Goal: Task Accomplishment & Management: Complete application form

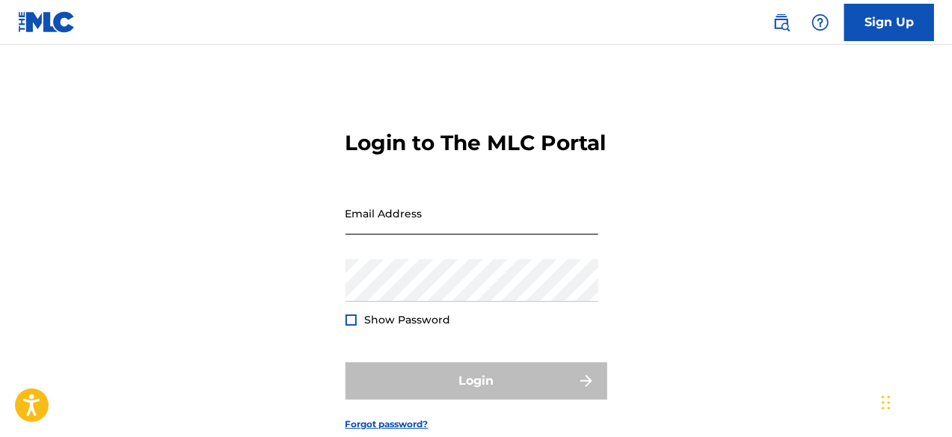
click at [460, 235] on input "Email Address" at bounding box center [471, 213] width 253 height 43
paste input "[EMAIL_ADDRESS][DOMAIN_NAME]"
type input "[EMAIL_ADDRESS][DOMAIN_NAME]"
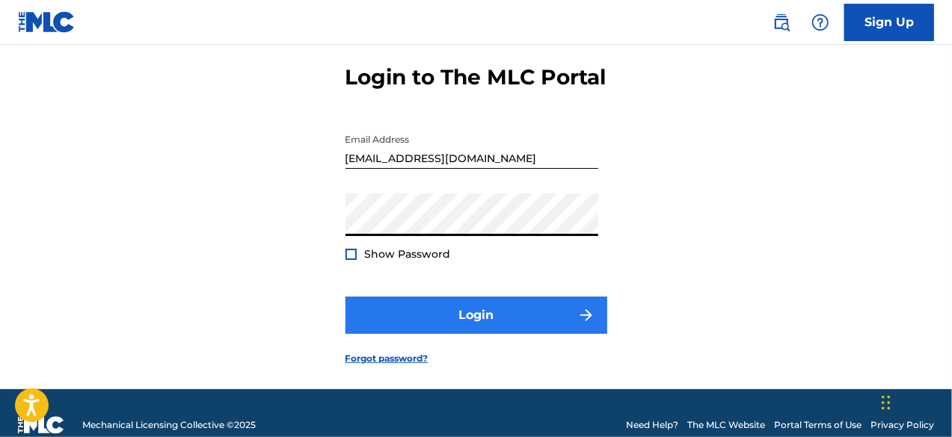
scroll to position [115, 0]
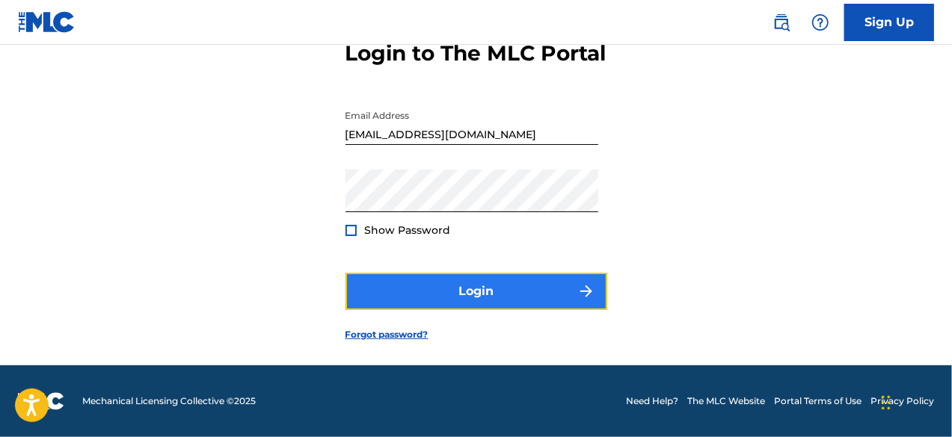
click at [531, 284] on button "Login" at bounding box center [476, 291] width 262 height 37
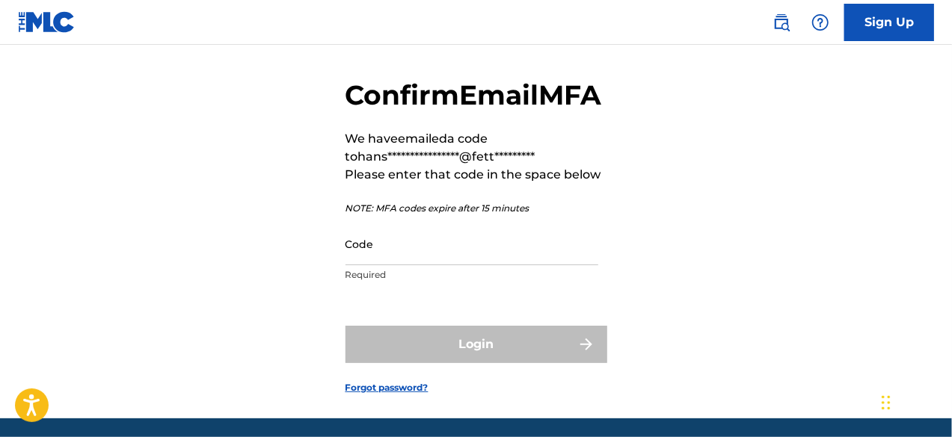
scroll to position [75, 0]
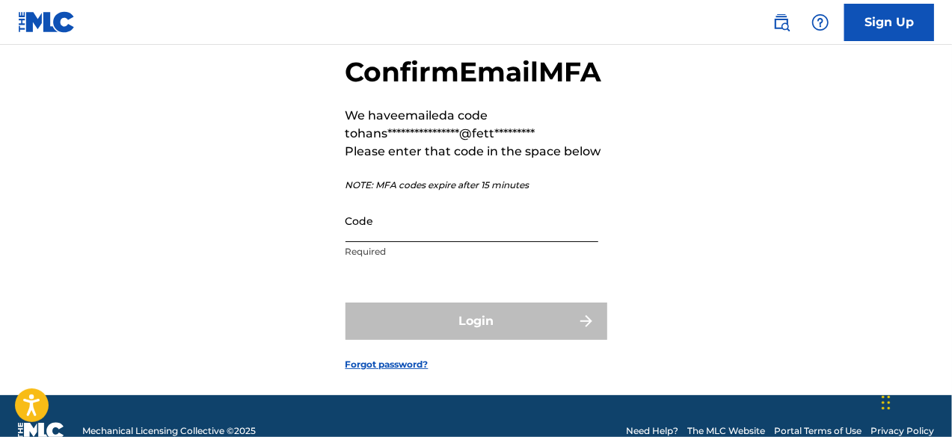
click at [493, 242] on input "Code" at bounding box center [471, 221] width 253 height 43
click at [457, 242] on input "Code" at bounding box center [471, 221] width 253 height 43
paste input "160735"
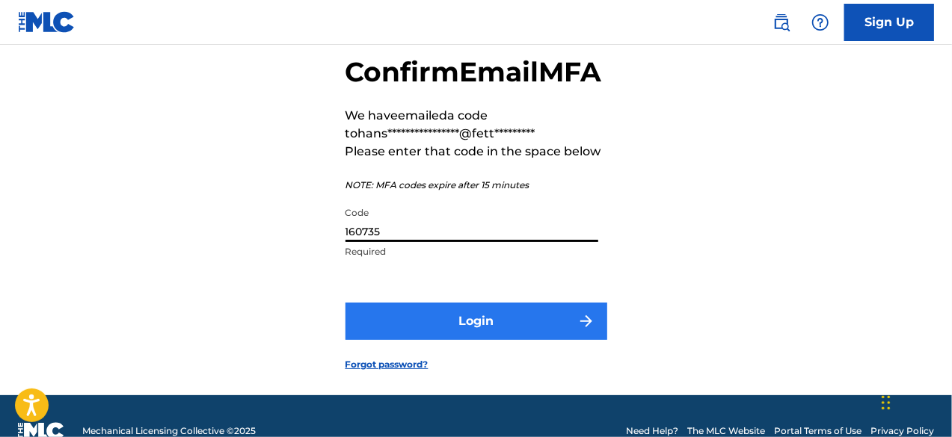
type input "160735"
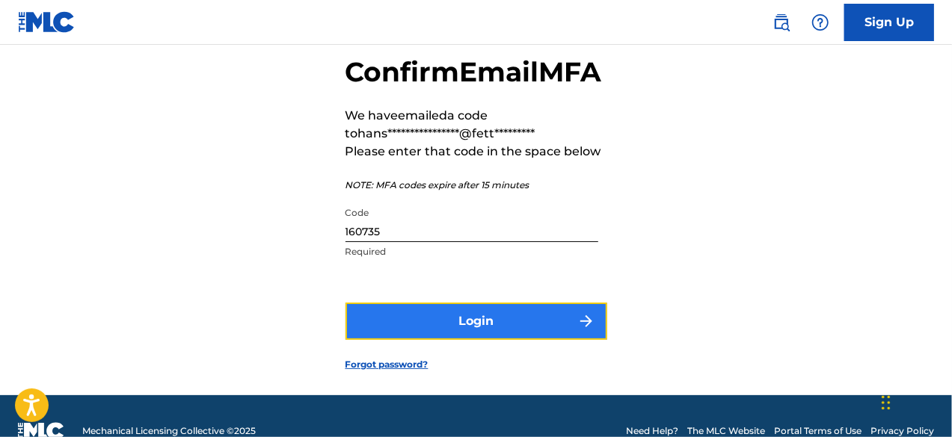
click at [451, 340] on button "Login" at bounding box center [476, 321] width 262 height 37
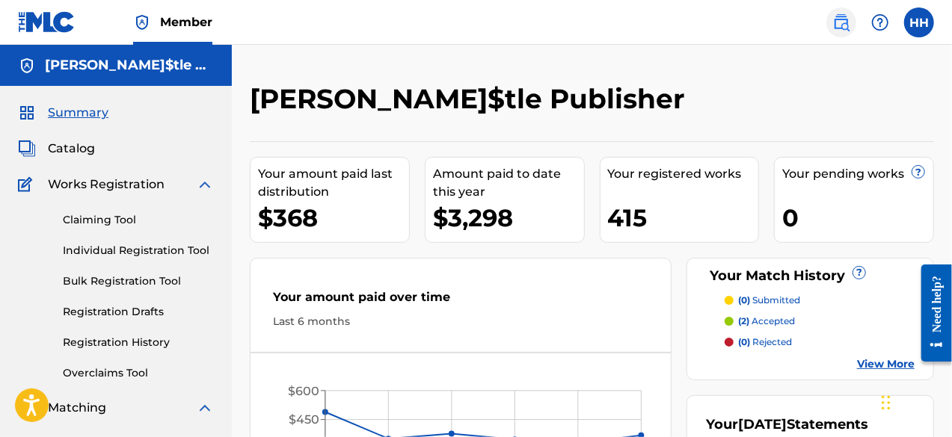
click at [833, 26] on img at bounding box center [841, 22] width 18 height 18
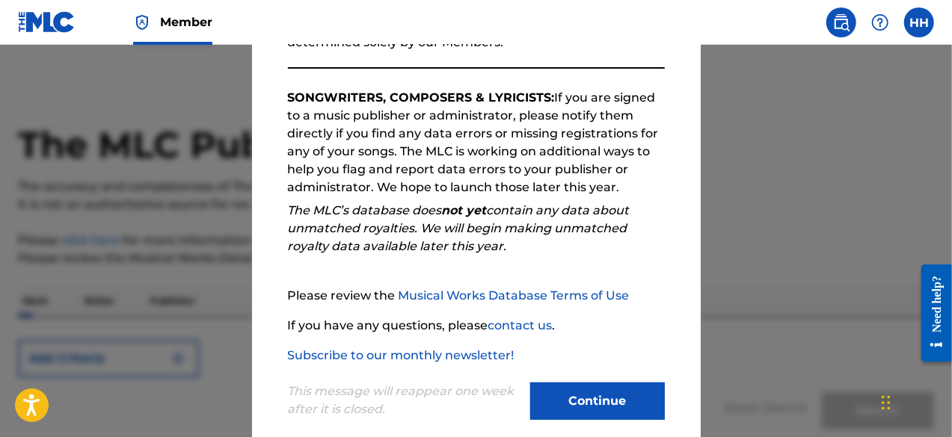
scroll to position [246, 0]
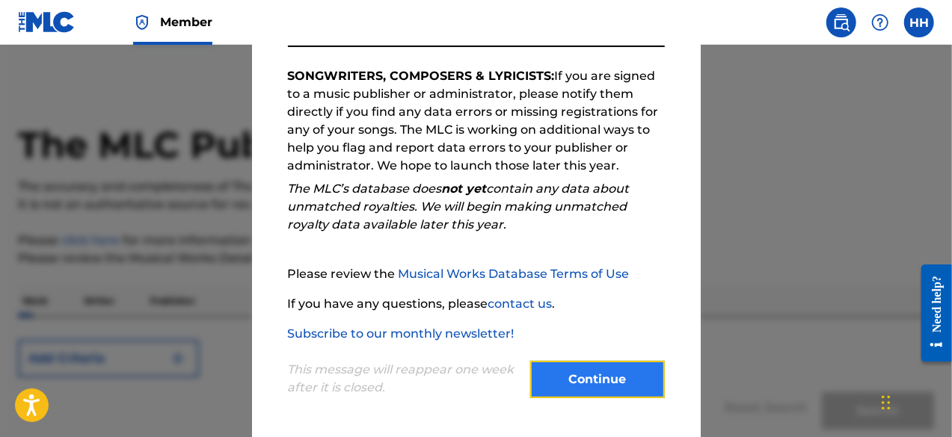
click at [599, 373] on button "Continue" at bounding box center [597, 379] width 135 height 37
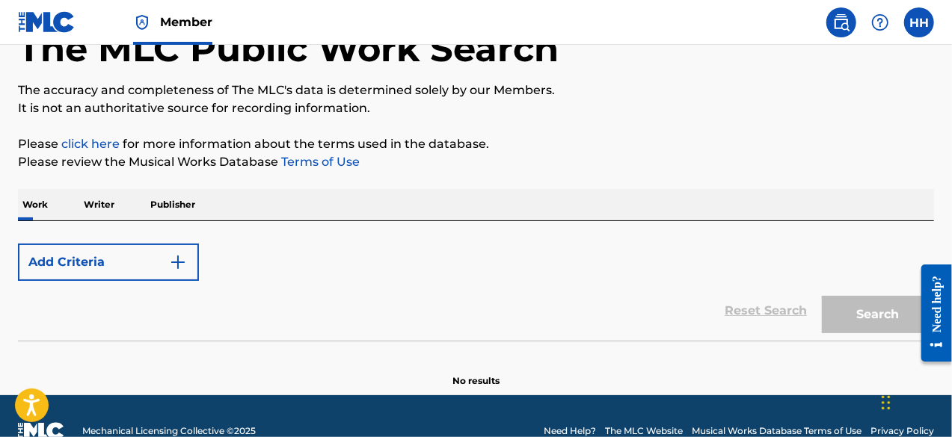
scroll to position [126, 0]
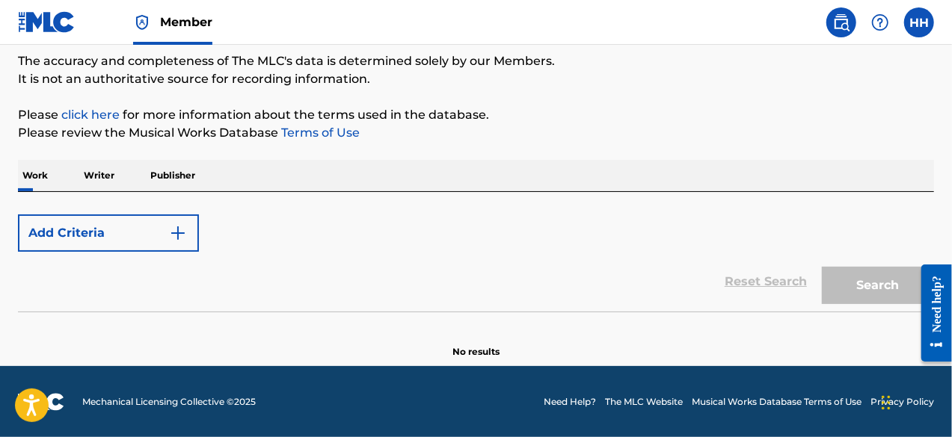
click at [58, 22] on img at bounding box center [47, 22] width 58 height 22
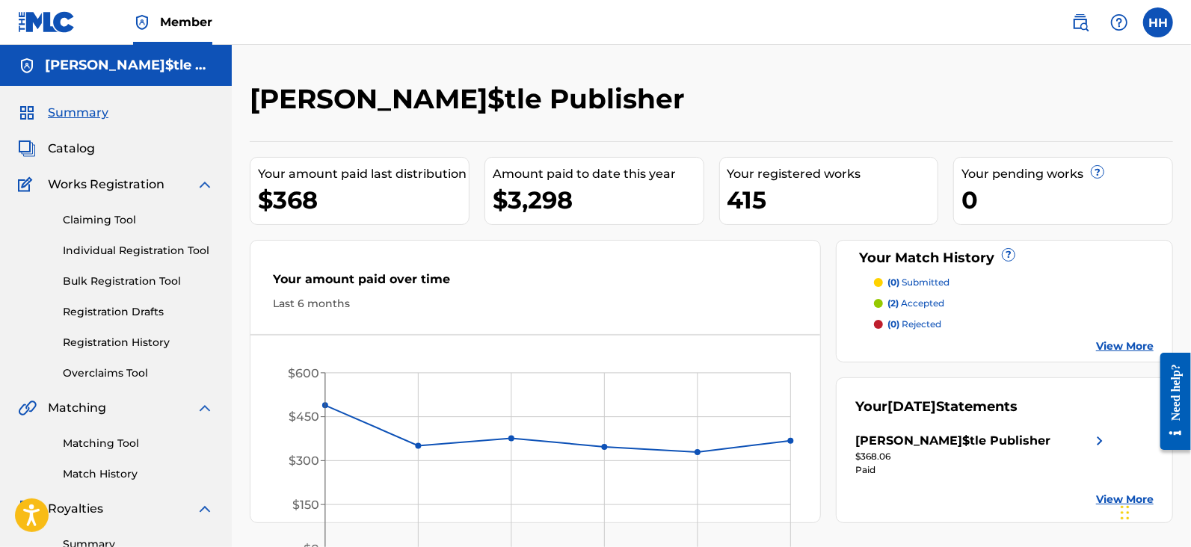
click at [121, 229] on div "Claiming Tool Individual Registration Tool Bulk Registration Tool Registration …" at bounding box center [116, 288] width 196 height 188
click at [125, 223] on link "Claiming Tool" at bounding box center [138, 220] width 151 height 16
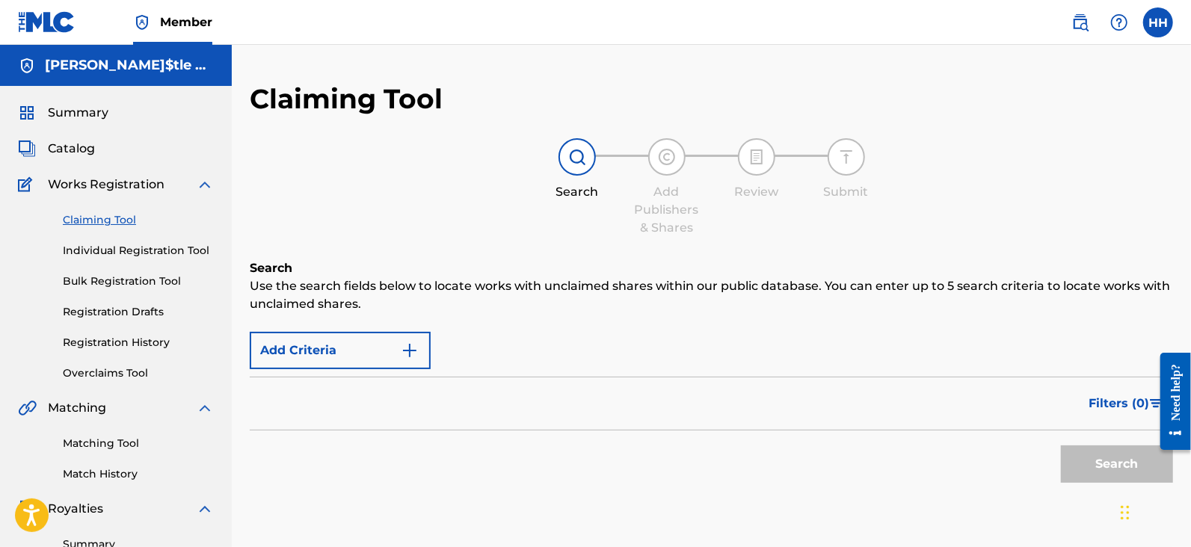
click at [100, 185] on span "Works Registration" at bounding box center [106, 185] width 117 height 18
click at [77, 70] on h5 "Hans Hu$tle Publisher" at bounding box center [129, 65] width 169 height 17
click at [36, 28] on img at bounding box center [47, 22] width 58 height 22
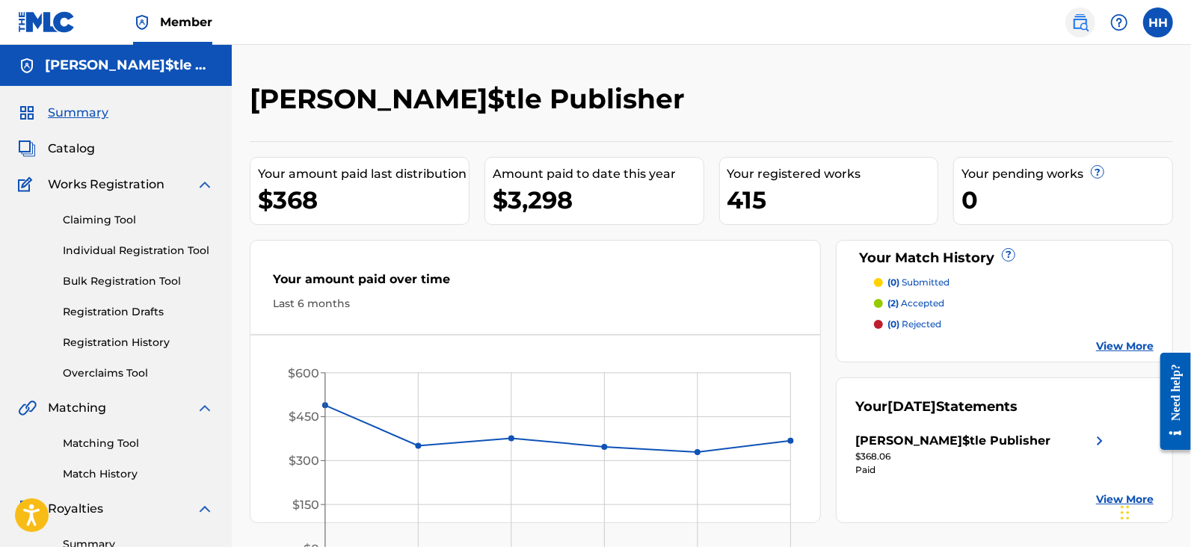
click at [951, 25] on img at bounding box center [1080, 22] width 18 height 18
click at [951, 114] on div at bounding box center [1067, 104] width 212 height 44
click at [888, 75] on div "Hans Hu$tle Publisher Your amount paid last distribution $368 Amount paid to da…" at bounding box center [711, 450] width 959 height 810
click at [909, 145] on div "Your amount paid last distribution $368 Amount paid to date this year $3,298 Yo…" at bounding box center [711, 332] width 923 height 382
click at [643, 81] on div "Hans Hu$tle Publisher Your amount paid last distribution $368 Amount paid to da…" at bounding box center [711, 450] width 959 height 810
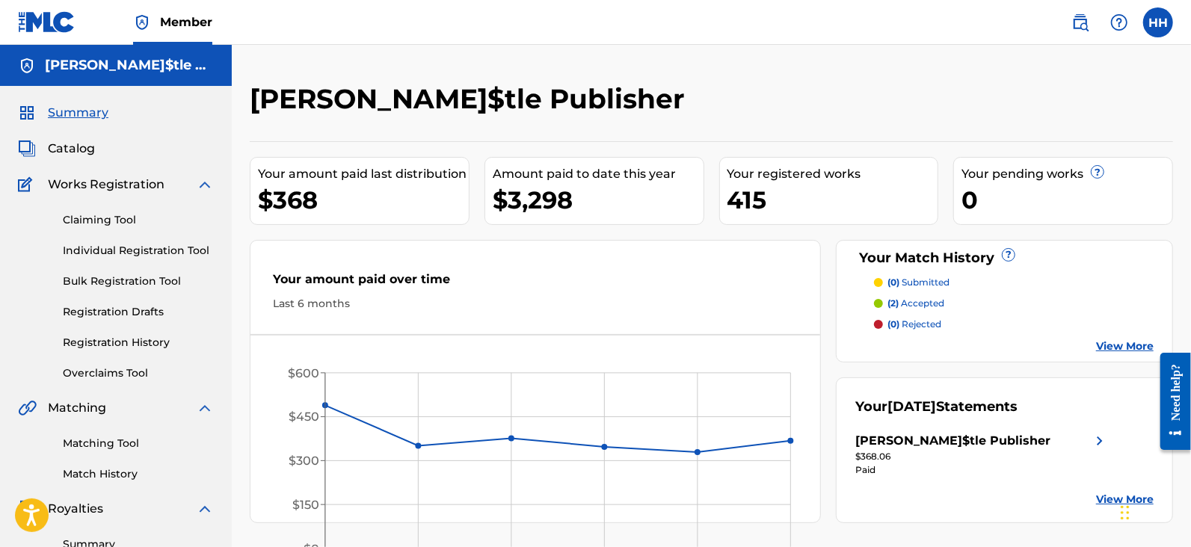
click at [205, 186] on img at bounding box center [205, 185] width 18 height 18
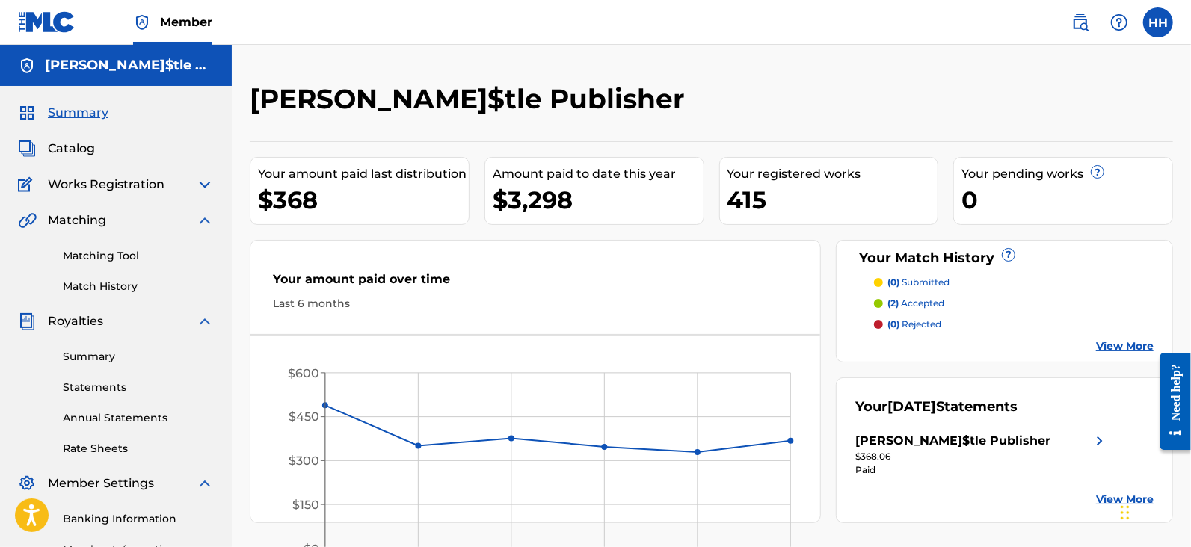
click at [206, 218] on img at bounding box center [205, 221] width 18 height 18
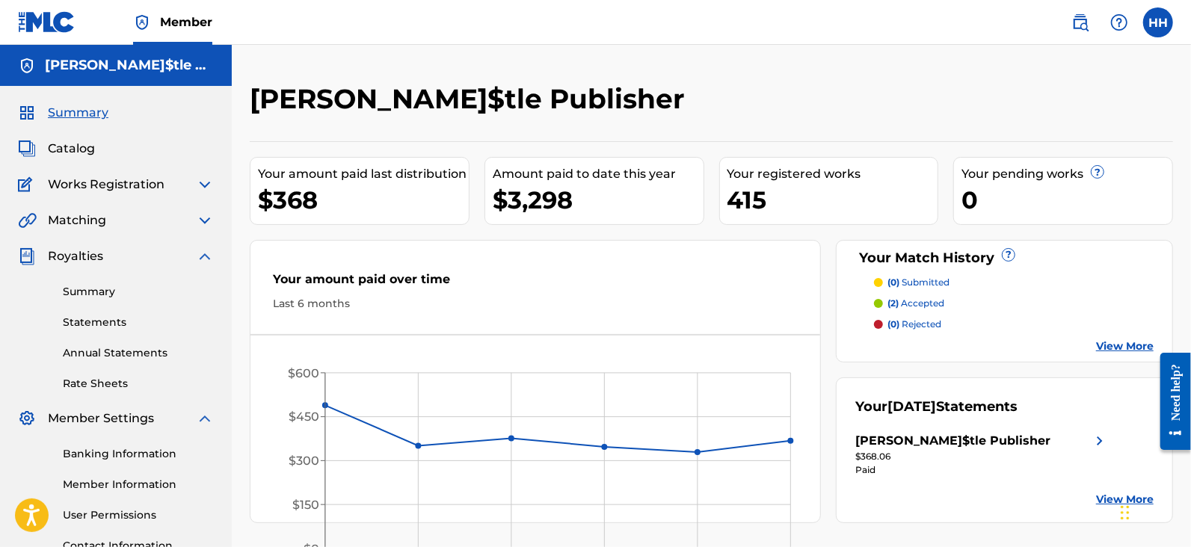
click at [210, 256] on img at bounding box center [205, 256] width 18 height 18
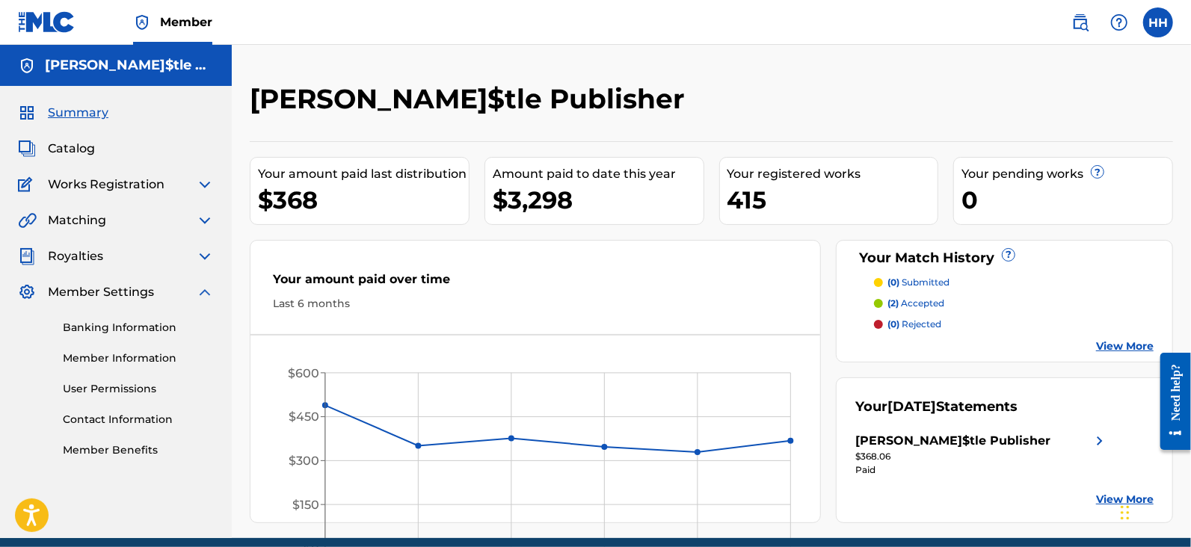
click at [212, 300] on img at bounding box center [205, 292] width 18 height 18
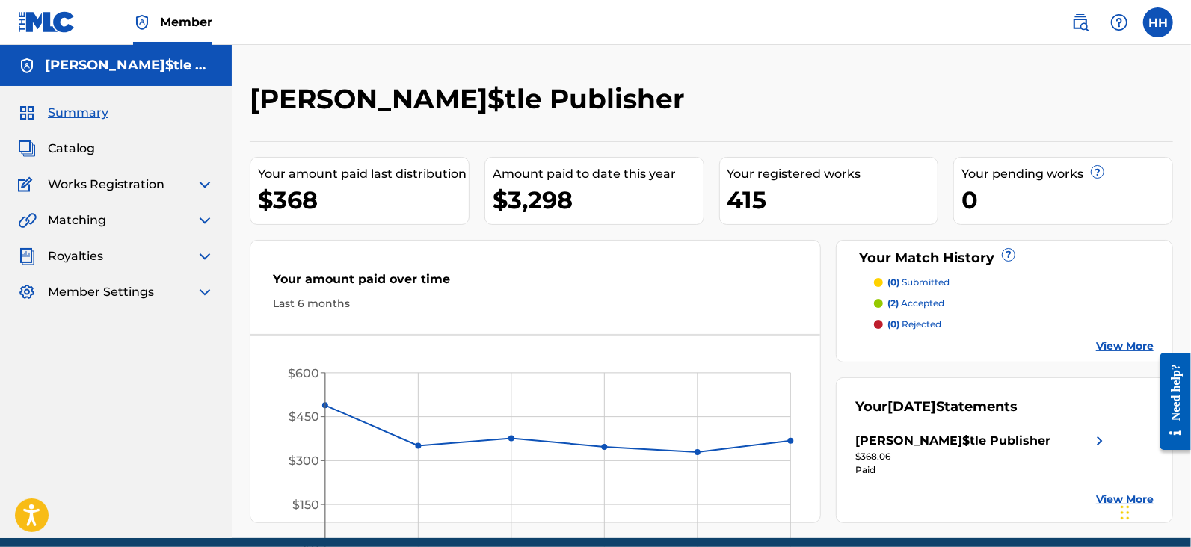
click at [117, 185] on span "Works Registration" at bounding box center [106, 185] width 117 height 18
click at [203, 182] on img at bounding box center [205, 185] width 18 height 18
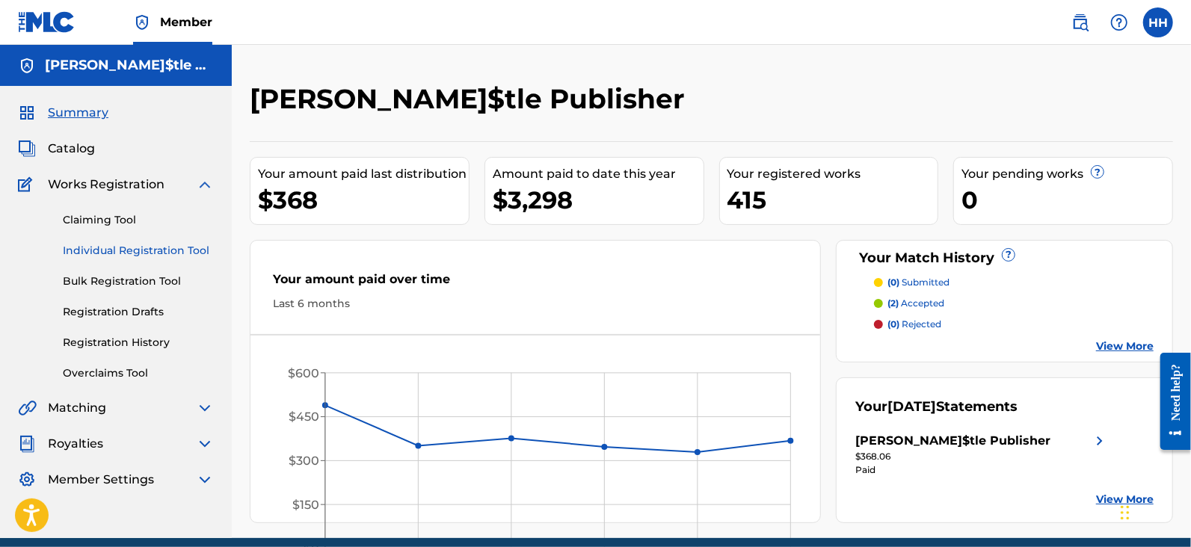
click at [146, 248] on link "Individual Registration Tool" at bounding box center [138, 251] width 151 height 16
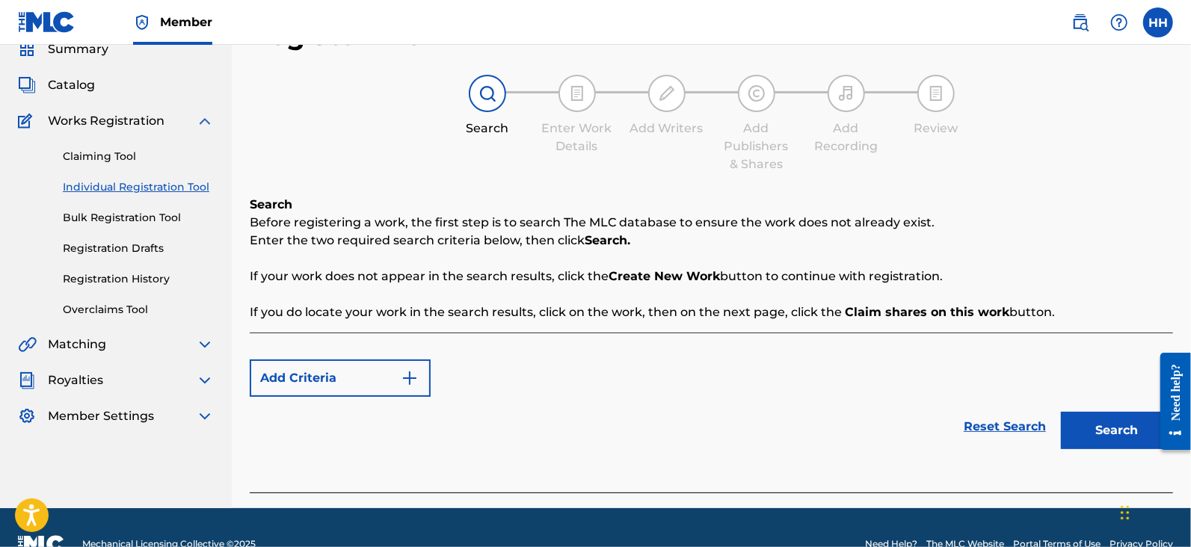
scroll to position [96, 0]
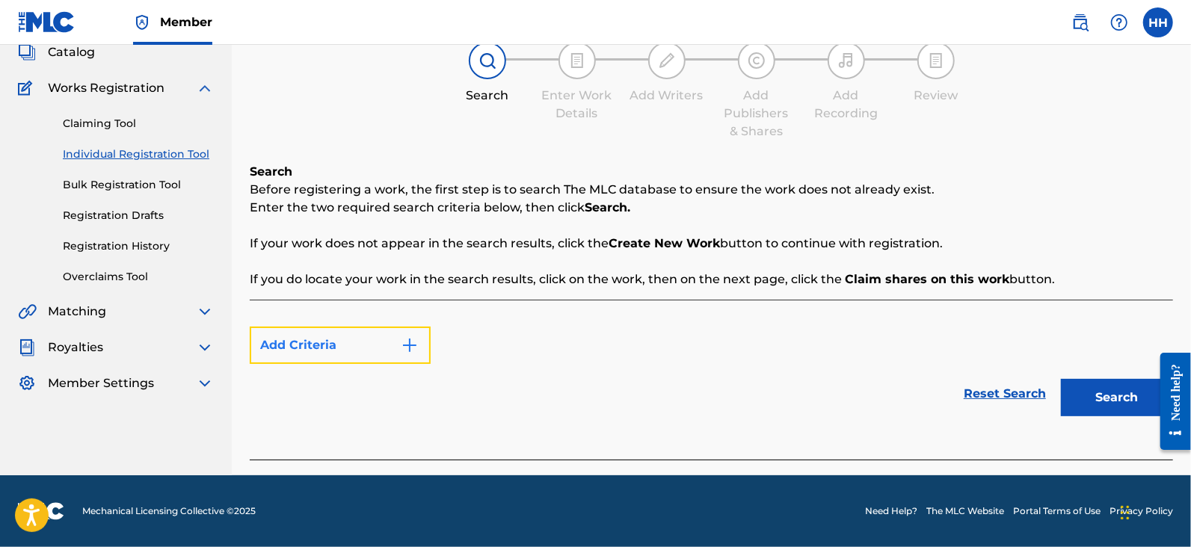
click at [407, 353] on img "Search Form" at bounding box center [410, 345] width 18 height 18
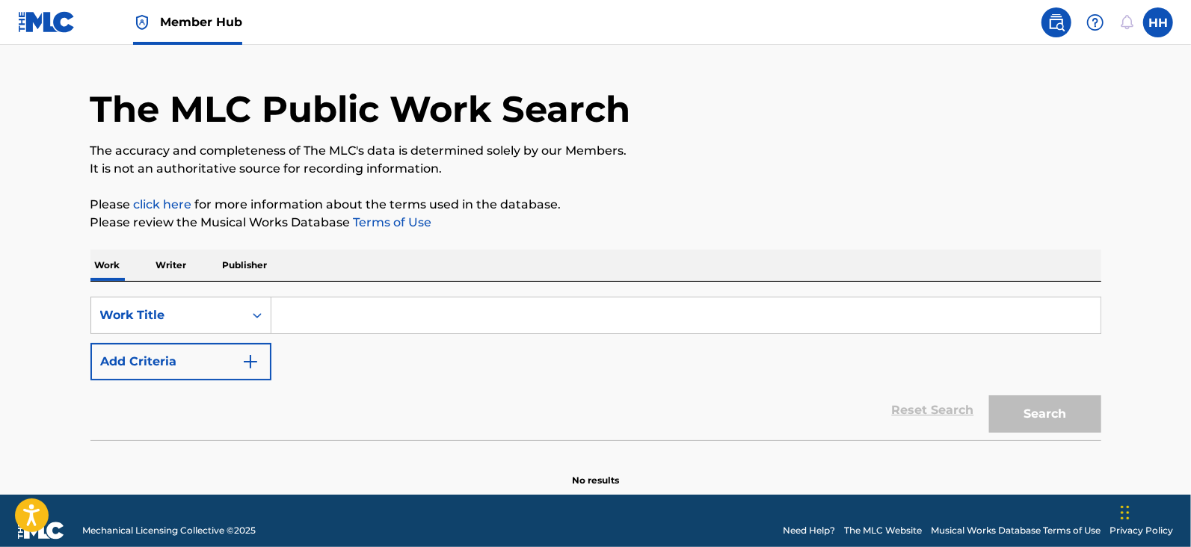
scroll to position [55, 0]
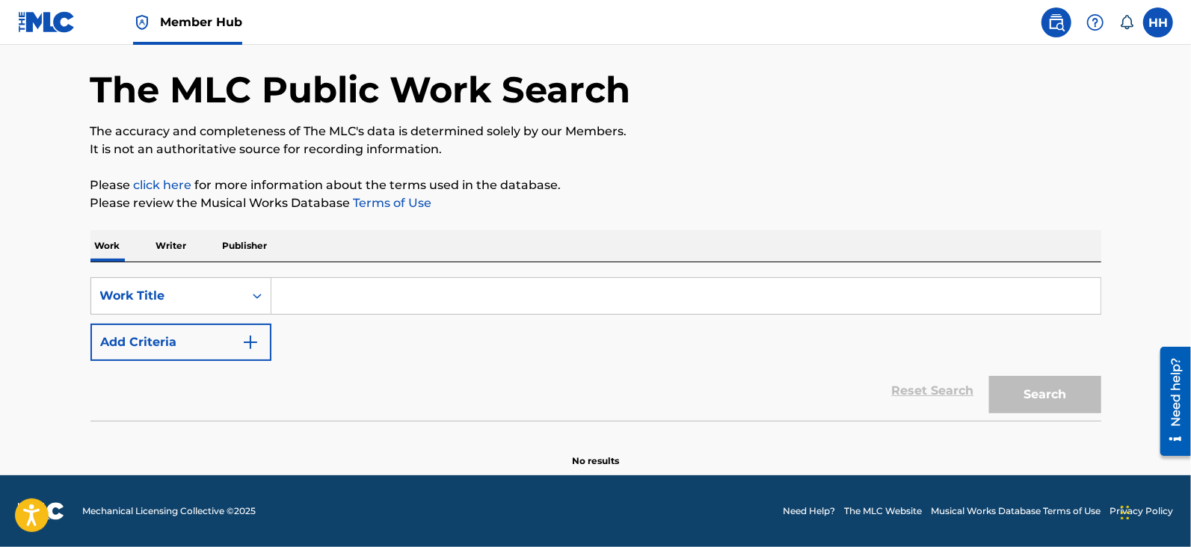
click at [501, 269] on div "SearchWithCriteria2e8b02b1-d06a-44ae-8f66-03d3c2cf8f12 Work Title Add Criteria …" at bounding box center [595, 341] width 1011 height 158
click at [492, 294] on input "Search Form" at bounding box center [685, 296] width 829 height 36
paste input "Irgendwann"
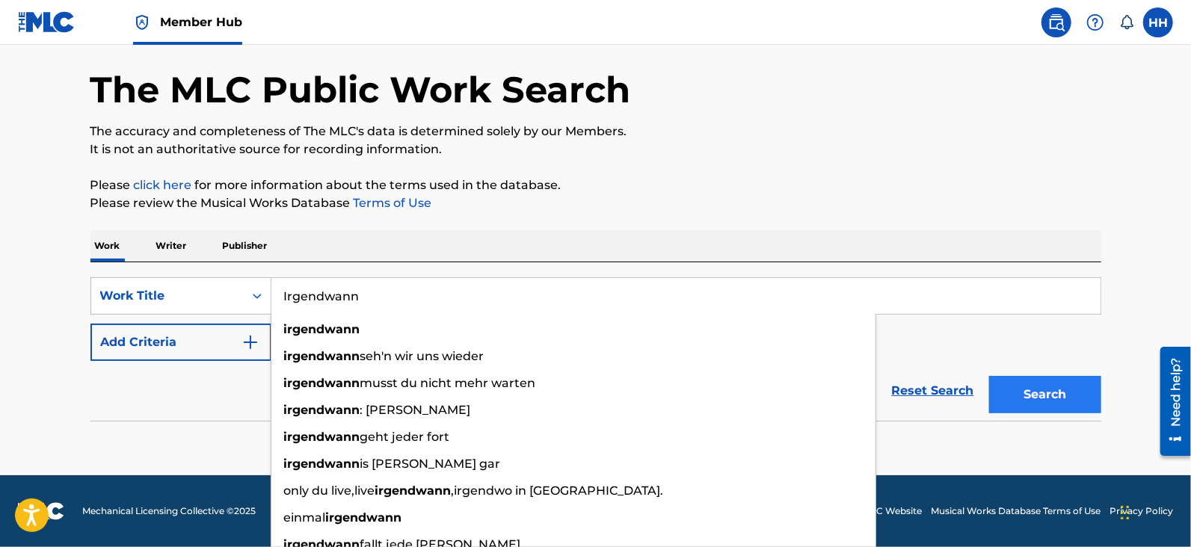
type input "Irgendwann"
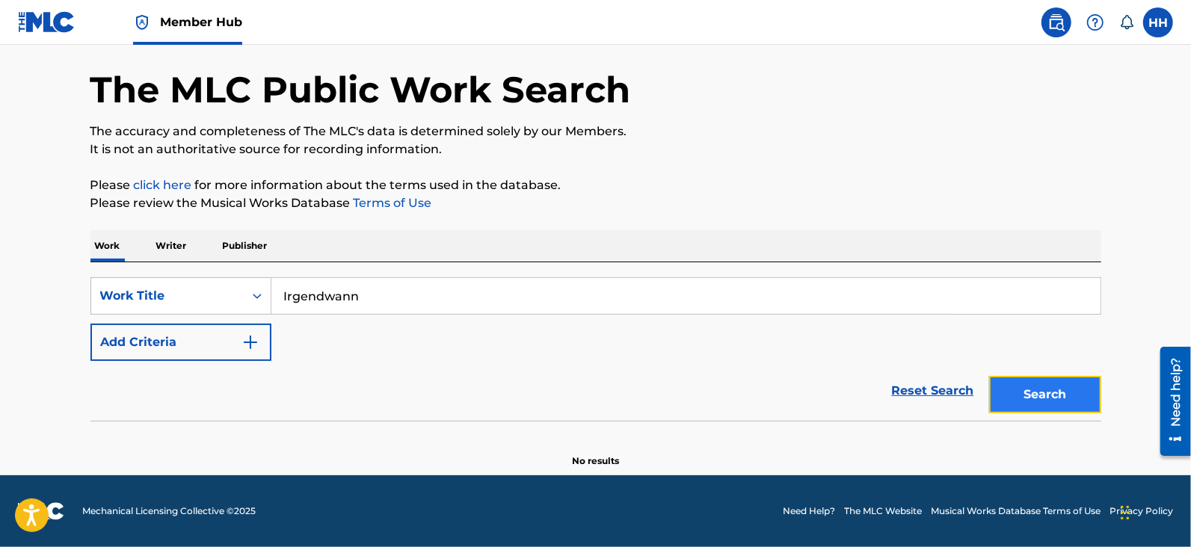
click at [1061, 376] on button "Search" at bounding box center [1045, 394] width 112 height 37
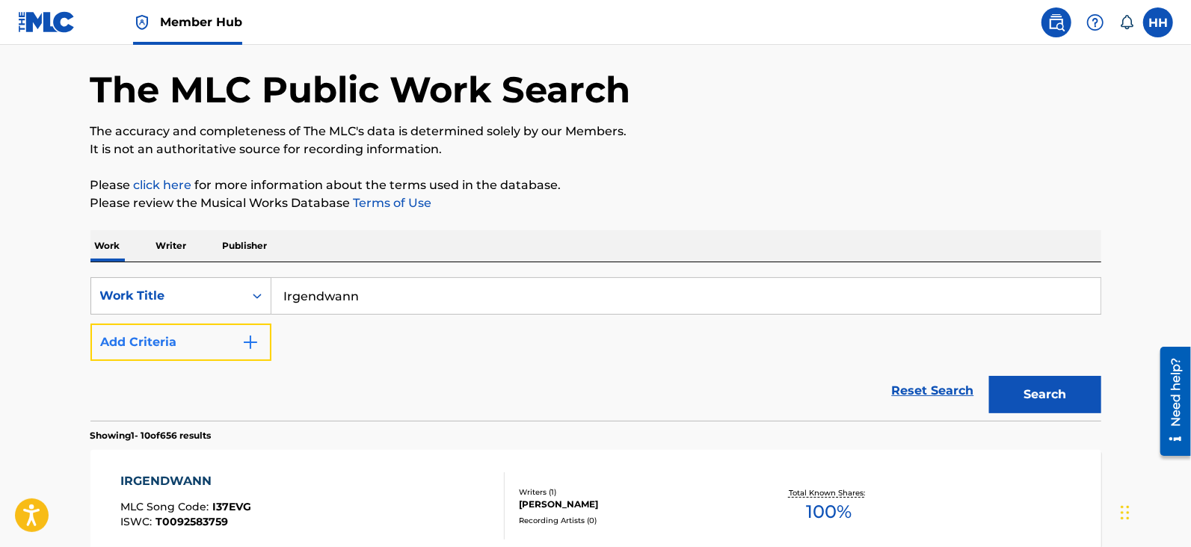
click at [187, 348] on button "Add Criteria" at bounding box center [180, 342] width 181 height 37
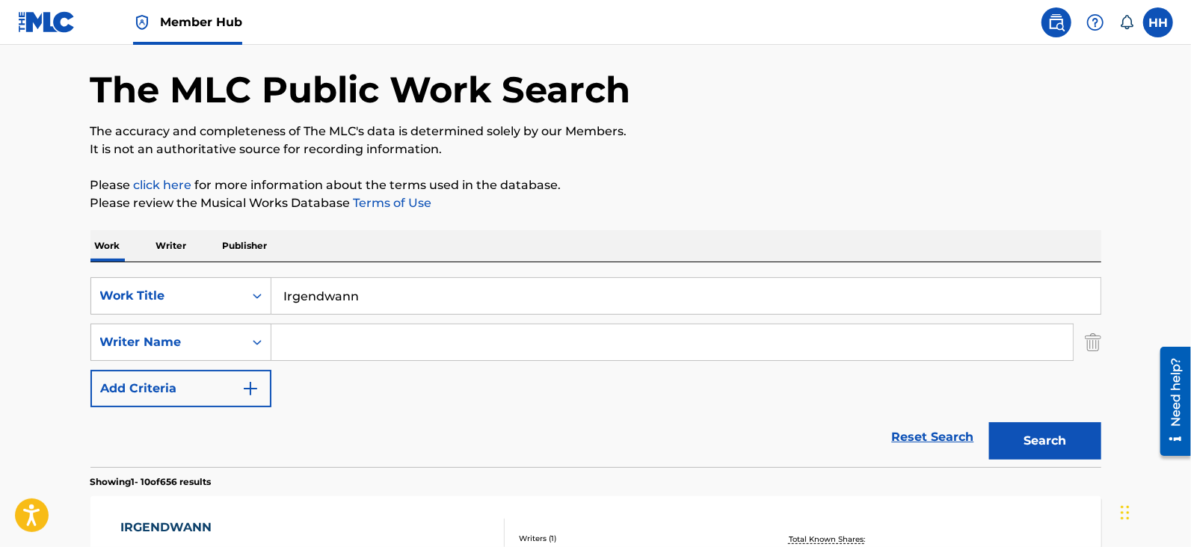
click at [152, 242] on p "Writer" at bounding box center [172, 245] width 40 height 31
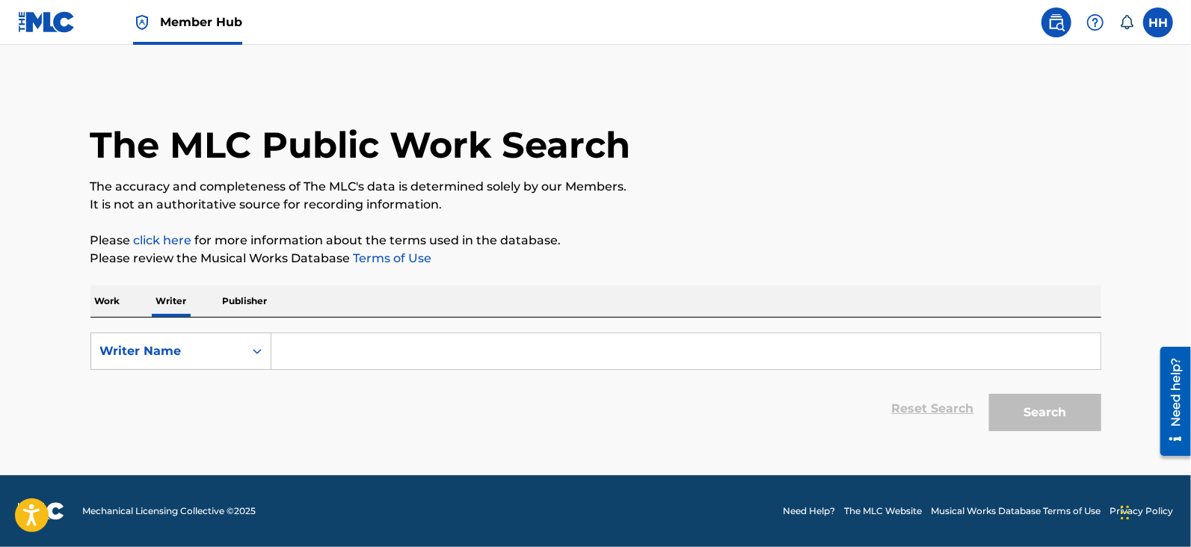
click at [135, 294] on div "Work Writer Publisher" at bounding box center [595, 301] width 1011 height 31
click at [128, 303] on div "Work Writer Publisher" at bounding box center [595, 301] width 1011 height 31
click at [118, 306] on p "Work" at bounding box center [107, 301] width 34 height 31
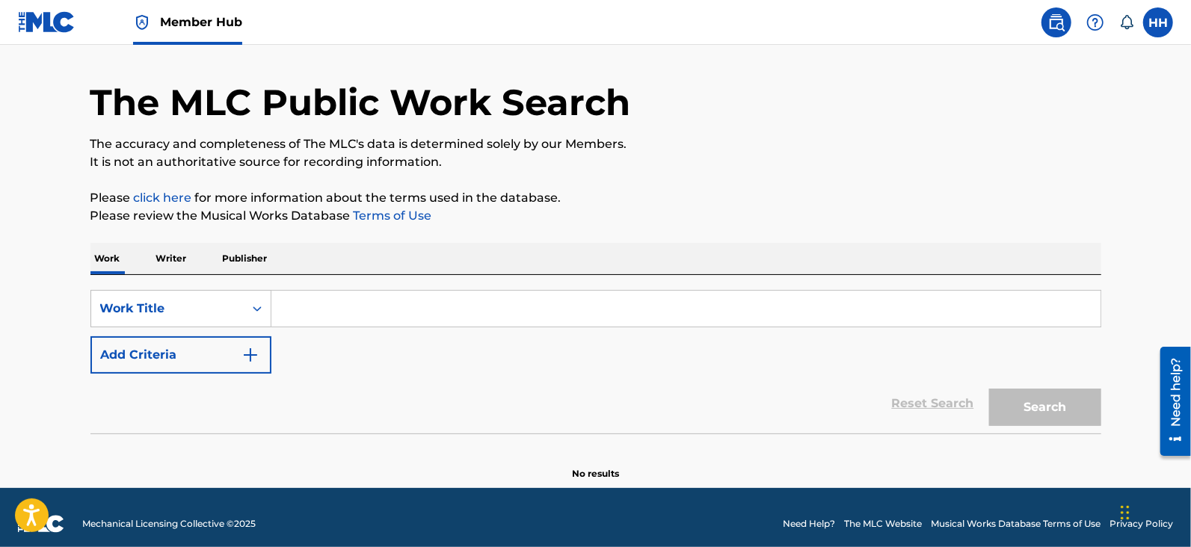
scroll to position [55, 0]
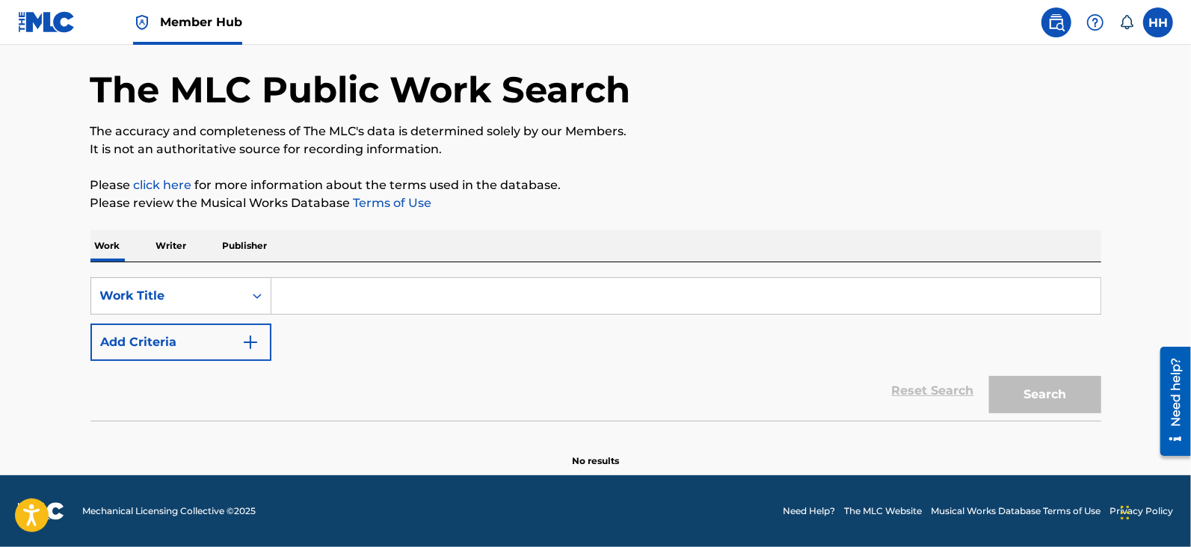
click at [326, 292] on input "Search Form" at bounding box center [685, 296] width 829 height 36
paste input "Irgendwann"
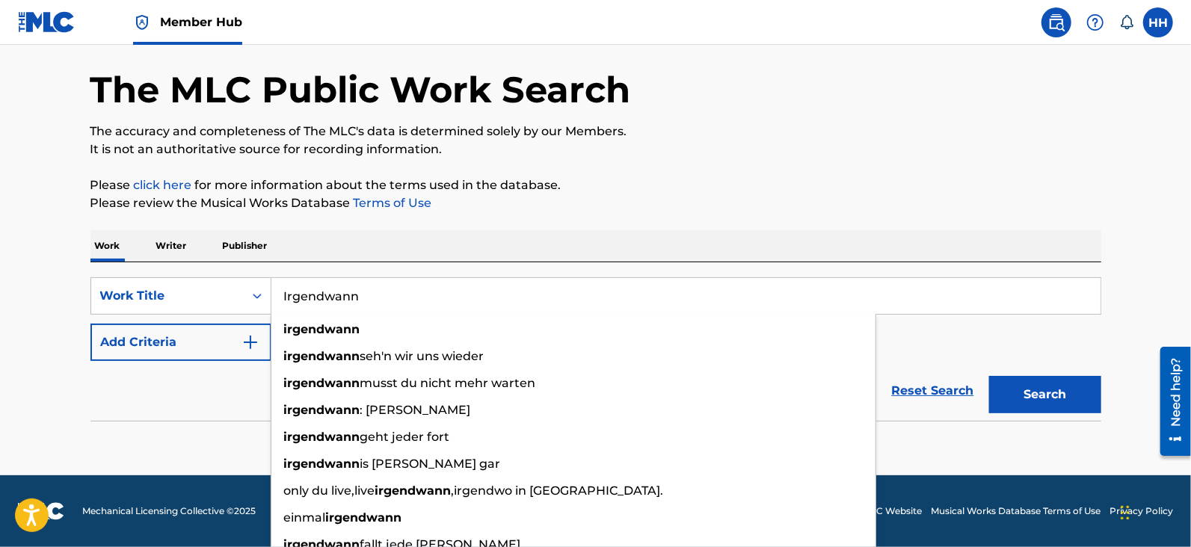
click at [511, 306] on input "Irgendwann" at bounding box center [685, 296] width 829 height 36
click at [352, 330] on strong "irgendwann" at bounding box center [322, 329] width 76 height 14
type input "irgendwann"
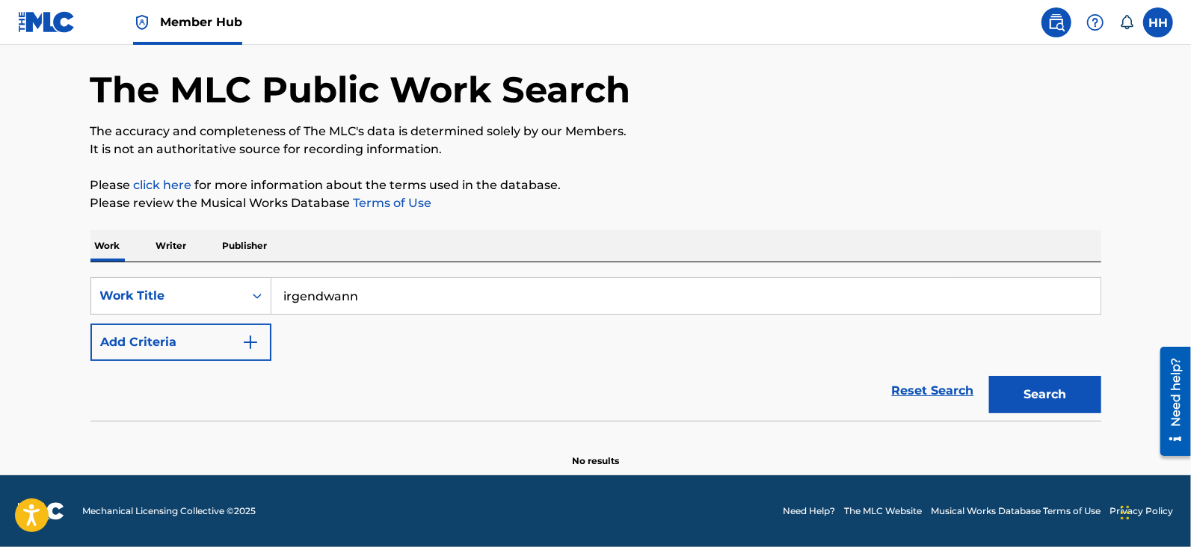
click at [1050, 371] on div "Search" at bounding box center [1041, 391] width 120 height 60
click at [1043, 385] on button "Search" at bounding box center [1045, 394] width 112 height 37
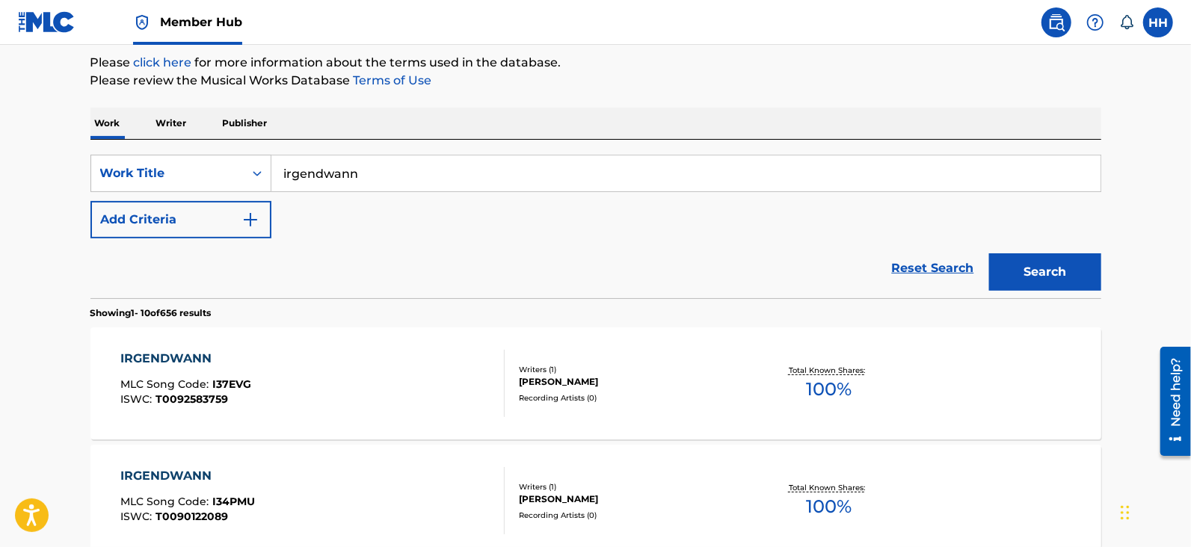
scroll to position [104, 0]
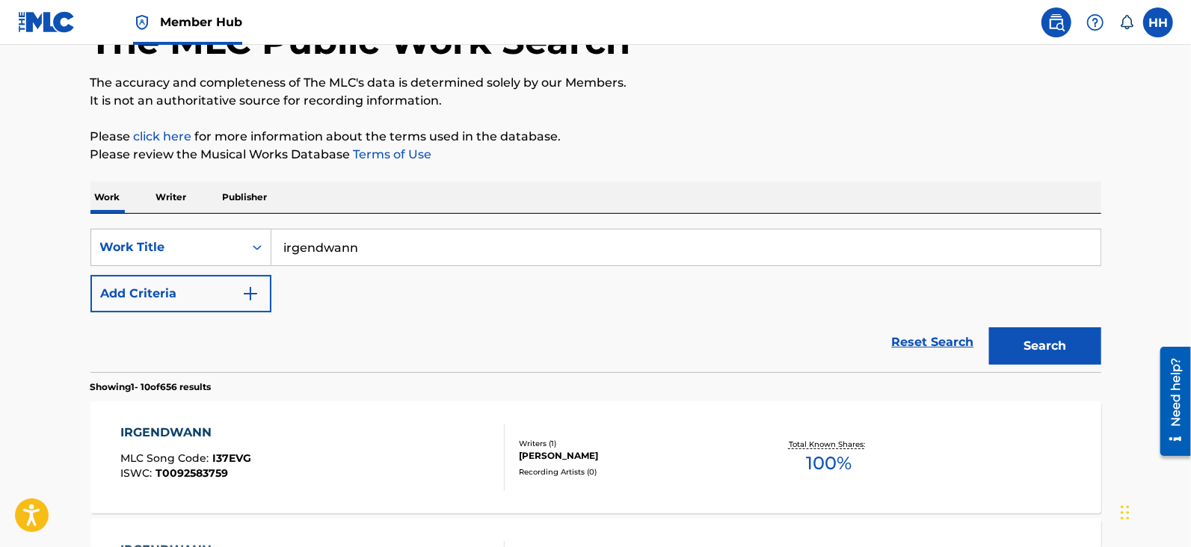
click at [184, 199] on p "Writer" at bounding box center [172, 197] width 40 height 31
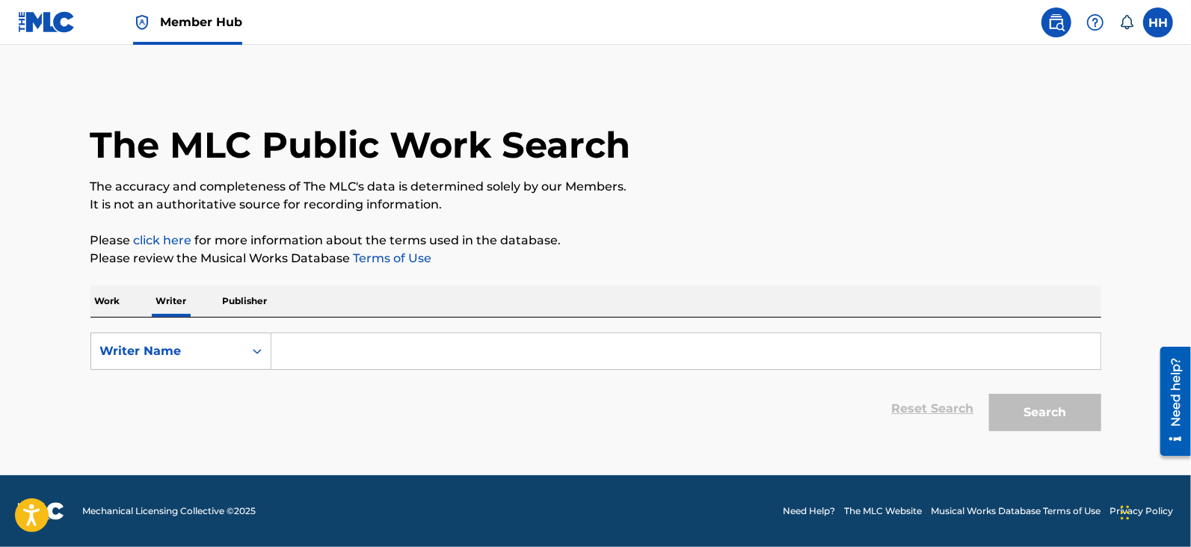
click at [325, 349] on input "Search Form" at bounding box center [685, 351] width 829 height 36
paste input "Hans Vincent Heusterberg"
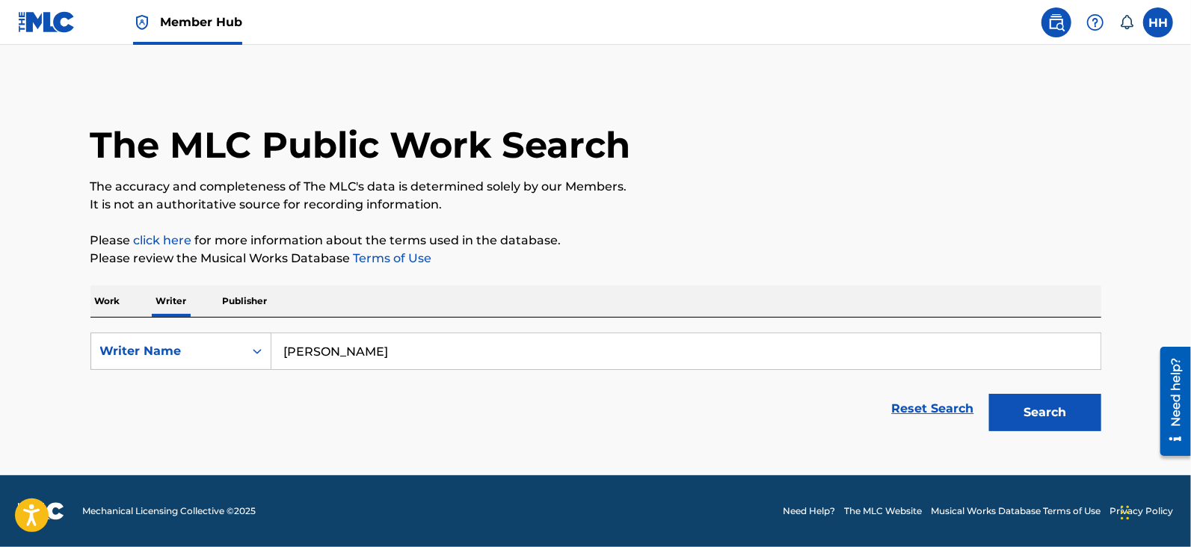
type input "Hans Vincent Heusterberg"
click at [104, 308] on p "Work" at bounding box center [107, 301] width 34 height 31
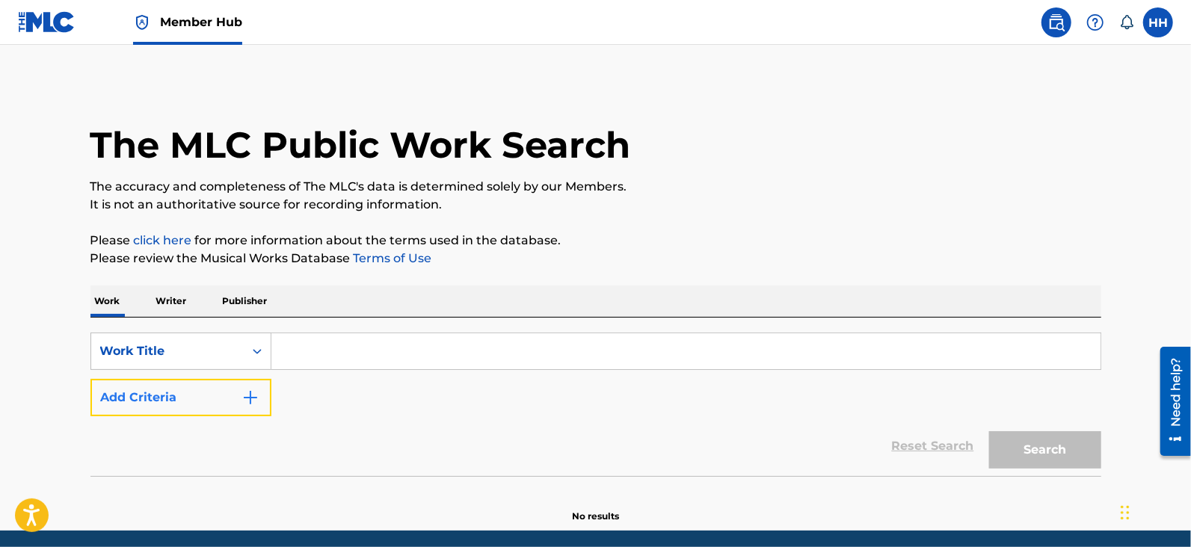
click at [265, 392] on button "Add Criteria" at bounding box center [180, 397] width 181 height 37
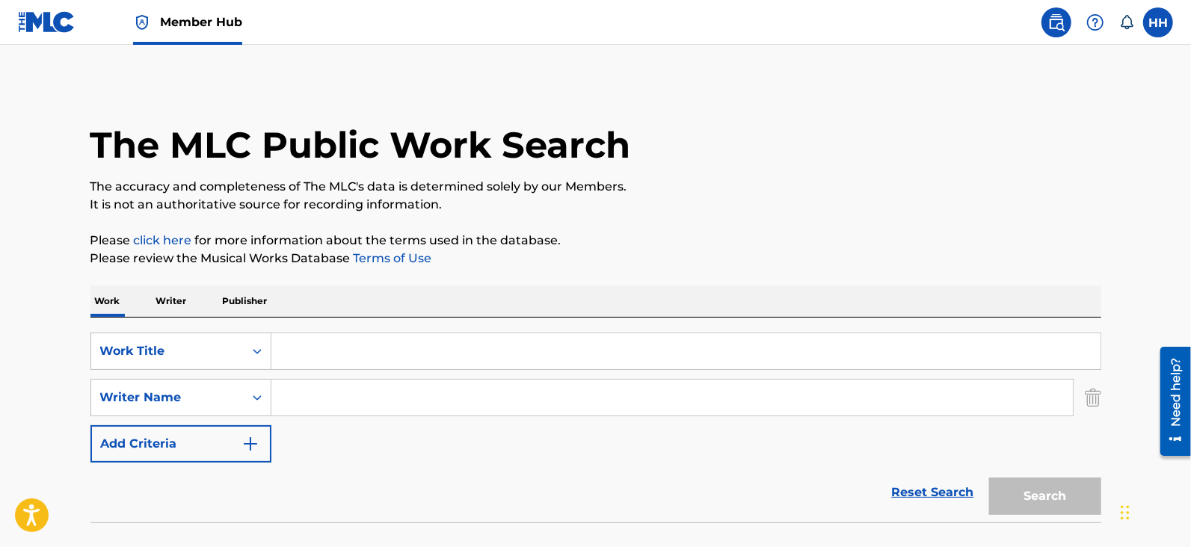
click at [345, 390] on input "Search Form" at bounding box center [671, 398] width 801 height 36
paste input "Hans Vincent Heusterberg"
type input "Hans Vincent Heusterberg"
drag, startPoint x: 563, startPoint y: 375, endPoint x: 564, endPoint y: 366, distance: 9.8
click at [564, 368] on div "SearchWithCriteria2e8b02b1-d06a-44ae-8f66-03d3c2cf8f12 Work Title SearchWithCri…" at bounding box center [595, 398] width 1011 height 130
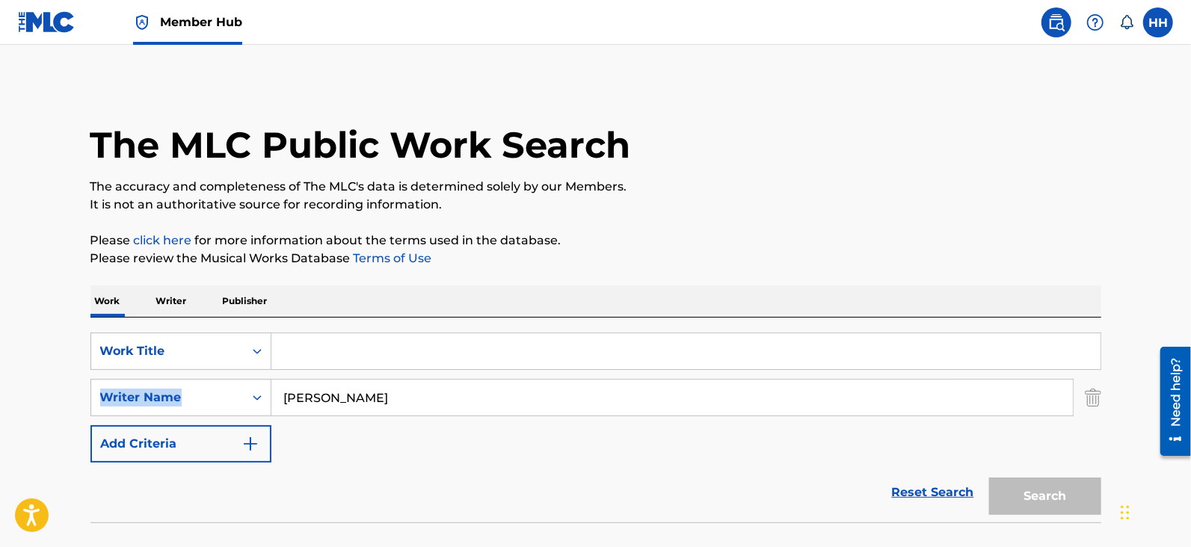
click at [564, 366] on input "Search Form" at bounding box center [685, 351] width 829 height 36
paste input "Irgendwann"
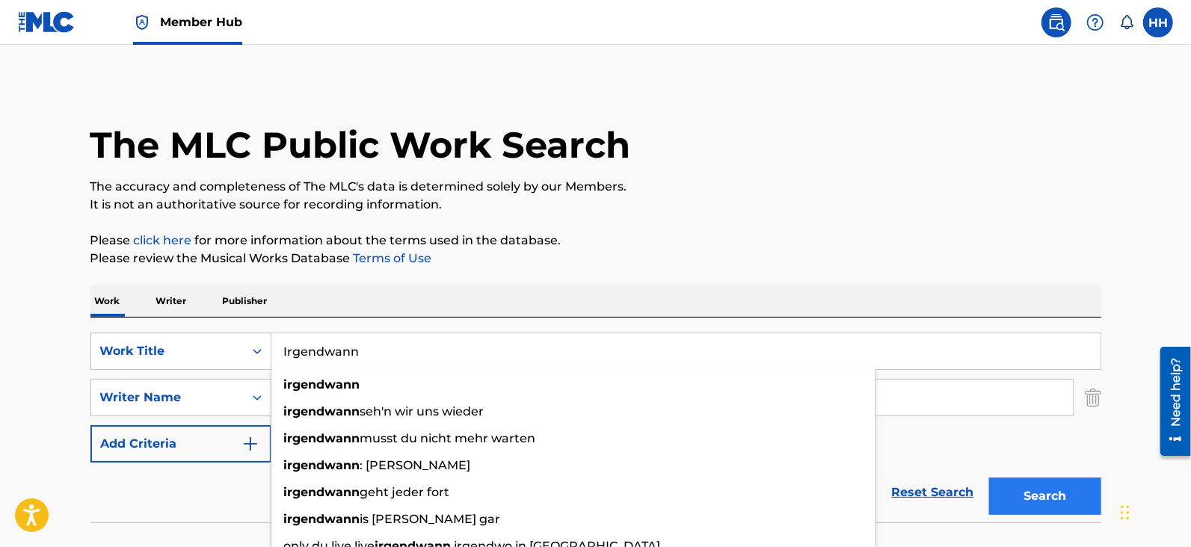
type input "Irgendwann"
click at [1082, 501] on button "Search" at bounding box center [1045, 496] width 112 height 37
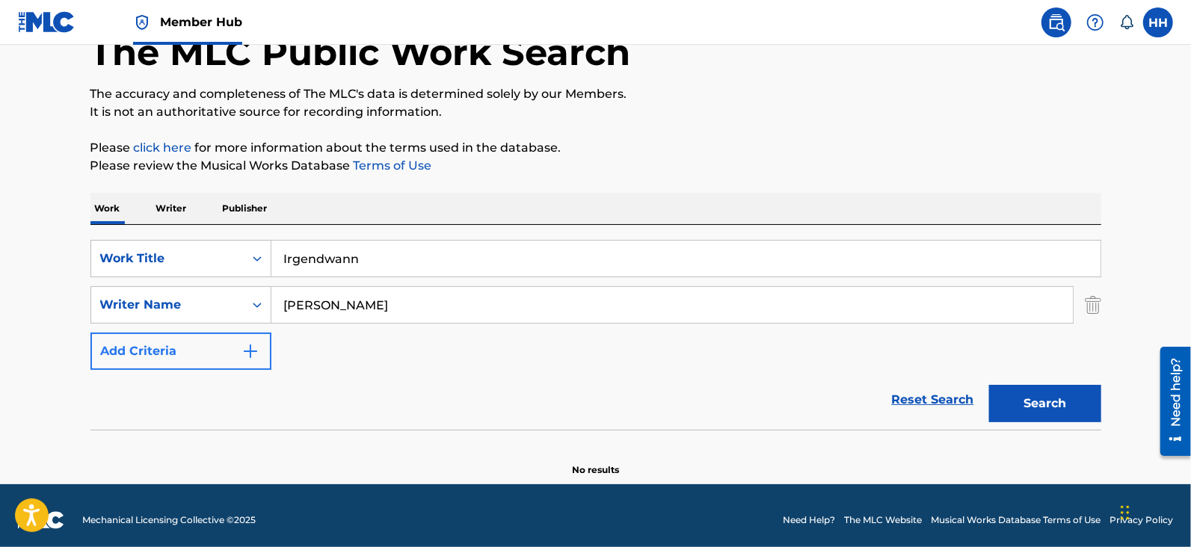
scroll to position [101, 0]
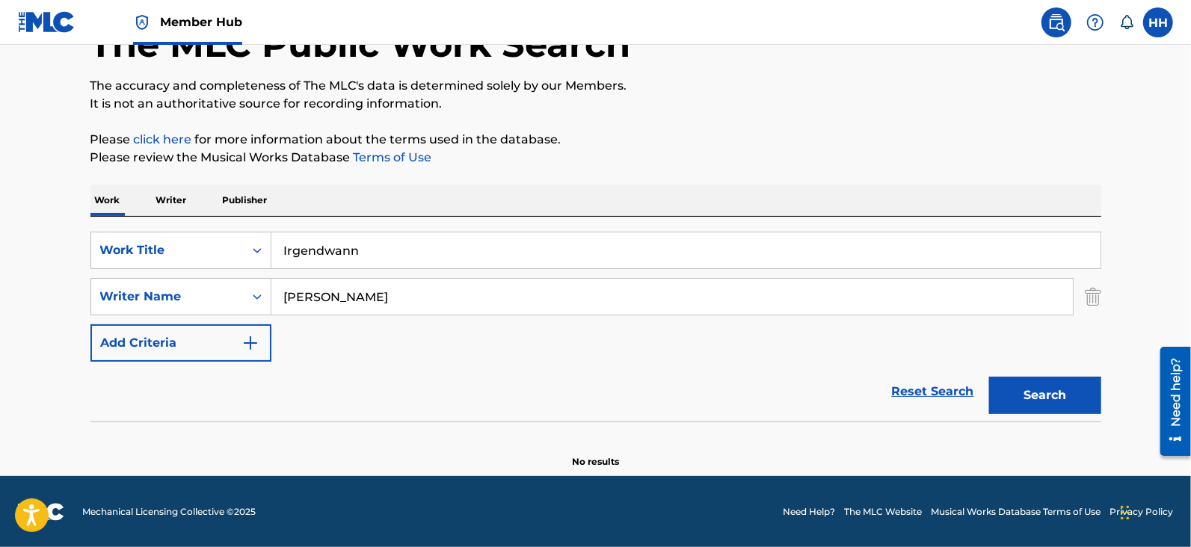
drag, startPoint x: 290, startPoint y: 306, endPoint x: 712, endPoint y: 283, distance: 422.2
click at [712, 283] on input "Hans Vincent Heusterberg" at bounding box center [671, 297] width 801 height 36
type input "H"
click at [1060, 381] on button "Search" at bounding box center [1045, 395] width 112 height 37
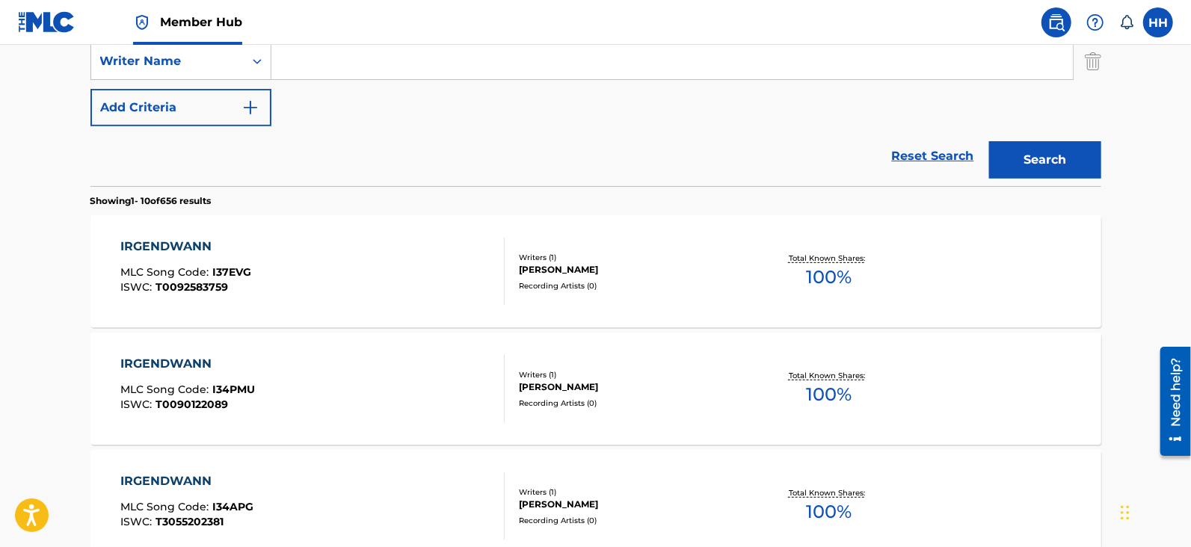
scroll to position [243, 0]
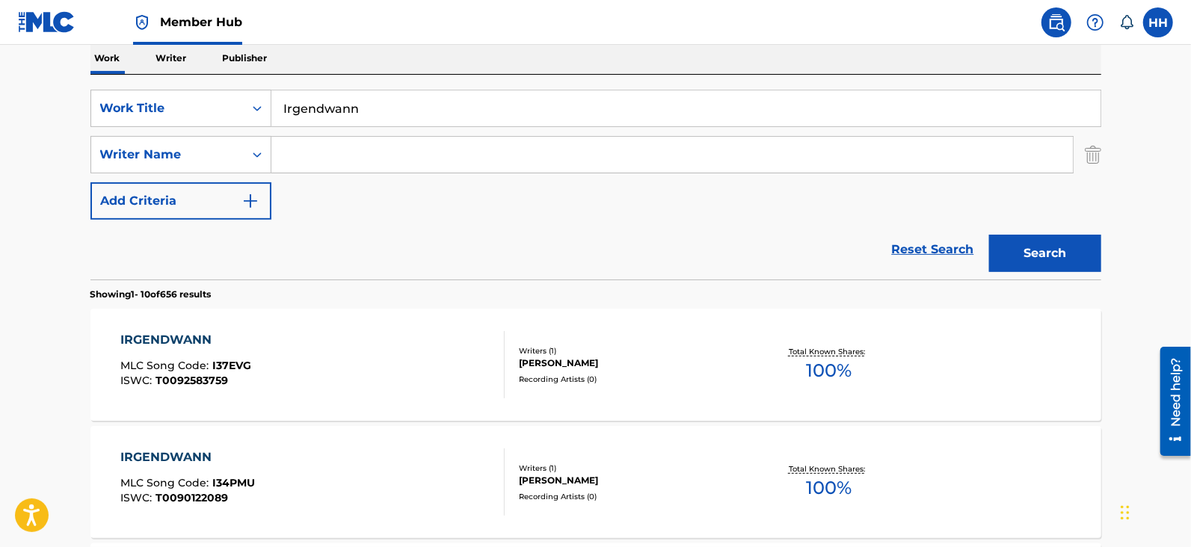
click at [430, 175] on div "SearchWithCriteria2e8b02b1-d06a-44ae-8f66-03d3c2cf8f12 Work Title Irgendwann Se…" at bounding box center [595, 155] width 1011 height 130
click at [443, 161] on input "Search Form" at bounding box center [671, 155] width 801 height 36
click at [1017, 243] on button "Search" at bounding box center [1045, 253] width 112 height 37
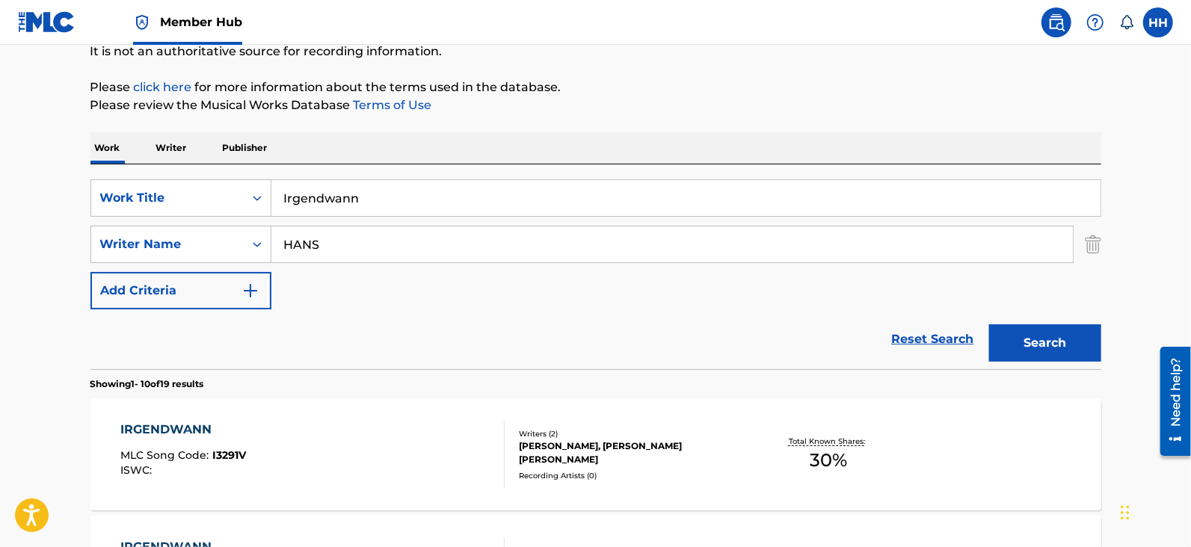
scroll to position [149, 0]
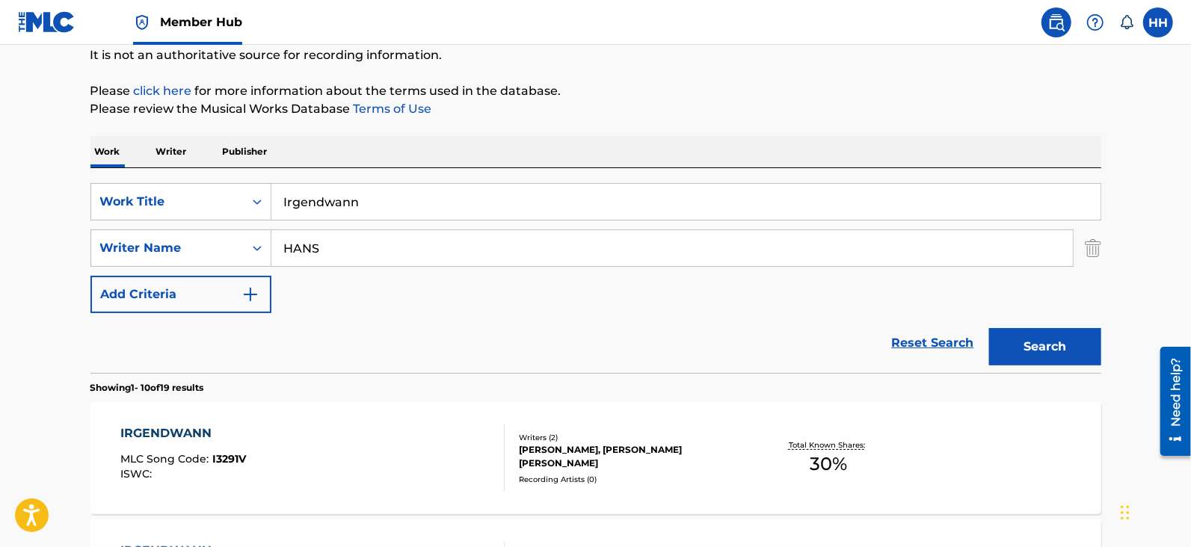
click at [400, 233] on input "HANS" at bounding box center [671, 248] width 801 height 36
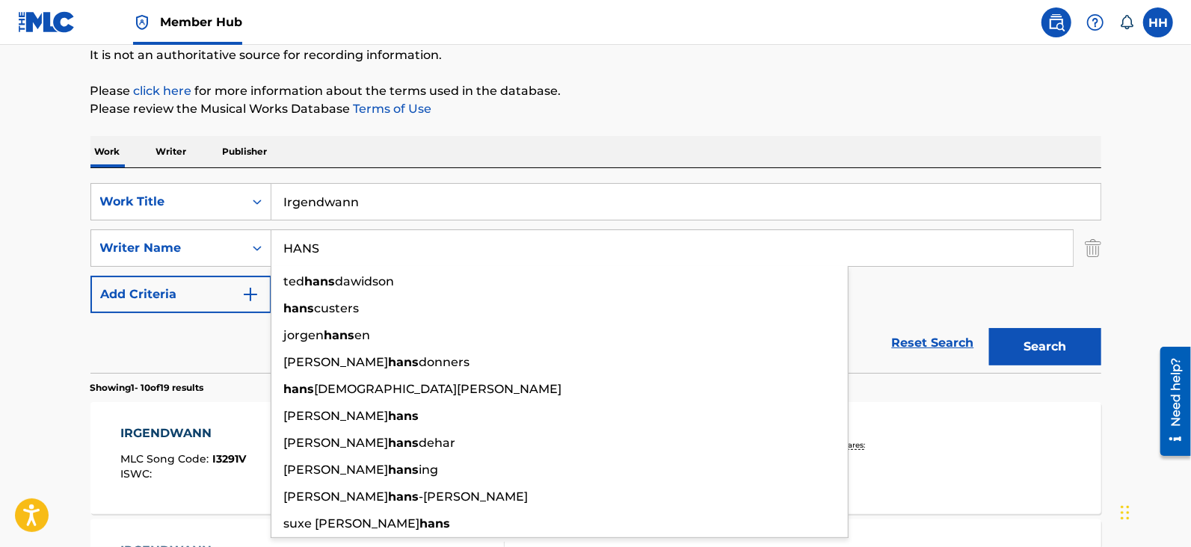
click at [433, 243] on input "HANS" at bounding box center [671, 248] width 801 height 36
paste input "ans Vincent Heusterberg"
click at [343, 244] on input "Hans Vincent Heusterberg" at bounding box center [671, 248] width 801 height 36
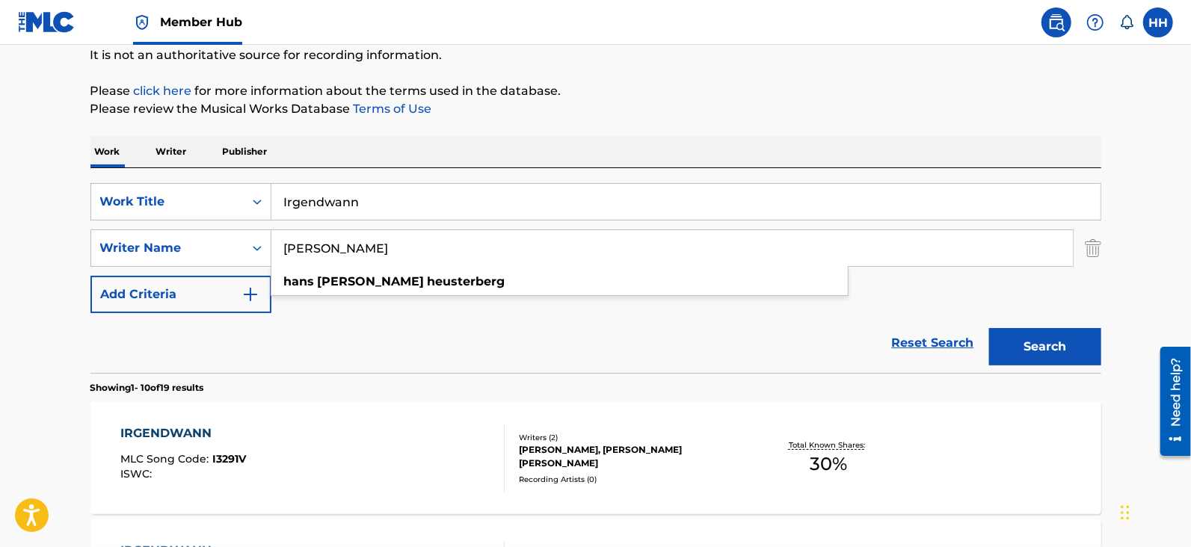
click at [343, 244] on input "Hans Vincent Heusterberg" at bounding box center [671, 248] width 801 height 36
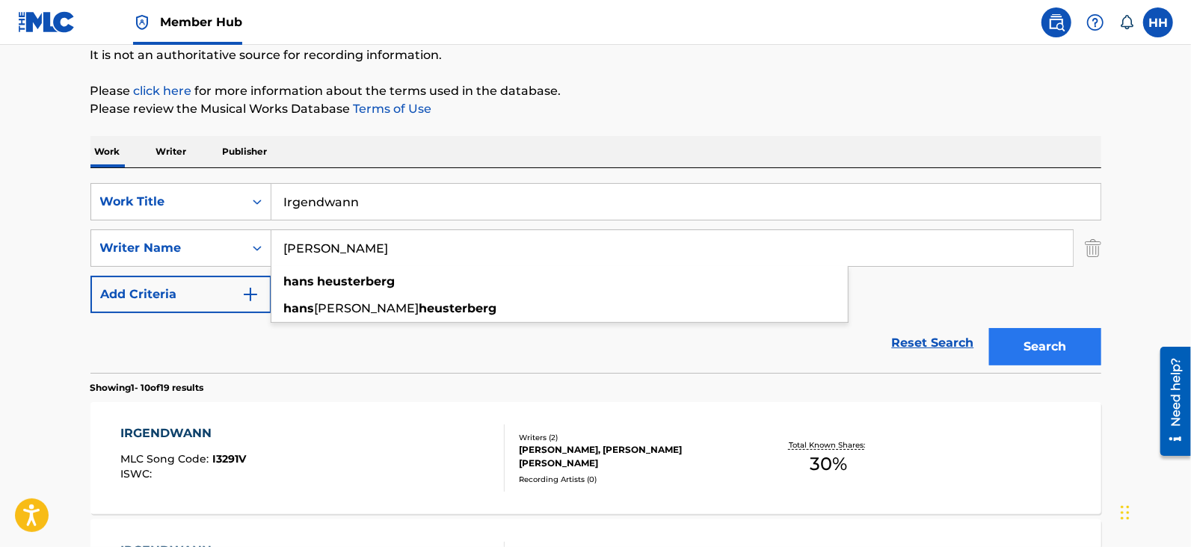
type input "[PERSON_NAME]"
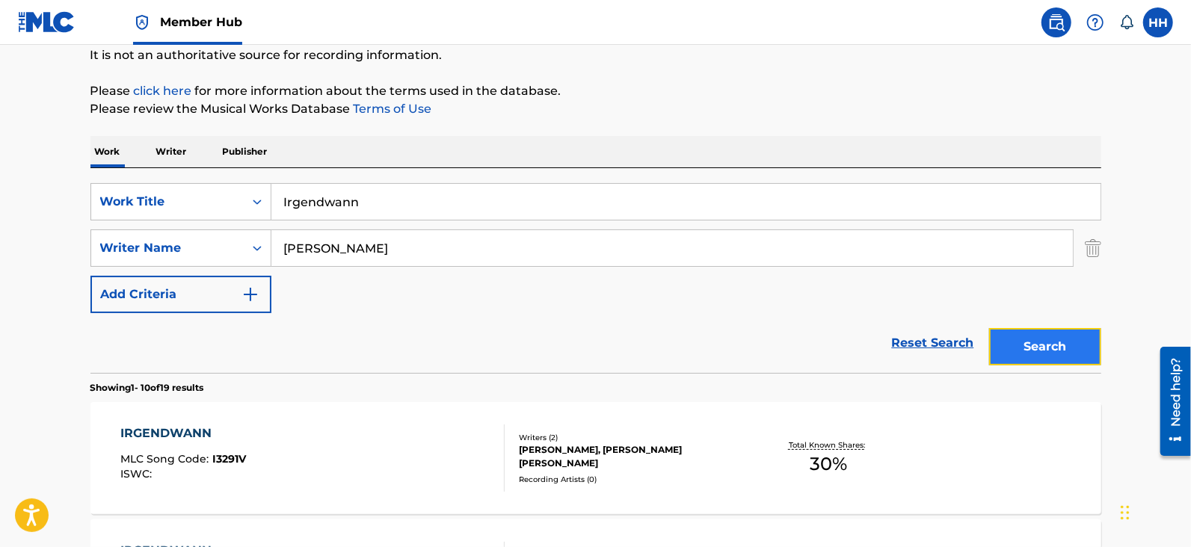
click at [1080, 357] on button "Search" at bounding box center [1045, 346] width 112 height 37
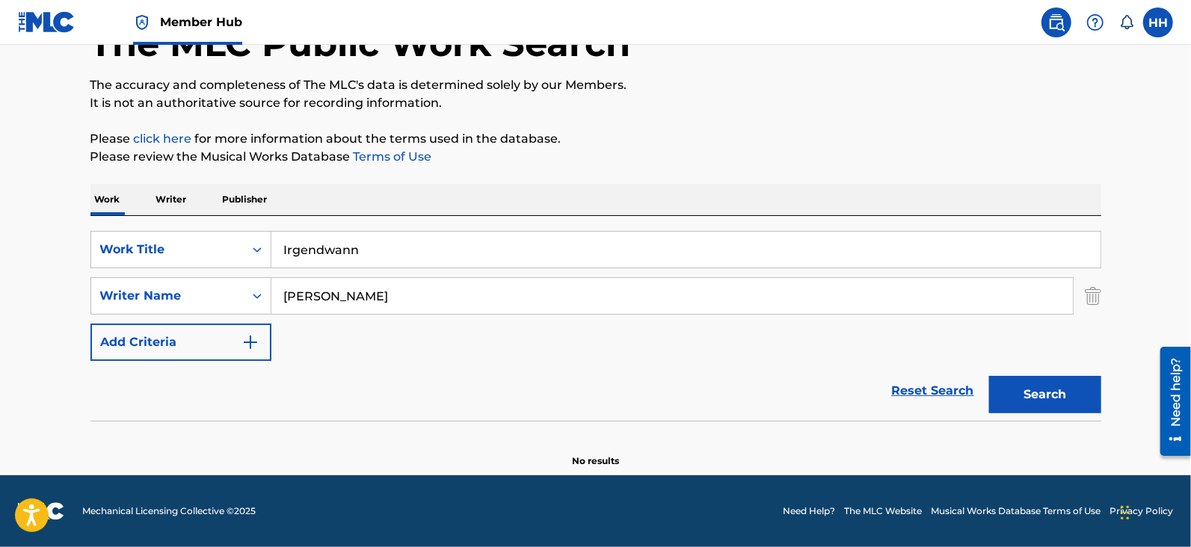
scroll to position [101, 0]
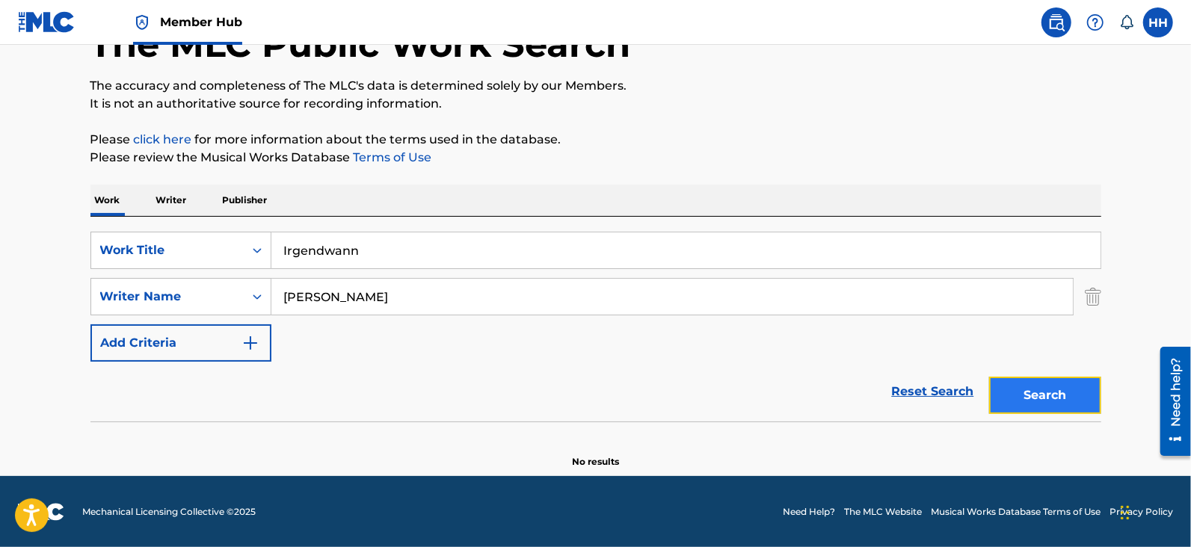
click at [1089, 386] on button "Search" at bounding box center [1045, 395] width 112 height 37
click at [321, 291] on input "[PERSON_NAME]" at bounding box center [671, 297] width 801 height 36
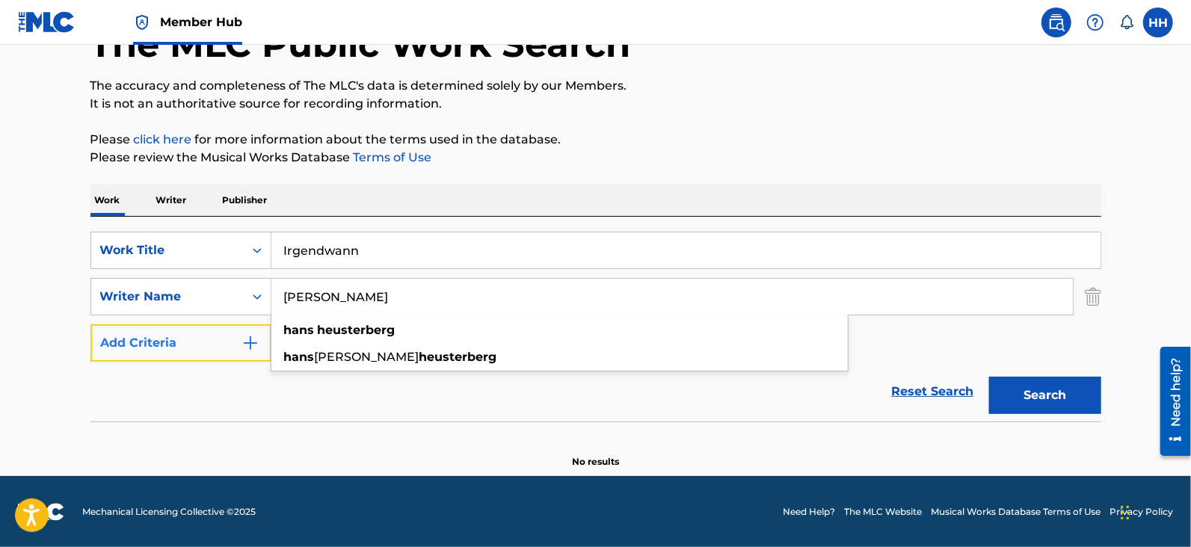
click at [178, 330] on button "Add Criteria" at bounding box center [180, 342] width 181 height 37
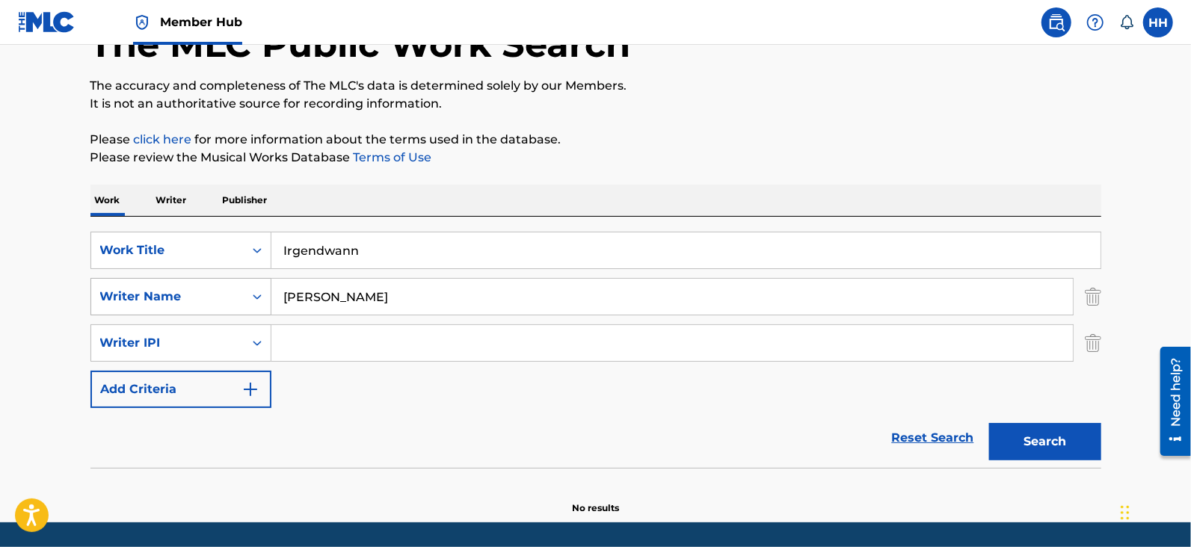
drag, startPoint x: 447, startPoint y: 298, endPoint x: 127, endPoint y: 309, distance: 320.1
click at [127, 309] on div "SearchWithCriteria3dea566a-1c09-4fc6-acdb-61a9541f9bee Writer Name Hans Heuster…" at bounding box center [595, 296] width 1011 height 37
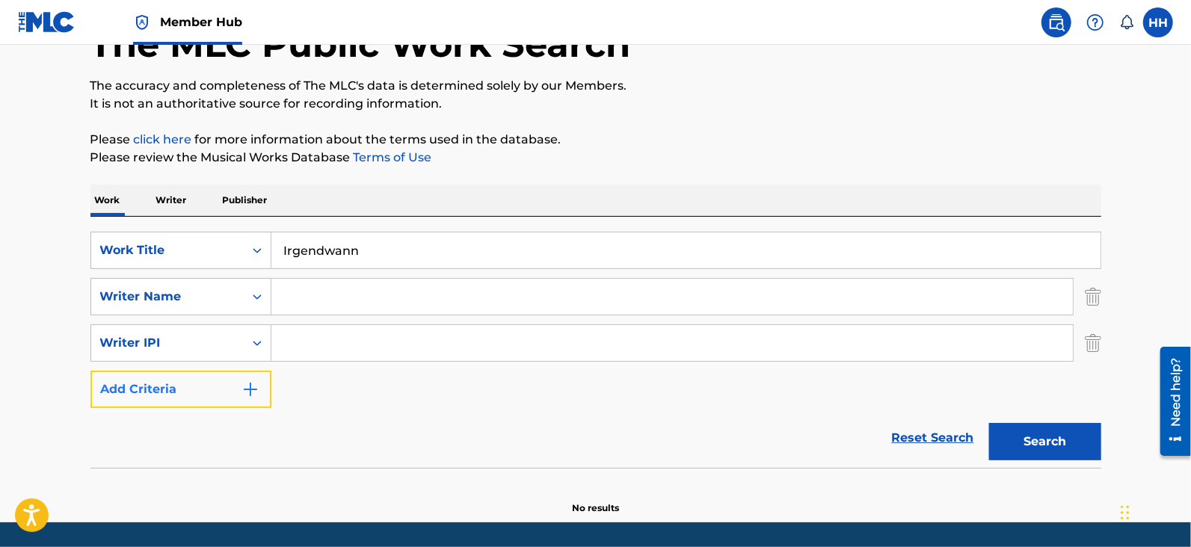
click at [235, 391] on button "Add Criteria" at bounding box center [180, 389] width 181 height 37
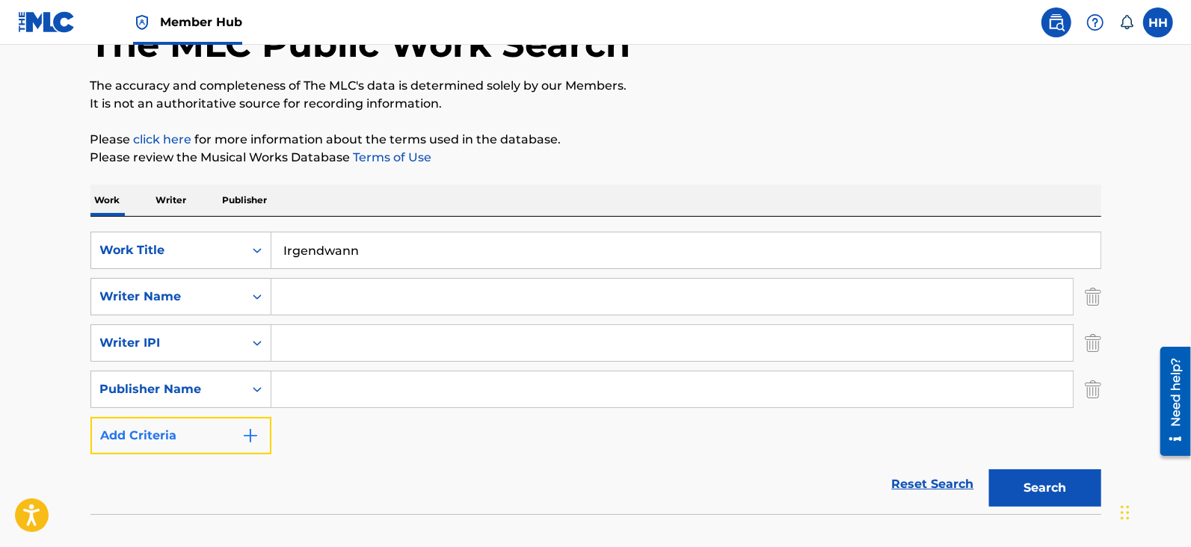
click at [238, 443] on button "Add Criteria" at bounding box center [180, 435] width 181 height 37
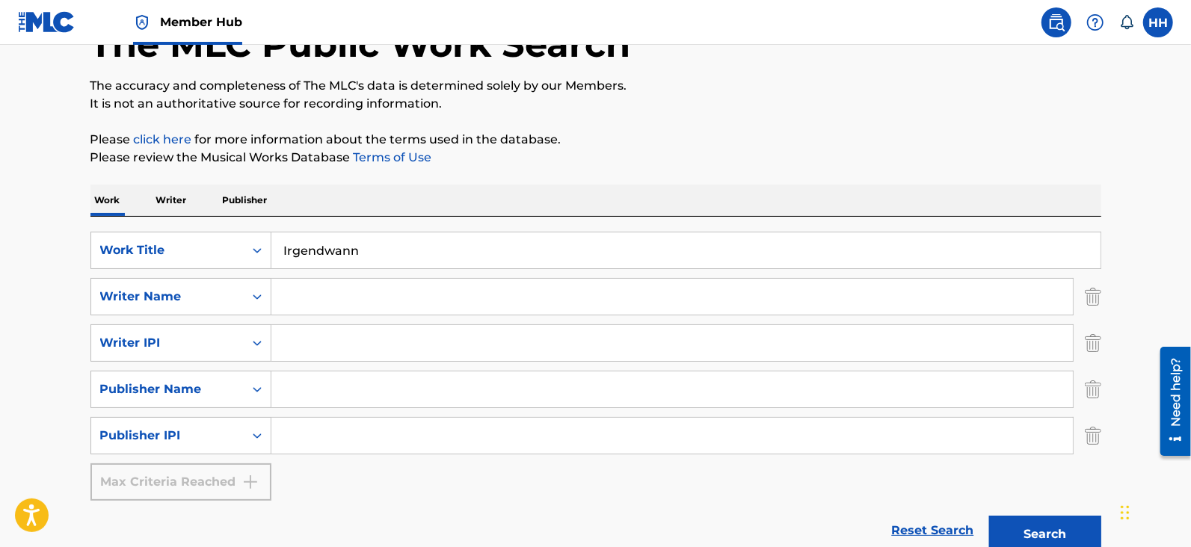
click at [250, 506] on div "Reset Search Search" at bounding box center [595, 531] width 1011 height 60
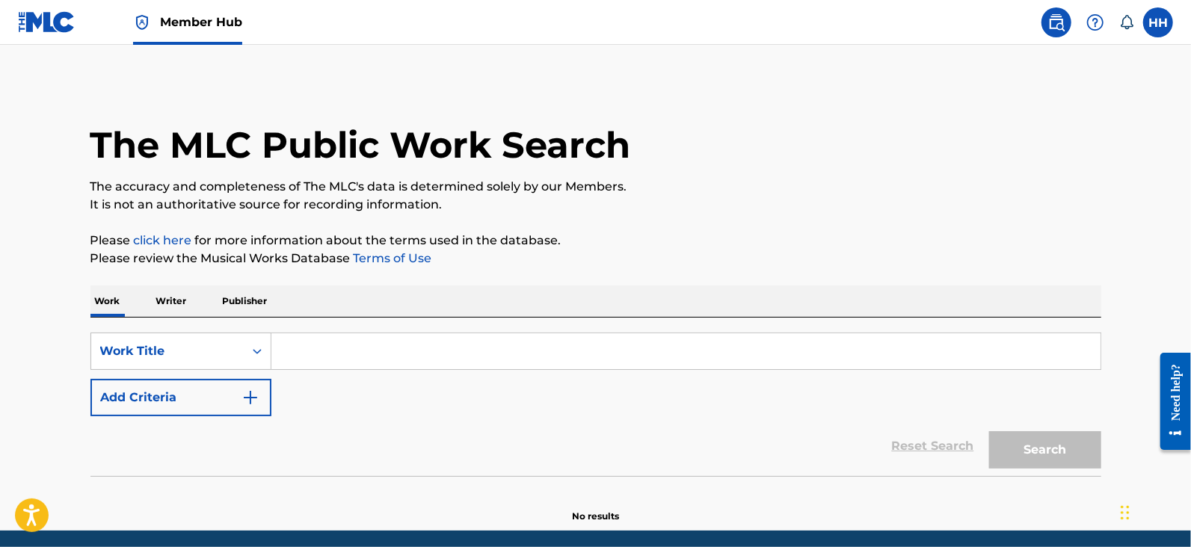
click at [343, 353] on input "Search Form" at bounding box center [685, 351] width 829 height 36
paste input "Fields"
type input "Fields"
click at [1050, 447] on button "Search" at bounding box center [1045, 449] width 112 height 37
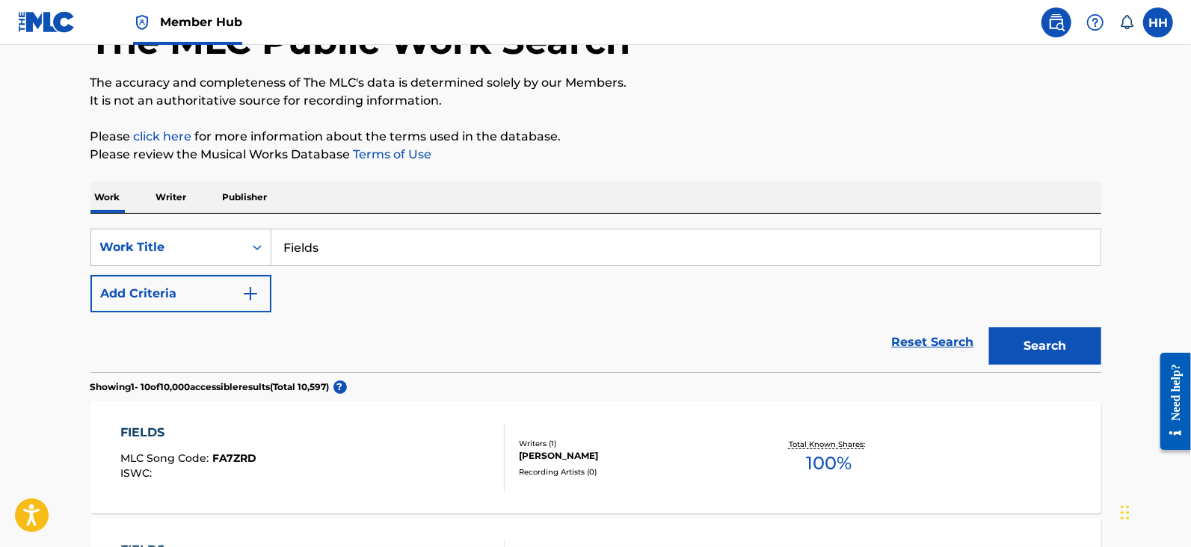
scroll to position [197, 0]
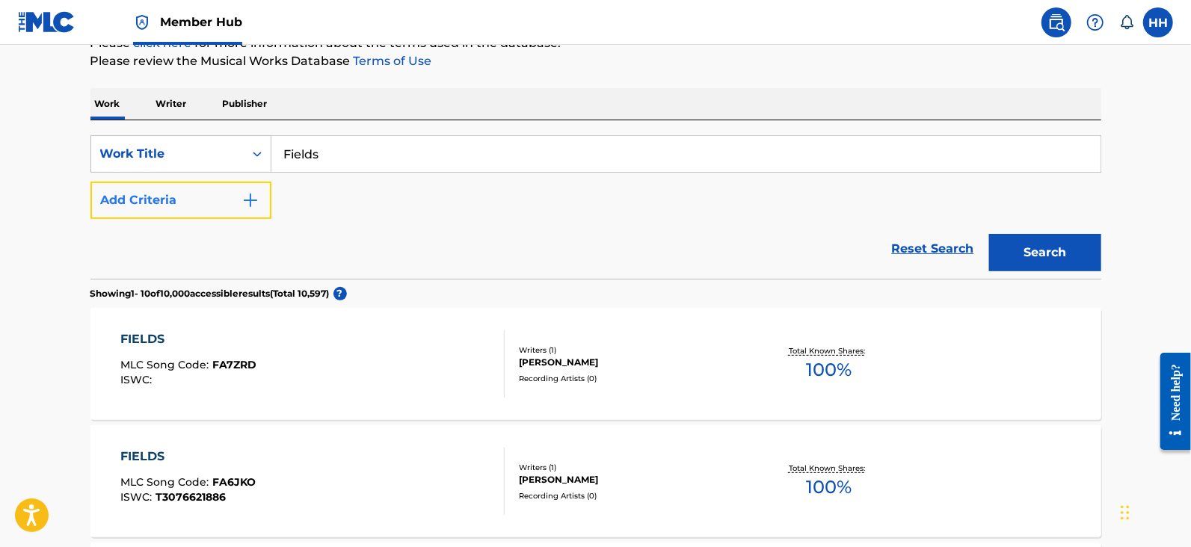
click at [250, 190] on button "Add Criteria" at bounding box center [180, 200] width 181 height 37
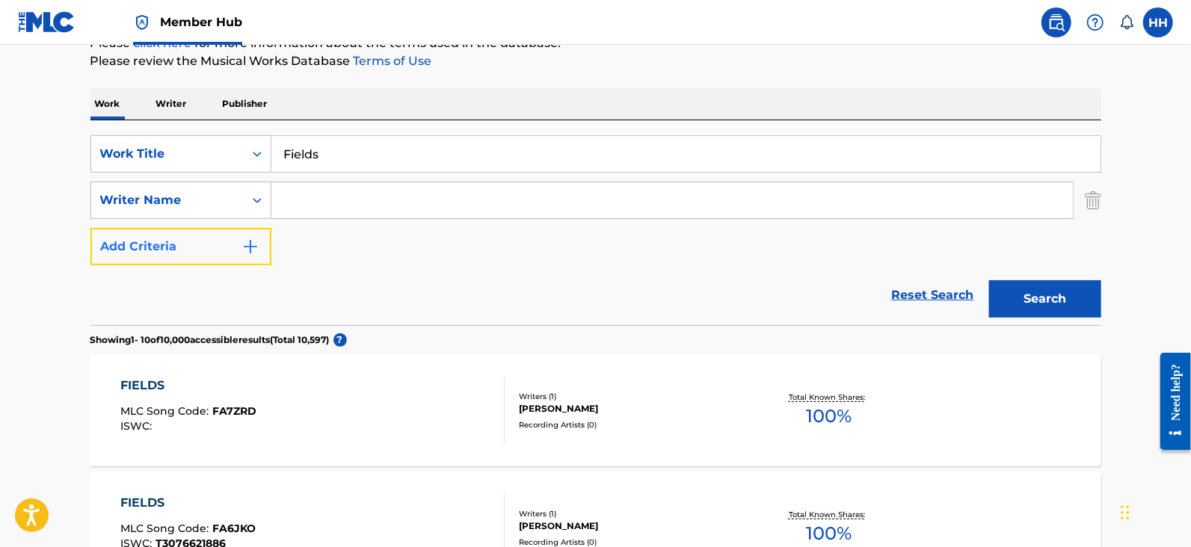
click at [217, 257] on button "Add Criteria" at bounding box center [180, 246] width 181 height 37
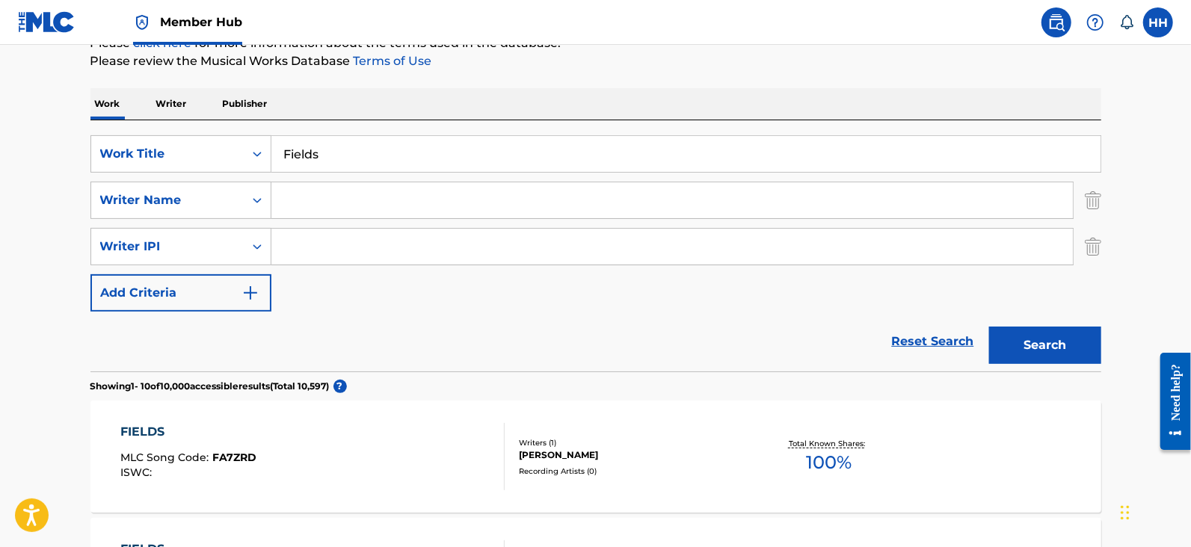
click at [312, 240] on input "Search Form" at bounding box center [671, 247] width 801 height 36
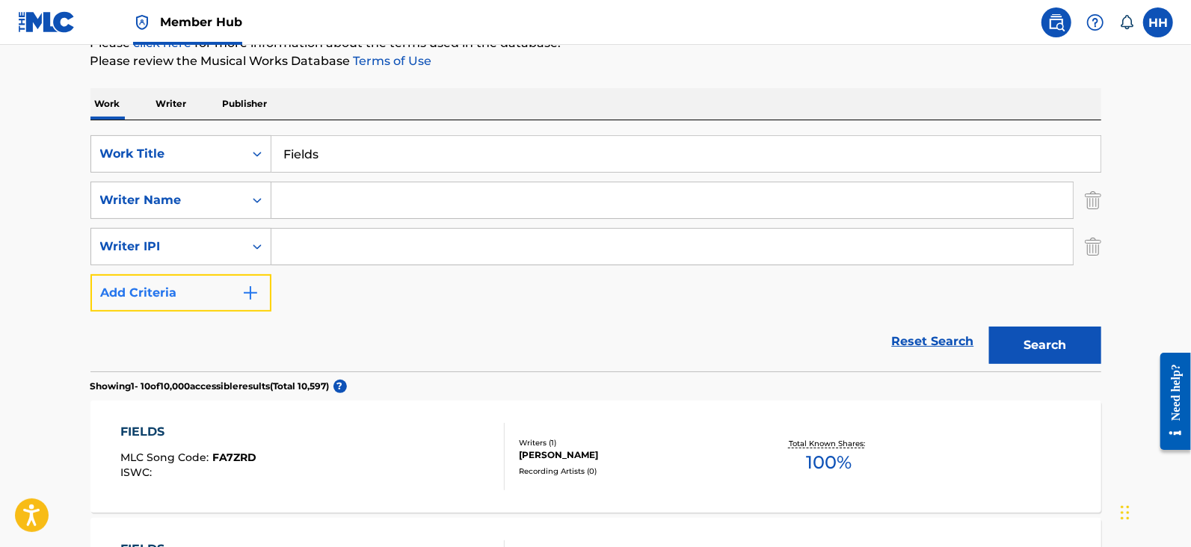
click at [269, 280] on button "Add Criteria" at bounding box center [180, 292] width 181 height 37
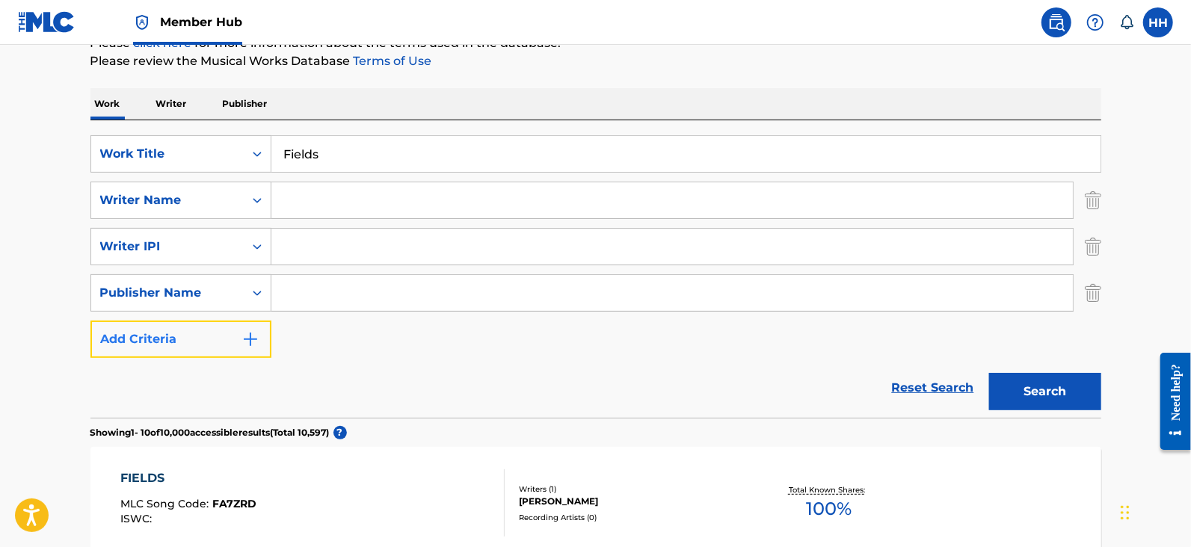
click at [226, 330] on button "Add Criteria" at bounding box center [180, 339] width 181 height 37
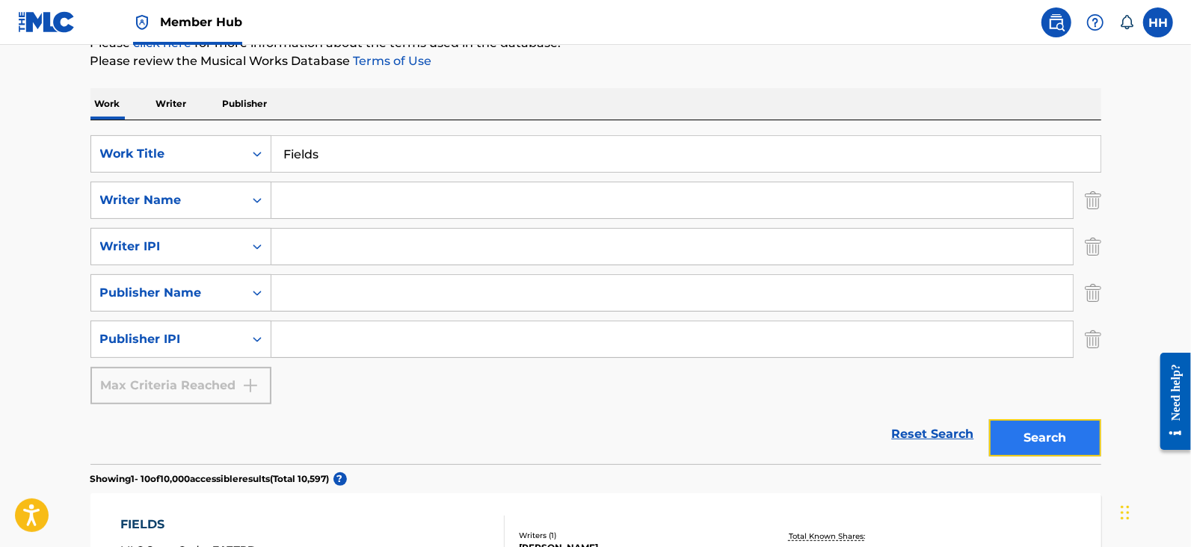
click at [1028, 435] on button "Search" at bounding box center [1045, 437] width 112 height 37
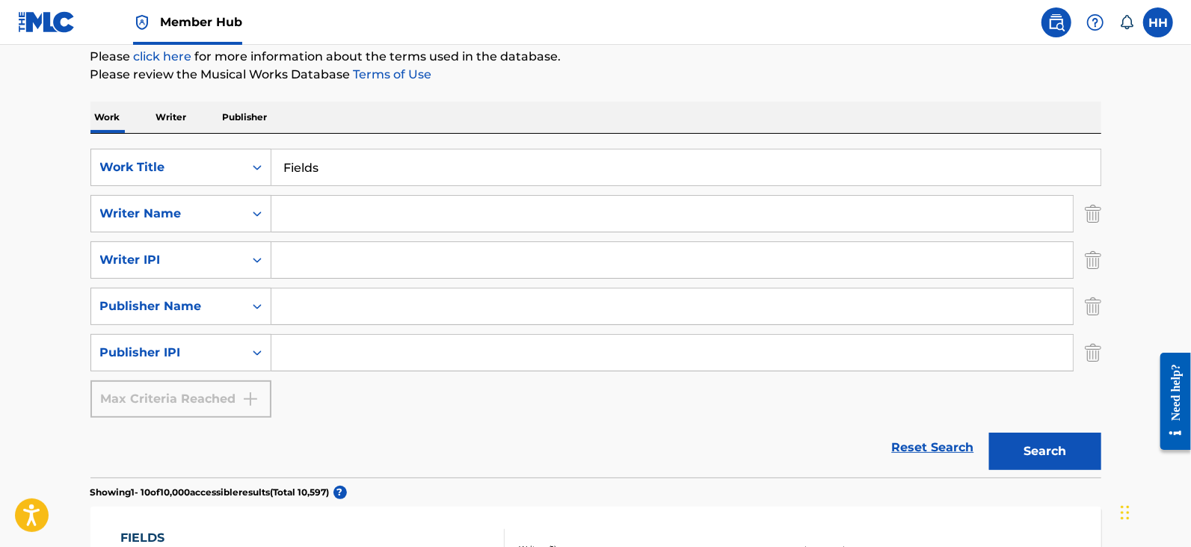
scroll to position [104, 0]
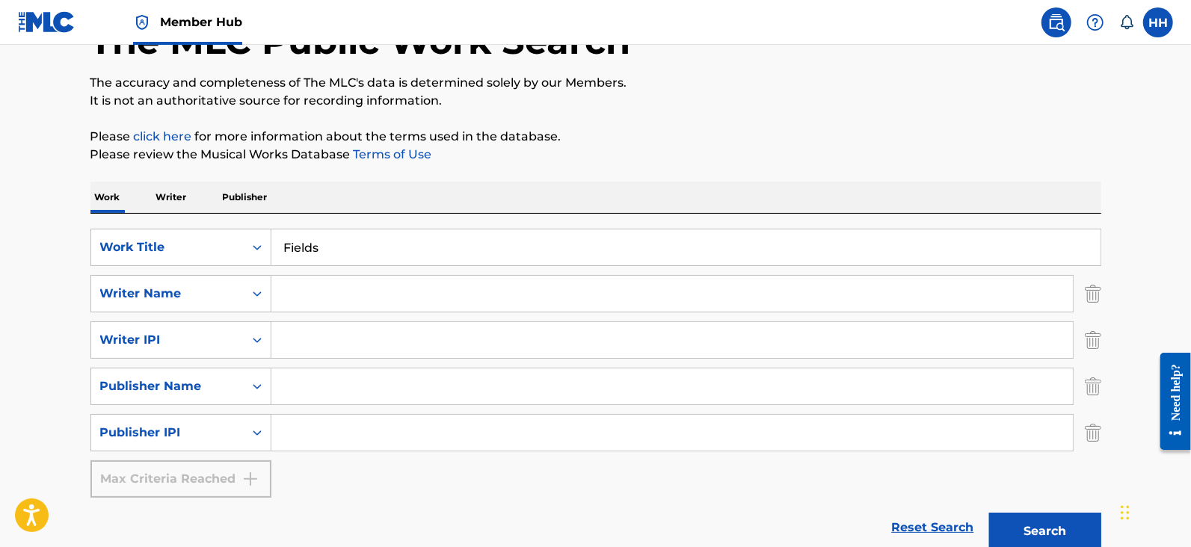
click at [330, 292] on input "Search Form" at bounding box center [671, 294] width 801 height 36
type input "hans heusterberg"
click at [1069, 528] on button "Search" at bounding box center [1045, 531] width 112 height 37
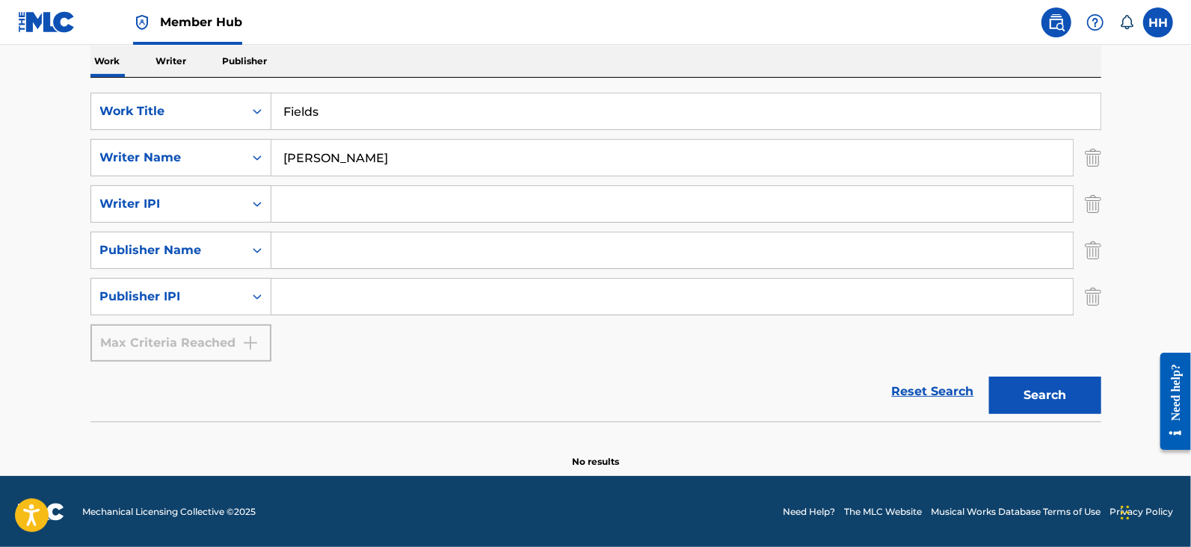
scroll to position [147, 0]
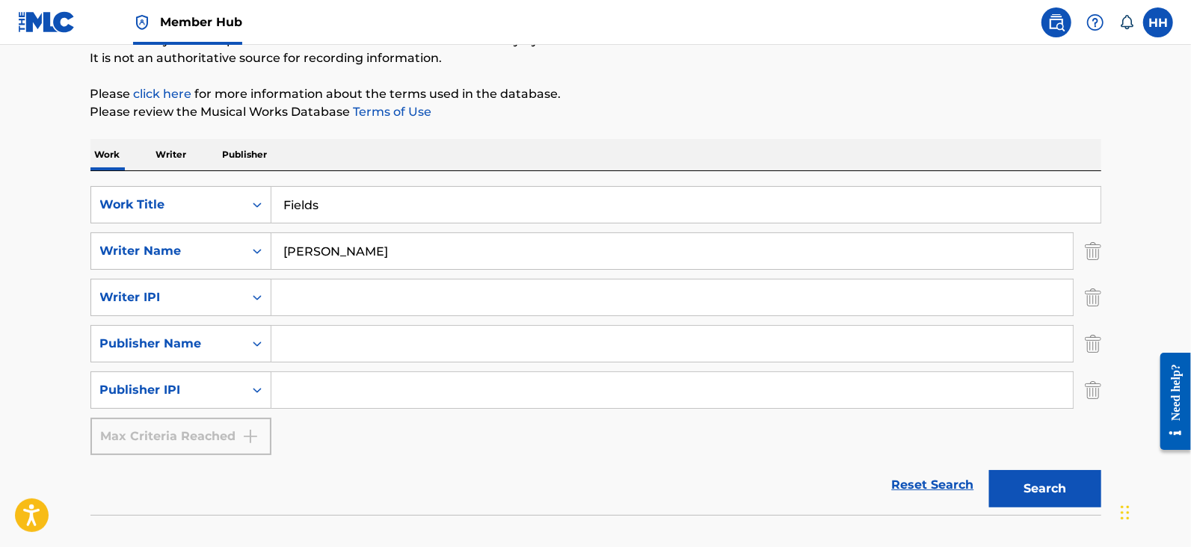
click at [441, 218] on input "Fields" at bounding box center [685, 205] width 829 height 36
paste input "Lazy Bird"
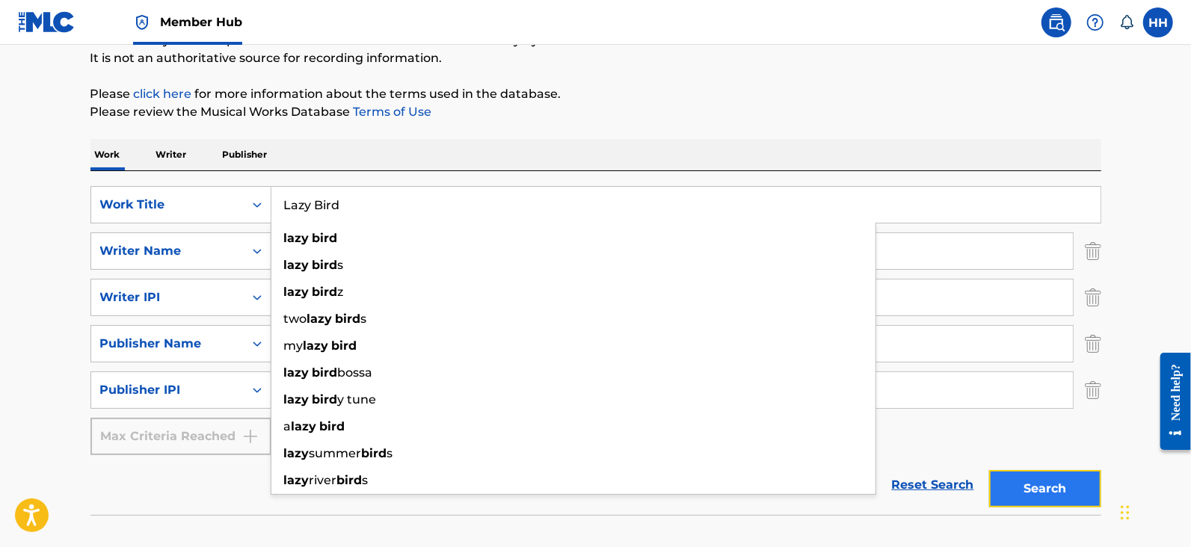
click at [1044, 475] on button "Search" at bounding box center [1045, 488] width 112 height 37
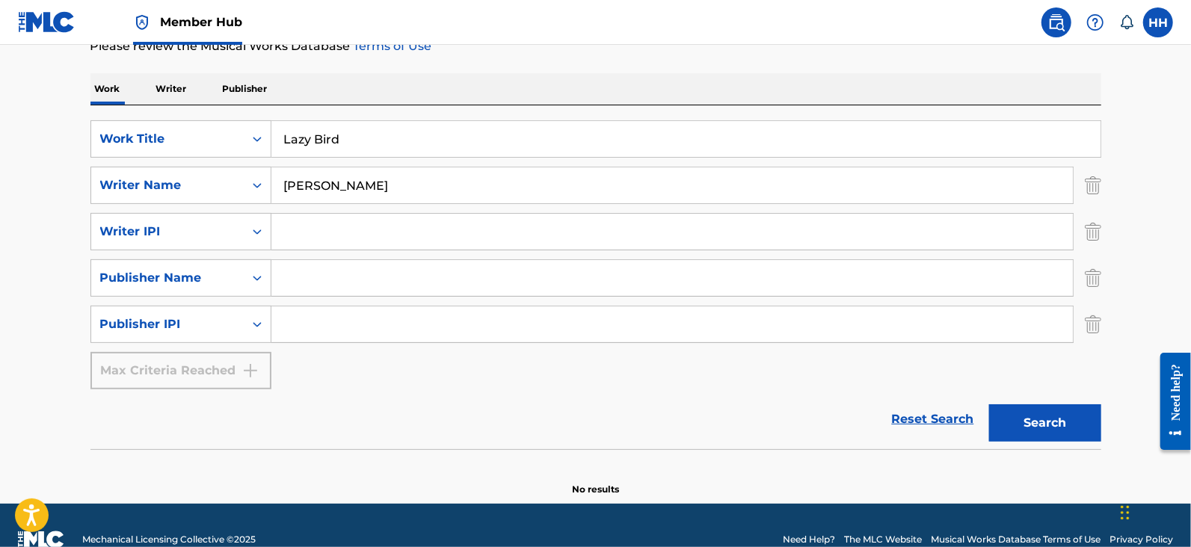
scroll to position [240, 0]
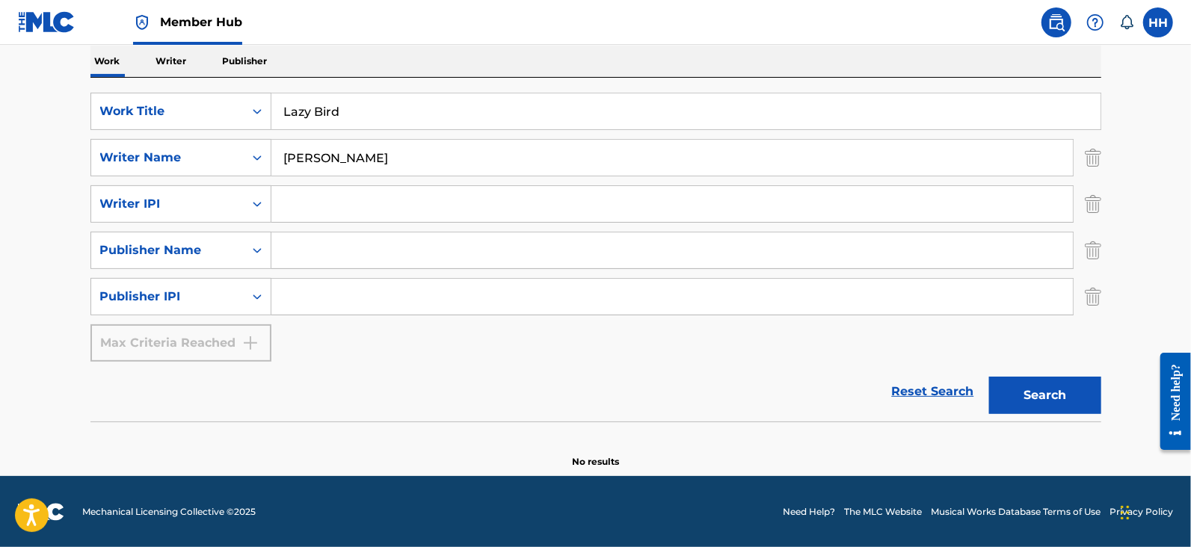
click at [433, 124] on input "Lazy Bird" at bounding box center [685, 111] width 829 height 36
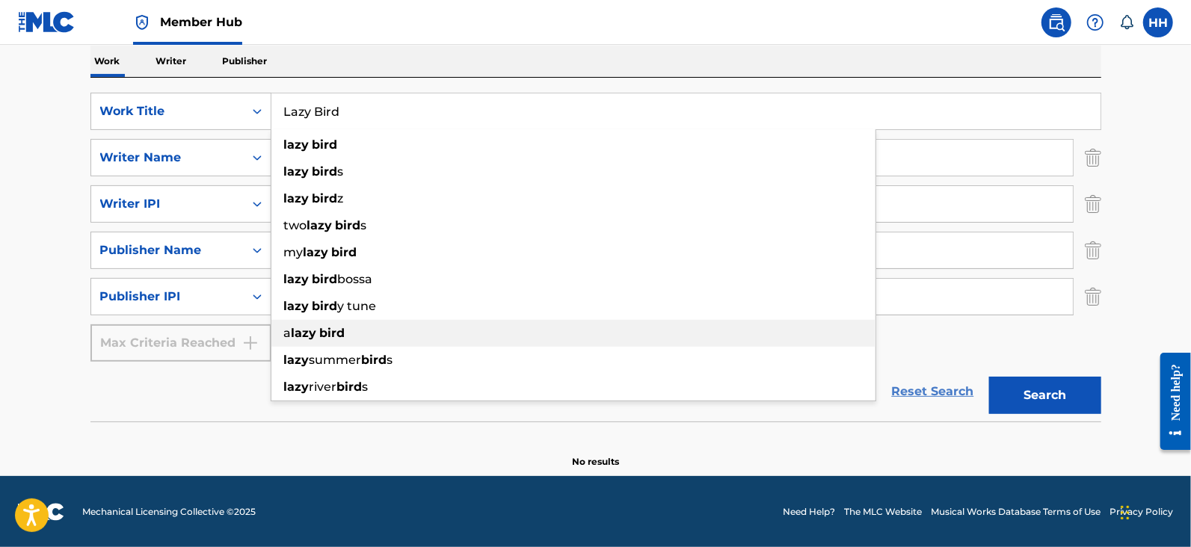
paste input "Palms"
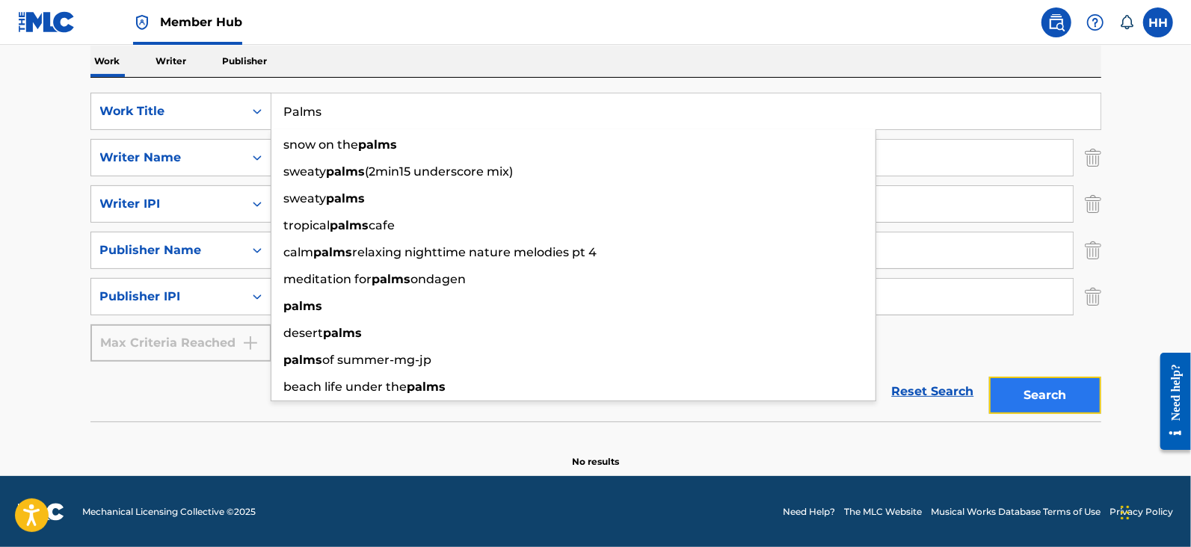
click at [1058, 404] on button "Search" at bounding box center [1045, 395] width 112 height 37
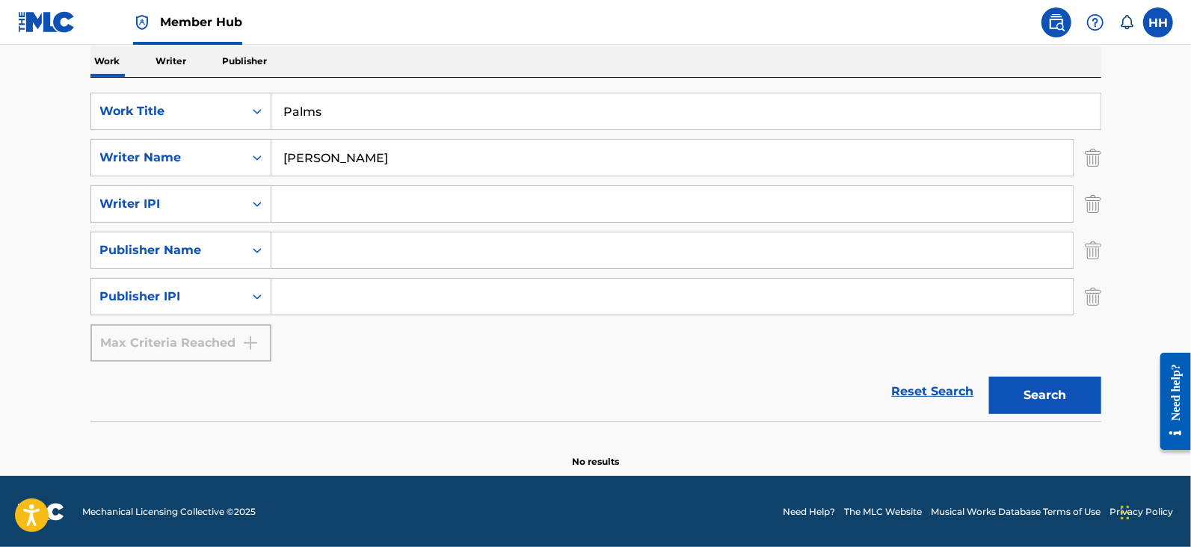
click at [399, 117] on input "Palms" at bounding box center [685, 111] width 829 height 36
paste input "Slumber"
click at [1097, 390] on button "Search" at bounding box center [1045, 395] width 112 height 37
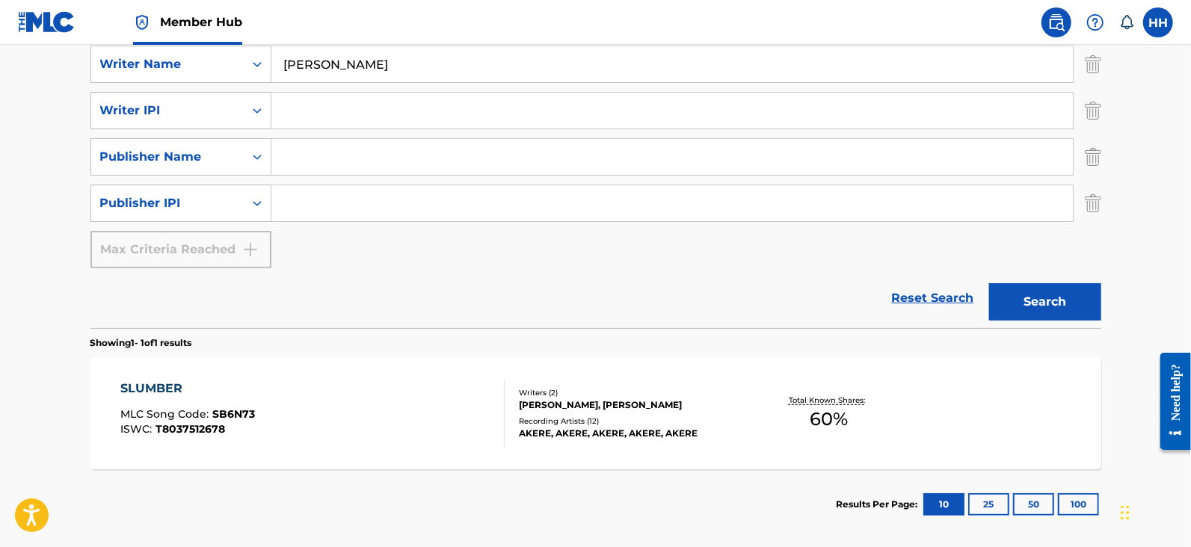
scroll to position [404, 0]
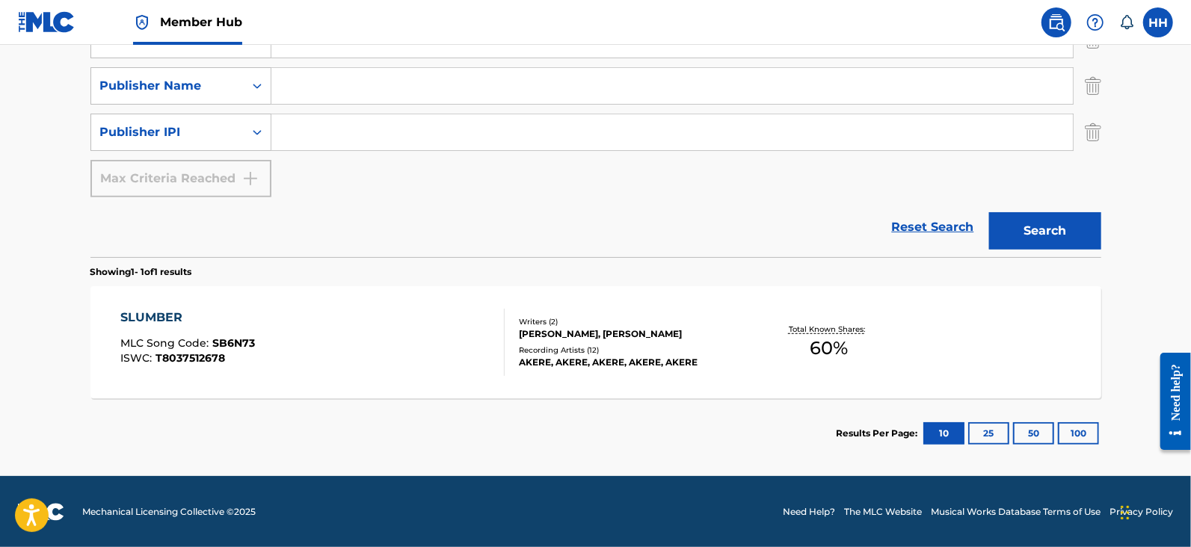
click at [153, 312] on div "SLUMBER" at bounding box center [187, 318] width 135 height 18
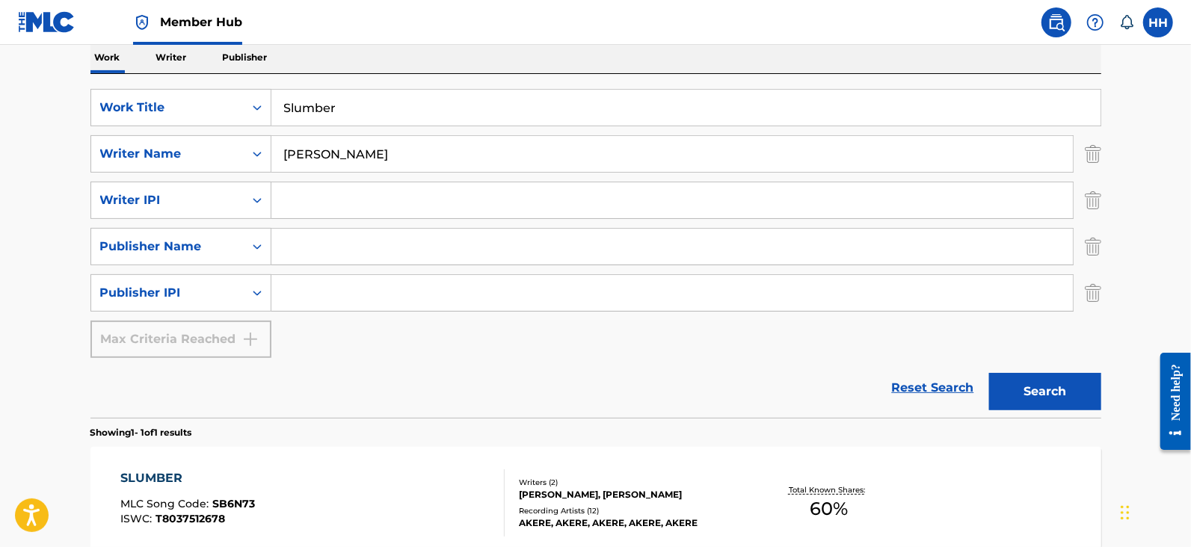
scroll to position [218, 0]
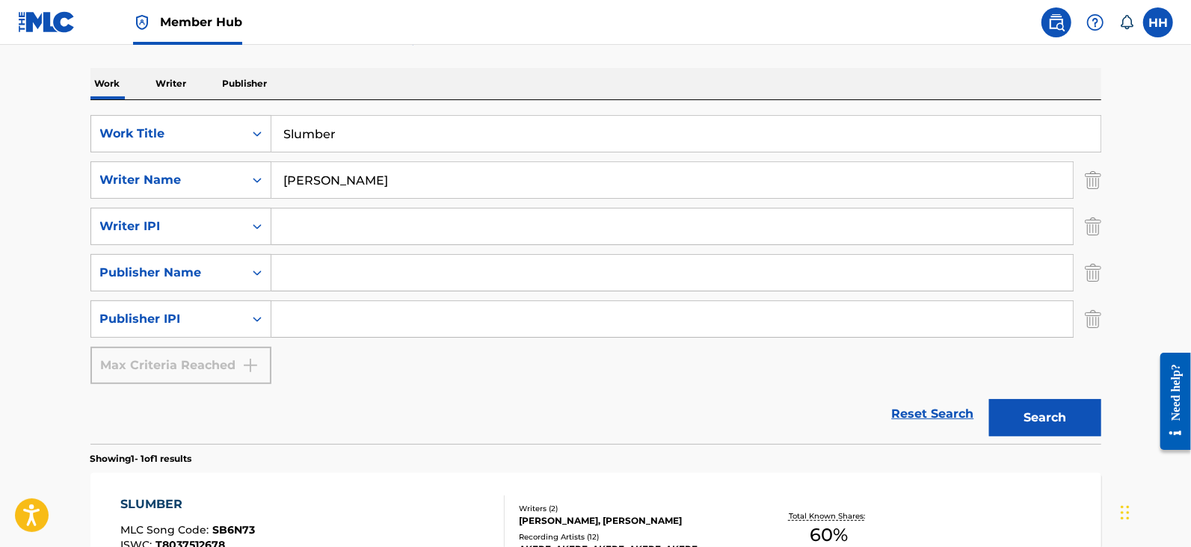
click at [406, 132] on input "Slumber" at bounding box center [685, 134] width 829 height 36
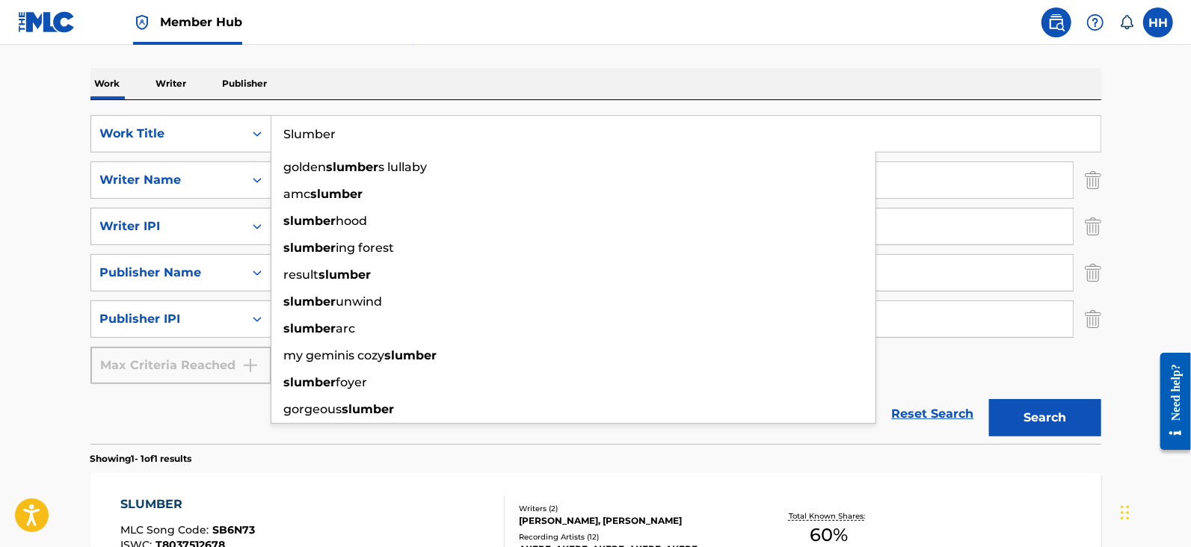
paste input "olitude"
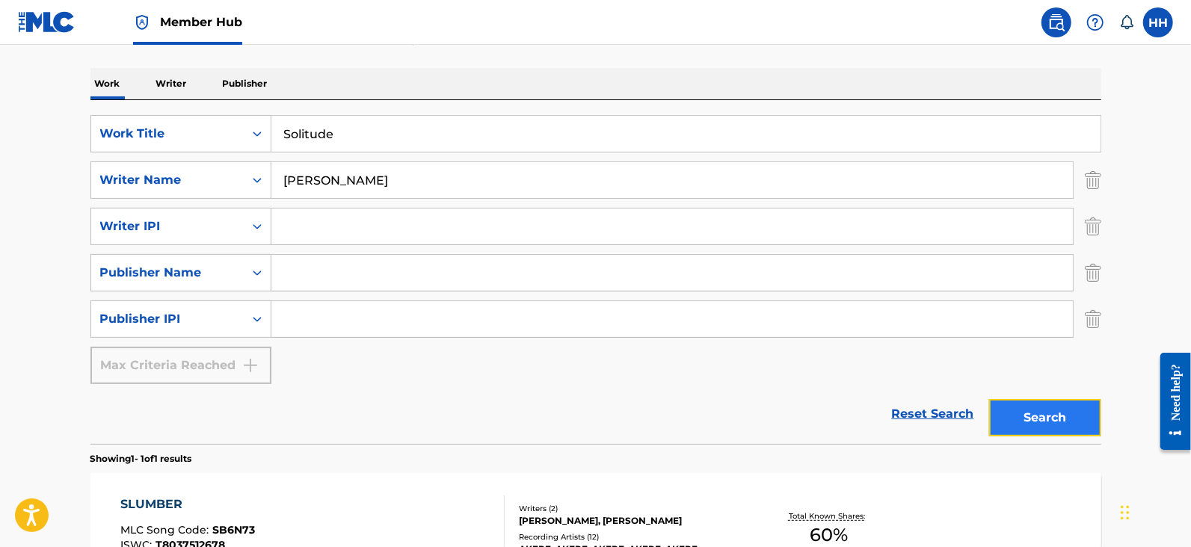
click at [1088, 422] on button "Search" at bounding box center [1045, 417] width 112 height 37
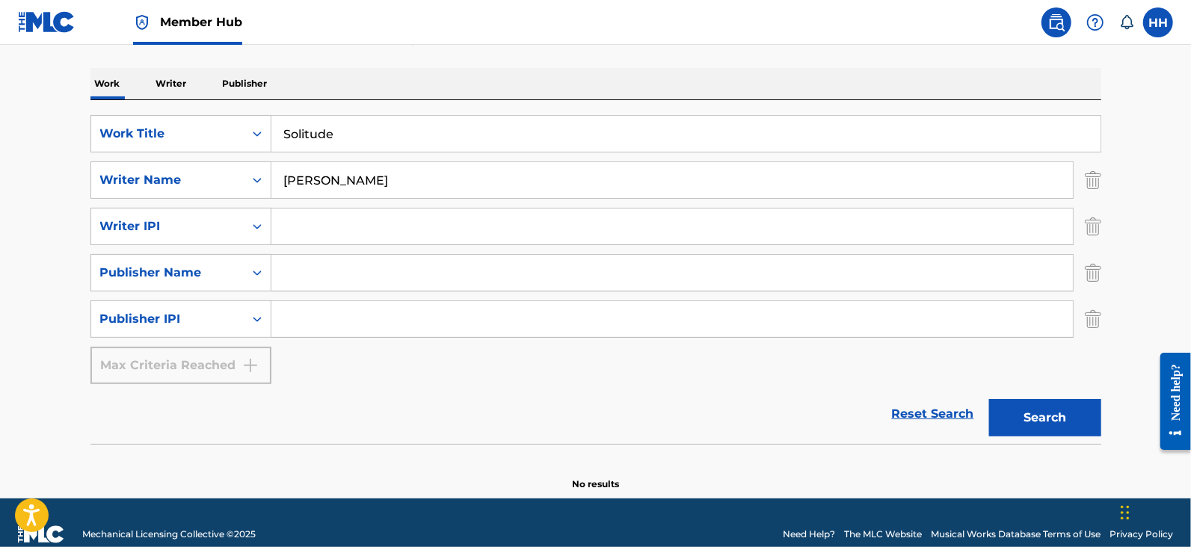
click at [528, 147] on input "Solitude" at bounding box center [685, 134] width 829 height 36
paste input "o"
click at [1070, 409] on button "Search" at bounding box center [1045, 417] width 112 height 37
click at [476, 144] on input "Solo" at bounding box center [685, 134] width 829 height 36
paste input "Tapes"
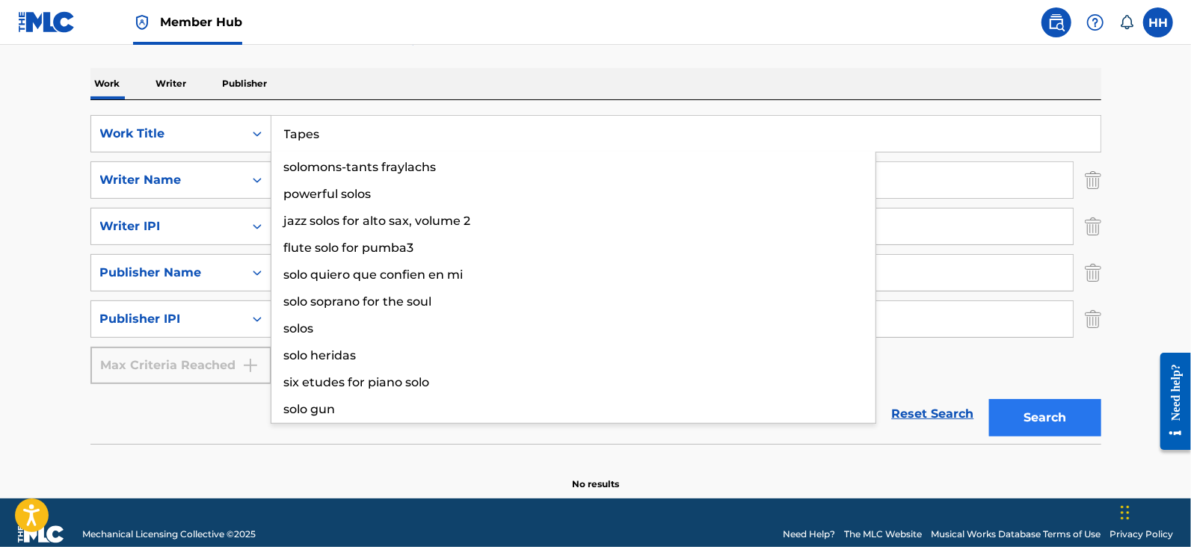
type input "Tapes"
click at [1085, 422] on button "Search" at bounding box center [1045, 417] width 112 height 37
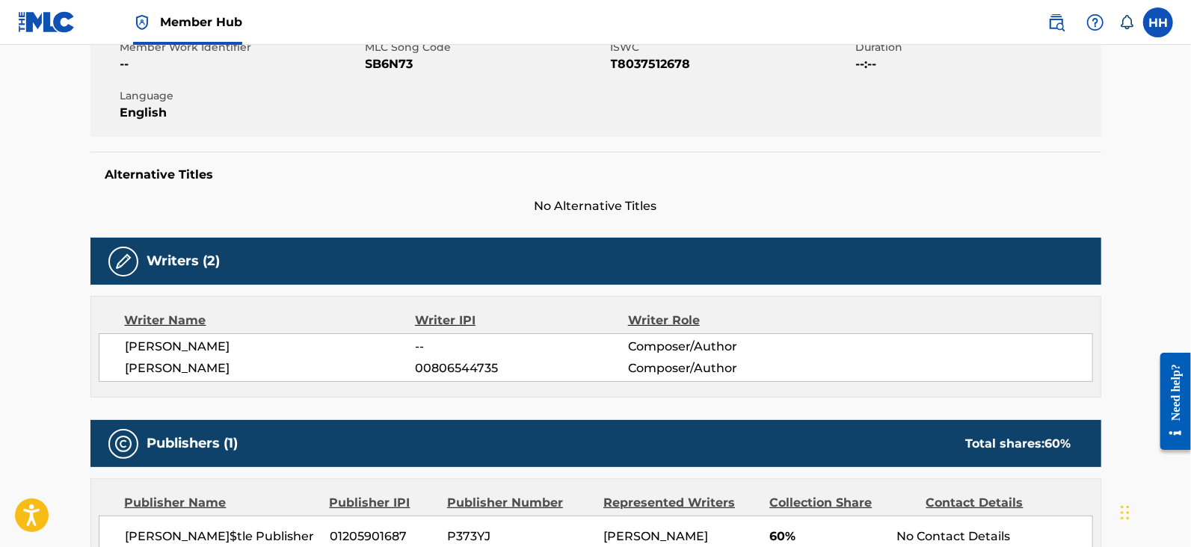
scroll to position [280, 0]
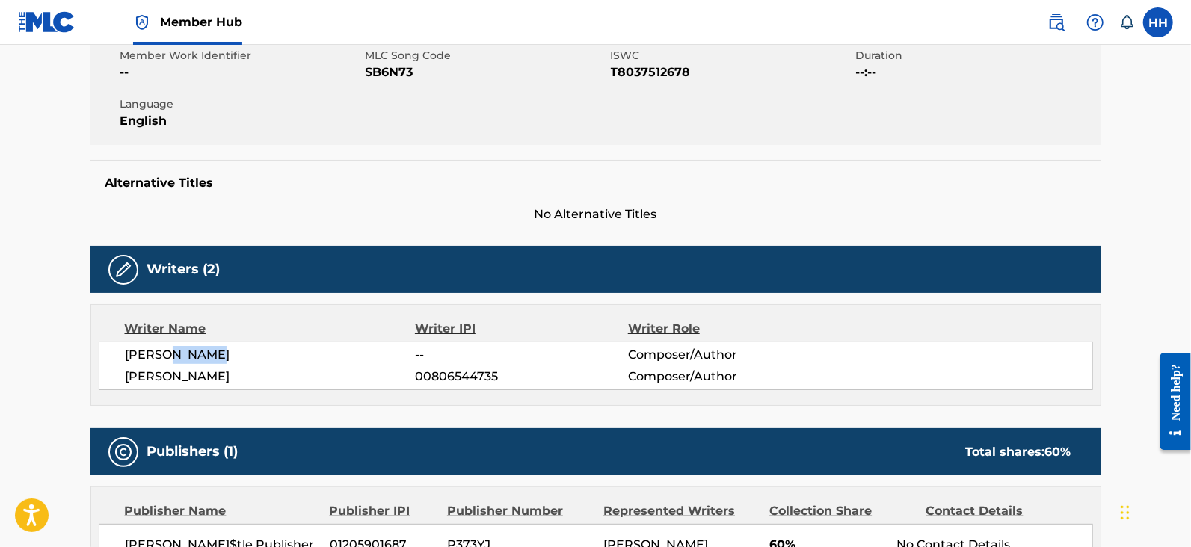
drag, startPoint x: 189, startPoint y: 363, endPoint x: 238, endPoint y: 363, distance: 48.6
click at [238, 363] on span "SARAH KREILE" at bounding box center [271, 355] width 290 height 18
click at [313, 376] on span "HANS HEUSTERBERG" at bounding box center [271, 377] width 290 height 18
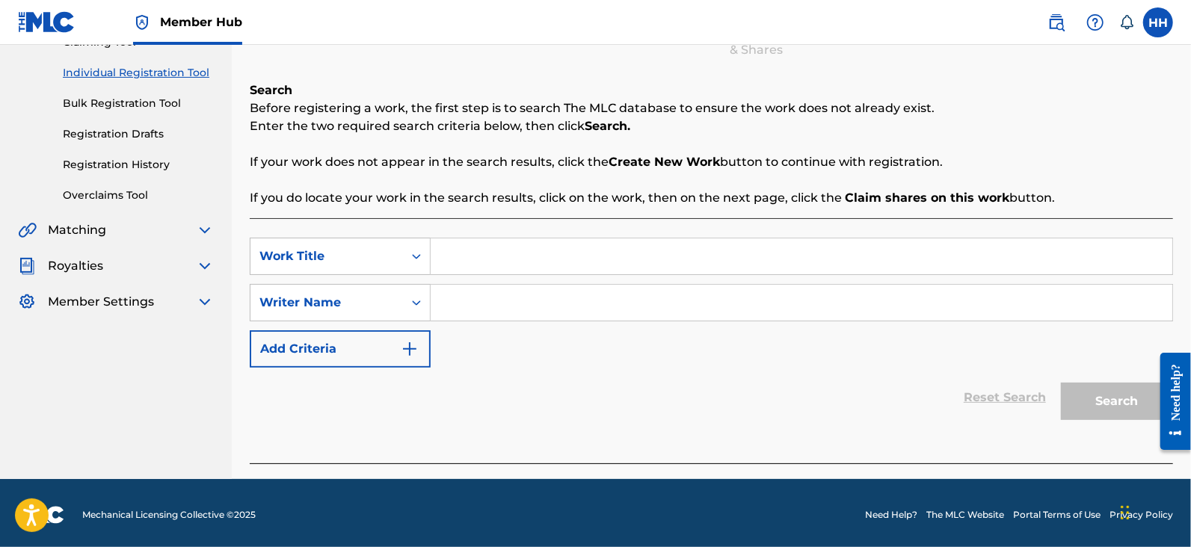
scroll to position [182, 0]
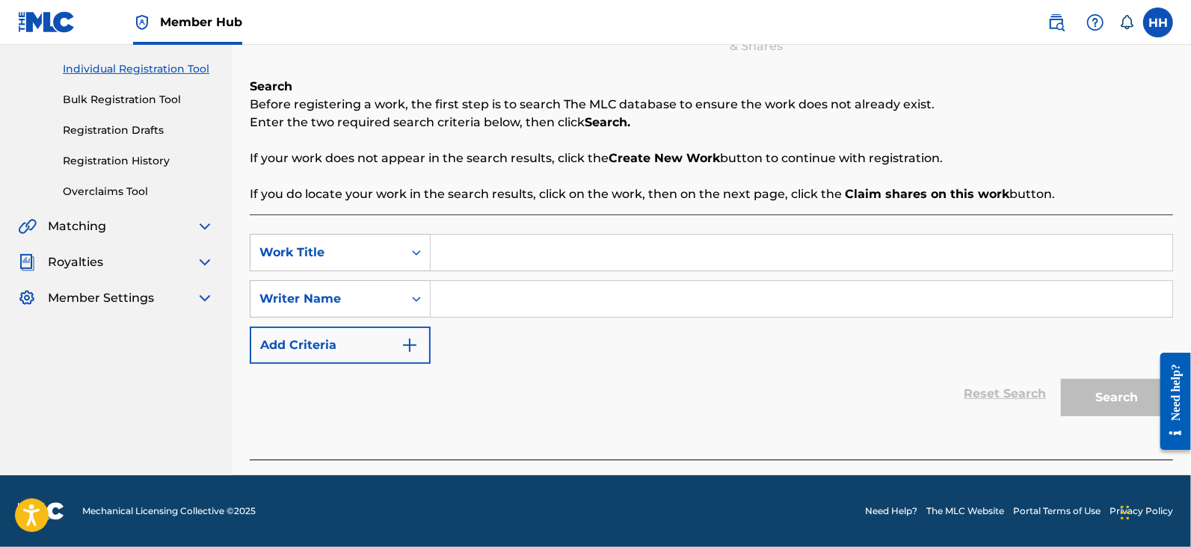
click at [605, 256] on input "Search Form" at bounding box center [802, 253] width 742 height 36
click at [571, 300] on input "Search Form" at bounding box center [802, 299] width 742 height 36
click at [759, 174] on div "Search Before registering a work, the first step is to search The MLC database …" at bounding box center [711, 141] width 923 height 126
click at [669, 250] on input "Search Form" at bounding box center [802, 253] width 742 height 36
paste input "Irgendwann"
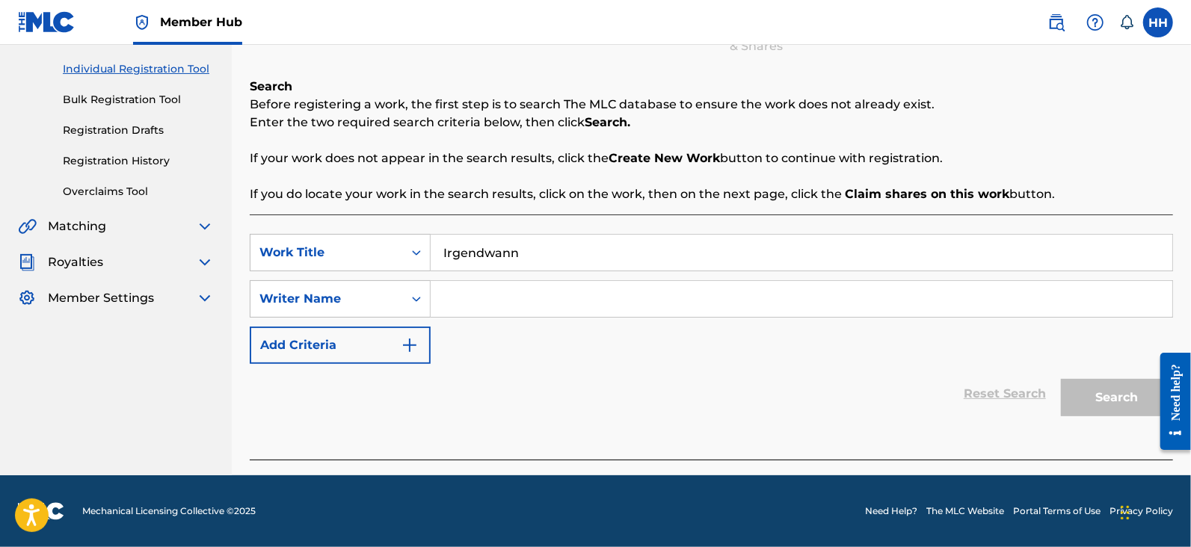
type input "Irgendwann"
click at [576, 298] on input "Search Form" at bounding box center [802, 299] width 742 height 36
type input "h"
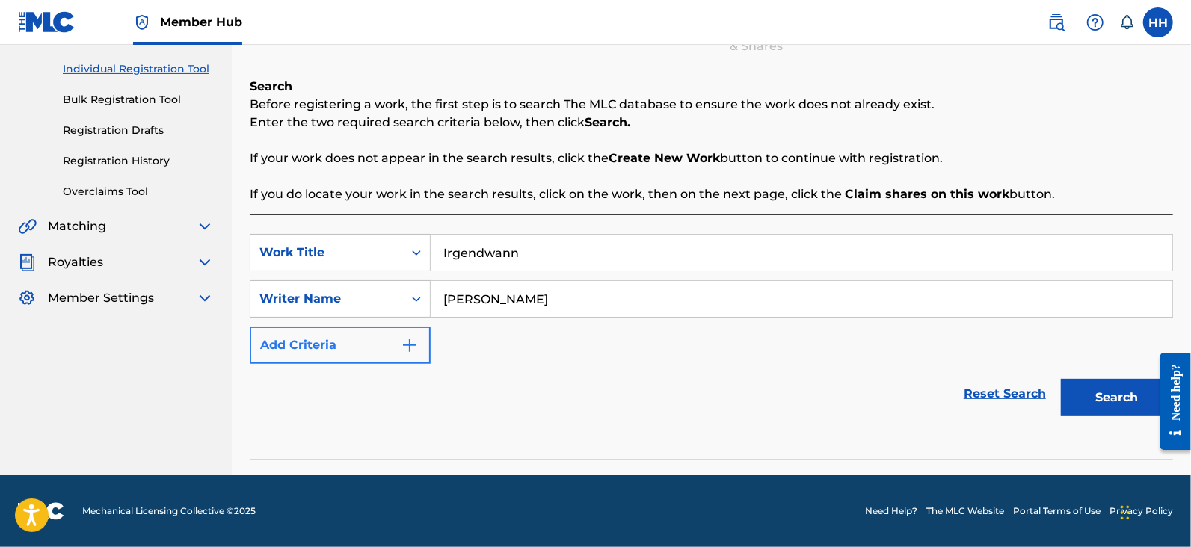
type input "[PERSON_NAME]"
click at [385, 363] on button "Add Criteria" at bounding box center [340, 345] width 181 height 37
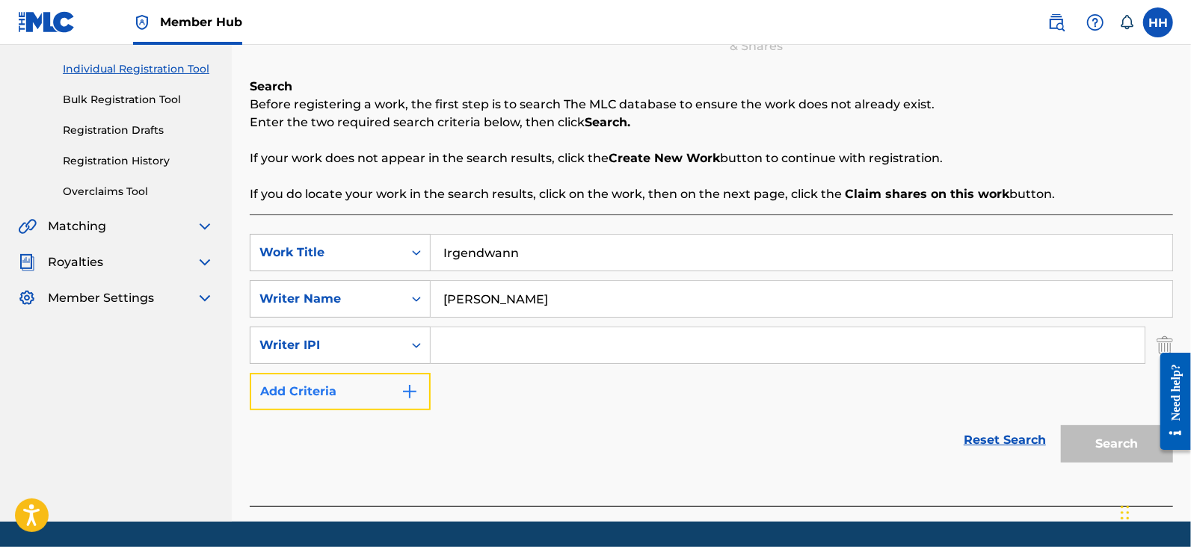
click at [382, 381] on button "Add Criteria" at bounding box center [340, 391] width 181 height 37
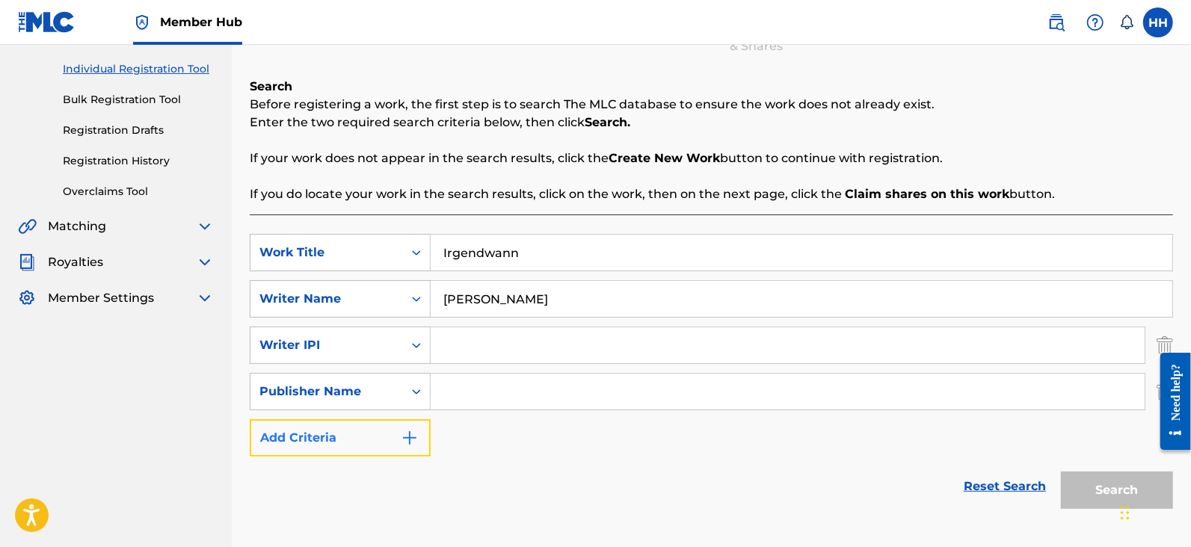
click at [382, 432] on button "Add Criteria" at bounding box center [340, 437] width 181 height 37
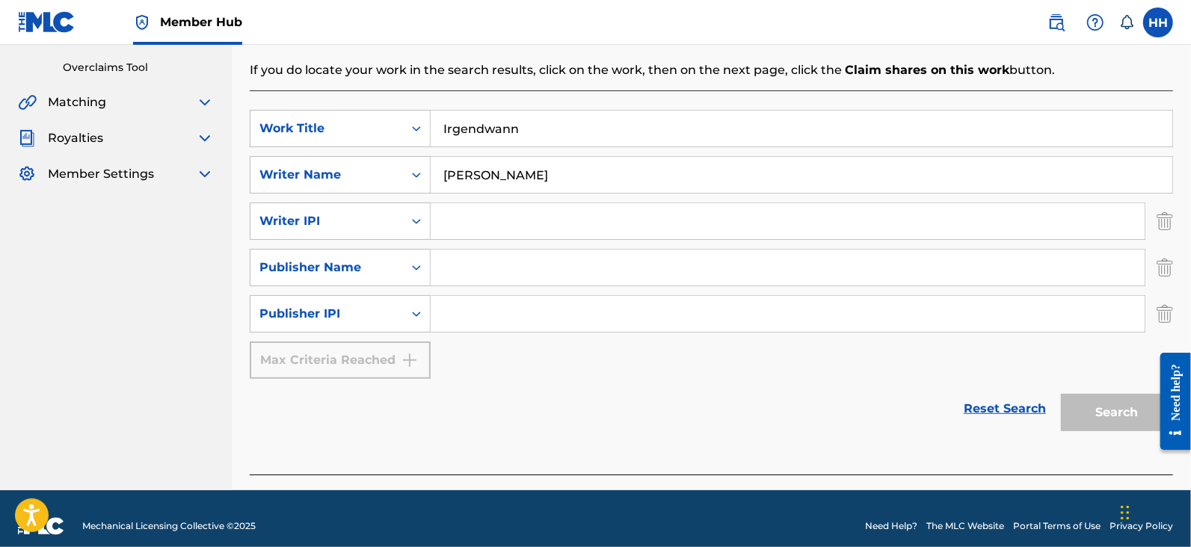
scroll to position [321, 0]
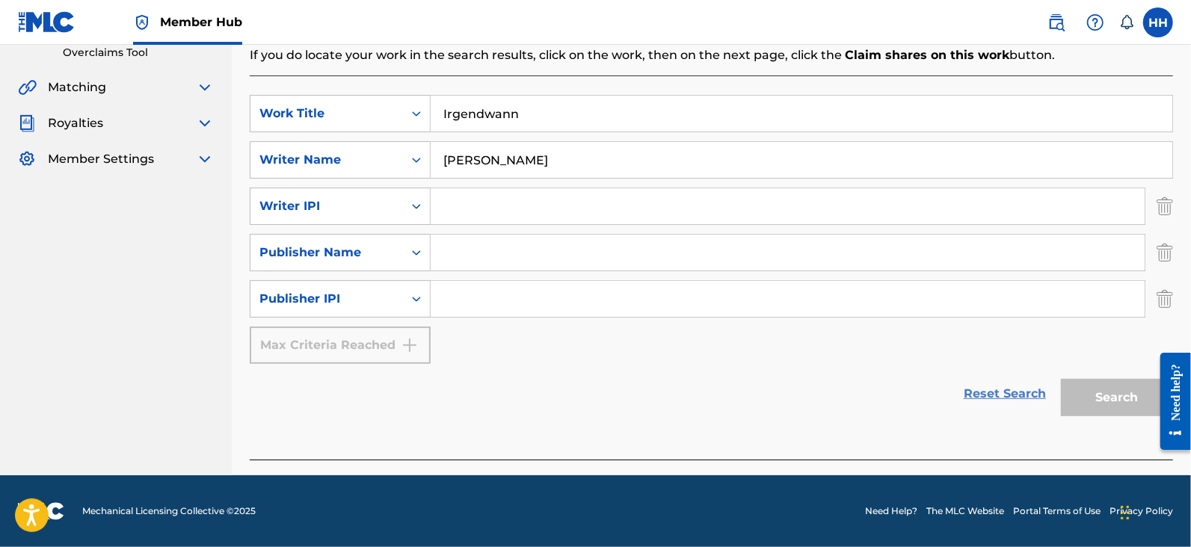
click at [988, 389] on link "Reset Search" at bounding box center [1004, 393] width 97 height 33
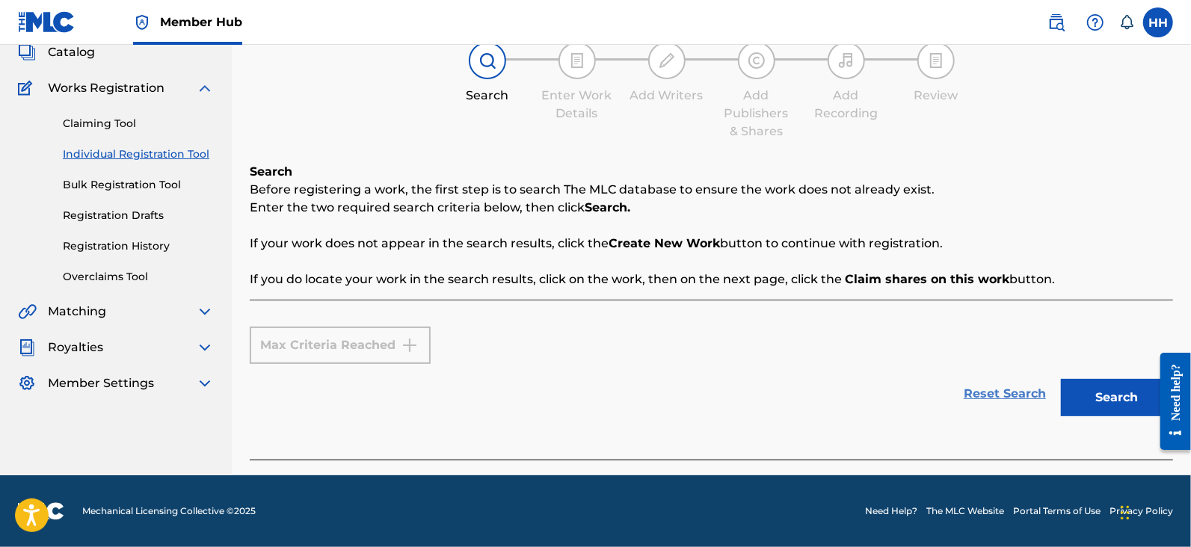
scroll to position [96, 0]
click at [138, 152] on link "Individual Registration Tool" at bounding box center [138, 155] width 151 height 16
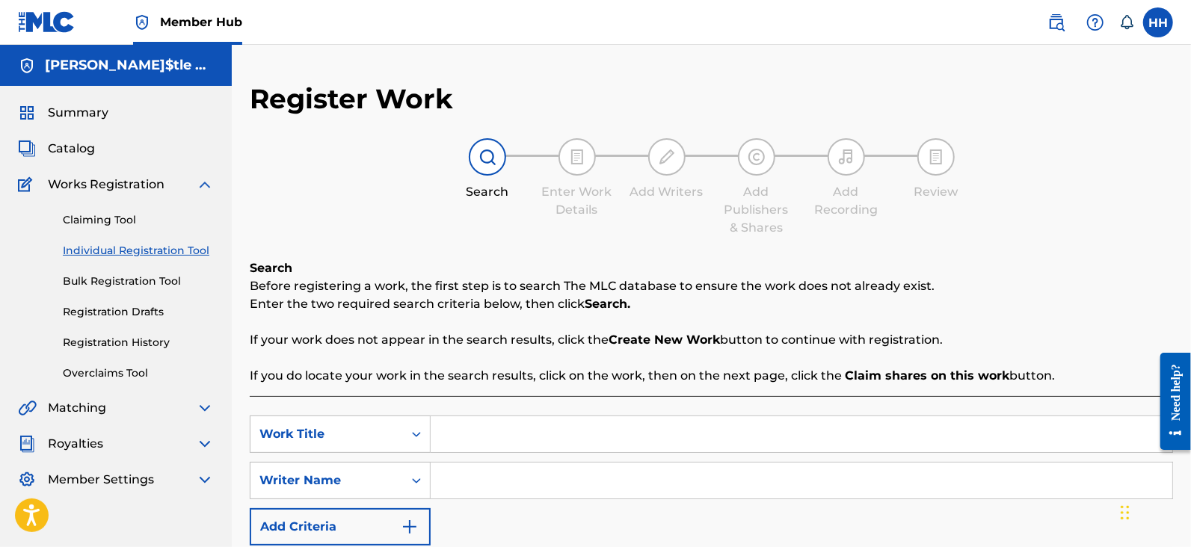
scroll to position [93, 0]
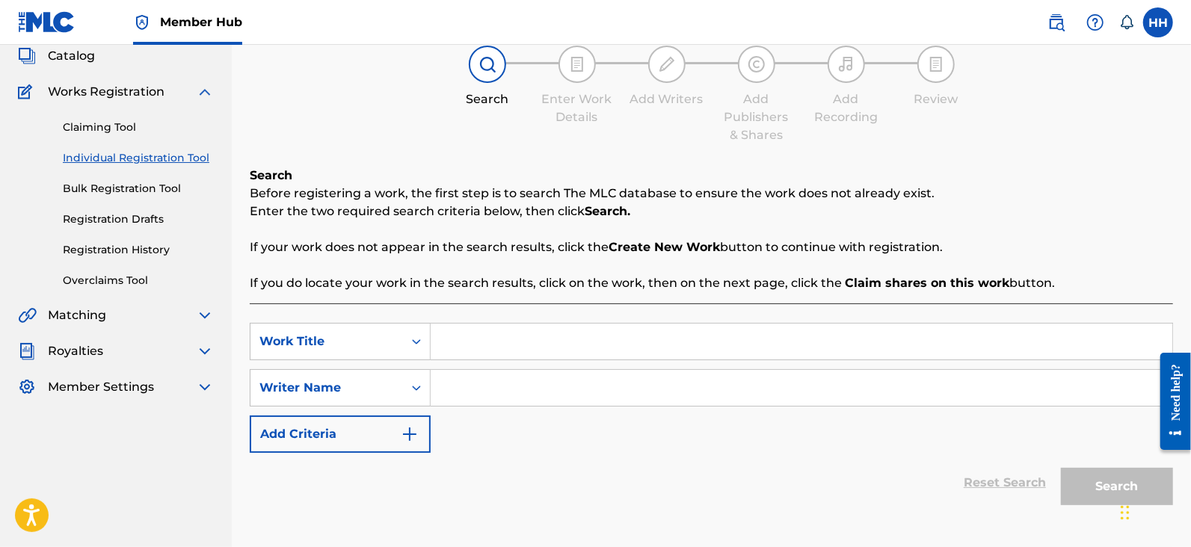
click at [496, 314] on div "SearchWithCriteria48c19168-bfc6-4b85-b5b7-0089874b6d2d Work Title SearchWithCri…" at bounding box center [711, 425] width 923 height 245
click at [497, 333] on input "Search Form" at bounding box center [802, 342] width 742 height 36
paste input "Irgendwann"
type input "Irgendwann"
click at [516, 401] on input "Search Form" at bounding box center [802, 388] width 742 height 36
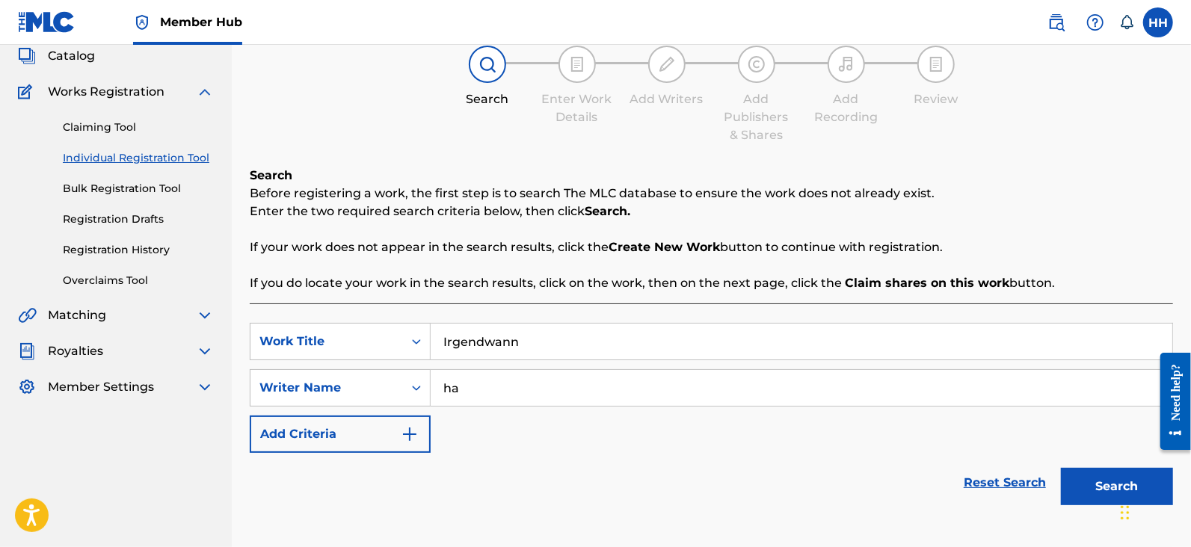
type input "h"
type input "Hans Heusterberg"
click at [1120, 471] on button "Search" at bounding box center [1117, 486] width 112 height 37
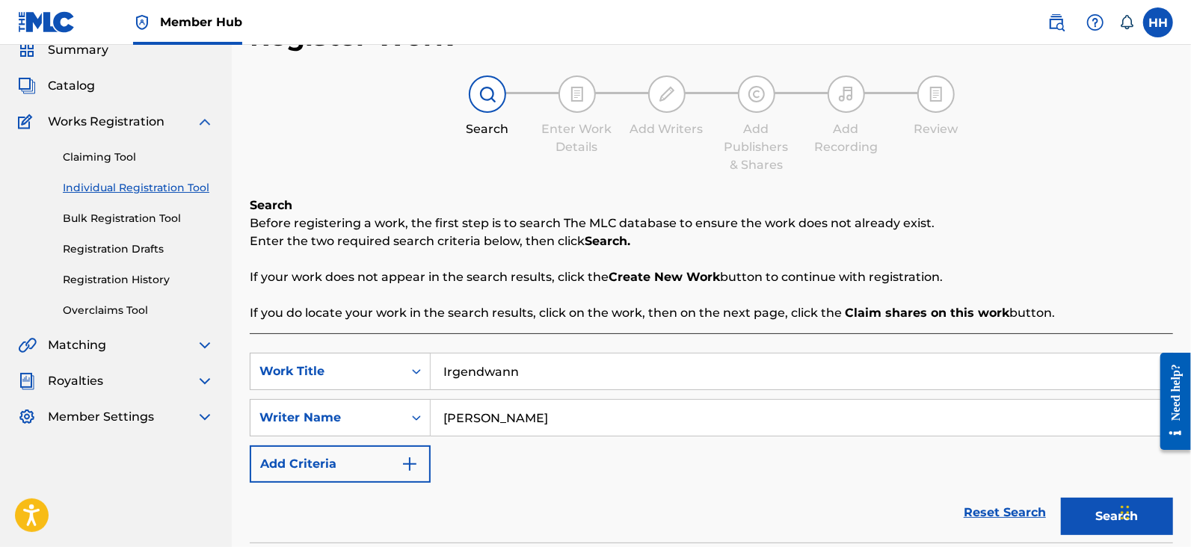
scroll to position [0, 0]
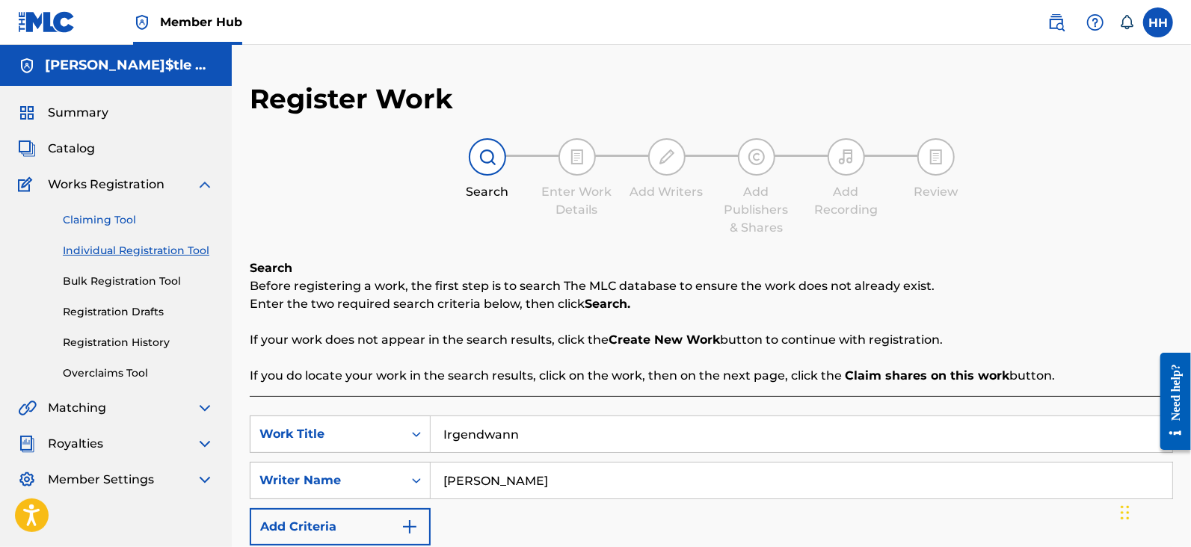
click at [107, 212] on link "Claiming Tool" at bounding box center [138, 220] width 151 height 16
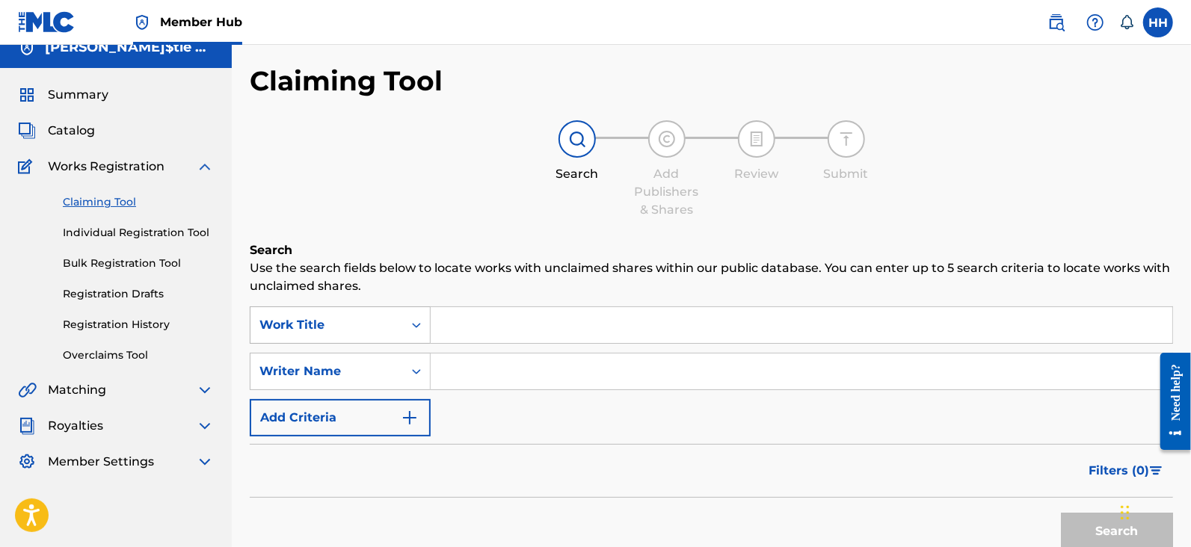
click at [415, 333] on div "Work Title" at bounding box center [340, 324] width 181 height 37
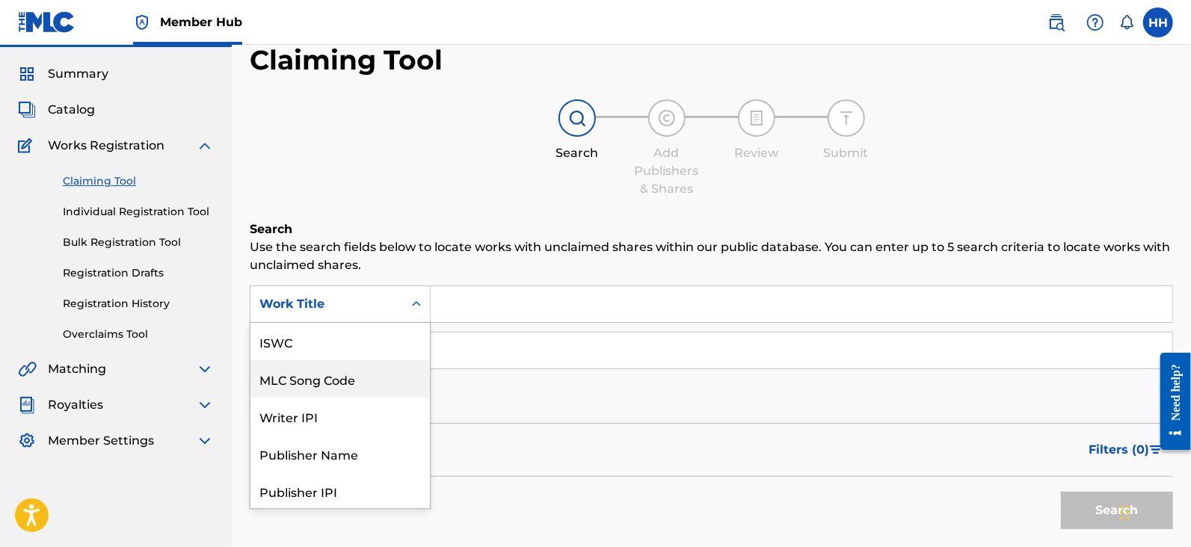
scroll to position [37, 0]
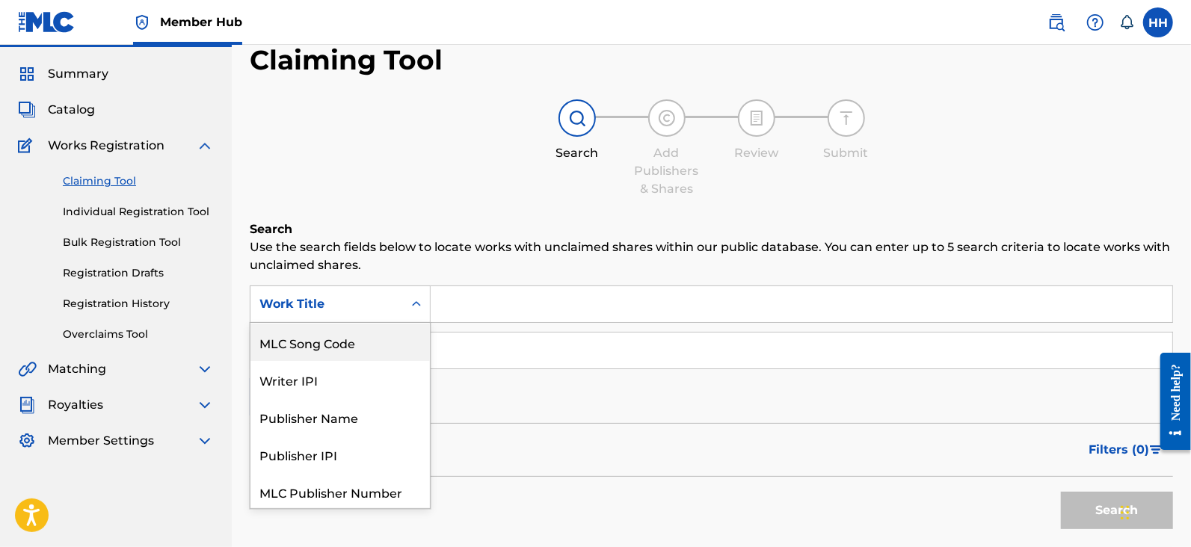
click at [386, 350] on div "MLC Song Code" at bounding box center [339, 342] width 179 height 37
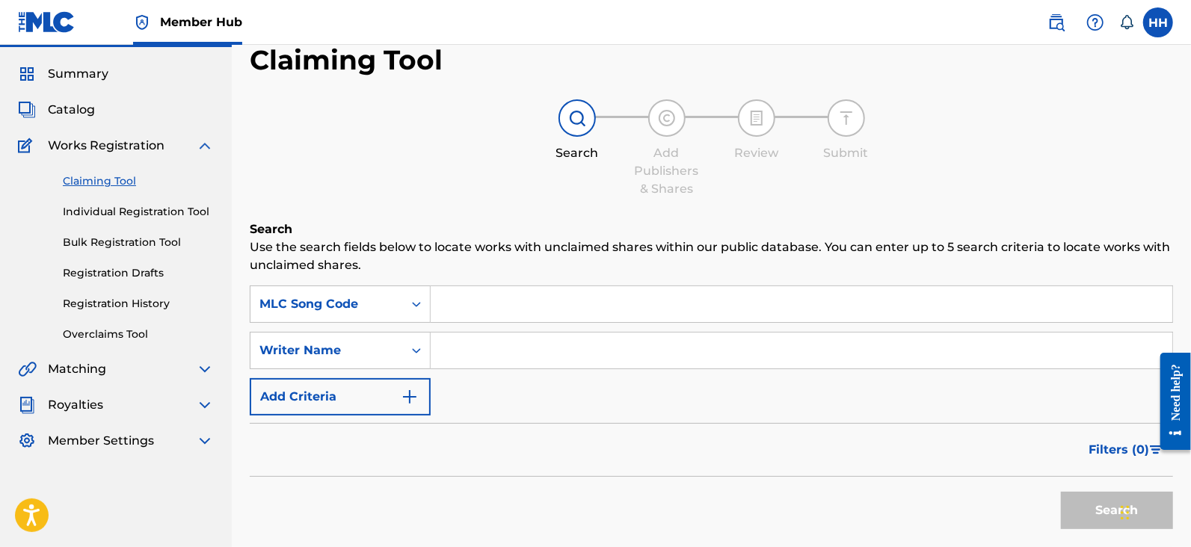
drag, startPoint x: 475, startPoint y: 300, endPoint x: 404, endPoint y: 158, distance: 157.8
click at [404, 158] on div "Search Add Publishers & Shares Review Submit" at bounding box center [711, 148] width 923 height 99
click at [391, 297] on div "MLC Song Code" at bounding box center [326, 304] width 135 height 18
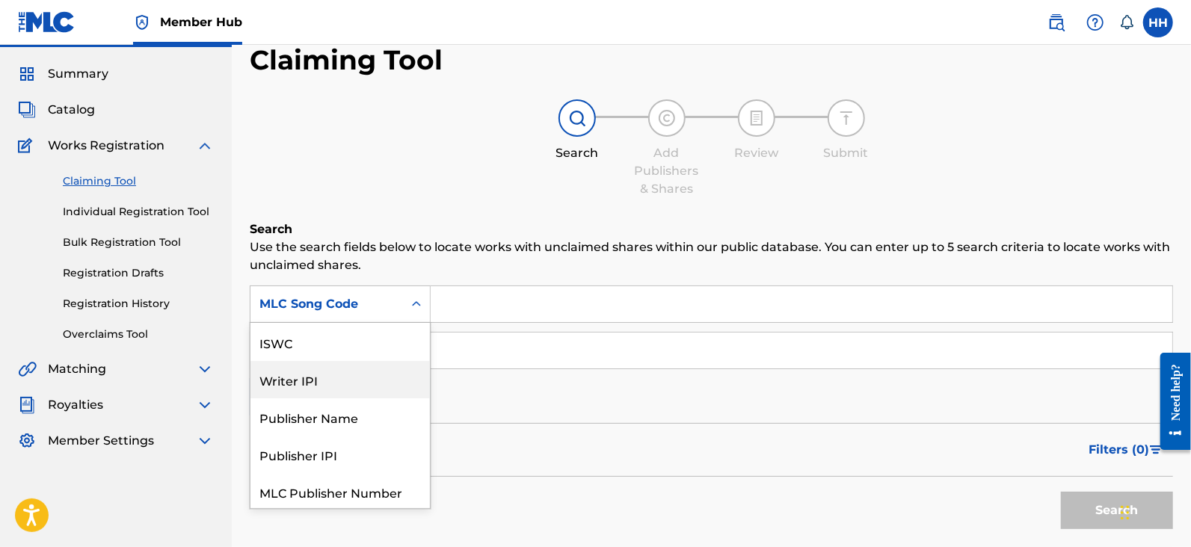
scroll to position [0, 0]
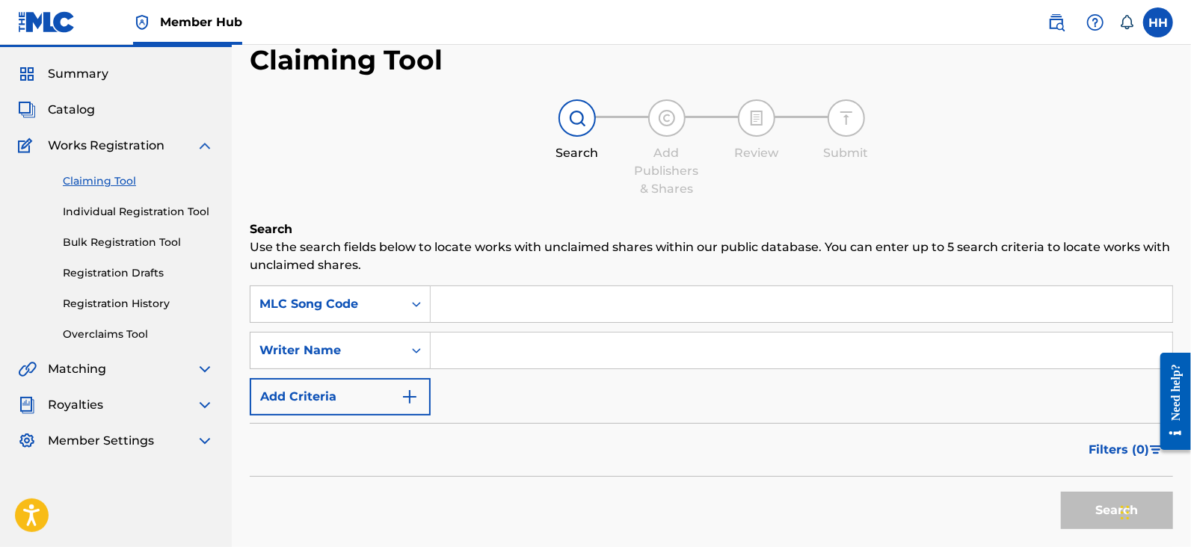
click at [499, 404] on div "SearchWithCriteria8862894d-8b8b-4835-9b50-9340549e0688 MLC Song Code SearchWith…" at bounding box center [711, 351] width 923 height 130
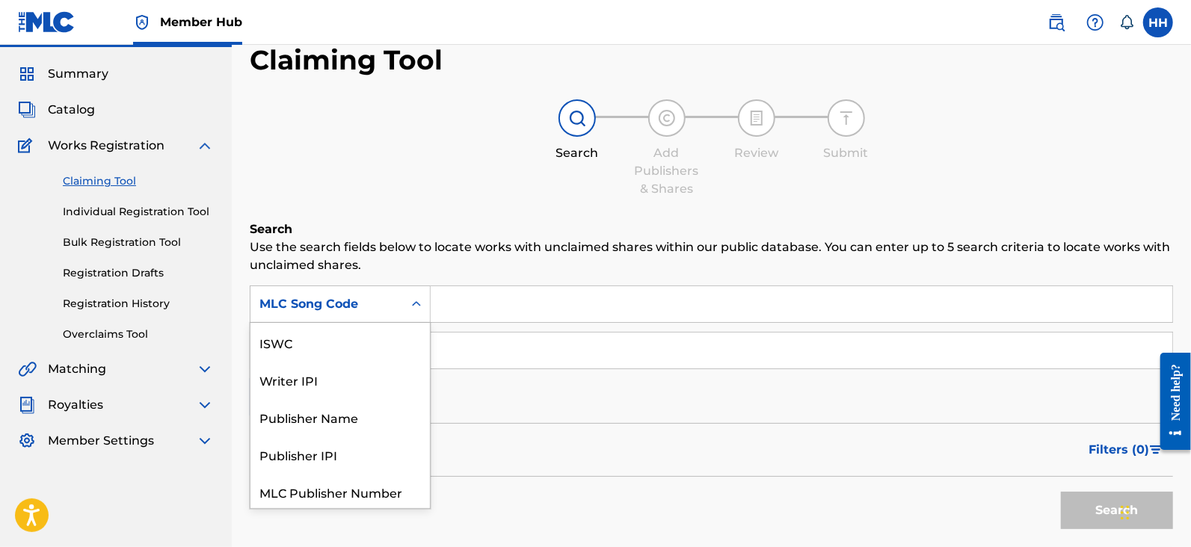
click at [417, 294] on div "Search Form" at bounding box center [416, 304] width 27 height 27
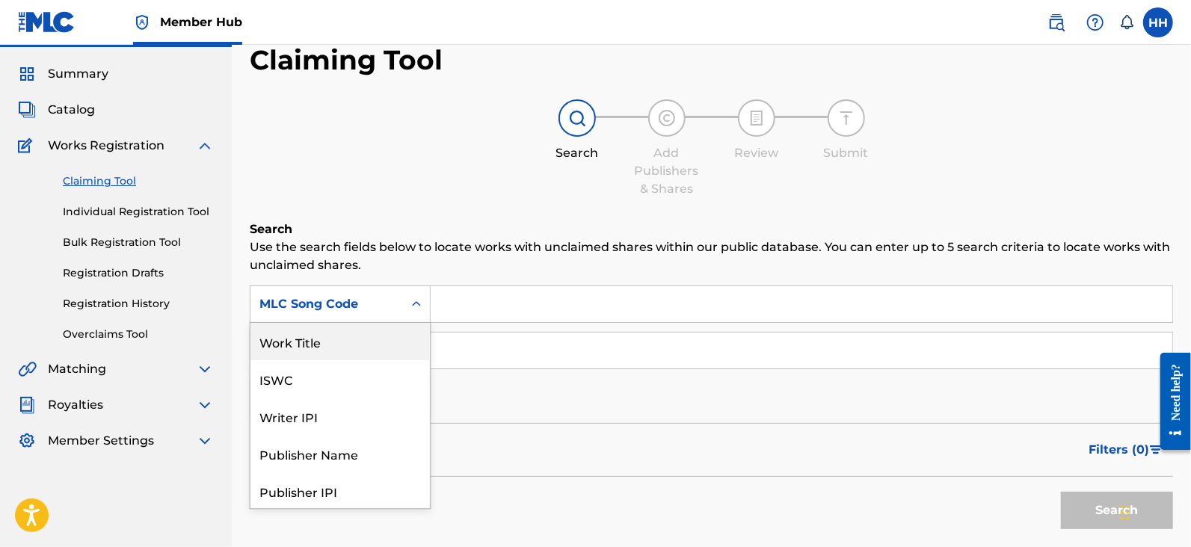
click at [366, 342] on div "Work Title" at bounding box center [339, 341] width 179 height 37
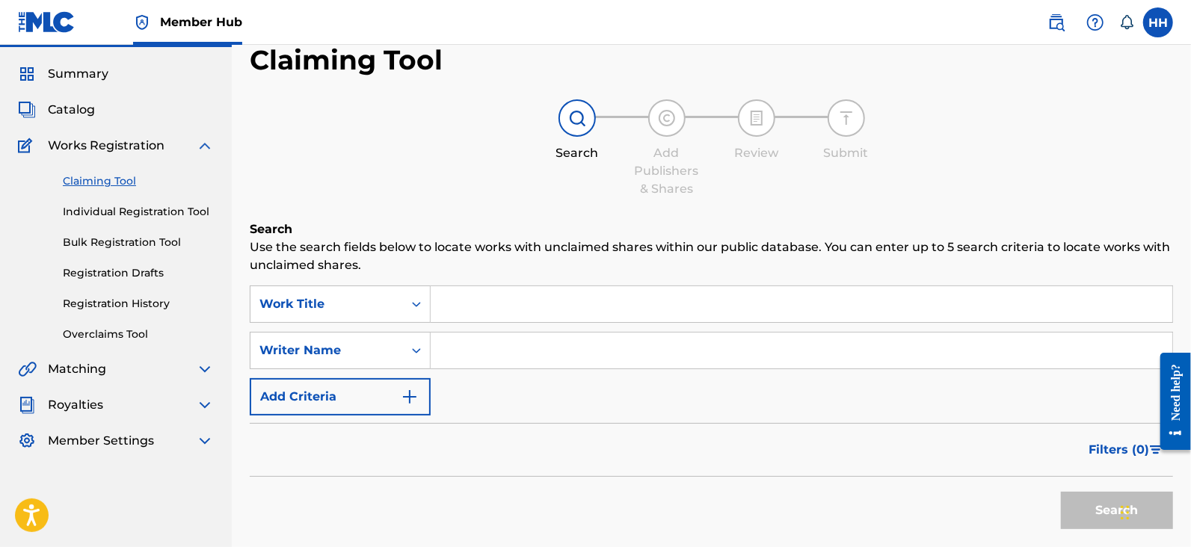
paste input "Mirrorless"
type input "Mirrorless"
click at [479, 357] on input "Search Form" at bounding box center [802, 351] width 742 height 36
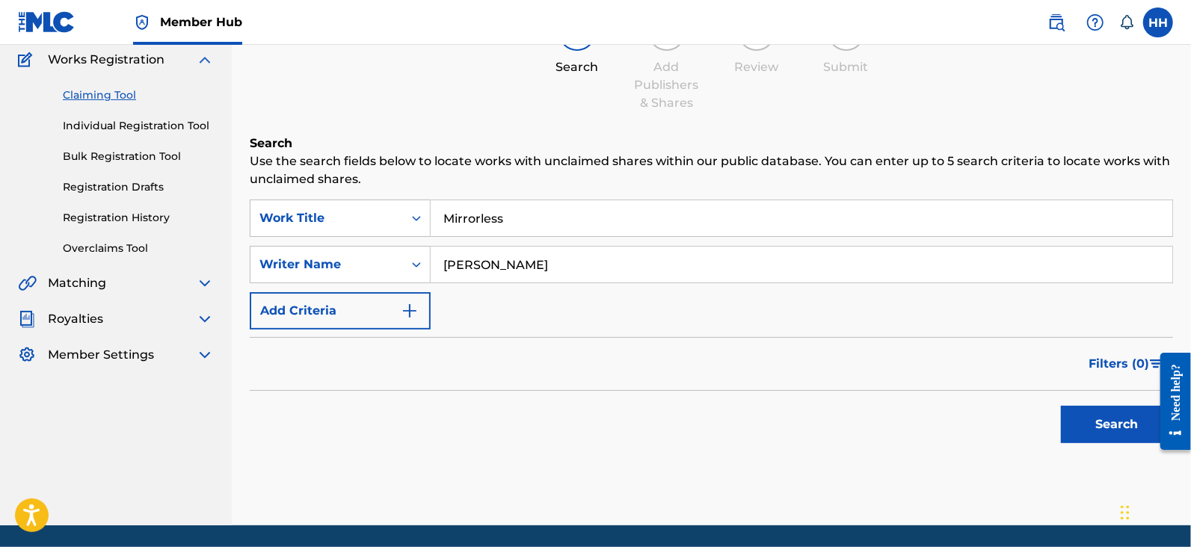
scroll to position [175, 0]
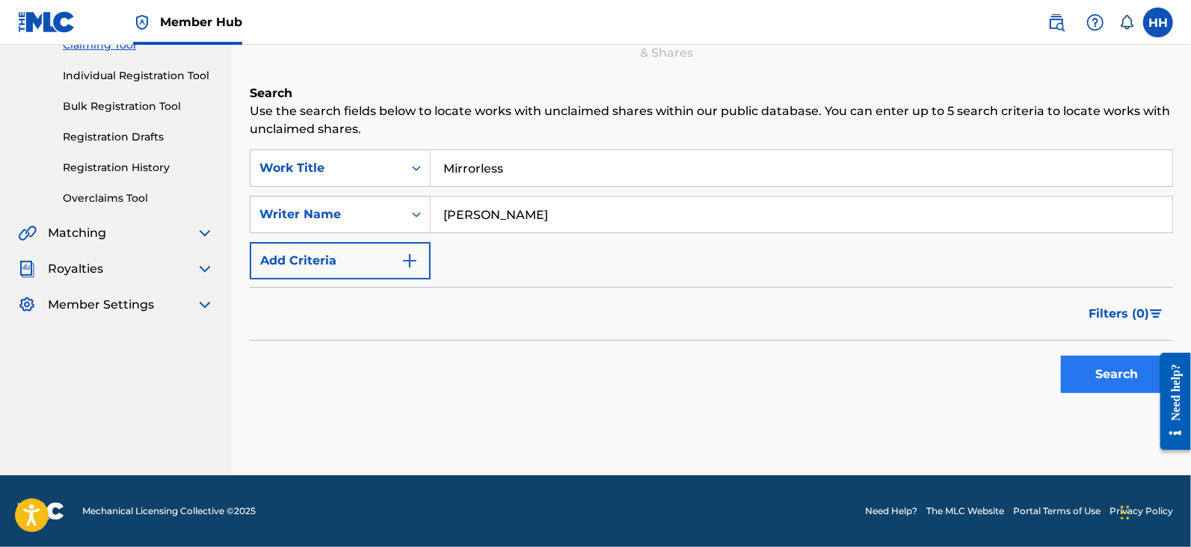
type input "Hans Heusterberg"
click at [1125, 375] on button "Search" at bounding box center [1117, 374] width 112 height 37
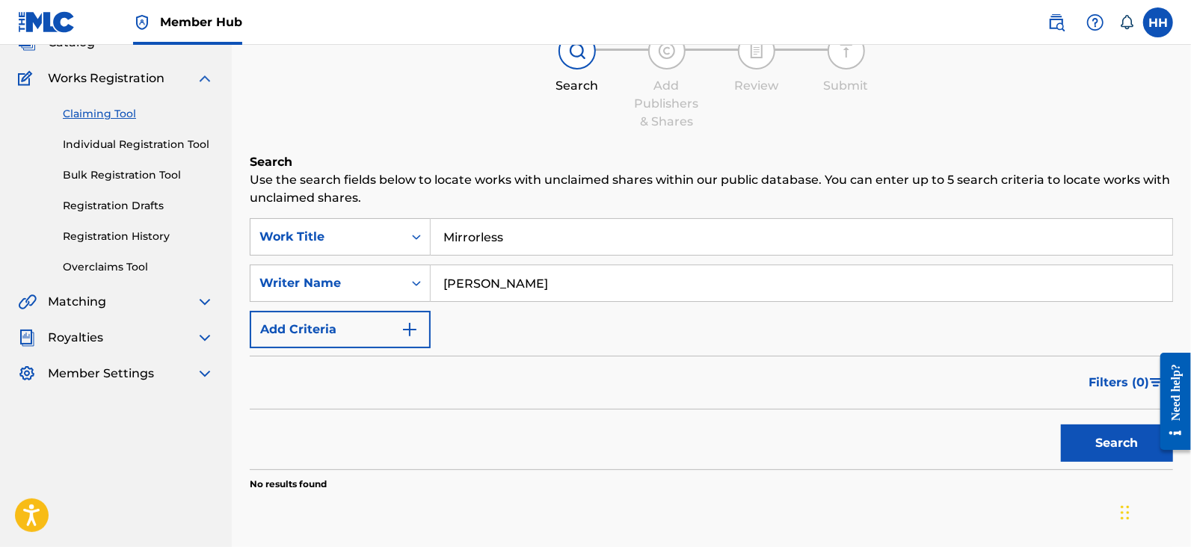
scroll to position [81, 0]
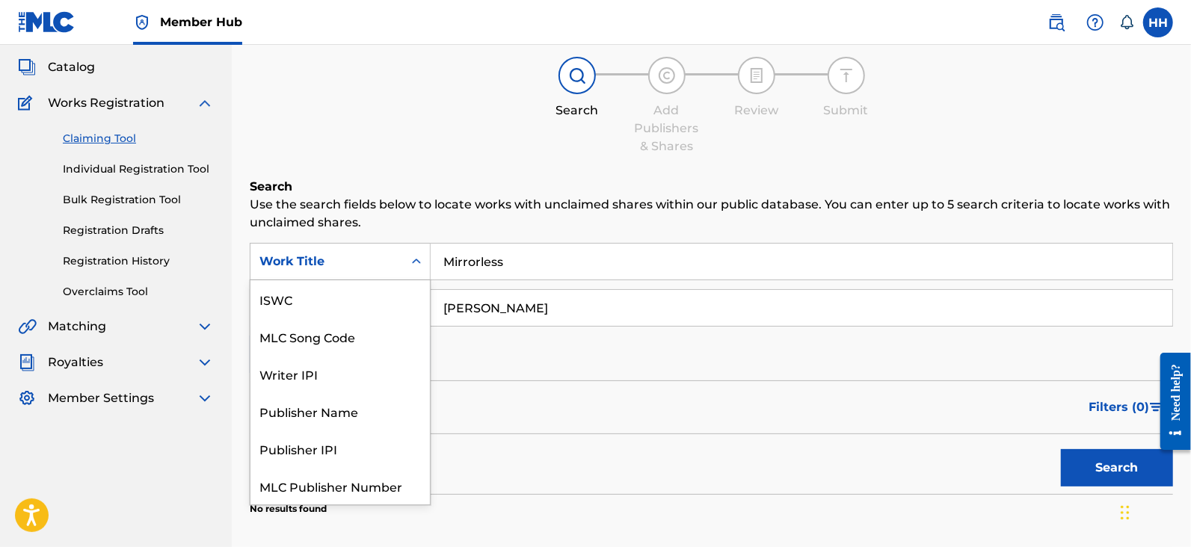
click at [415, 260] on icon "Search Form" at bounding box center [416, 261] width 9 height 5
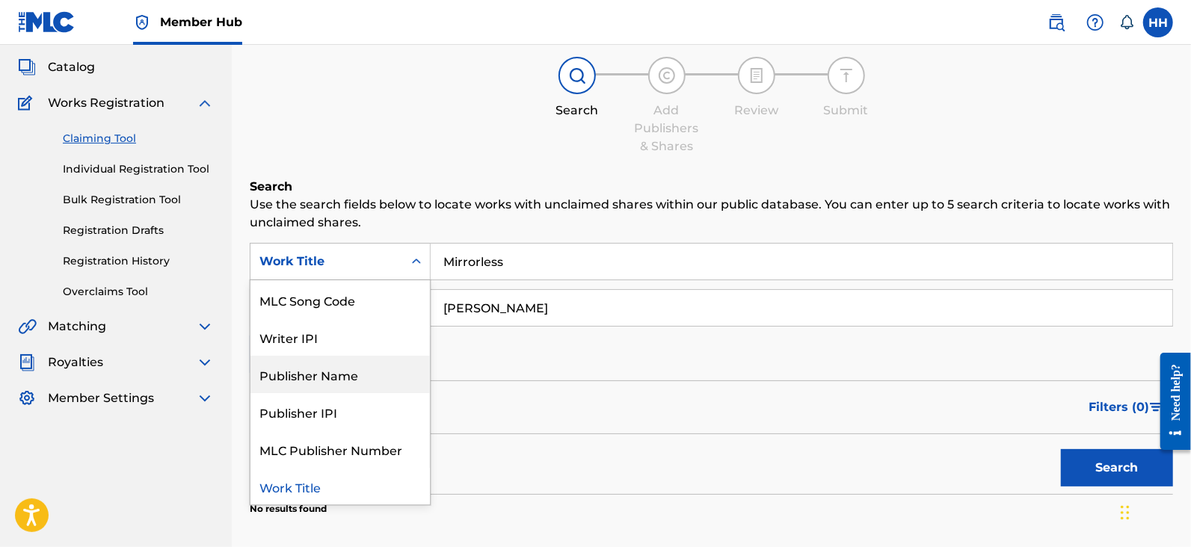
scroll to position [0, 0]
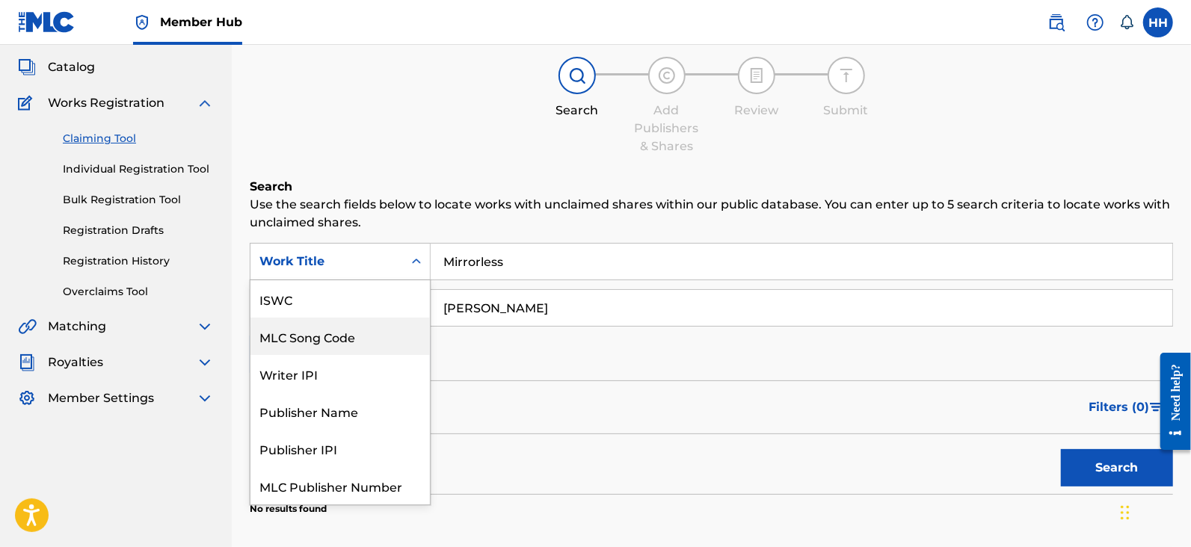
click at [373, 347] on div "MLC Song Code" at bounding box center [339, 336] width 179 height 37
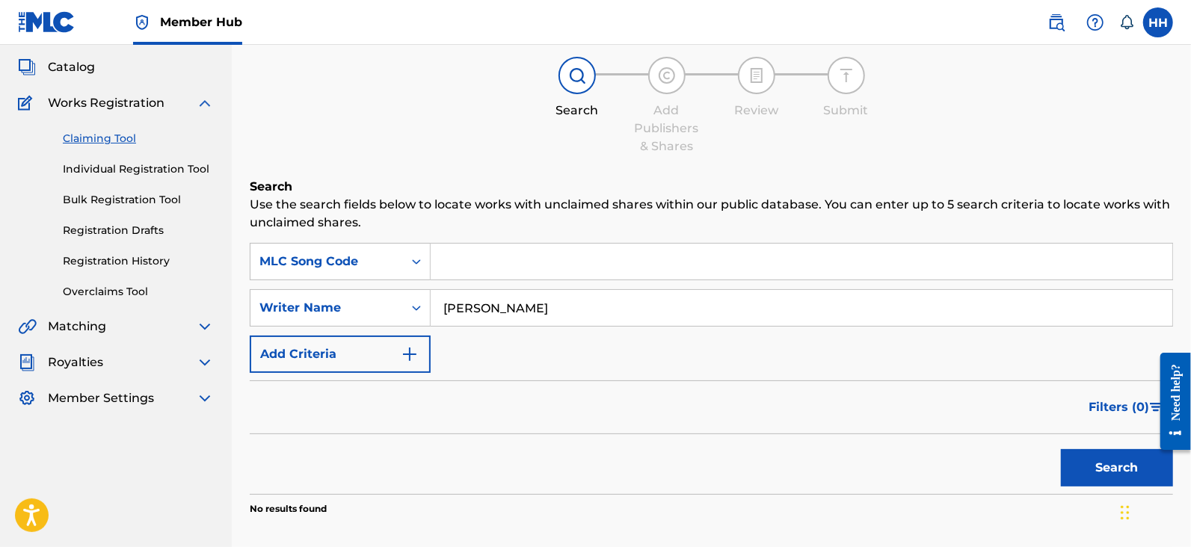
paste input "MV21G9"
type input "MV21G9"
drag, startPoint x: 565, startPoint y: 308, endPoint x: 443, endPoint y: 304, distance: 121.9
click at [443, 304] on input "Hans Heusterberg" at bounding box center [802, 308] width 742 height 36
type input "\"
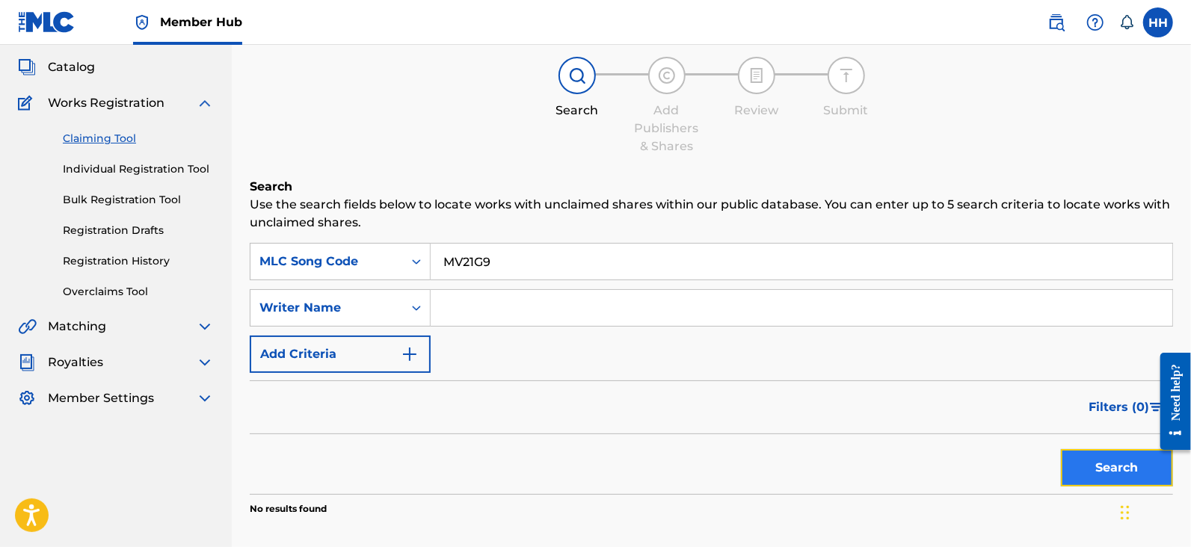
click at [1064, 463] on button "Search" at bounding box center [1117, 467] width 112 height 37
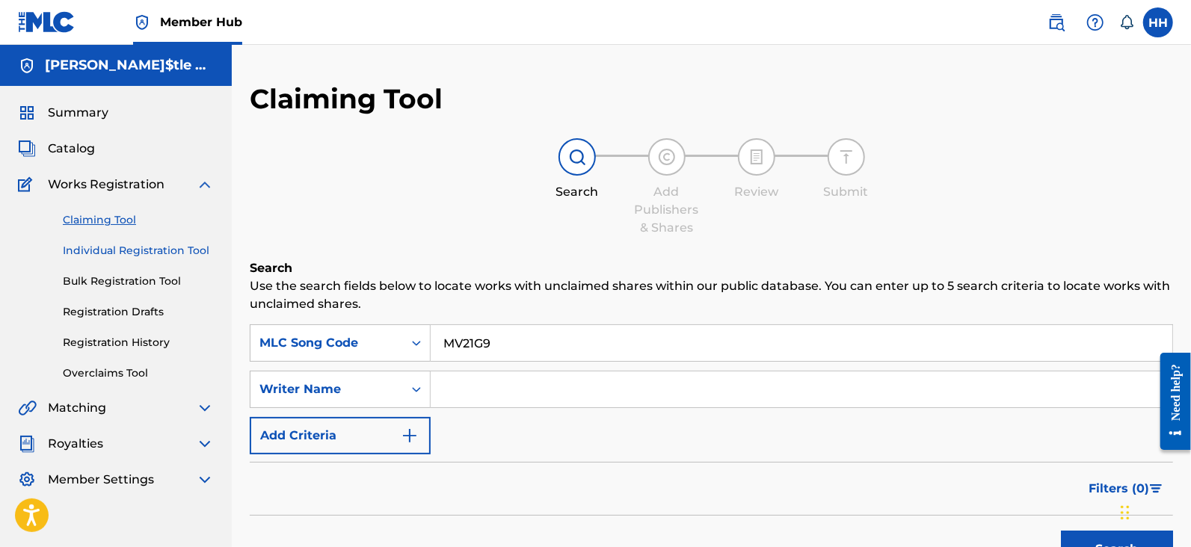
click at [183, 244] on link "Individual Registration Tool" at bounding box center [138, 251] width 151 height 16
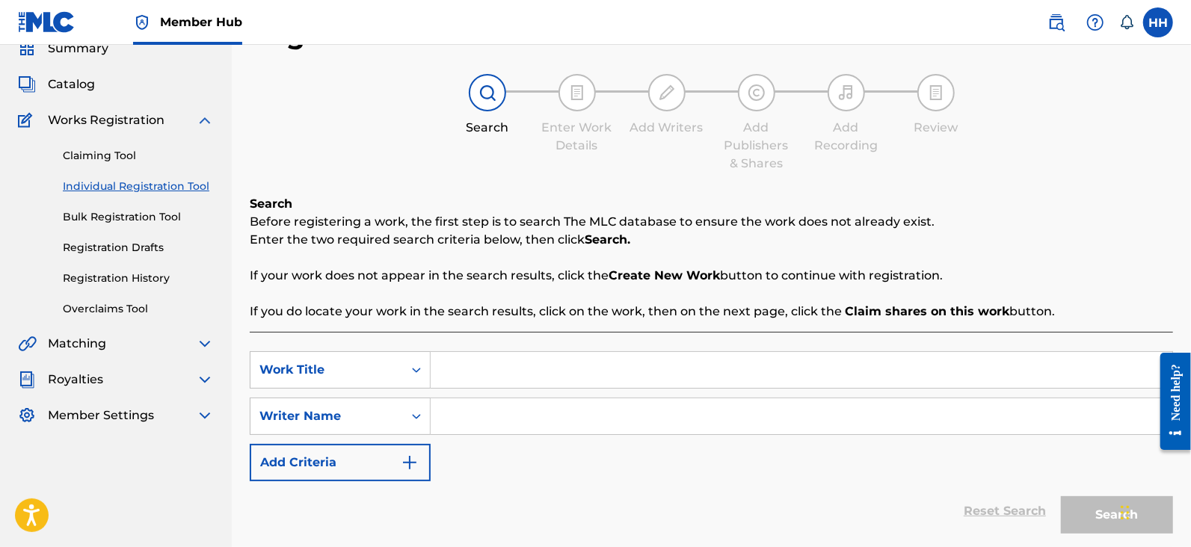
scroll to position [93, 0]
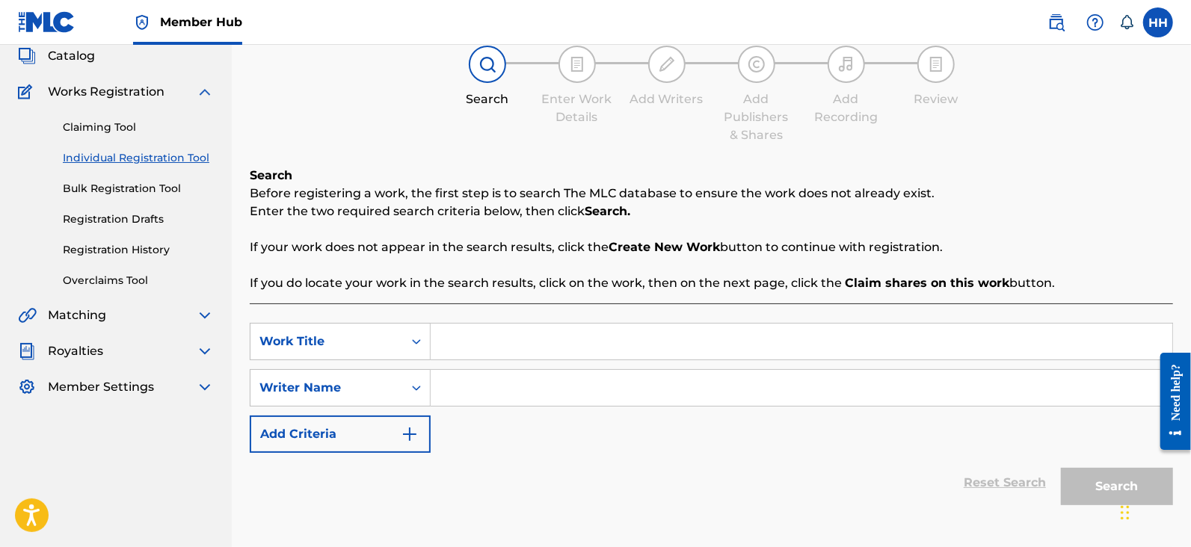
click at [524, 346] on input "Search Form" at bounding box center [802, 342] width 742 height 36
paste input "Irgendwann"
type input "Irgendwann"
click at [579, 386] on input "Search Form" at bounding box center [802, 388] width 742 height 36
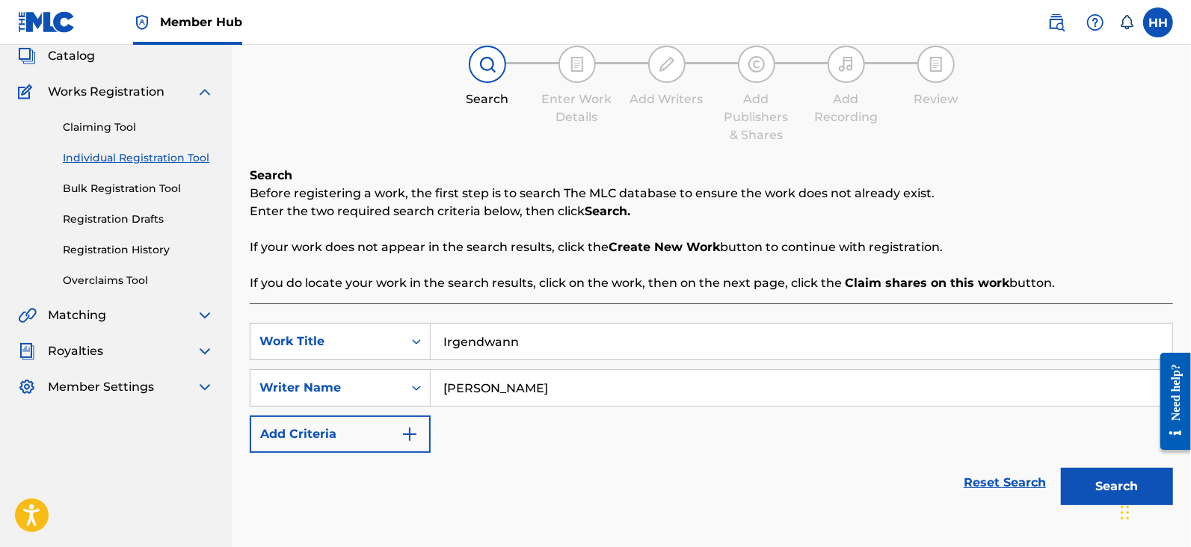
type input "Hans Heusterberg"
click at [669, 489] on div "Reset Search Search" at bounding box center [711, 483] width 923 height 60
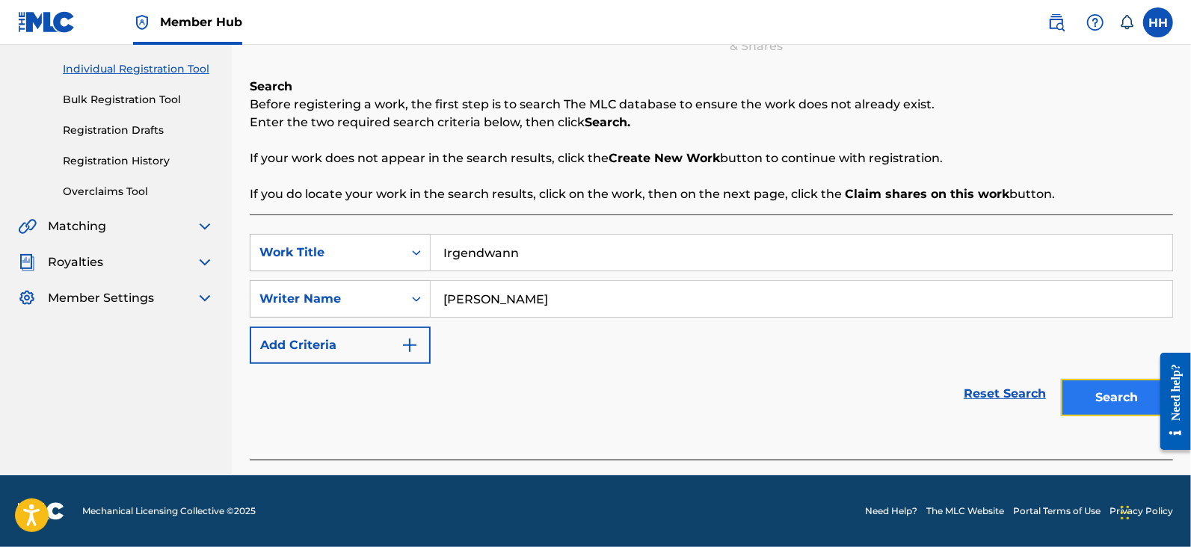
click at [1095, 390] on button "Search" at bounding box center [1117, 397] width 112 height 37
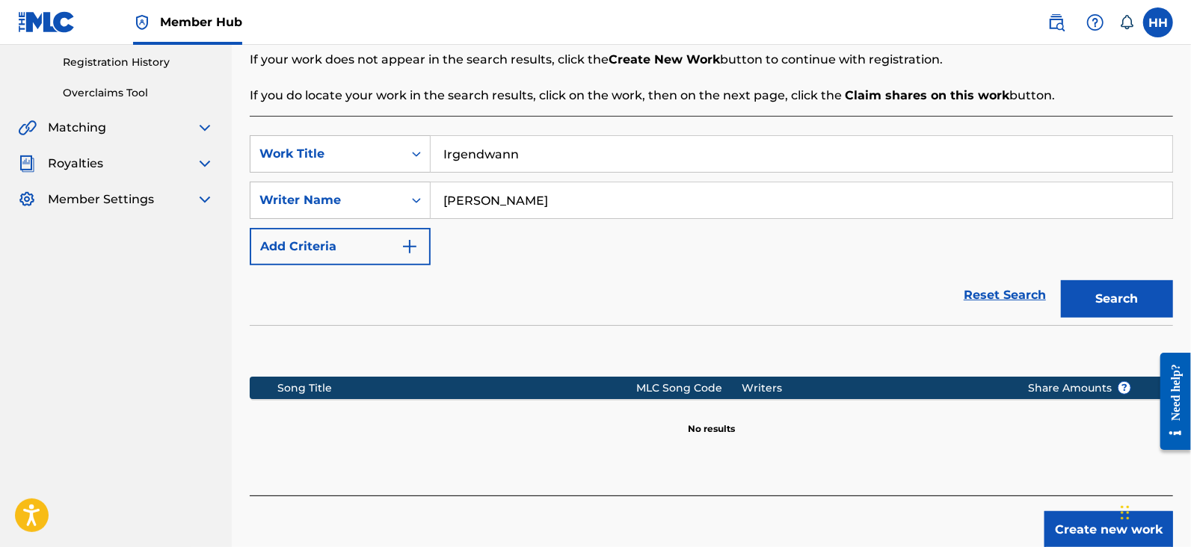
scroll to position [353, 0]
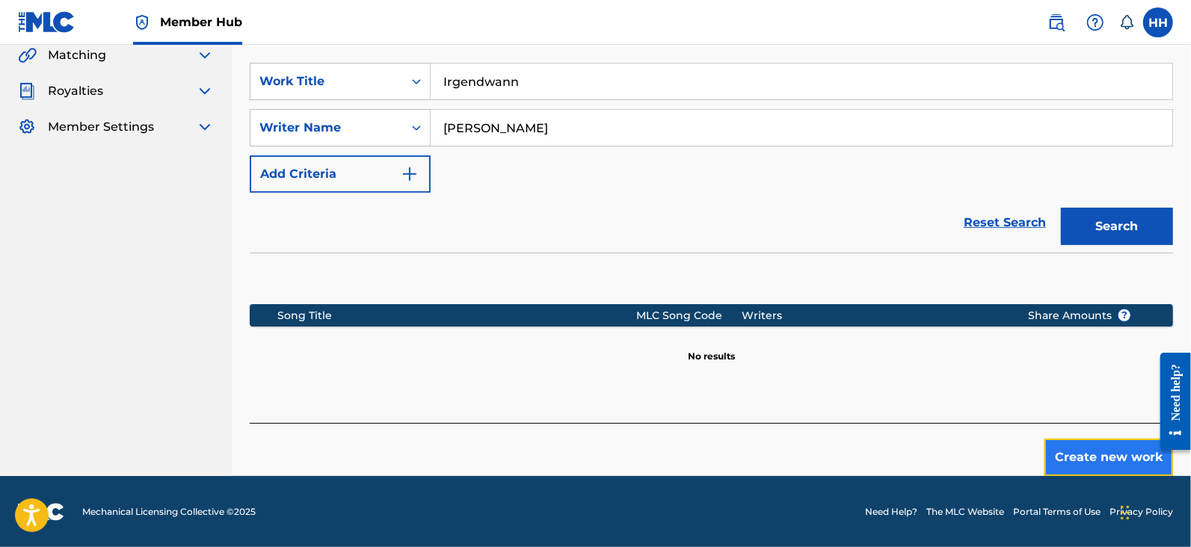
click at [1065, 441] on button "Create new work" at bounding box center [1108, 457] width 129 height 37
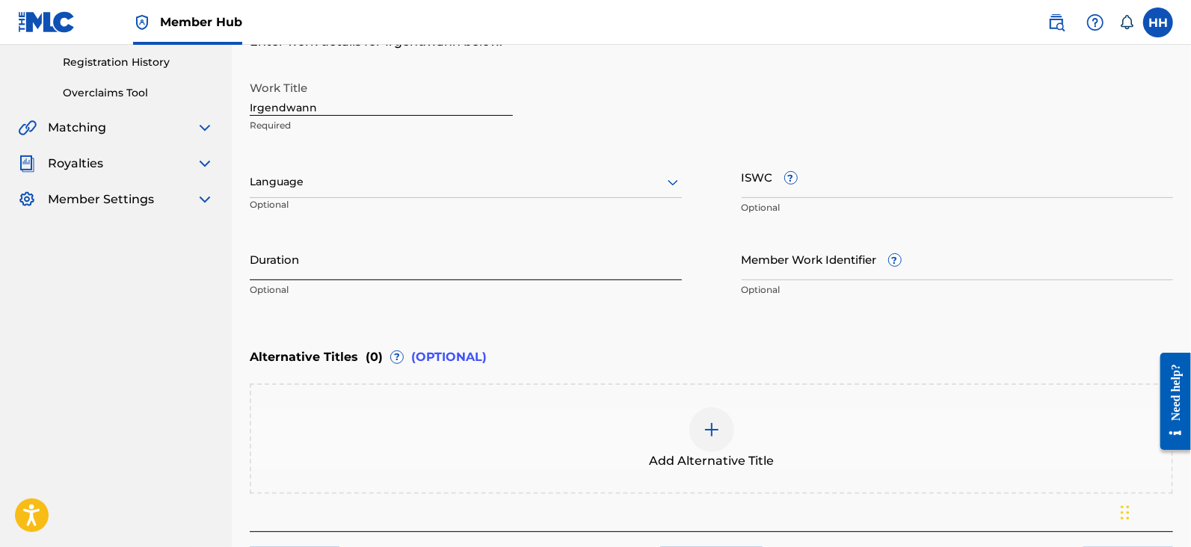
scroll to position [186, 0]
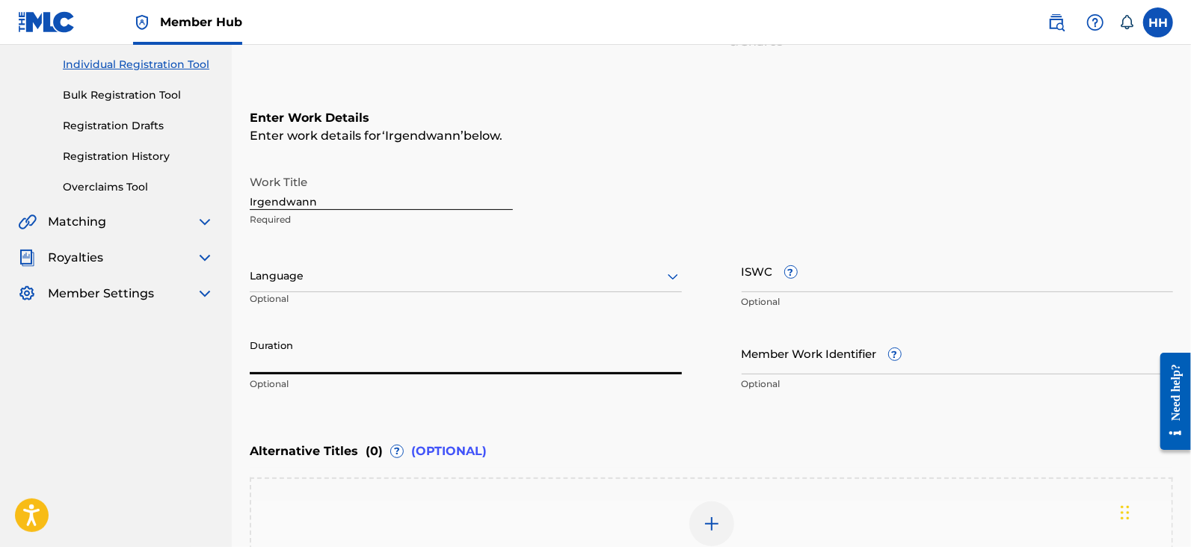
click at [433, 361] on input "Duration" at bounding box center [466, 353] width 432 height 43
paste input "3:45"
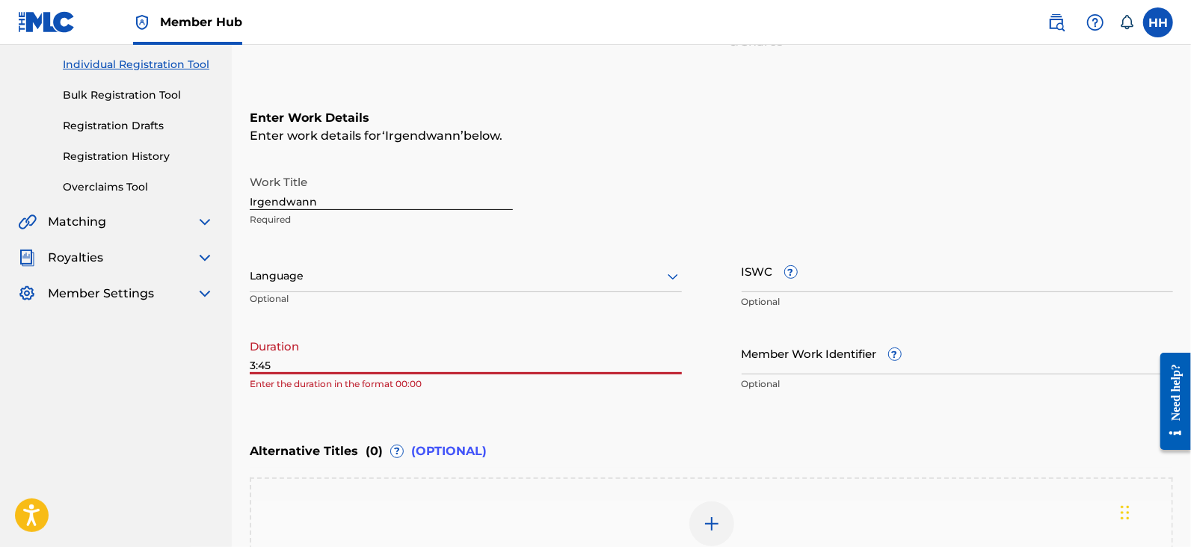
click at [250, 361] on input "3:45" at bounding box center [466, 353] width 432 height 43
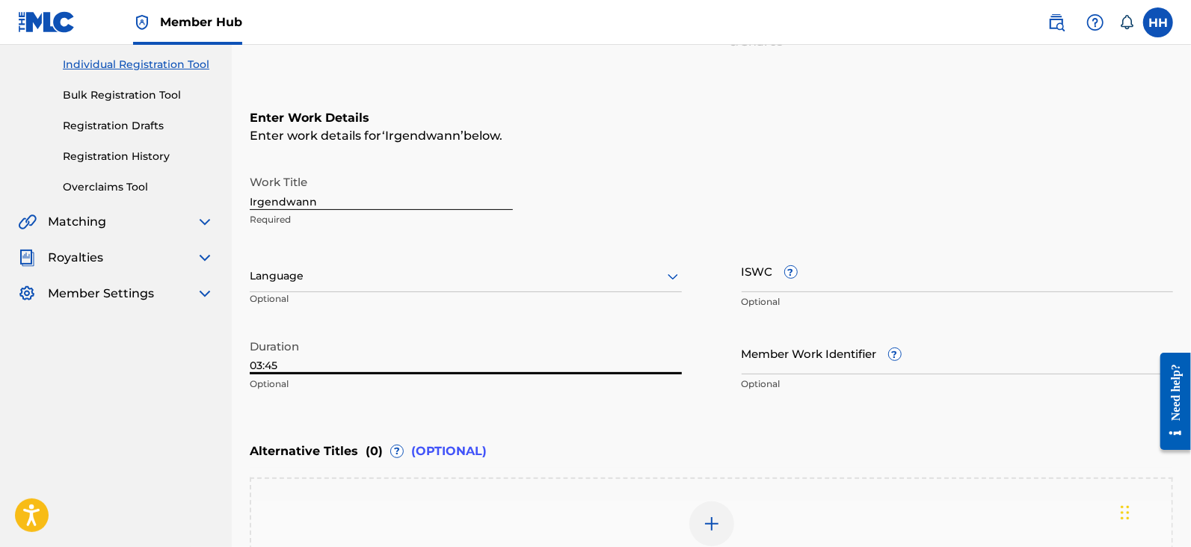
type input "03:45"
click at [688, 216] on div "Work Title Irgendwann Required" at bounding box center [711, 200] width 923 height 67
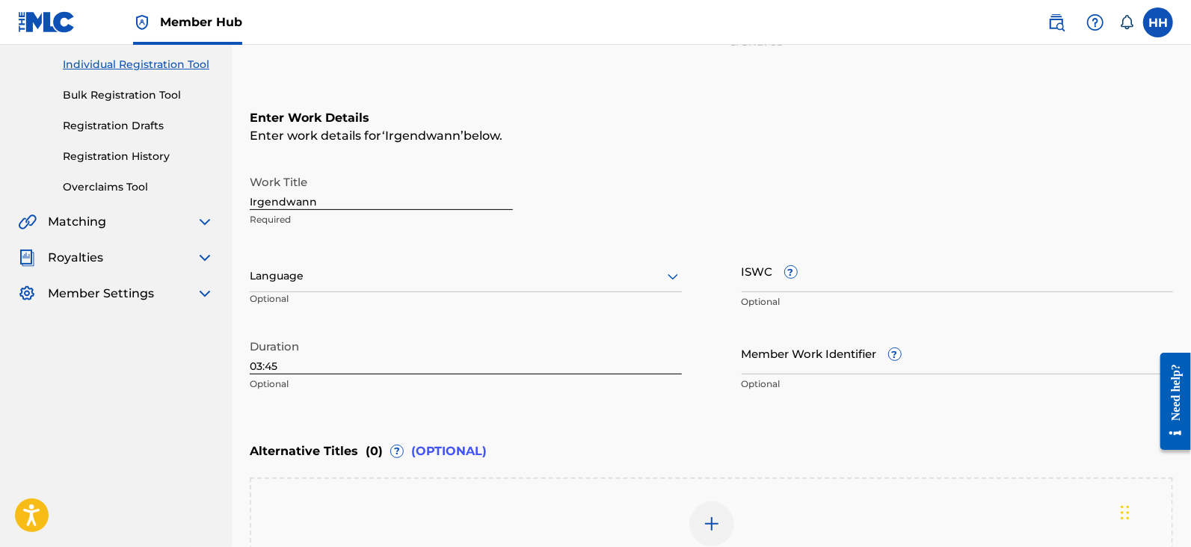
click at [343, 380] on p "Optional" at bounding box center [466, 383] width 432 height 13
click at [774, 269] on input "ISWC ?" at bounding box center [958, 271] width 432 height 43
click at [824, 214] on div "Work Title Irgendwann Required" at bounding box center [711, 200] width 923 height 67
paste input "T3354367689"
type input "T3354367689"
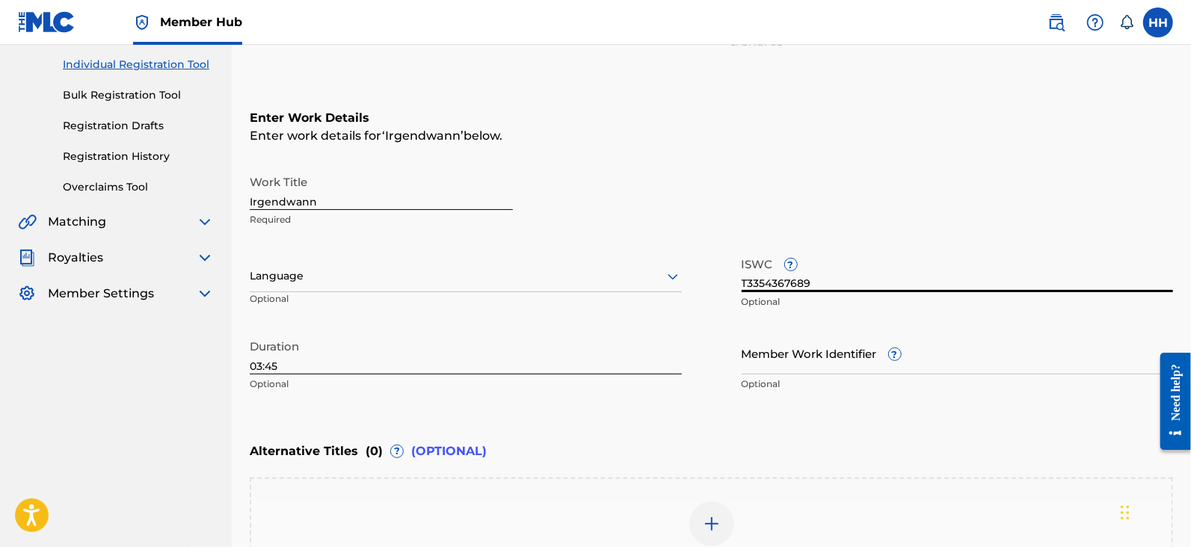
click at [852, 164] on div "Enter Work Details Enter work details for ‘ Irgendwann ’ below. Work Title Irge…" at bounding box center [711, 254] width 923 height 362
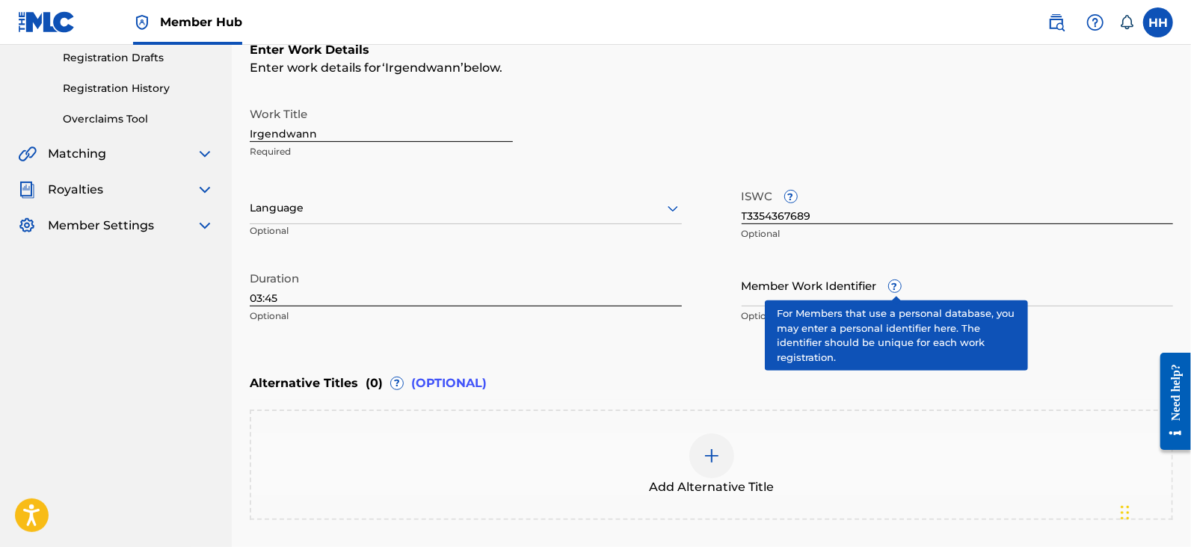
scroll to position [280, 0]
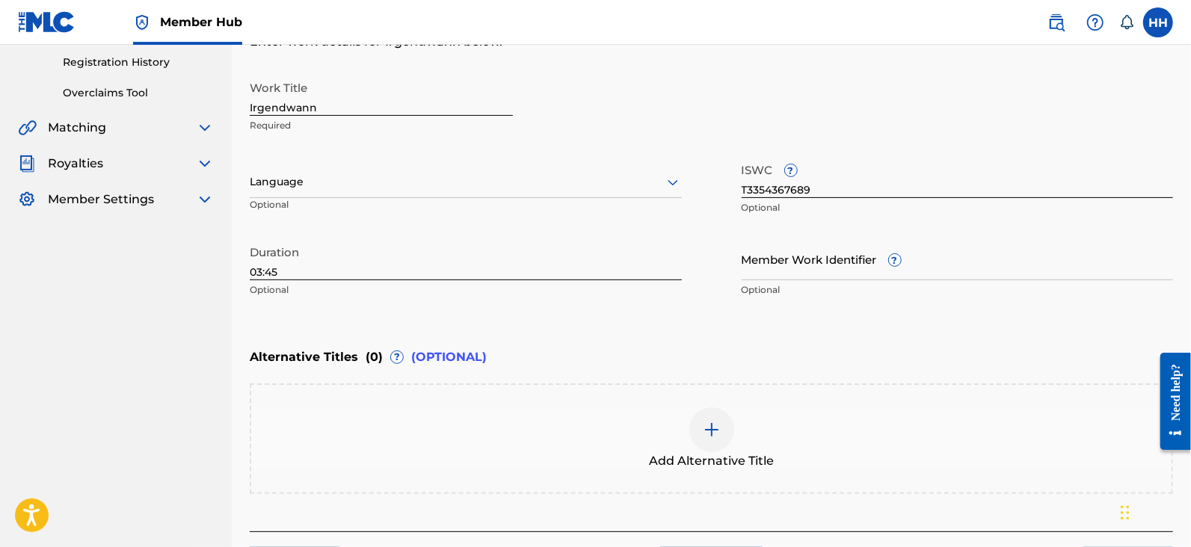
click at [758, 348] on div "Alternative Titles ( 0 ) ? (OPTIONAL)" at bounding box center [711, 357] width 923 height 33
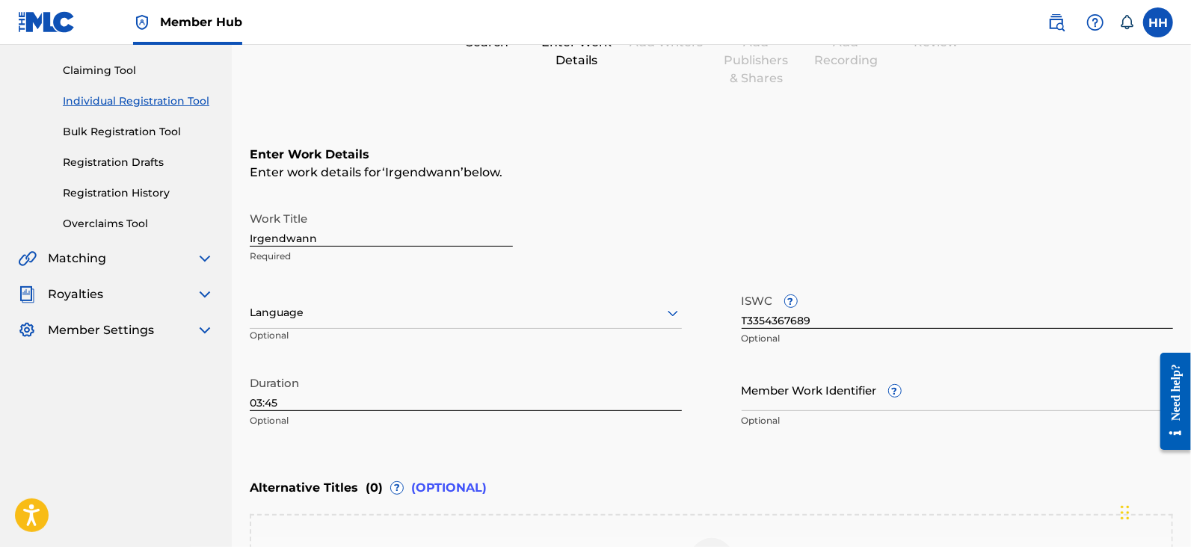
scroll to position [202, 0]
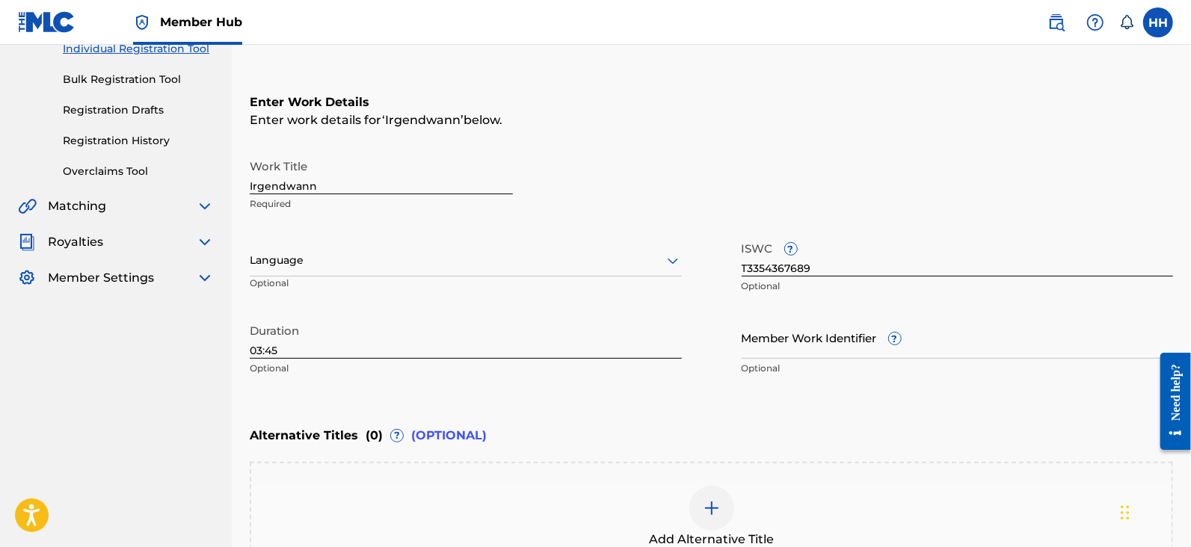
click at [374, 202] on p "Required" at bounding box center [381, 203] width 263 height 13
click at [395, 187] on input "Irgendwann" at bounding box center [381, 173] width 263 height 43
click at [281, 194] on div "Work Title Irgendwann Required" at bounding box center [381, 185] width 263 height 67
click at [286, 188] on input "Irgendwann" at bounding box center [381, 173] width 263 height 43
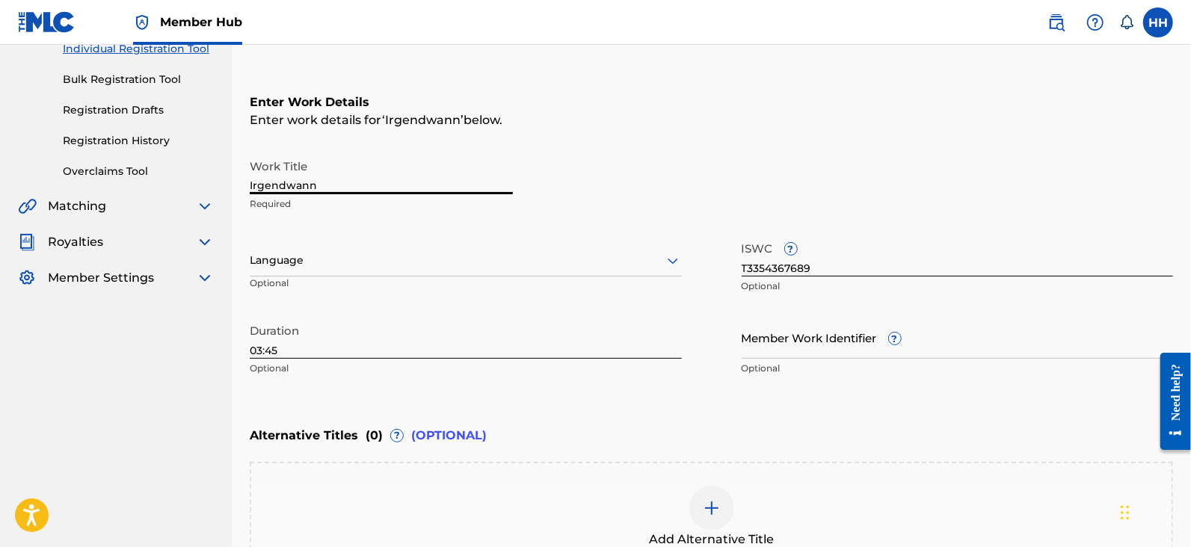
click at [286, 188] on input "Irgendwann" at bounding box center [381, 173] width 263 height 43
click at [284, 189] on input "Irgendwann" at bounding box center [381, 173] width 263 height 43
click at [686, 149] on div "Enter Work Details Enter work details for ‘ Irgendwann ’ below. Work Title Irge…" at bounding box center [711, 239] width 923 height 362
click at [319, 199] on p "Required" at bounding box center [381, 203] width 263 height 13
click at [333, 179] on input "Irgendwann" at bounding box center [381, 173] width 263 height 43
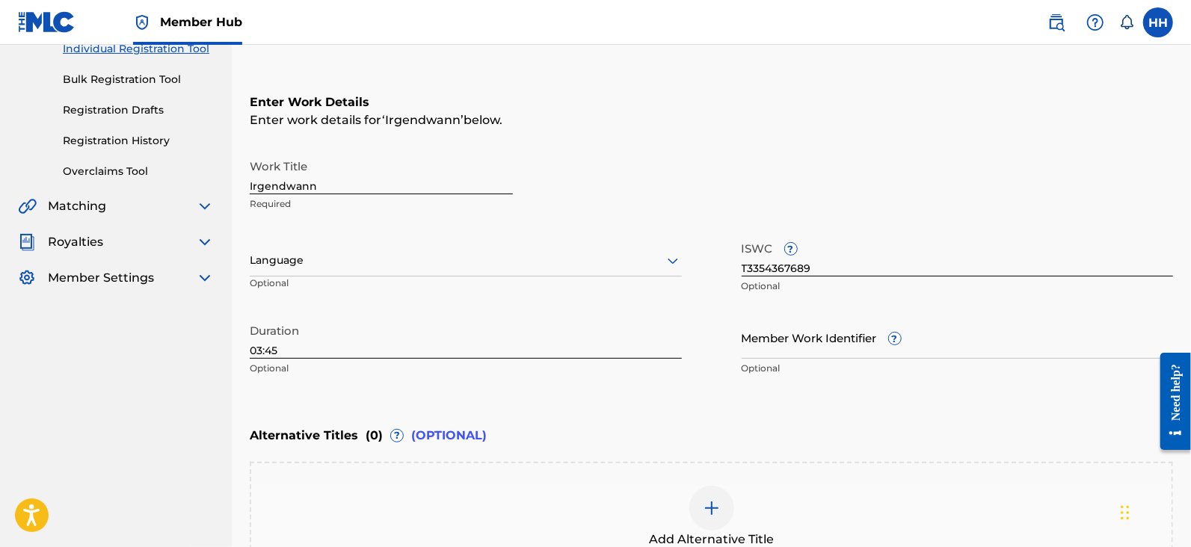
click at [878, 190] on div "Work Title Irgendwann Required" at bounding box center [711, 185] width 923 height 67
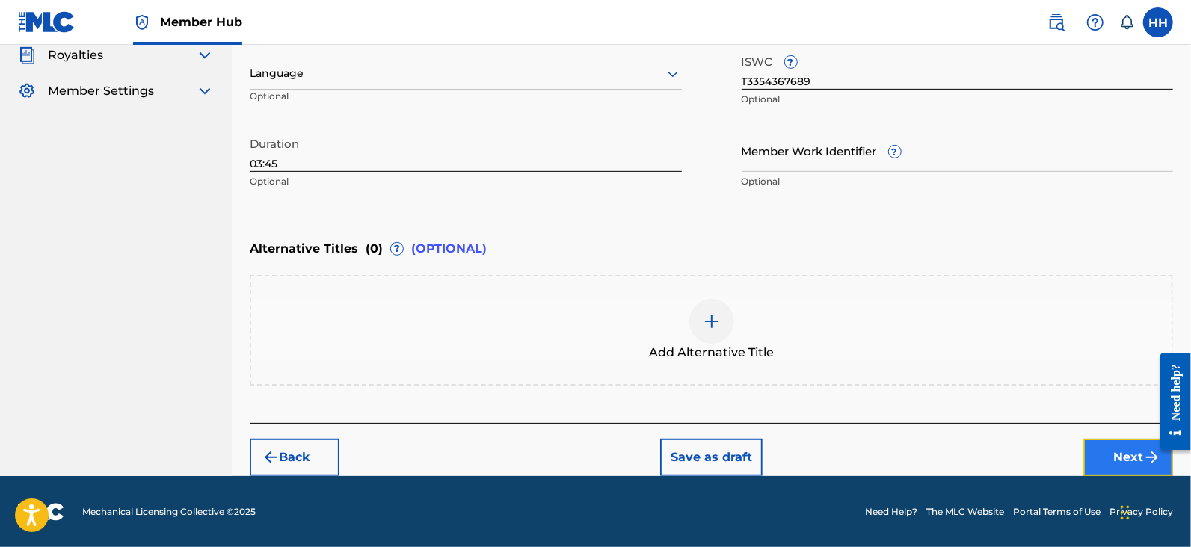
click at [1115, 457] on button "Next" at bounding box center [1128, 457] width 90 height 37
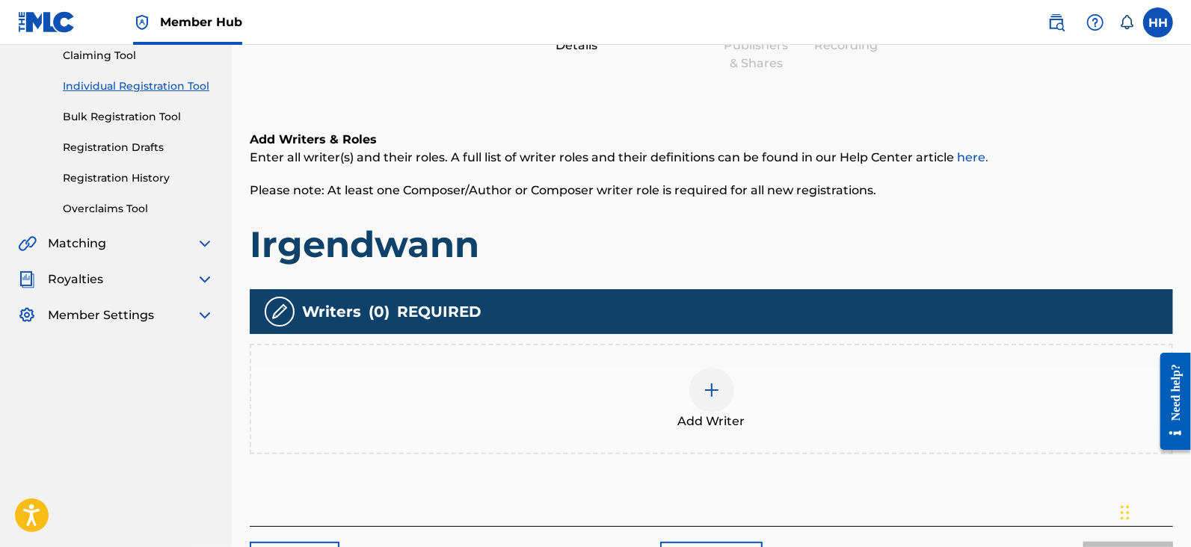
scroll to position [268, 0]
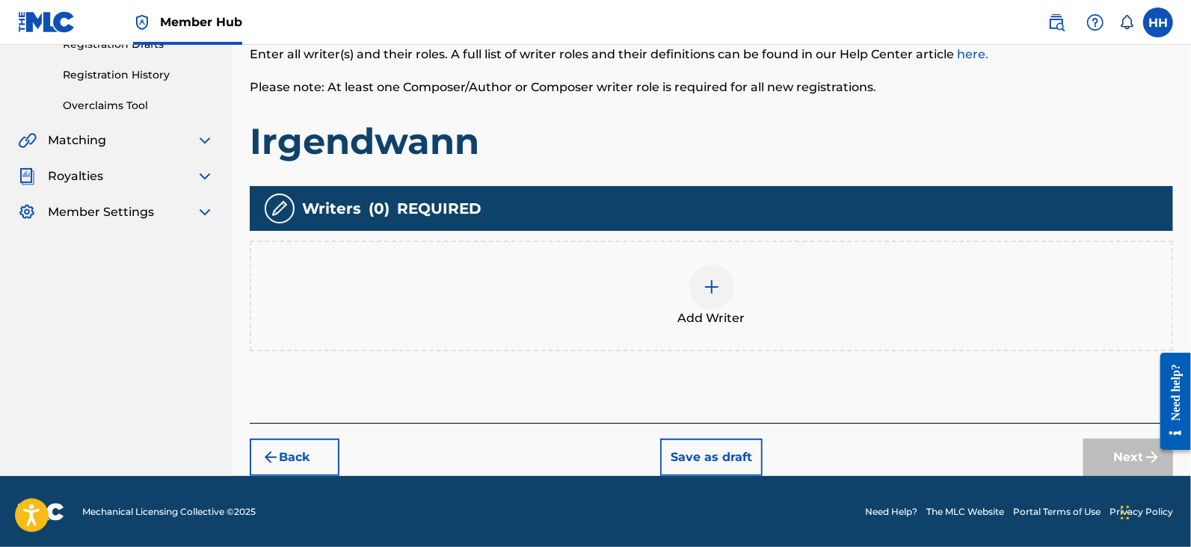
click at [748, 309] on div "Add Writer" at bounding box center [711, 296] width 920 height 63
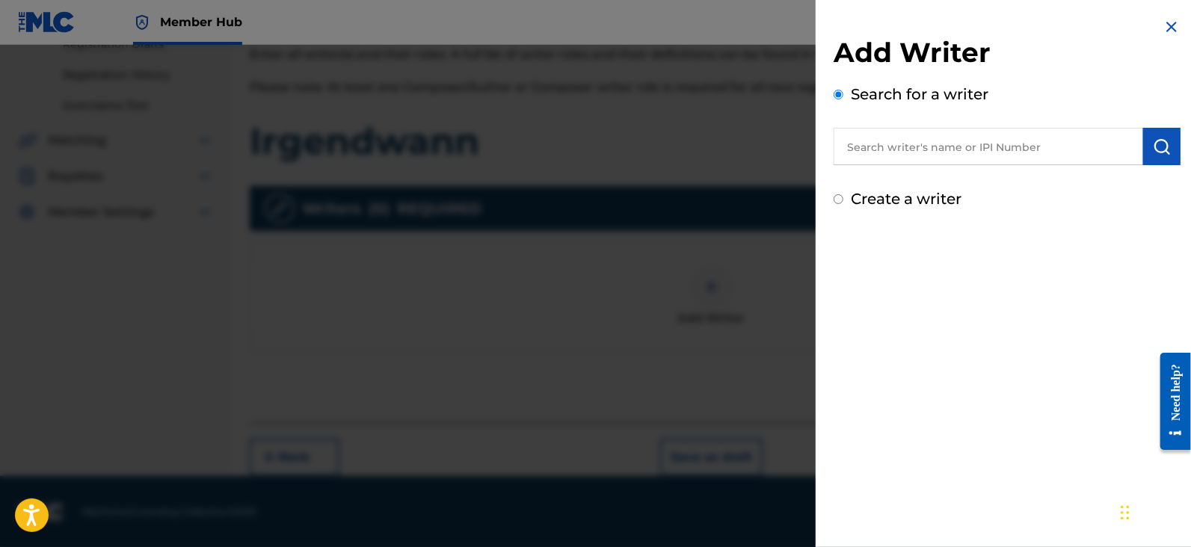
click at [696, 176] on div at bounding box center [595, 318] width 1191 height 547
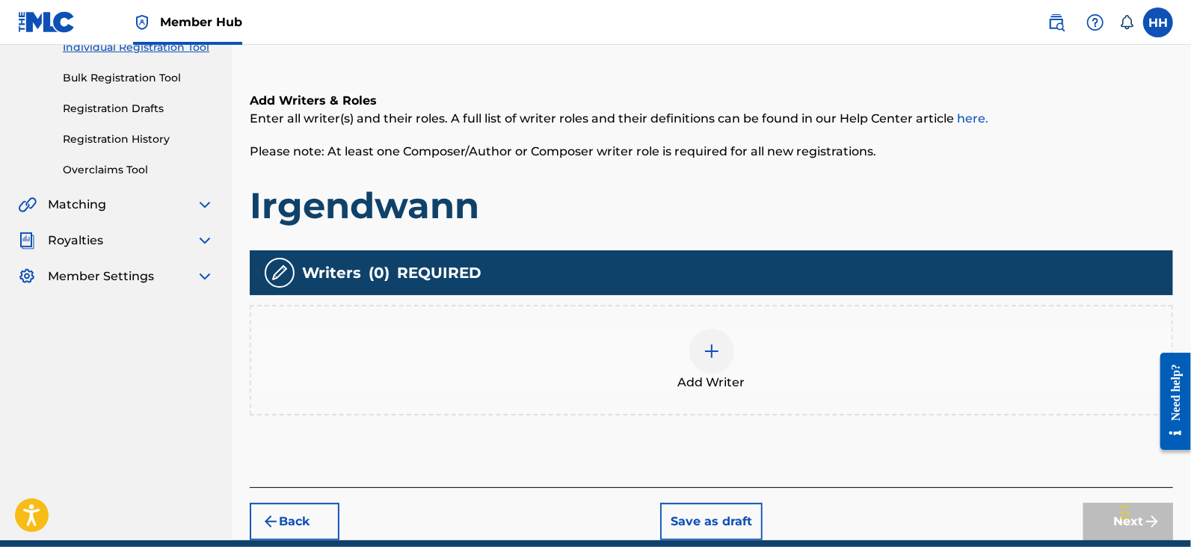
scroll to position [174, 0]
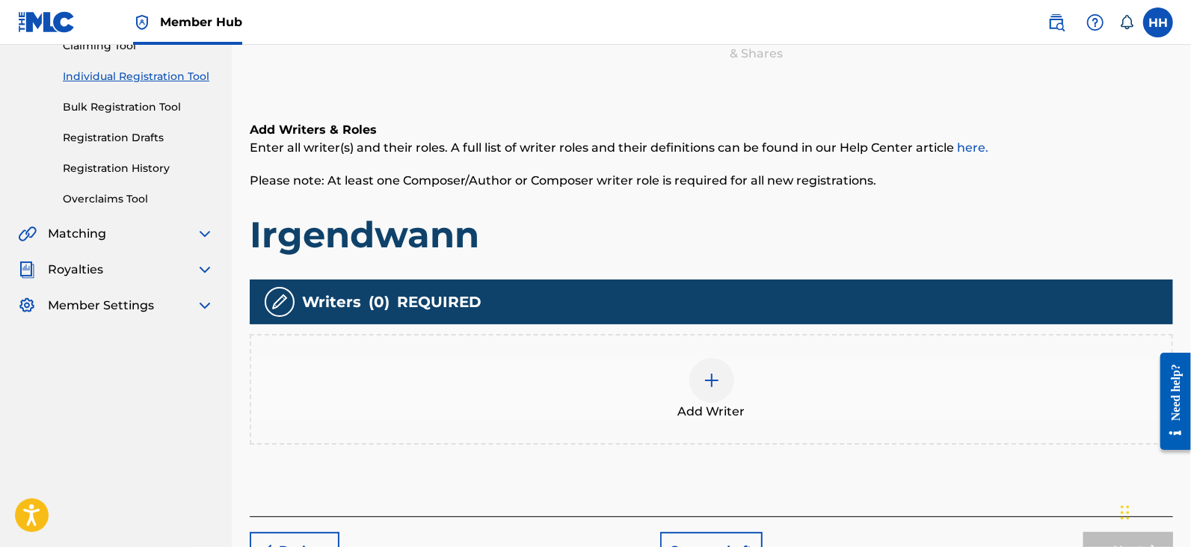
click at [724, 378] on div at bounding box center [711, 380] width 45 height 45
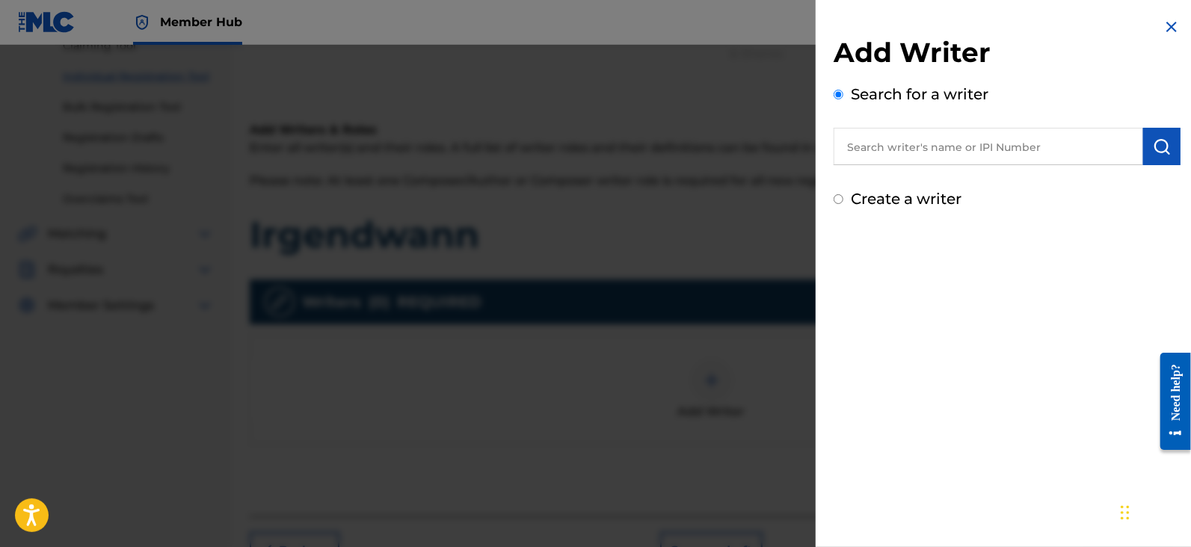
click at [904, 150] on input "text" at bounding box center [987, 146] width 309 height 37
click at [669, 389] on div at bounding box center [595, 318] width 1191 height 547
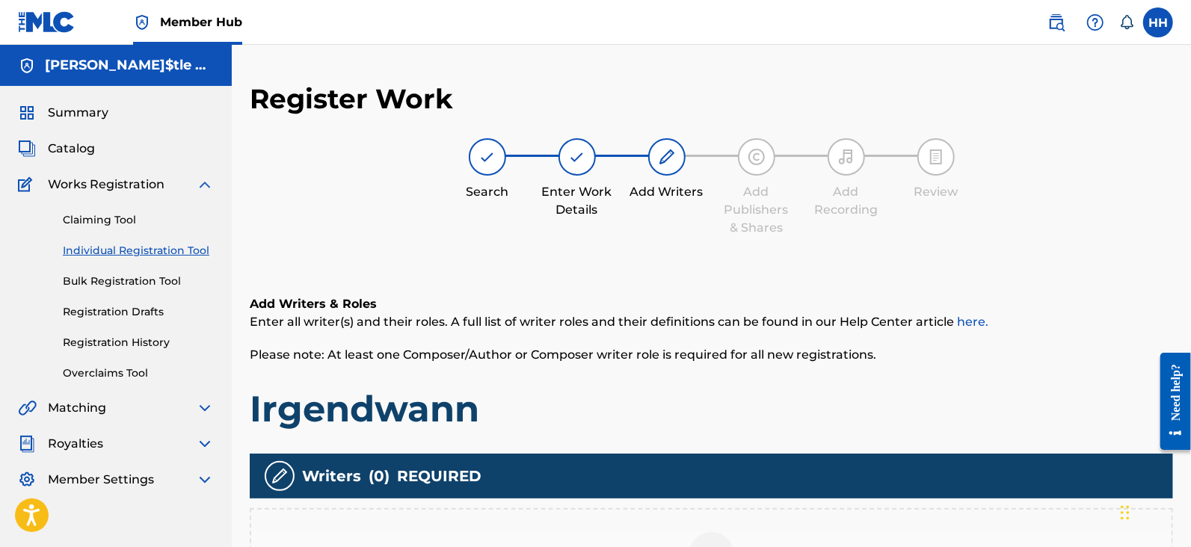
scroll to position [186, 0]
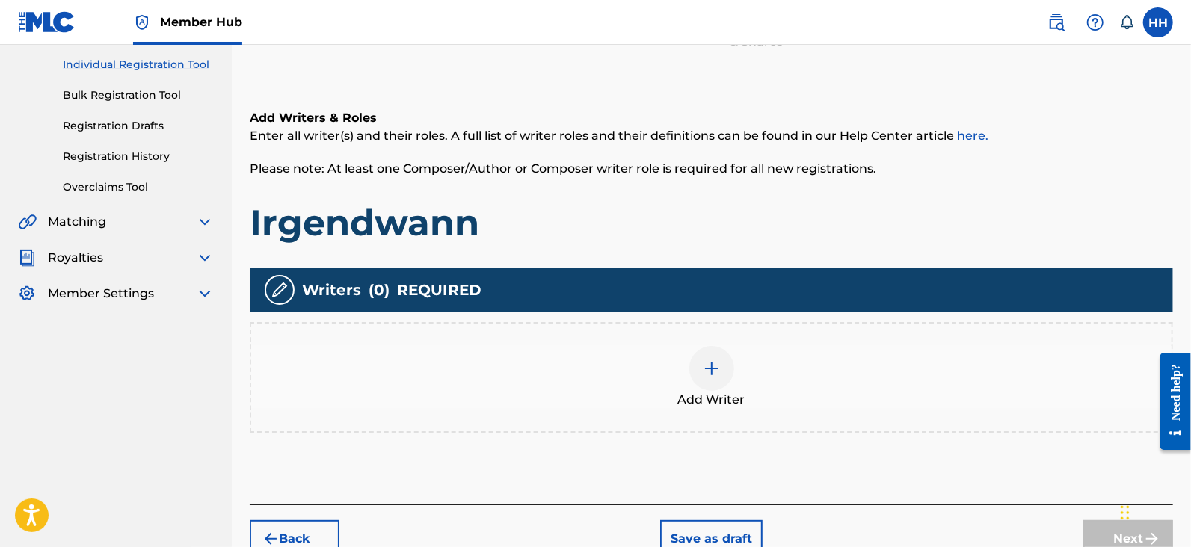
click at [736, 374] on div "Add Writer" at bounding box center [711, 377] width 920 height 63
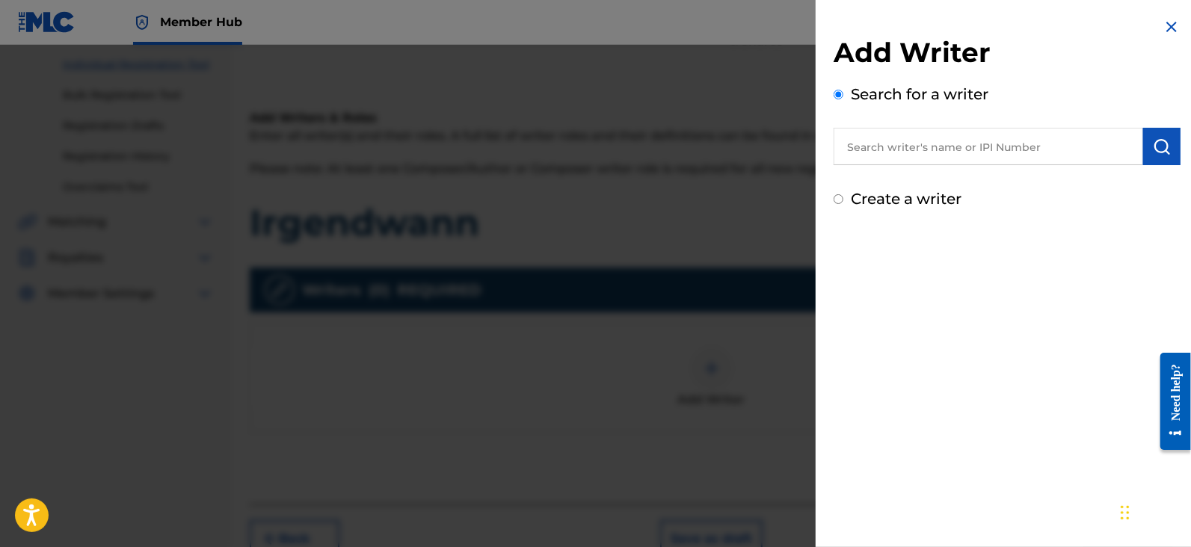
click at [1002, 144] on input "text" at bounding box center [987, 146] width 309 height 37
paste input "806544735"
click at [1164, 152] on img "submit" at bounding box center [1162, 147] width 18 height 18
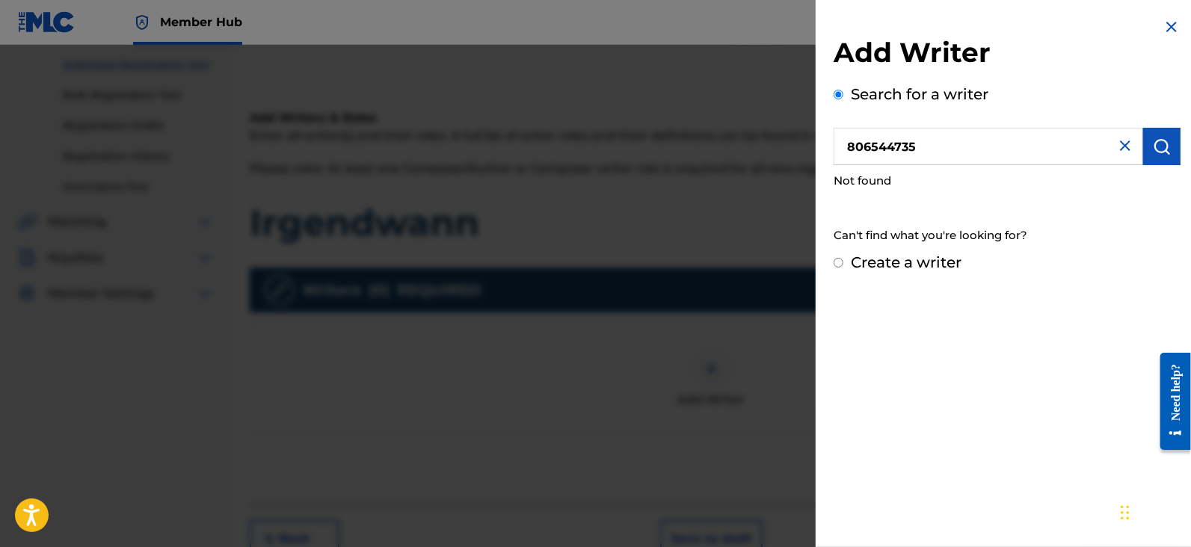
click at [861, 145] on input "806544735" at bounding box center [987, 146] width 309 height 37
click at [1159, 147] on img "submit" at bounding box center [1162, 147] width 18 height 18
click at [849, 147] on input "0806544735" at bounding box center [987, 146] width 309 height 37
type input "00806544735"
click at [1143, 149] on button "submit" at bounding box center [1161, 146] width 37 height 37
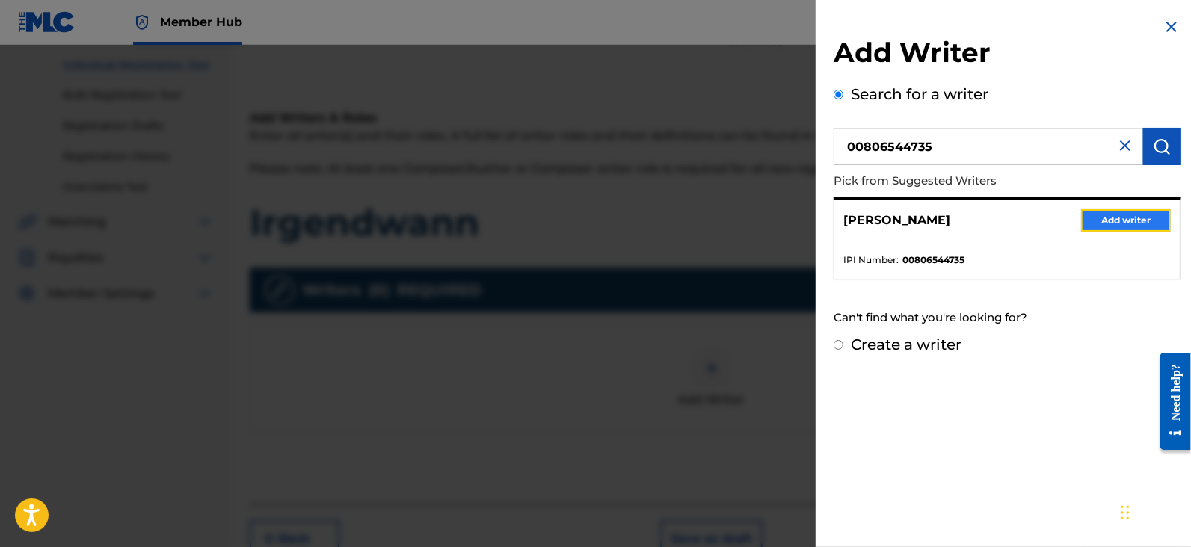
click at [1112, 229] on button "Add writer" at bounding box center [1126, 220] width 90 height 22
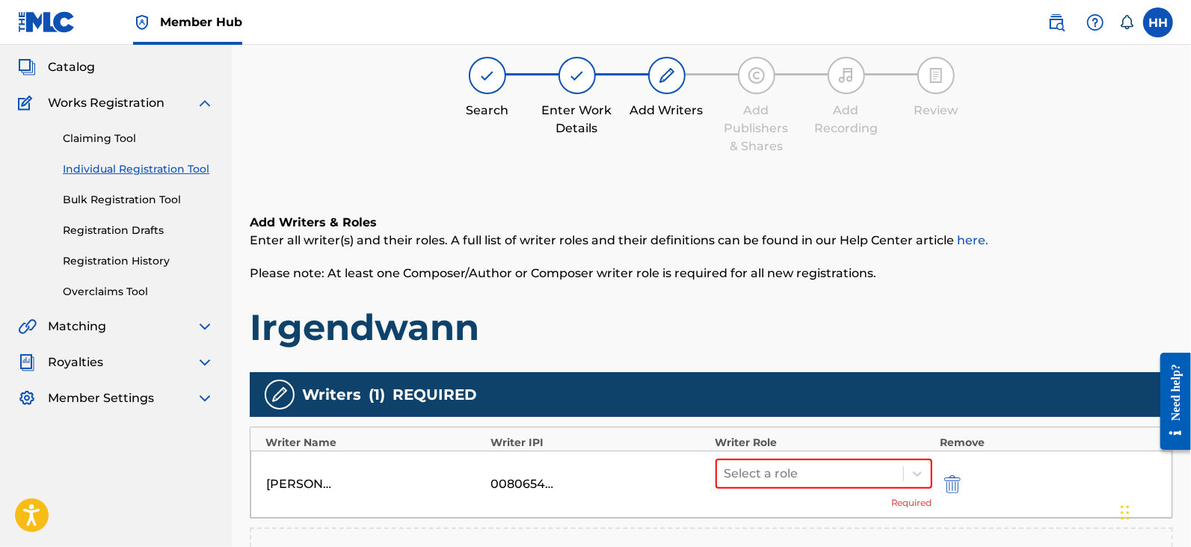
scroll to position [0, 0]
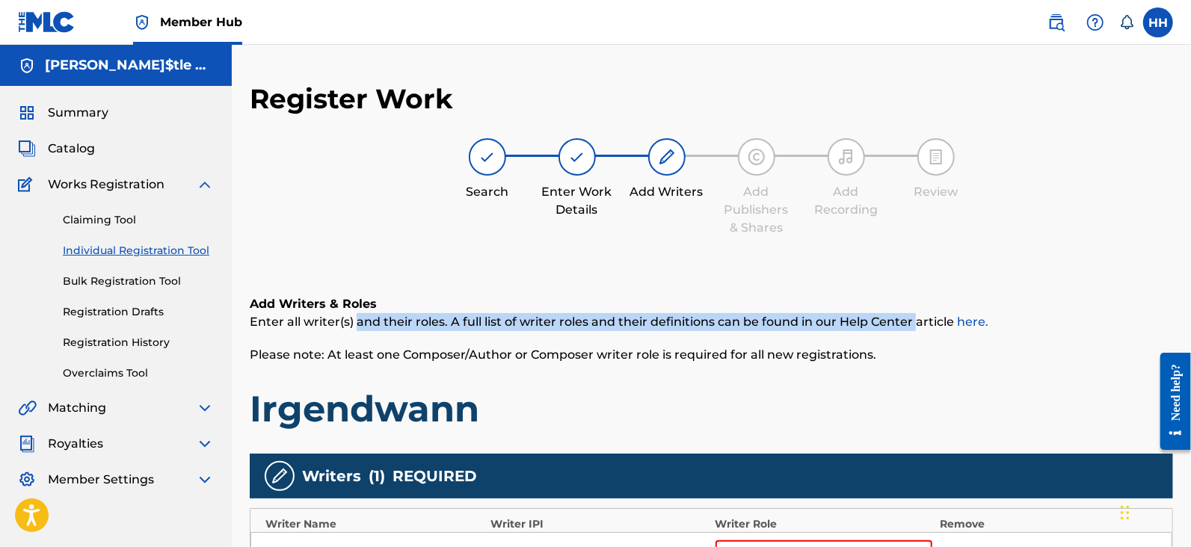
drag, startPoint x: 355, startPoint y: 327, endPoint x: 913, endPoint y: 320, distance: 557.7
click at [913, 320] on span "Enter all writer(s) and their roles. A full list of writer roles and their defi…" at bounding box center [619, 322] width 739 height 14
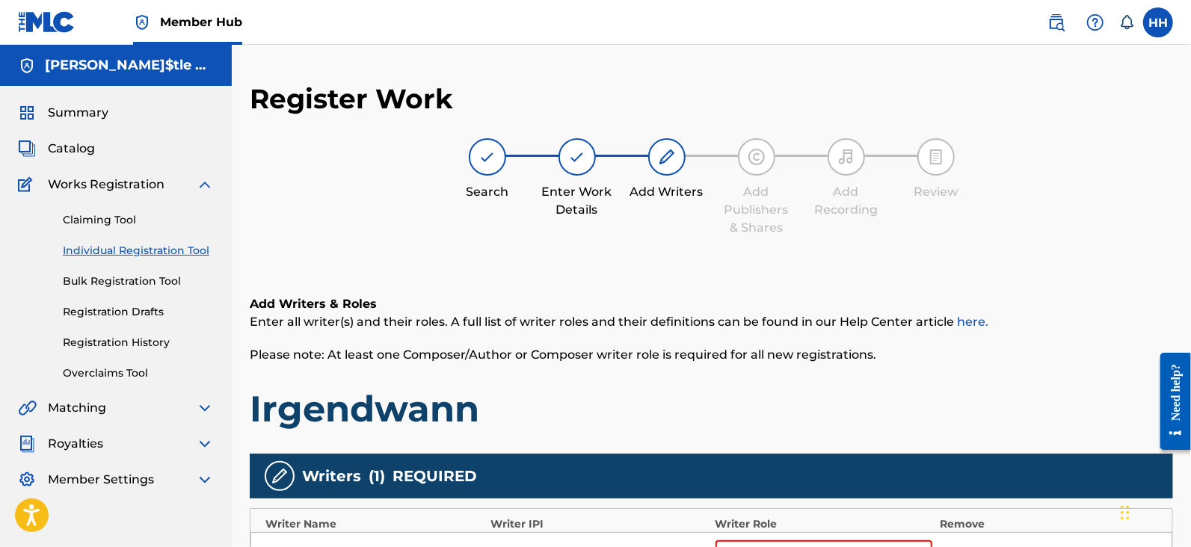
click at [854, 378] on div "Add Writers & Roles Enter all writer(s) and their roles. A full list of writer …" at bounding box center [711, 363] width 923 height 136
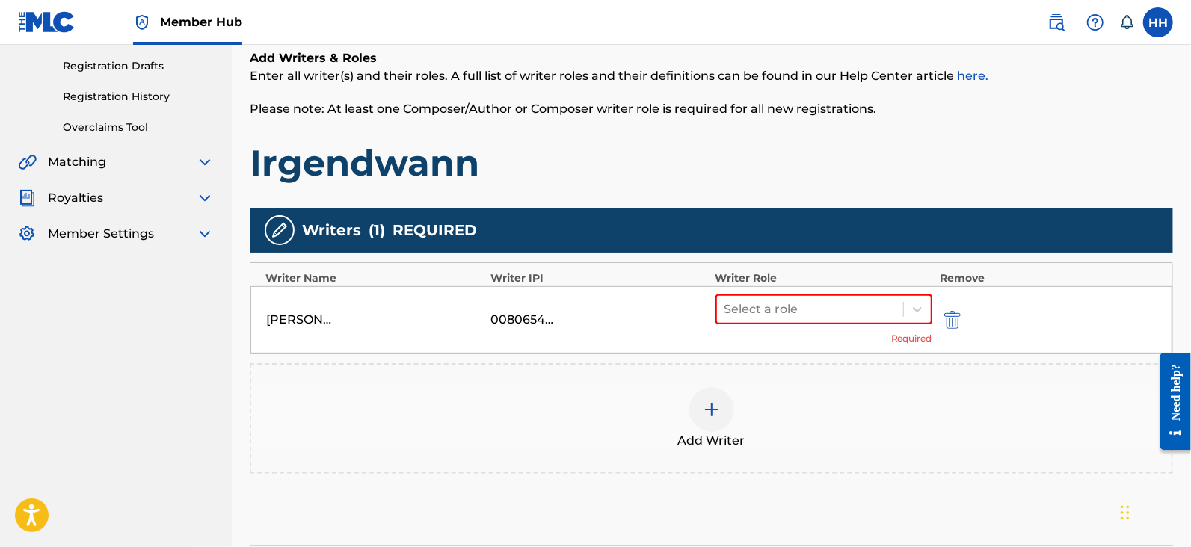
scroll to position [280, 0]
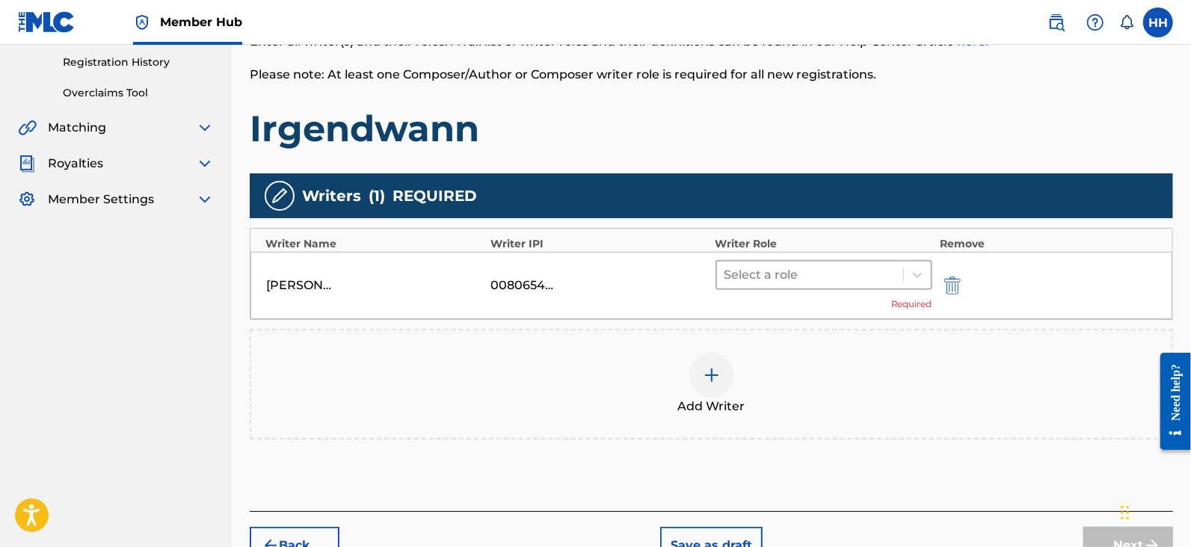
click at [796, 277] on div at bounding box center [809, 275] width 171 height 21
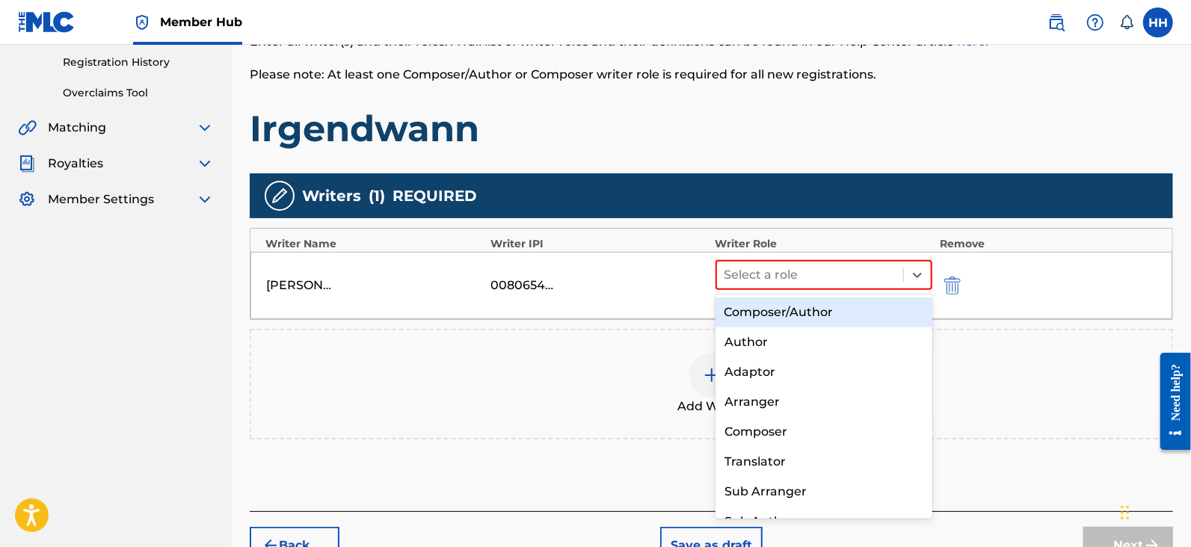
click at [809, 315] on div "Composer/Author" at bounding box center [823, 313] width 217 height 30
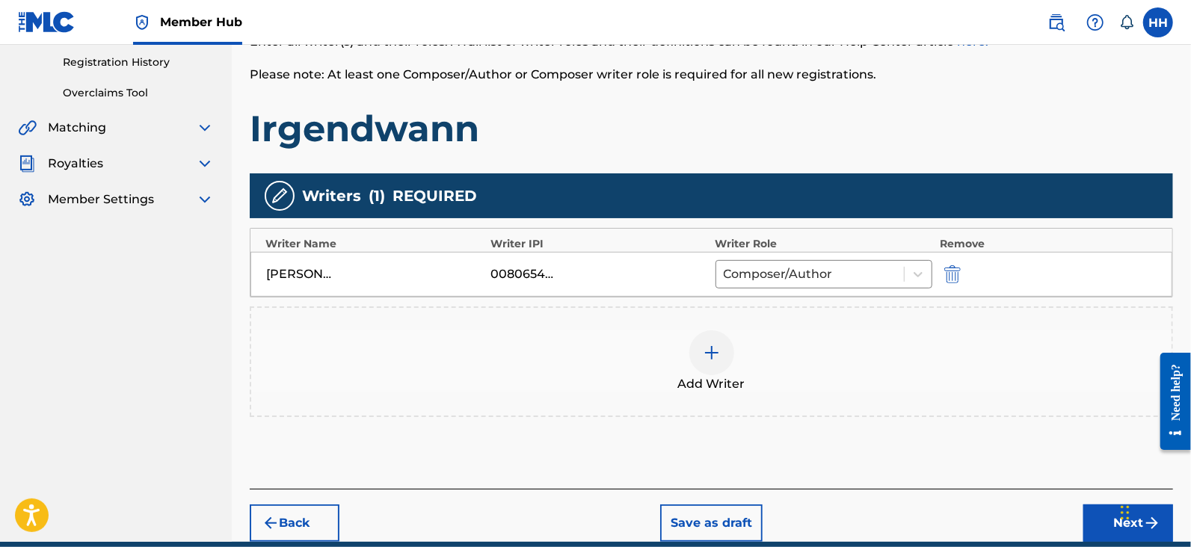
click at [718, 347] on img at bounding box center [712, 353] width 18 height 18
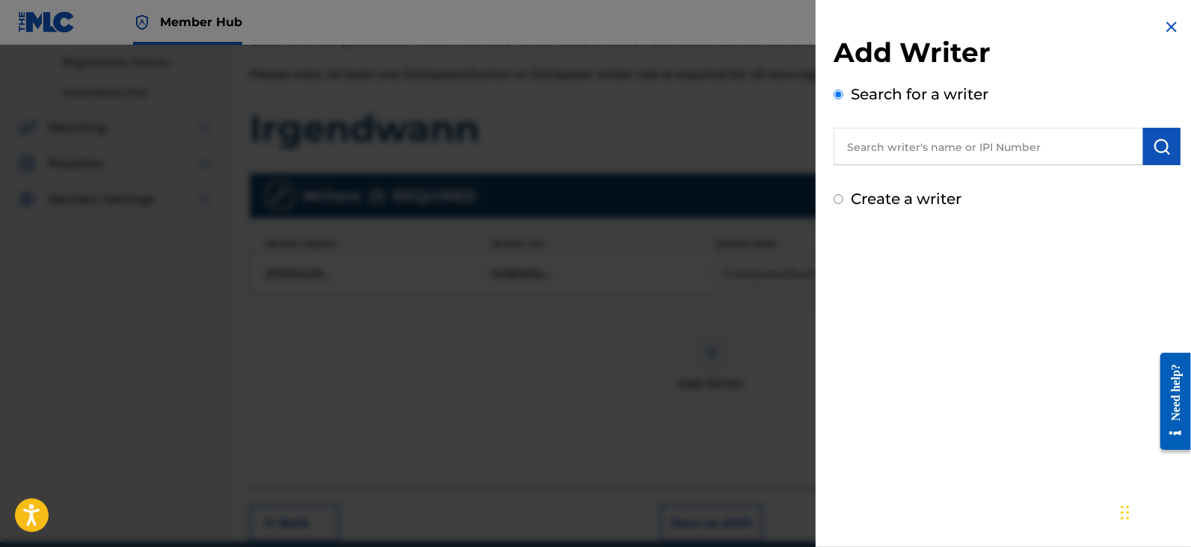
click at [875, 136] on input "text" at bounding box center [987, 146] width 309 height 37
paste input "862508917"
type input "00862508917"
click at [1146, 152] on button "submit" at bounding box center [1161, 146] width 37 height 37
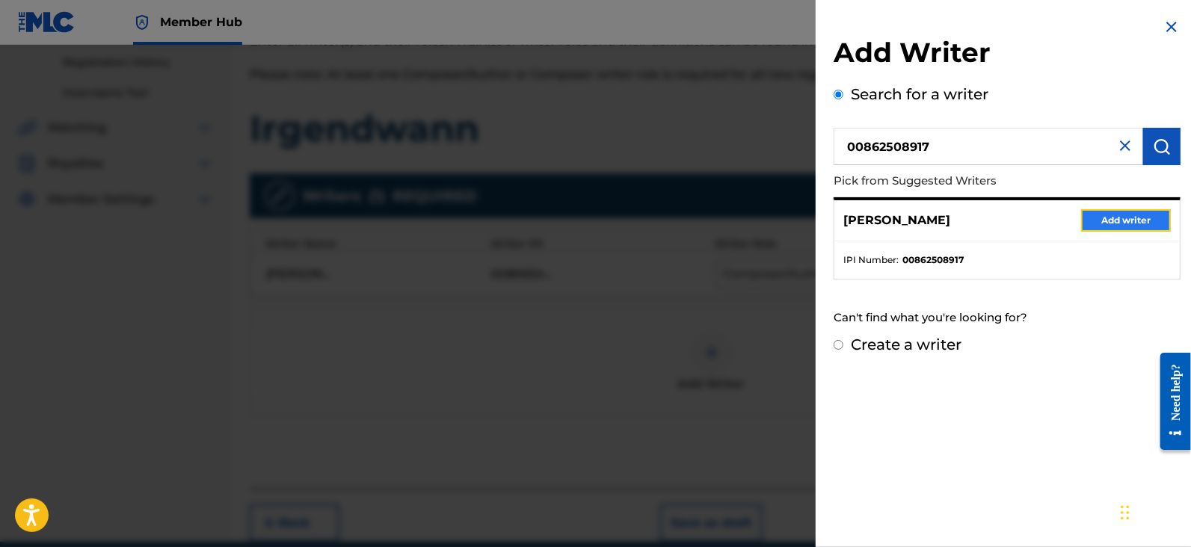
click at [1106, 221] on button "Add writer" at bounding box center [1126, 220] width 90 height 22
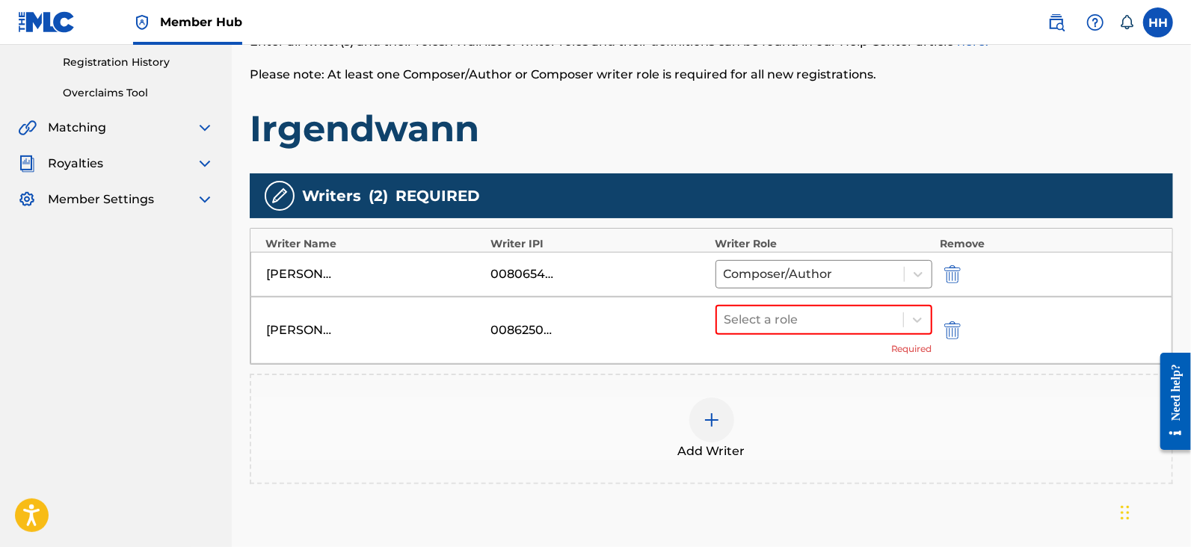
scroll to position [373, 0]
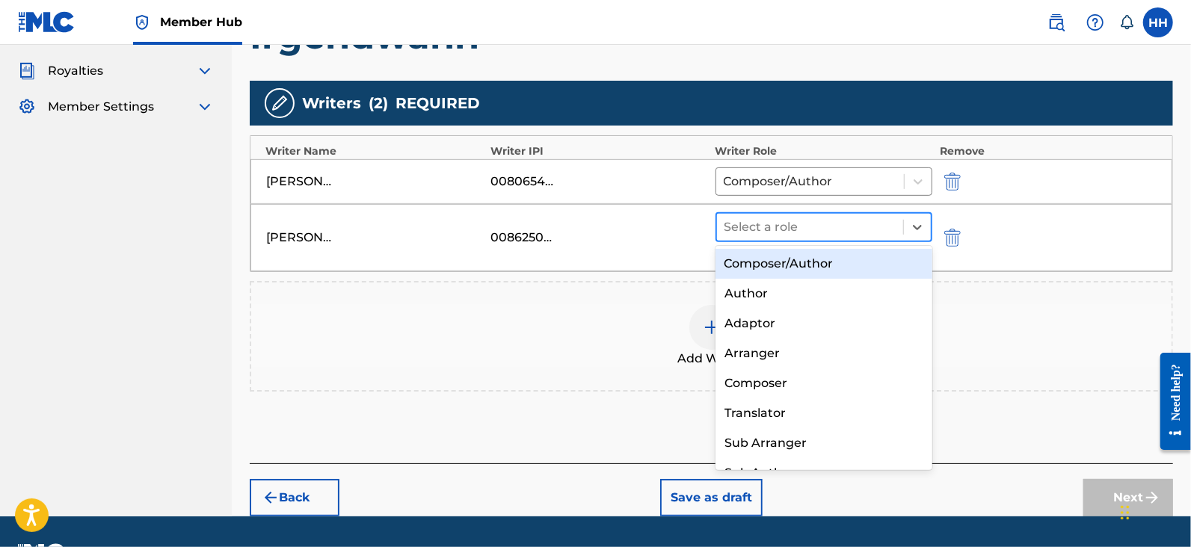
click at [811, 232] on div at bounding box center [809, 227] width 171 height 21
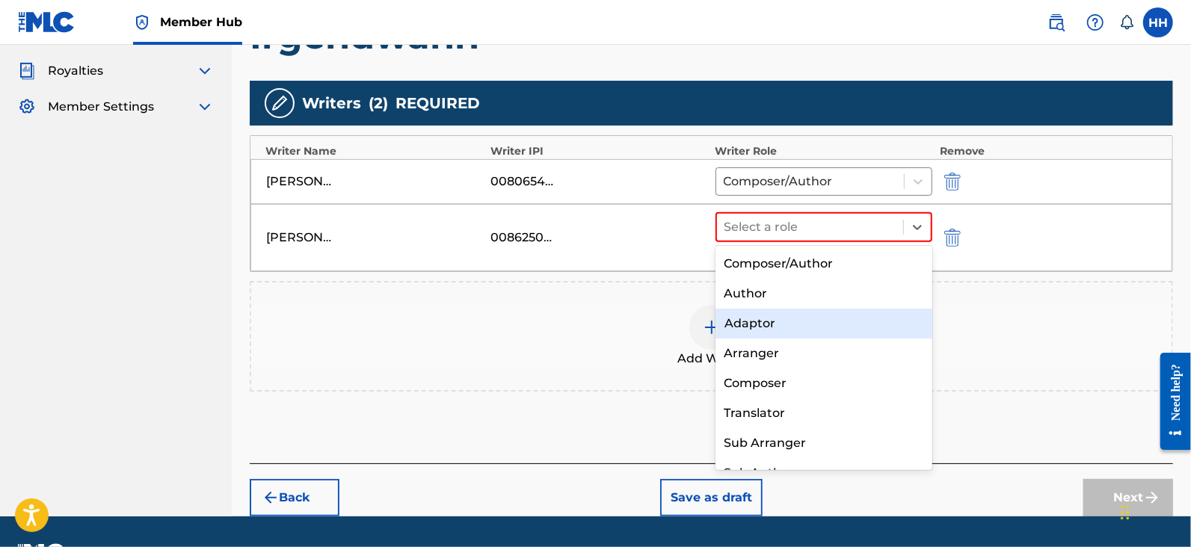
scroll to position [20, 0]
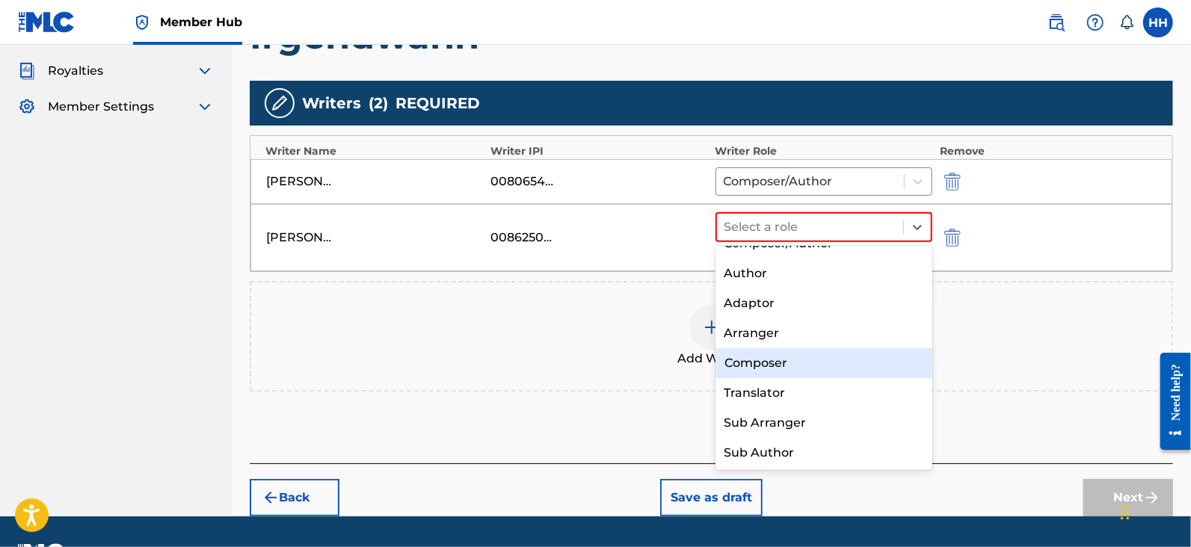
click at [845, 358] on div "Composer" at bounding box center [823, 363] width 217 height 30
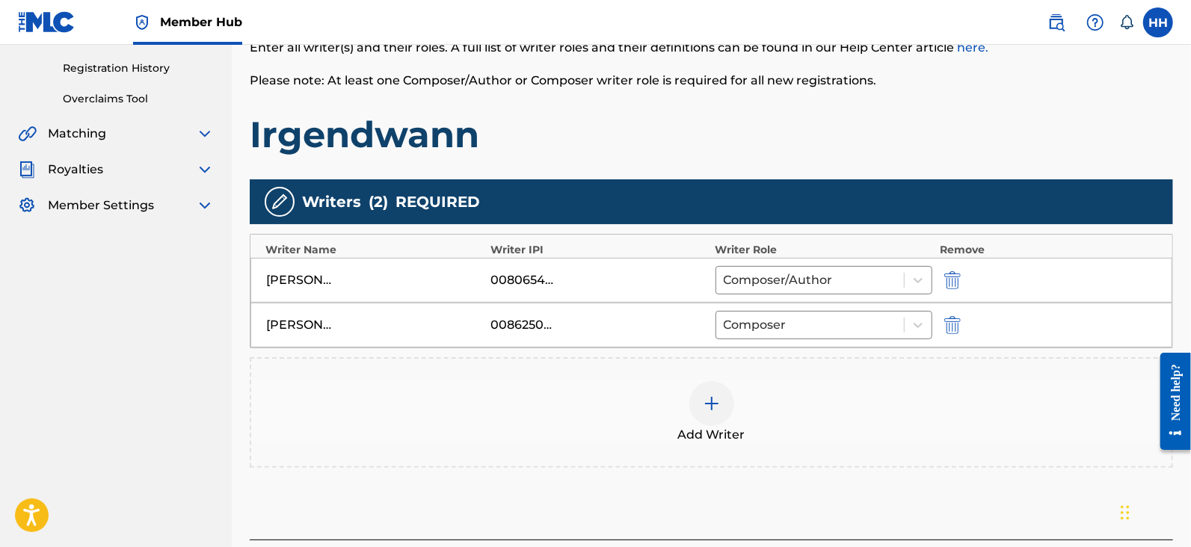
scroll to position [373, 0]
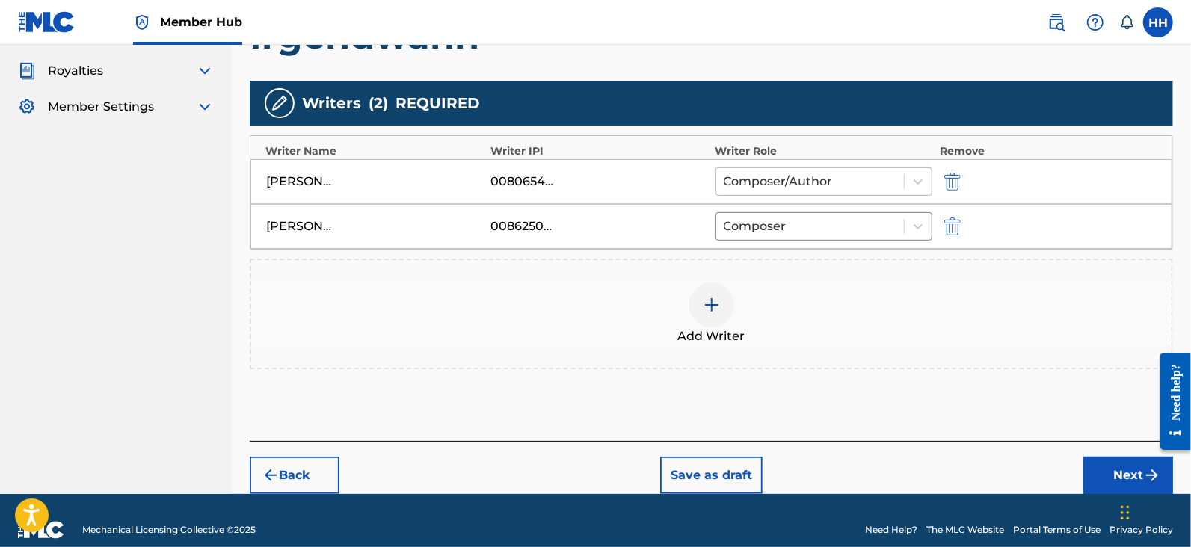
click at [804, 175] on div at bounding box center [810, 181] width 173 height 21
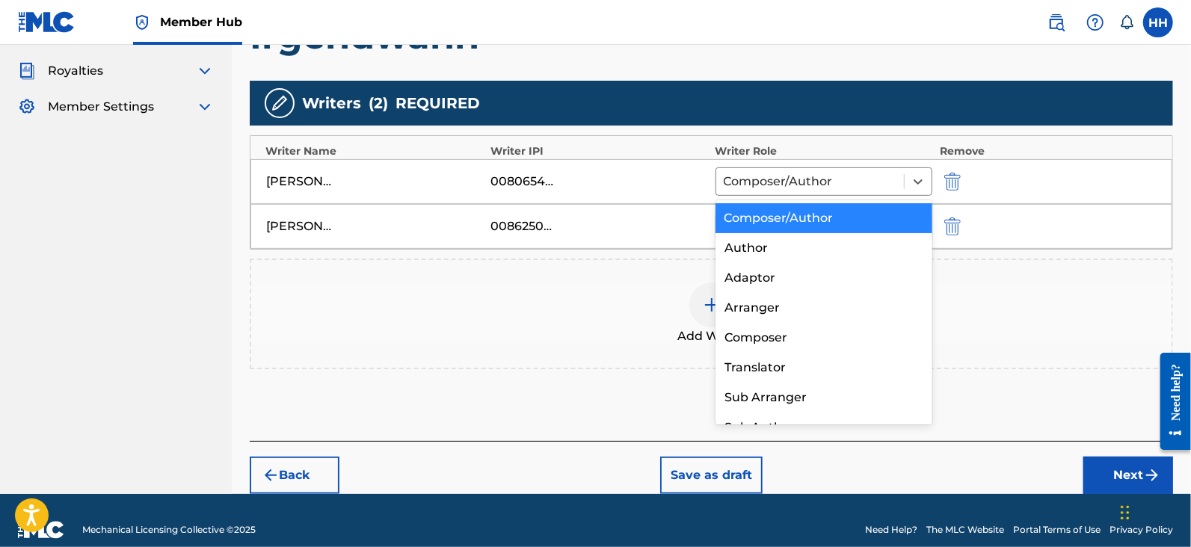
click at [810, 218] on div "Composer/Author" at bounding box center [823, 218] width 217 height 30
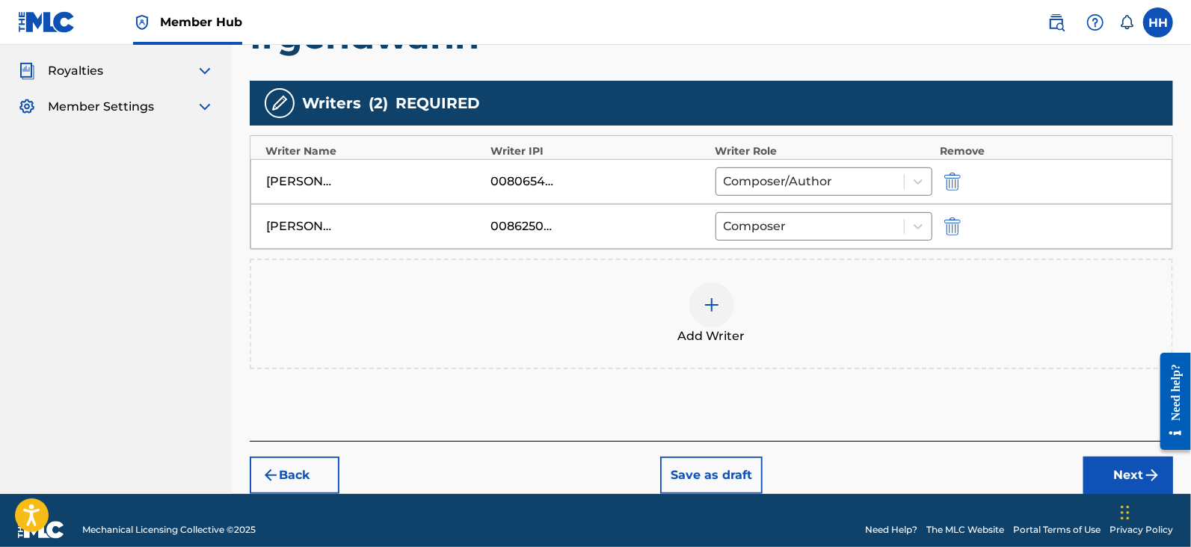
click at [594, 341] on div "Add Writer" at bounding box center [711, 314] width 920 height 63
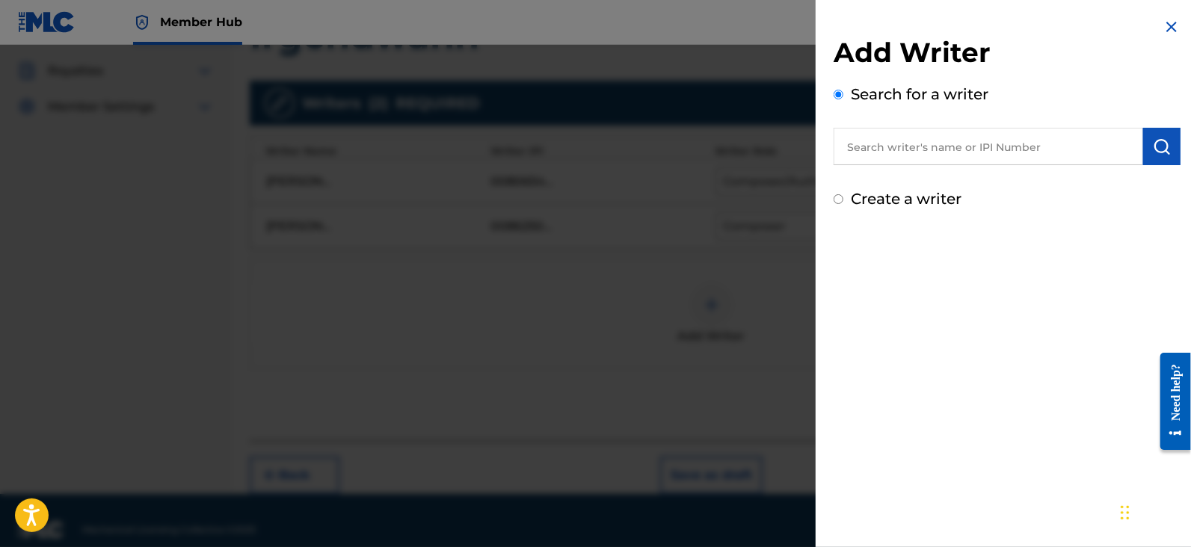
click at [1162, 31] on img at bounding box center [1171, 27] width 18 height 18
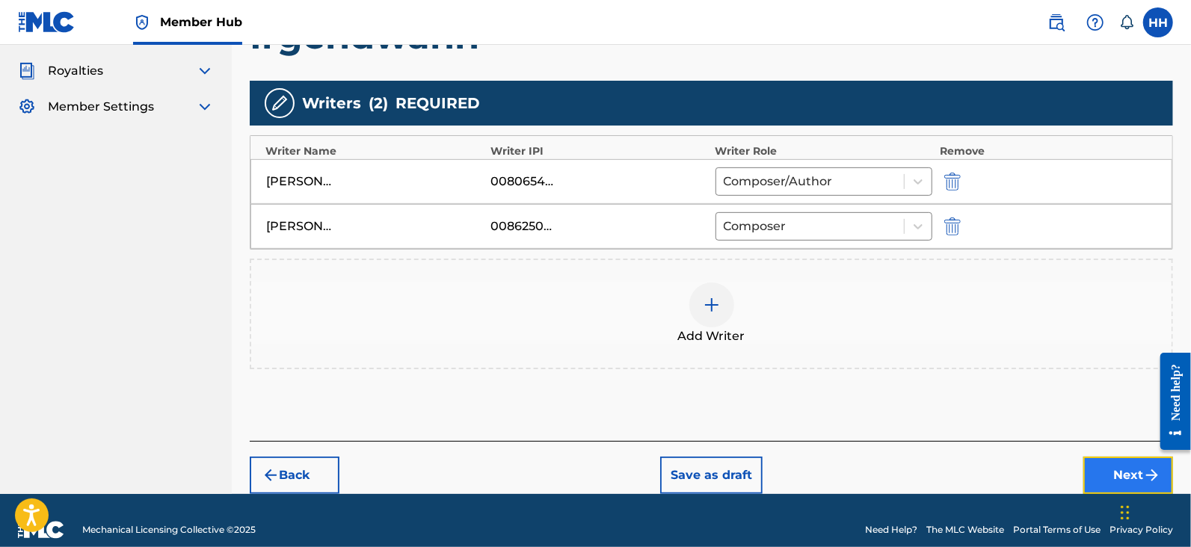
click at [1094, 476] on button "Next" at bounding box center [1128, 475] width 90 height 37
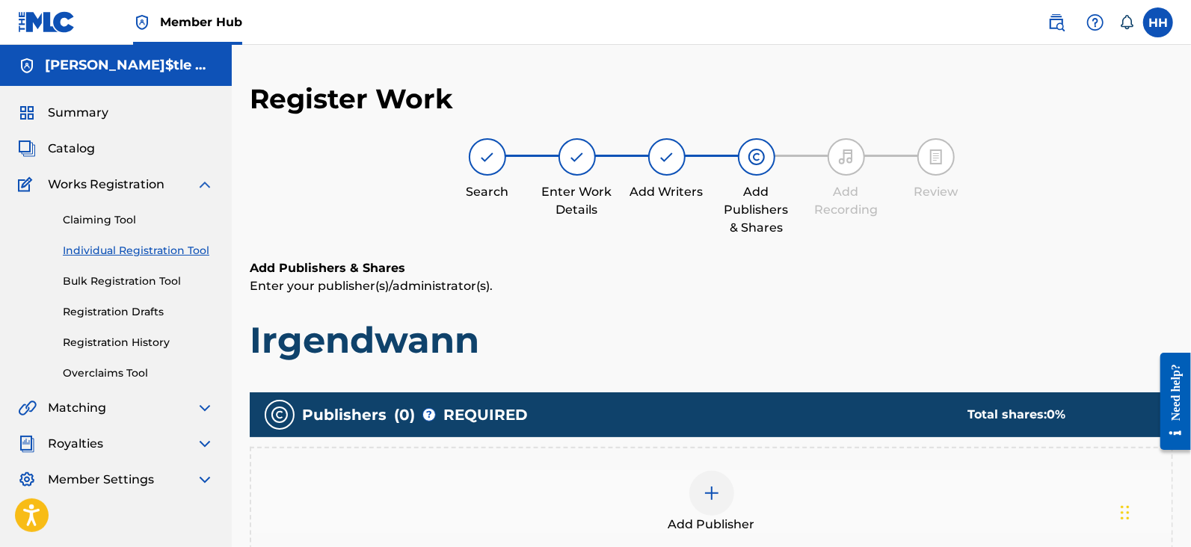
scroll to position [250, 0]
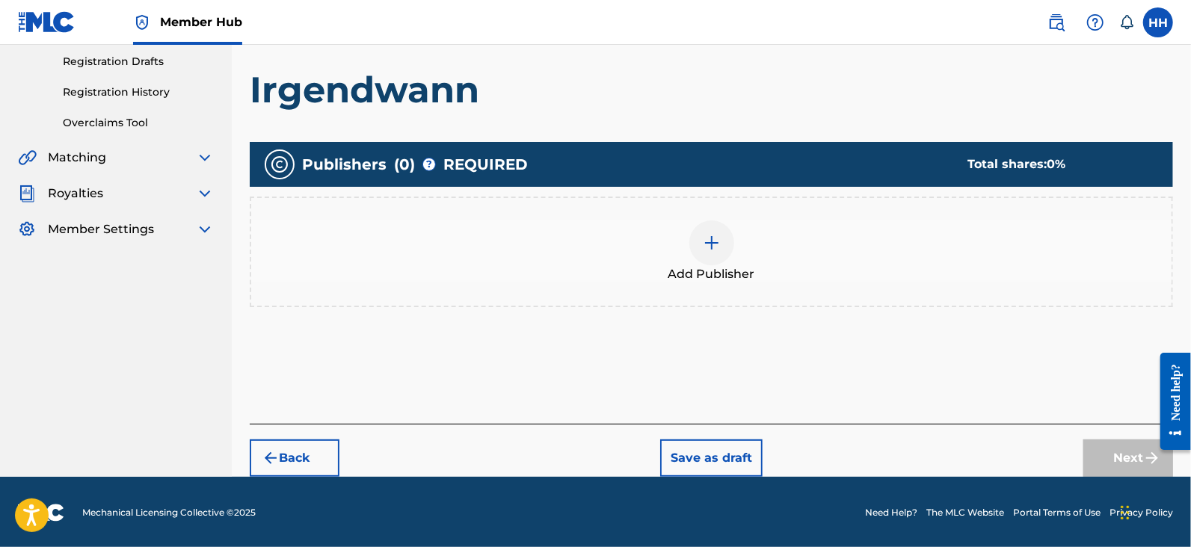
click at [755, 330] on div "Publishers ( 0 ) ? REQUIRED Total shares: 0 % Add Publisher" at bounding box center [711, 247] width 923 height 224
click at [717, 256] on div at bounding box center [711, 243] width 45 height 45
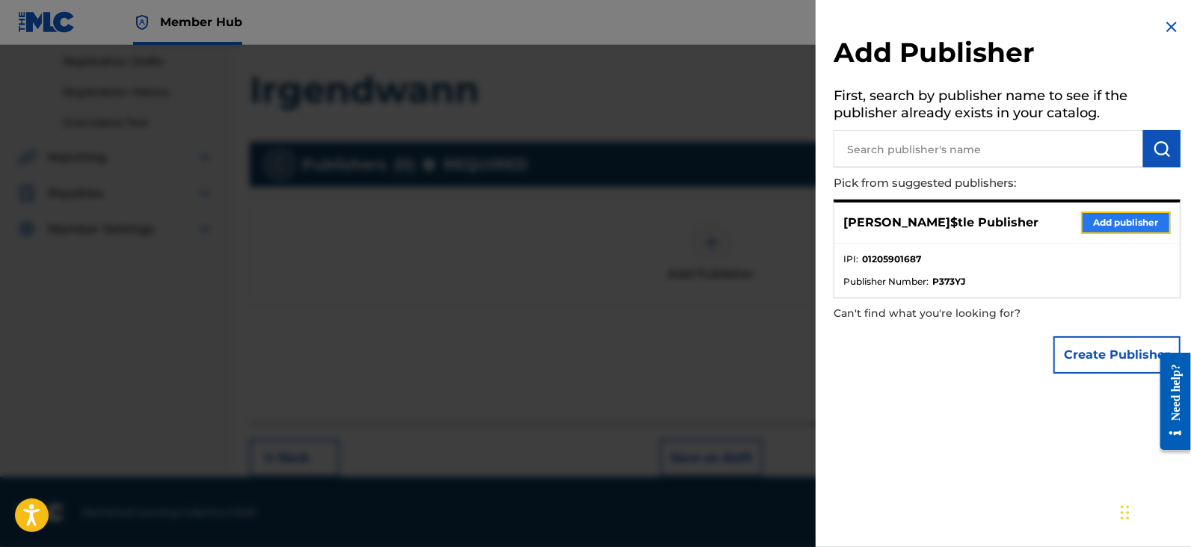
click at [1118, 218] on button "Add publisher" at bounding box center [1126, 223] width 90 height 22
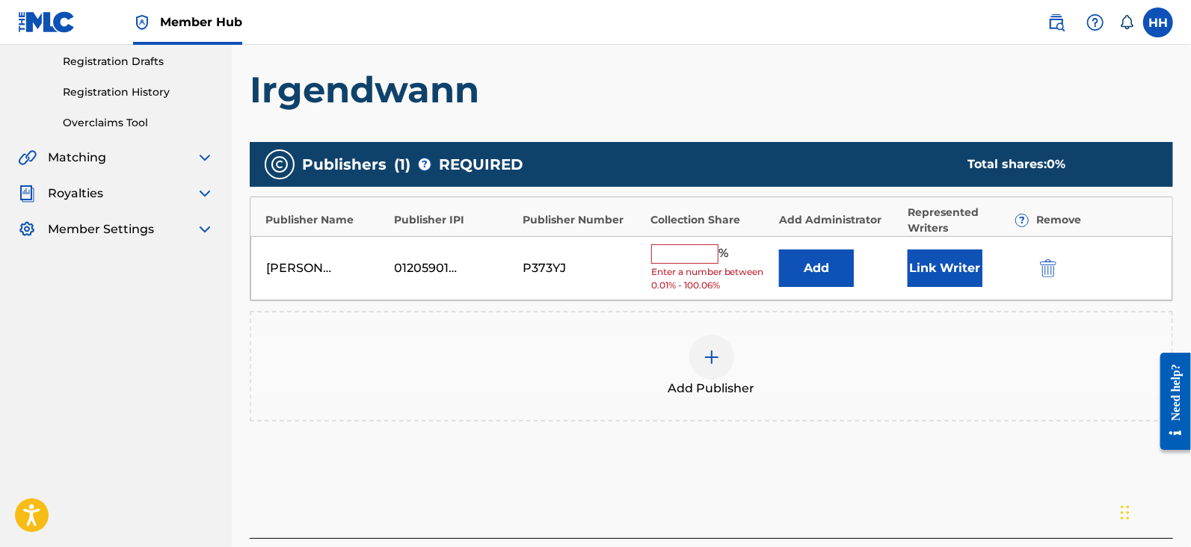
click at [703, 259] on input "text" at bounding box center [684, 253] width 67 height 19
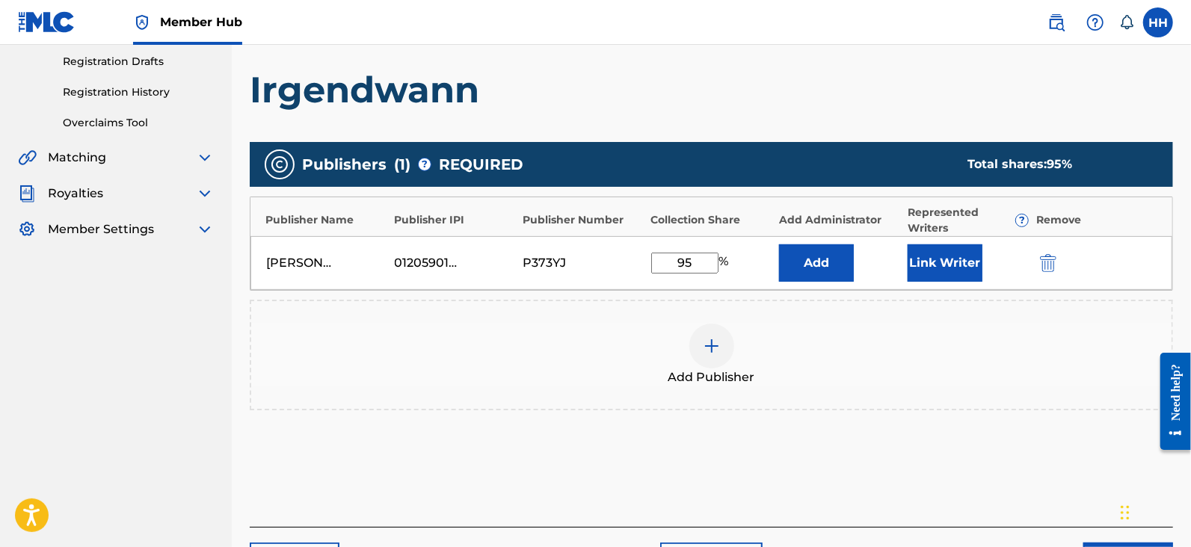
type input "95"
click at [598, 338] on div "Add Publisher" at bounding box center [711, 355] width 920 height 63
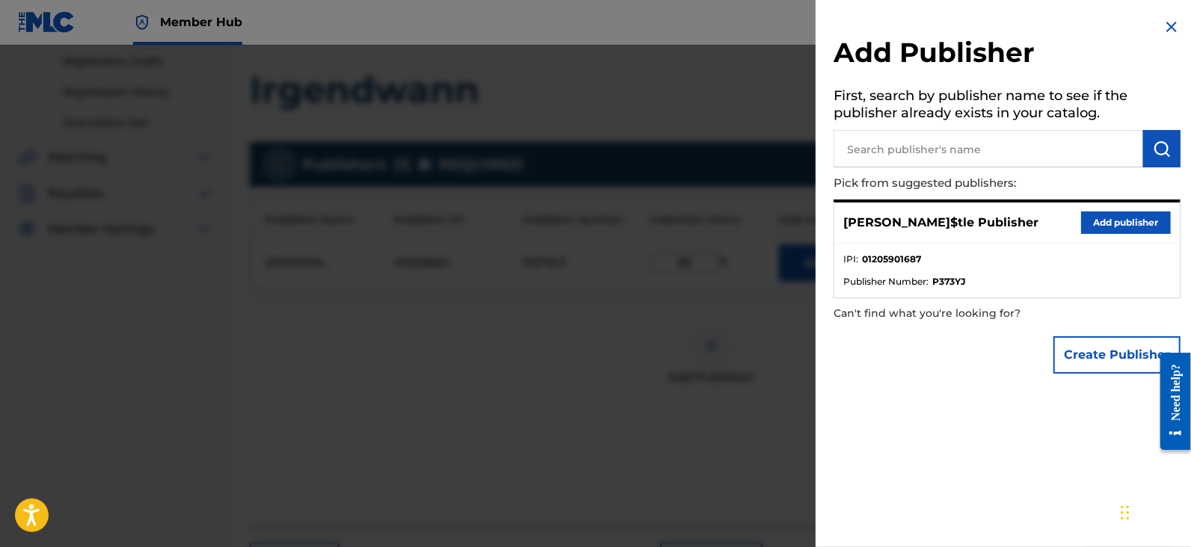
click at [1162, 33] on img at bounding box center [1171, 27] width 18 height 18
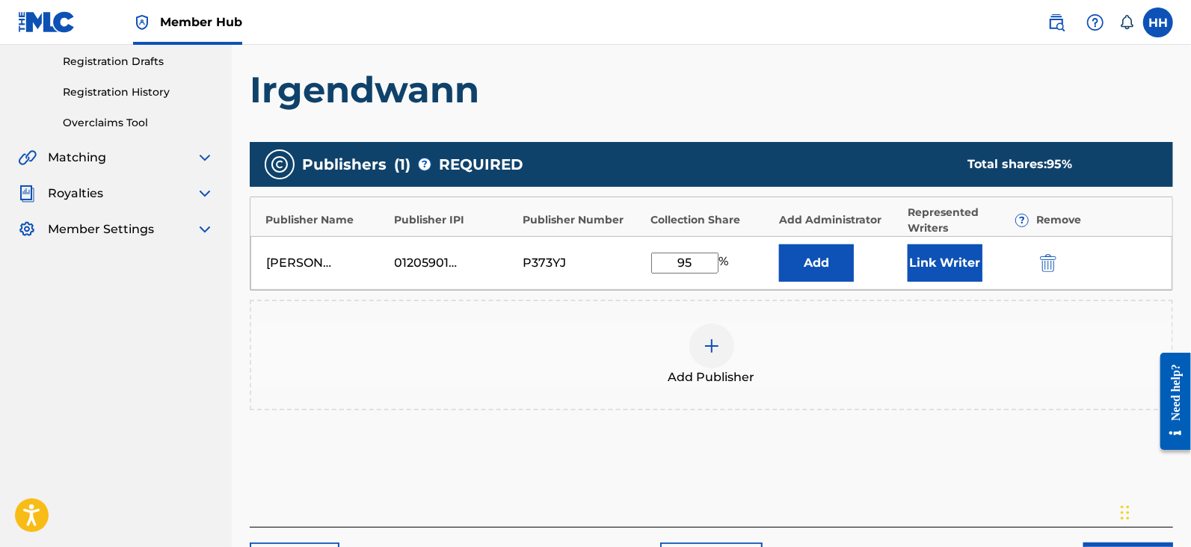
click at [742, 113] on div "Add Publishers & Shares Enter your publisher(s)/administrator(s). Irgendwann Pu…" at bounding box center [711, 268] width 923 height 518
click at [770, 114] on div "Add Publishers & Shares Enter your publisher(s)/administrator(s). Irgendwann Pu…" at bounding box center [711, 268] width 923 height 518
click at [938, 271] on button "Link Writer" at bounding box center [944, 262] width 75 height 37
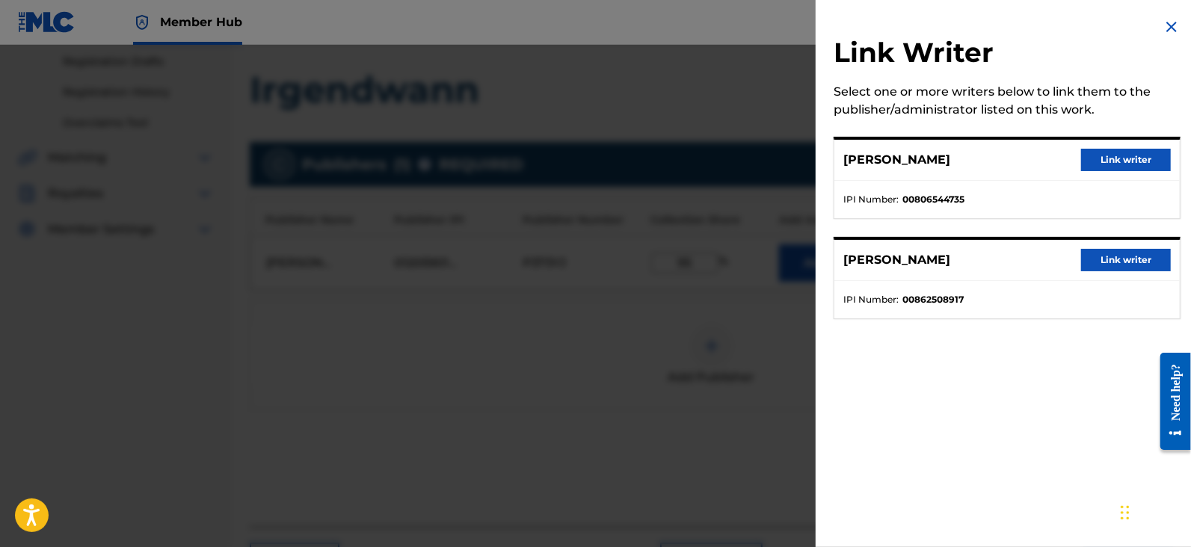
click at [583, 218] on div at bounding box center [595, 318] width 1191 height 547
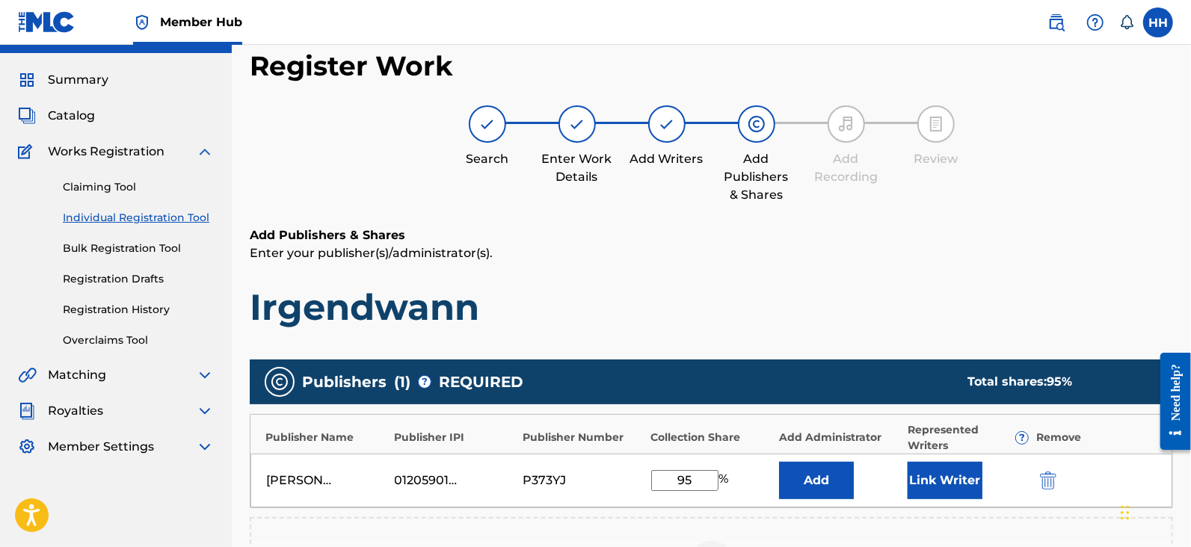
scroll to position [280, 0]
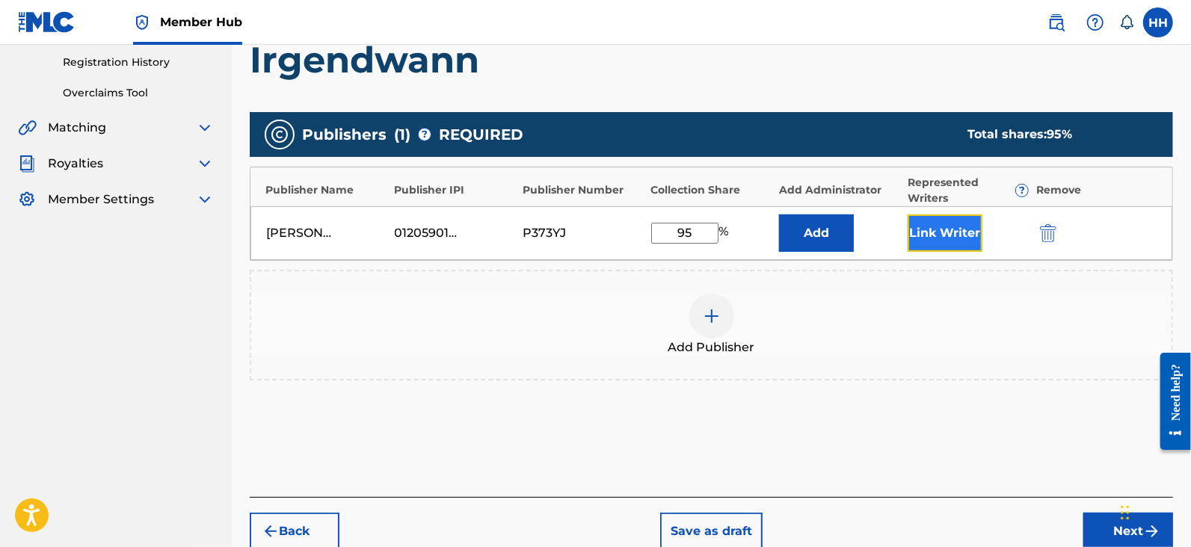
click at [919, 240] on button "Link Writer" at bounding box center [944, 233] width 75 height 37
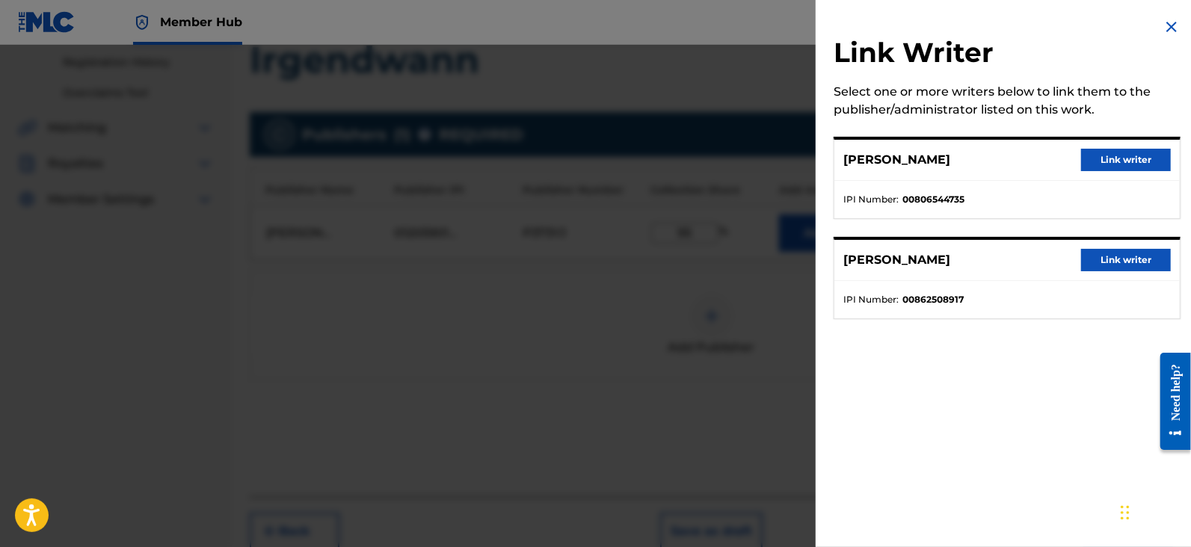
click at [622, 195] on div at bounding box center [595, 318] width 1191 height 547
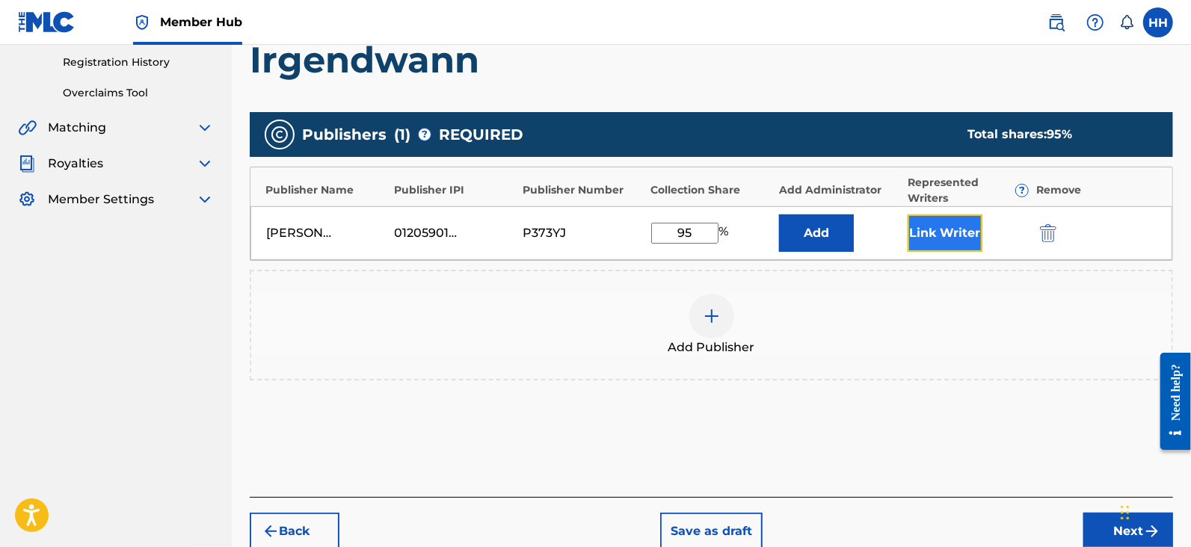
click at [943, 216] on button "Link Writer" at bounding box center [944, 233] width 75 height 37
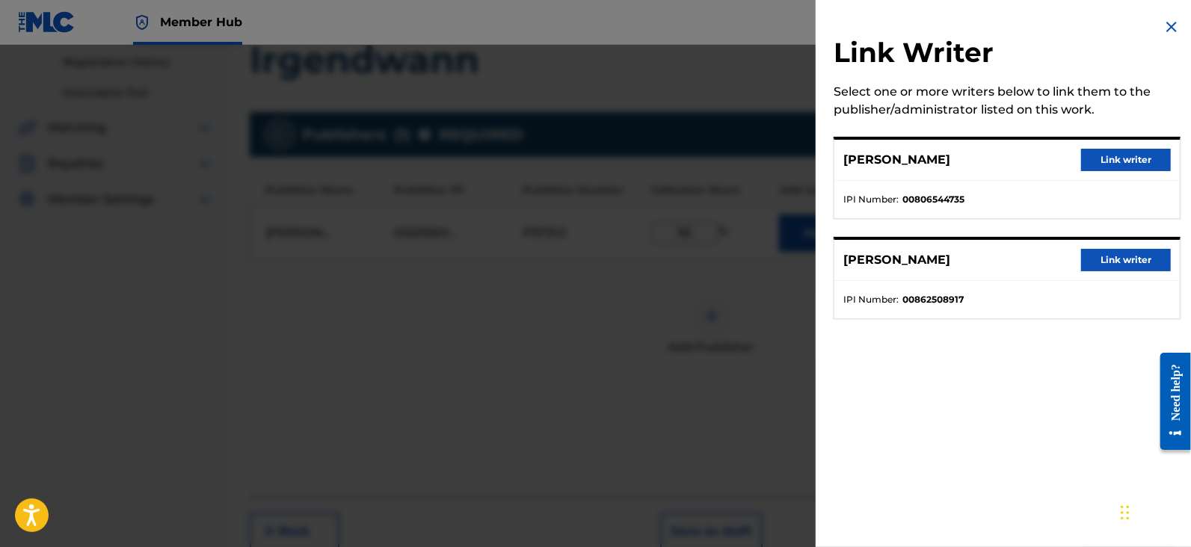
click at [715, 151] on div at bounding box center [595, 318] width 1191 height 547
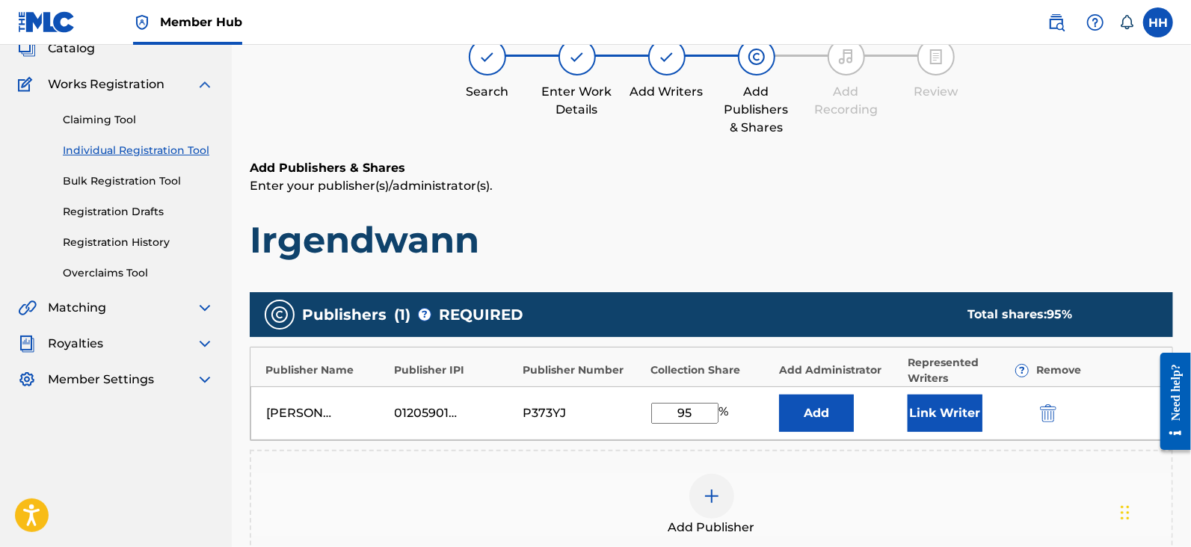
scroll to position [93, 0]
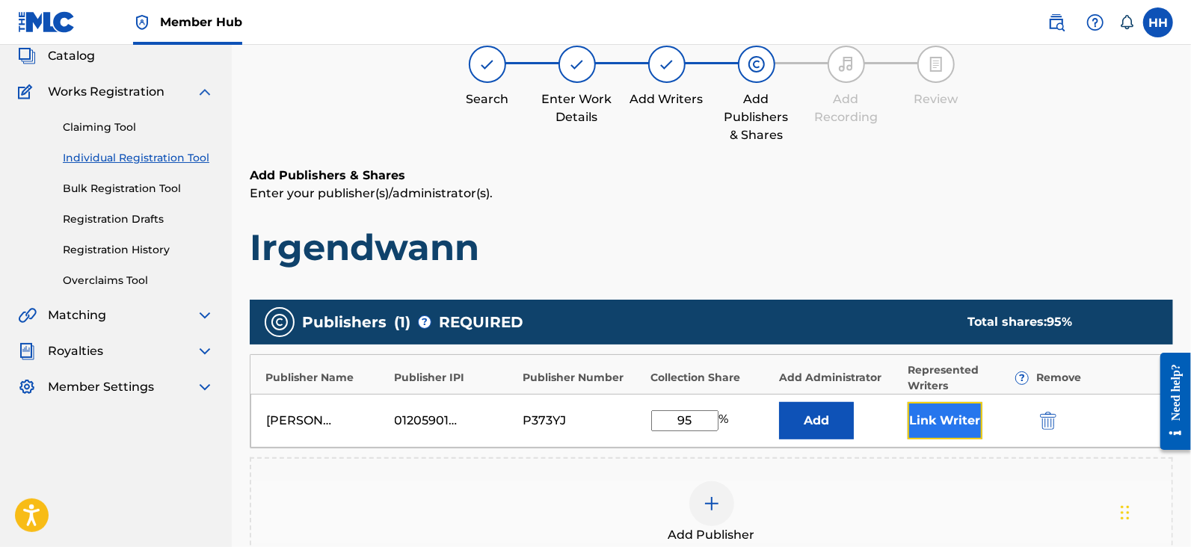
click at [966, 409] on button "Link Writer" at bounding box center [944, 420] width 75 height 37
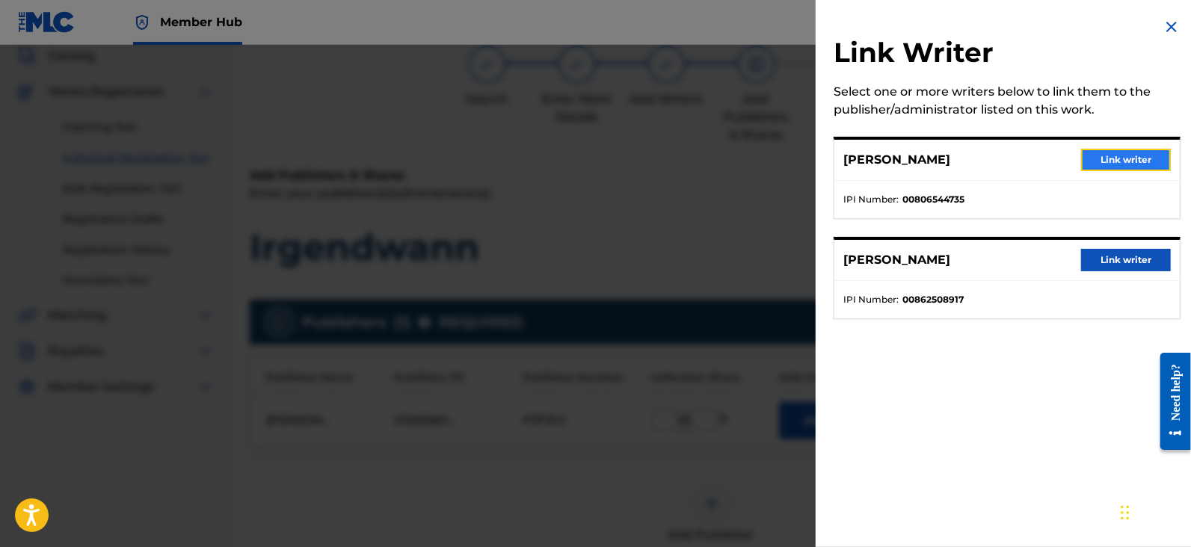
click at [1144, 159] on button "Link writer" at bounding box center [1126, 160] width 90 height 22
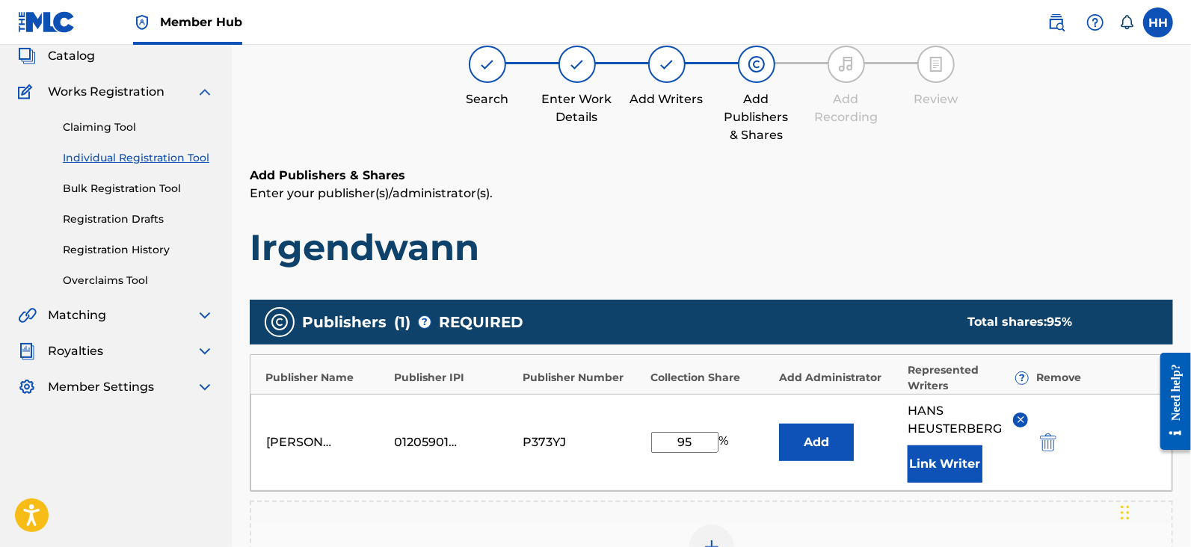
scroll to position [280, 0]
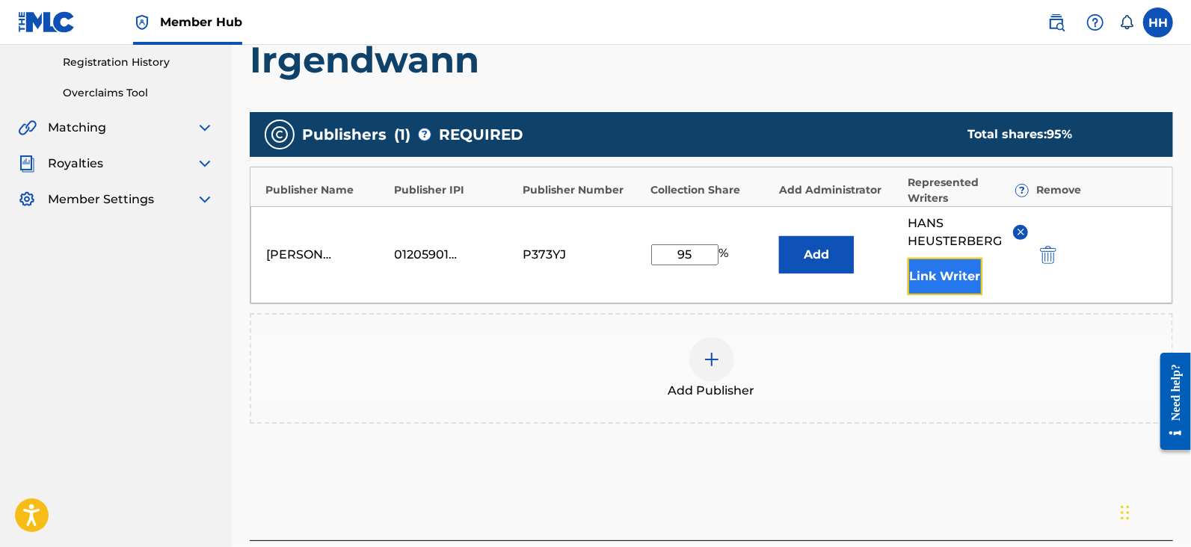
click at [958, 266] on button "Link Writer" at bounding box center [944, 276] width 75 height 37
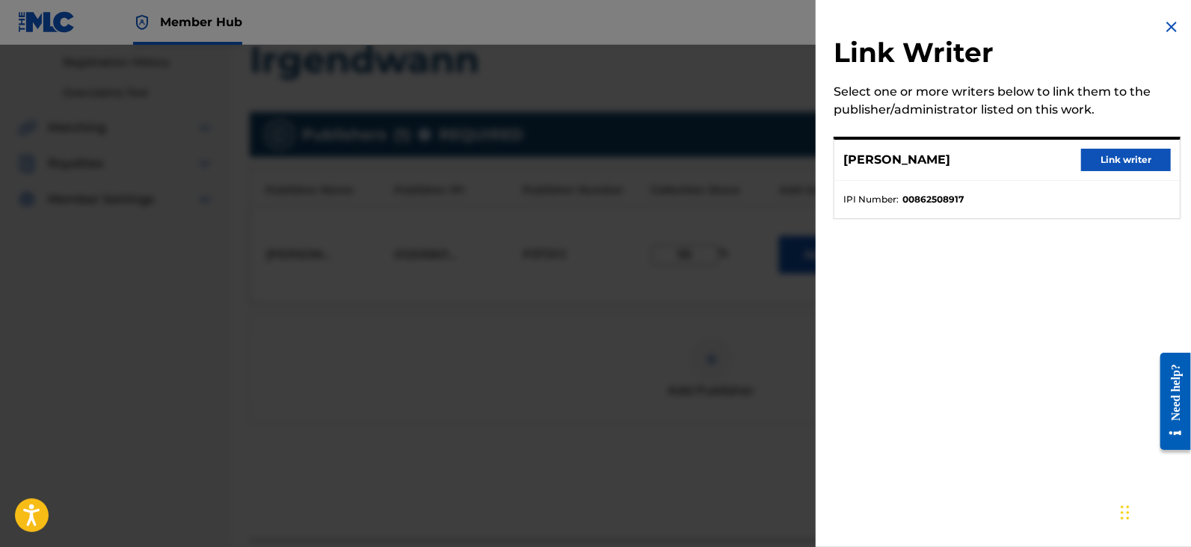
click at [748, 196] on div at bounding box center [595, 318] width 1191 height 547
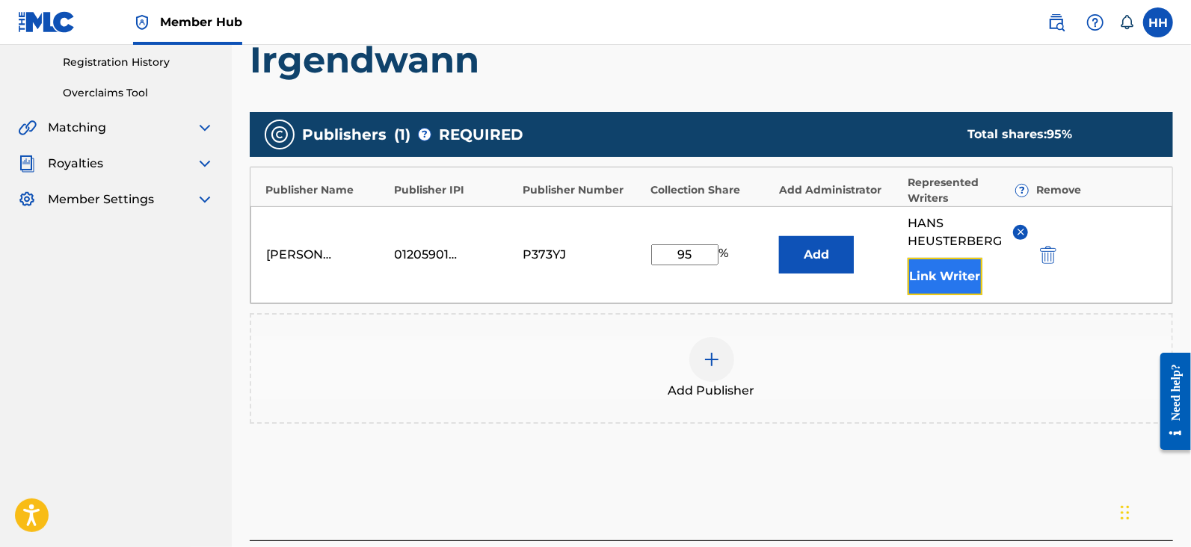
click at [940, 278] on button "Link Writer" at bounding box center [944, 276] width 75 height 37
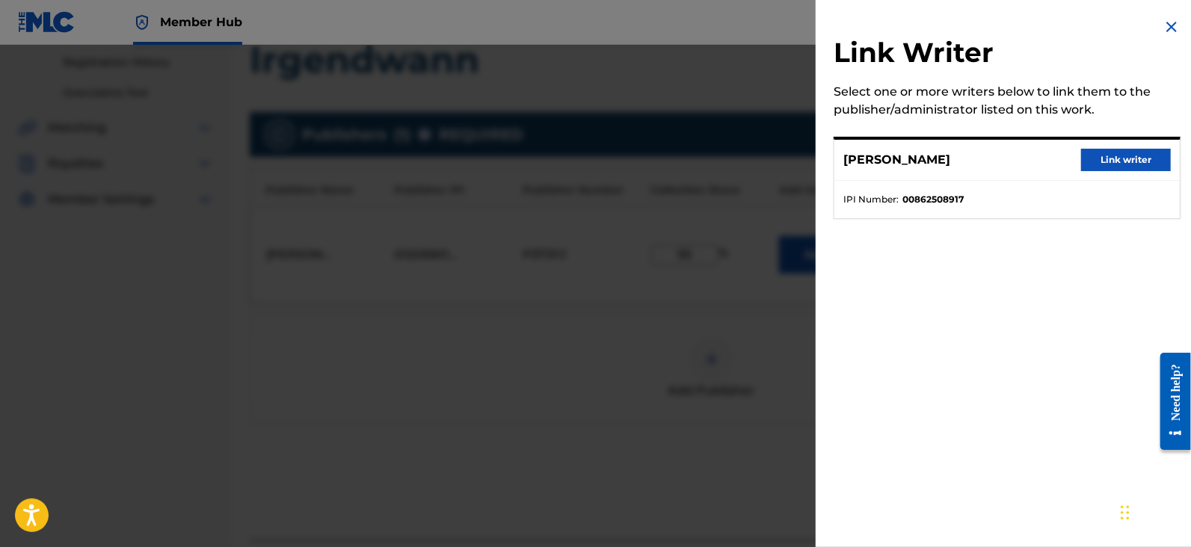
click at [717, 220] on div at bounding box center [595, 318] width 1191 height 547
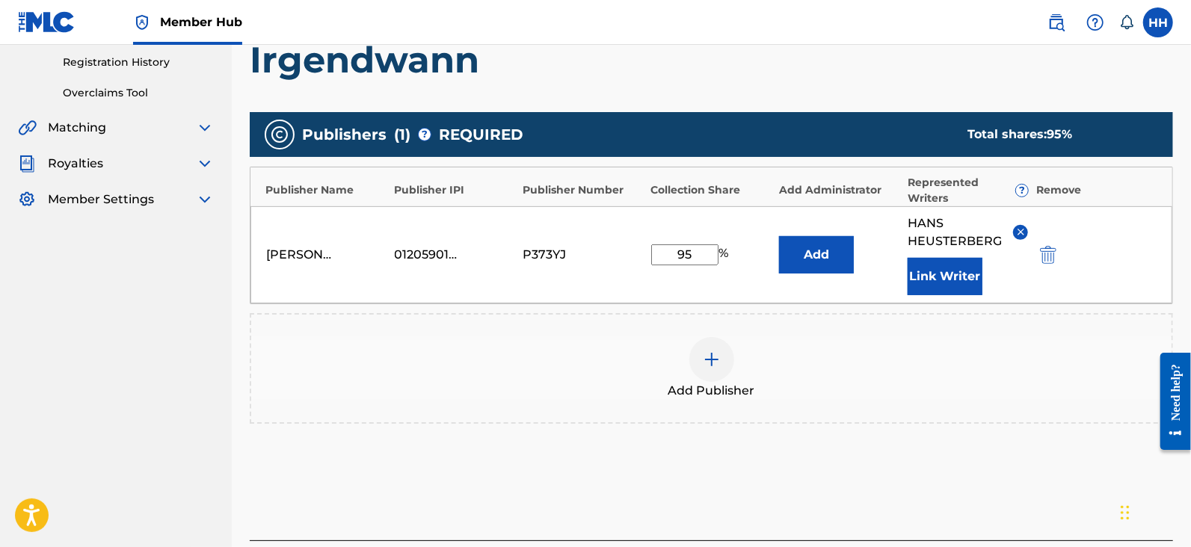
click at [1017, 229] on img at bounding box center [1020, 231] width 11 height 11
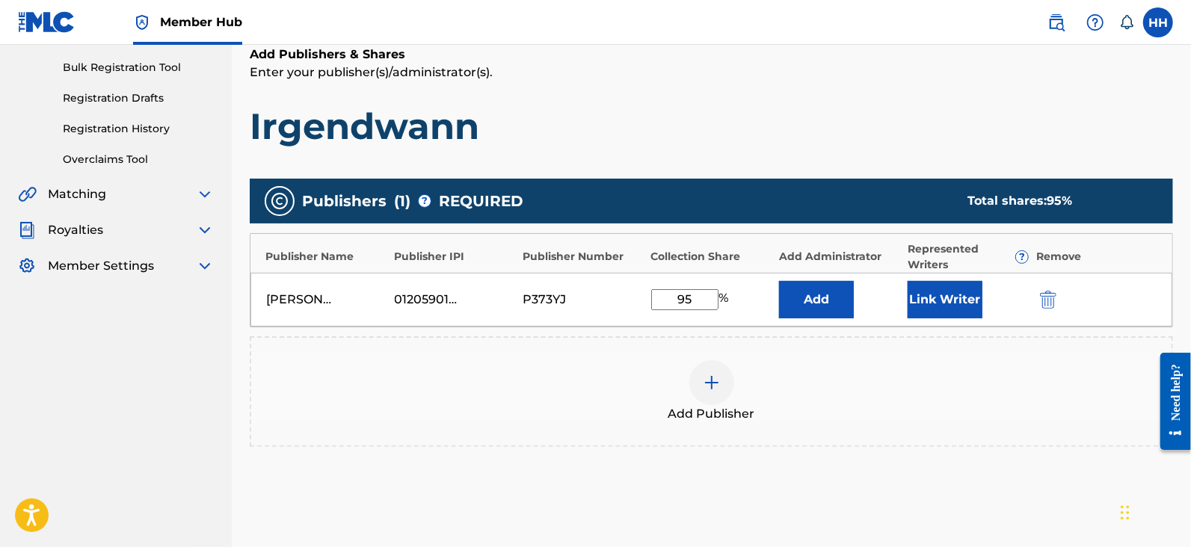
scroll to position [186, 0]
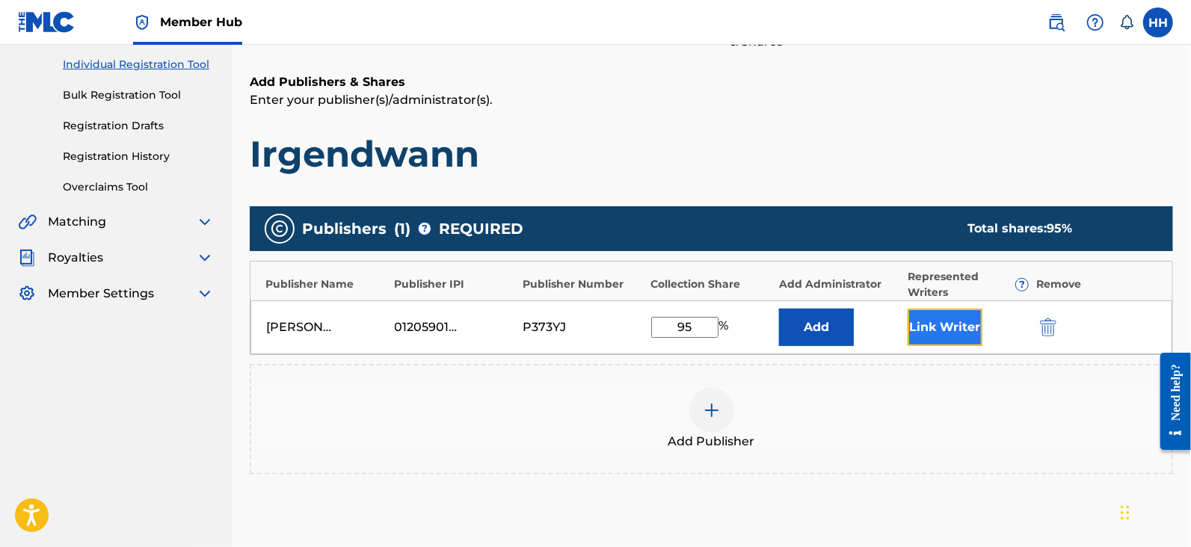
click at [933, 330] on button "Link Writer" at bounding box center [944, 327] width 75 height 37
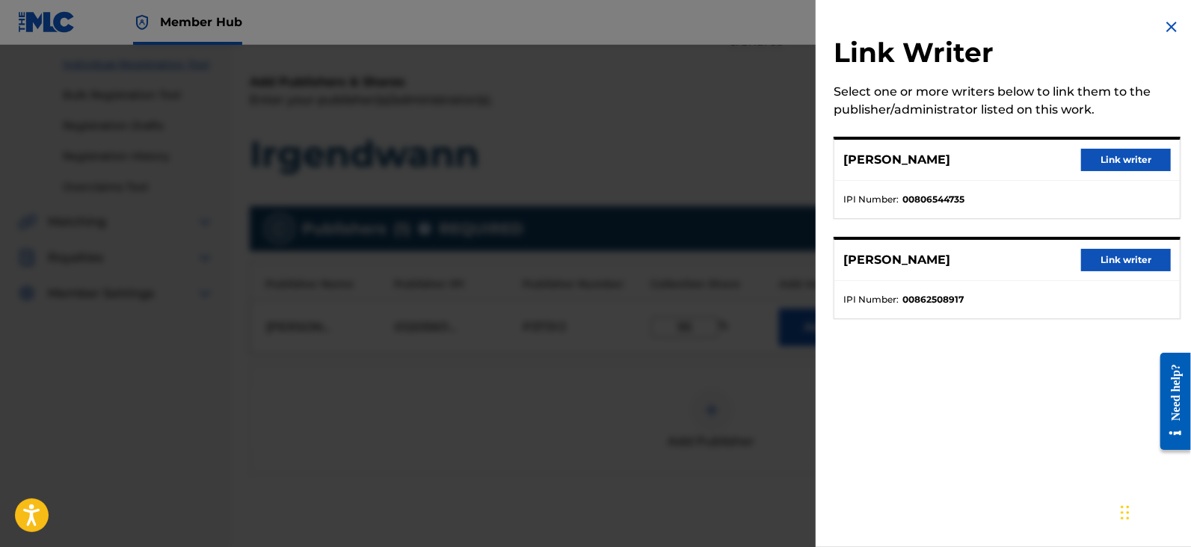
click at [759, 158] on div at bounding box center [595, 318] width 1191 height 547
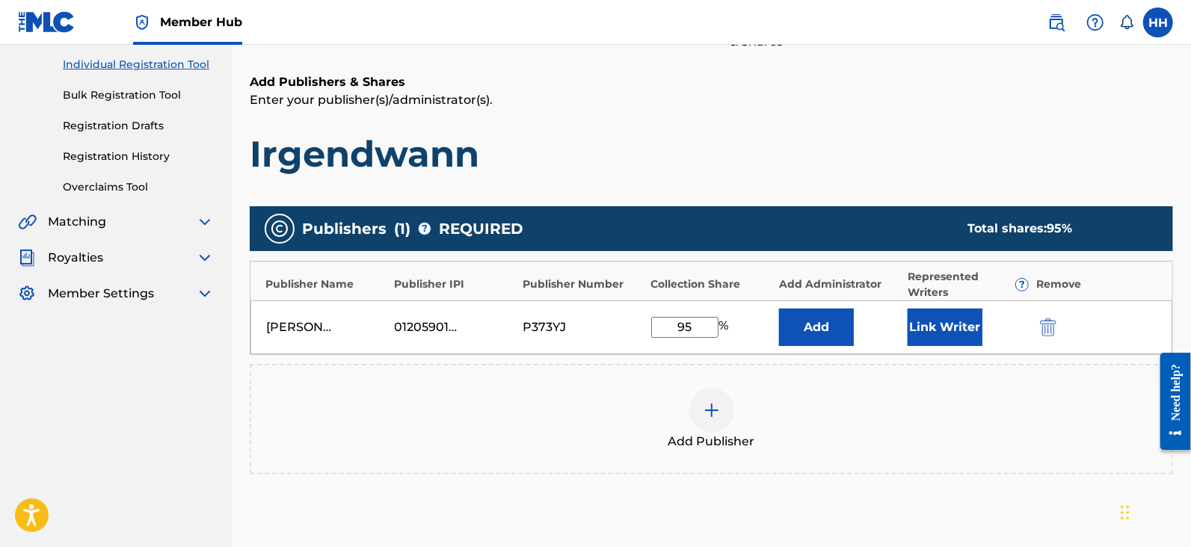
click at [968, 304] on div "Hans Hu$tle Publisher 01205901687 P373YJ 95 % Add Link Writer" at bounding box center [711, 327] width 922 height 54
click at [976, 321] on button "Link Writer" at bounding box center [944, 327] width 75 height 37
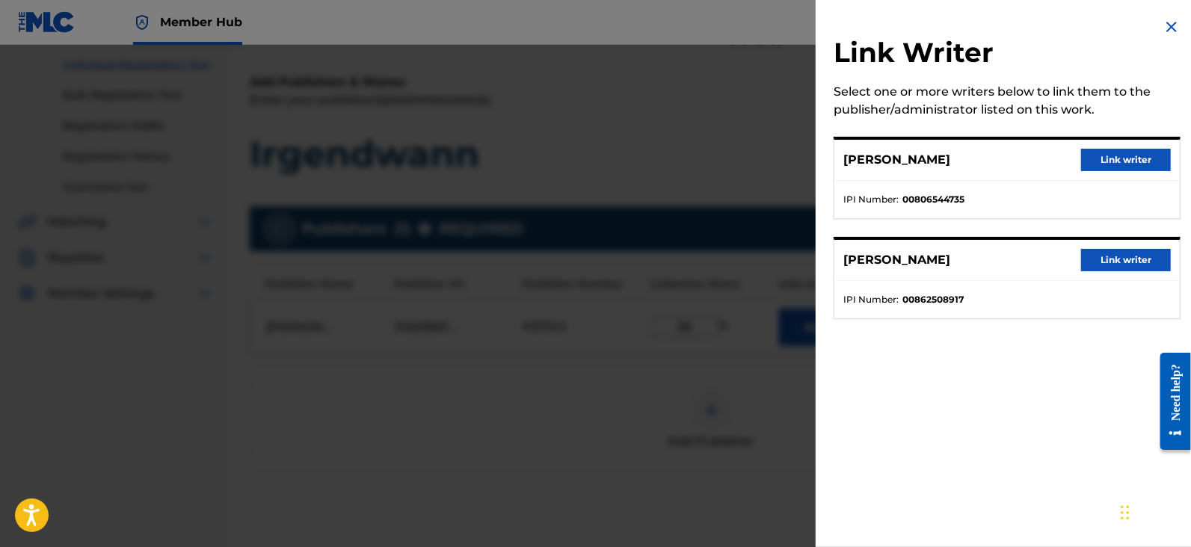
click at [753, 170] on div at bounding box center [595, 318] width 1191 height 547
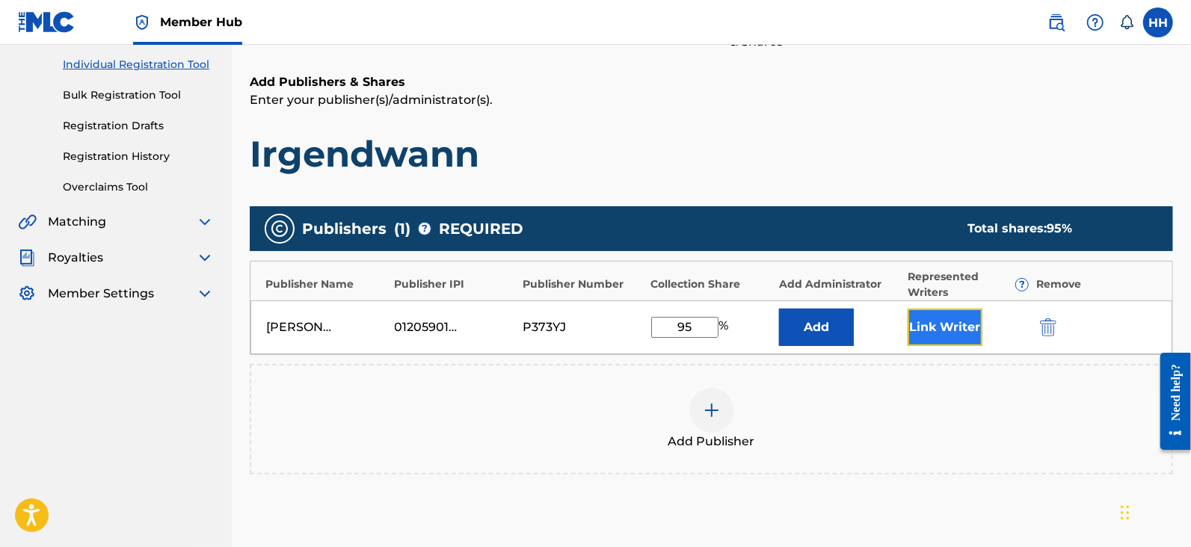
click at [937, 318] on button "Link Writer" at bounding box center [944, 327] width 75 height 37
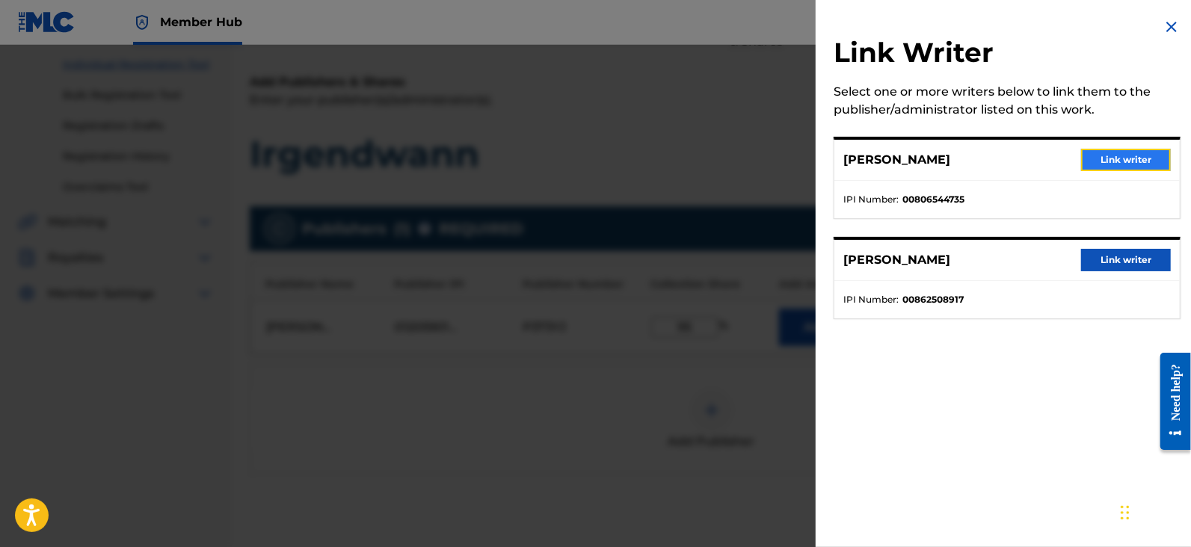
click at [1103, 158] on button "Link writer" at bounding box center [1126, 160] width 90 height 22
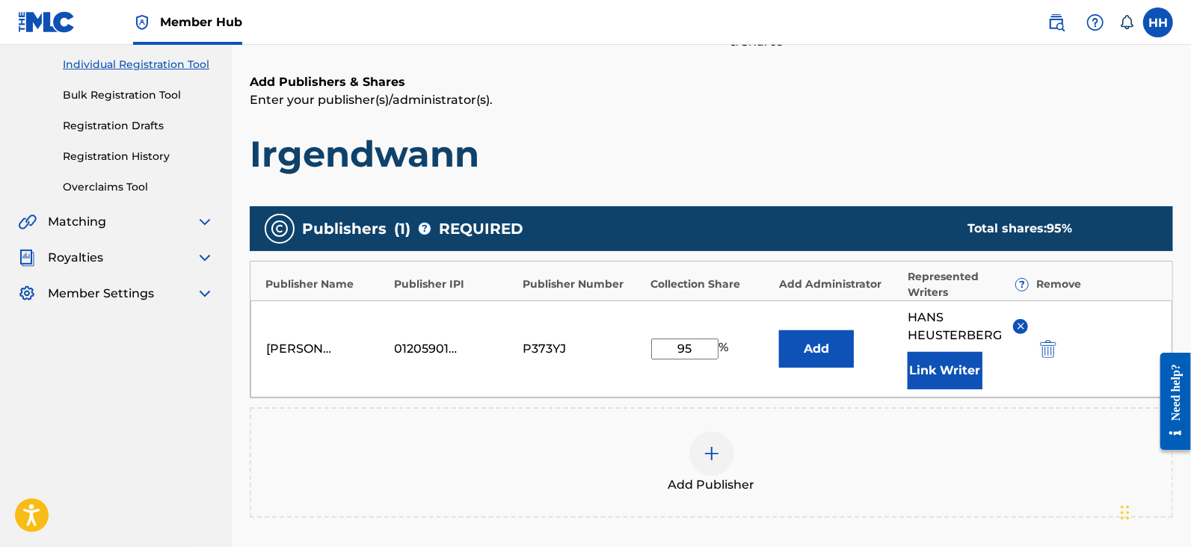
click at [885, 188] on div "Add Publishers & Shares Enter your publisher(s)/administrator(s). Irgendwann Pu…" at bounding box center [711, 353] width 923 height 561
click at [844, 338] on button "Add" at bounding box center [816, 348] width 75 height 37
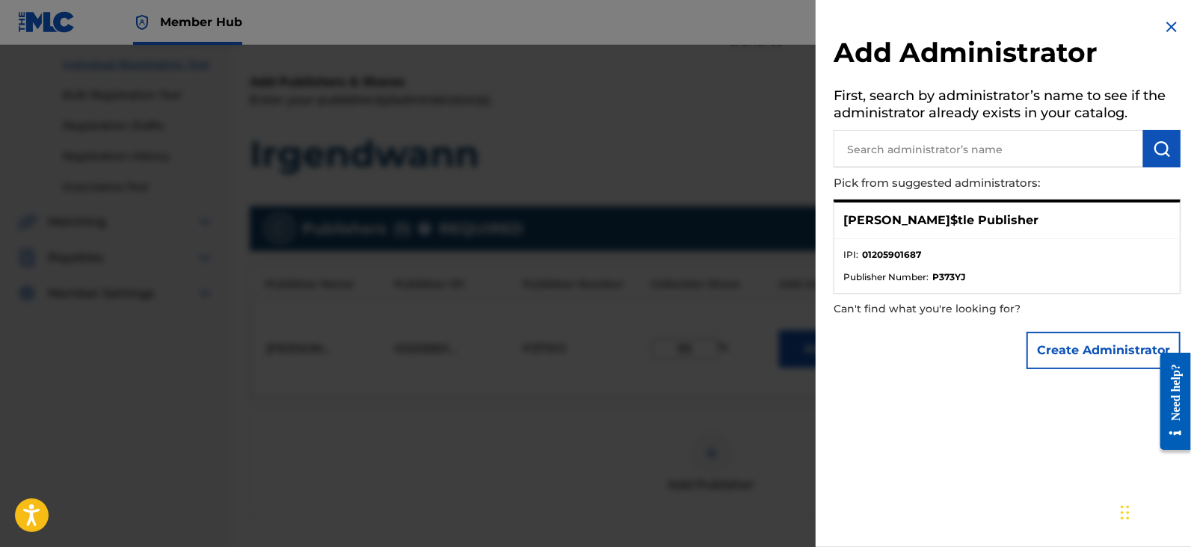
click at [780, 166] on div at bounding box center [595, 318] width 1191 height 547
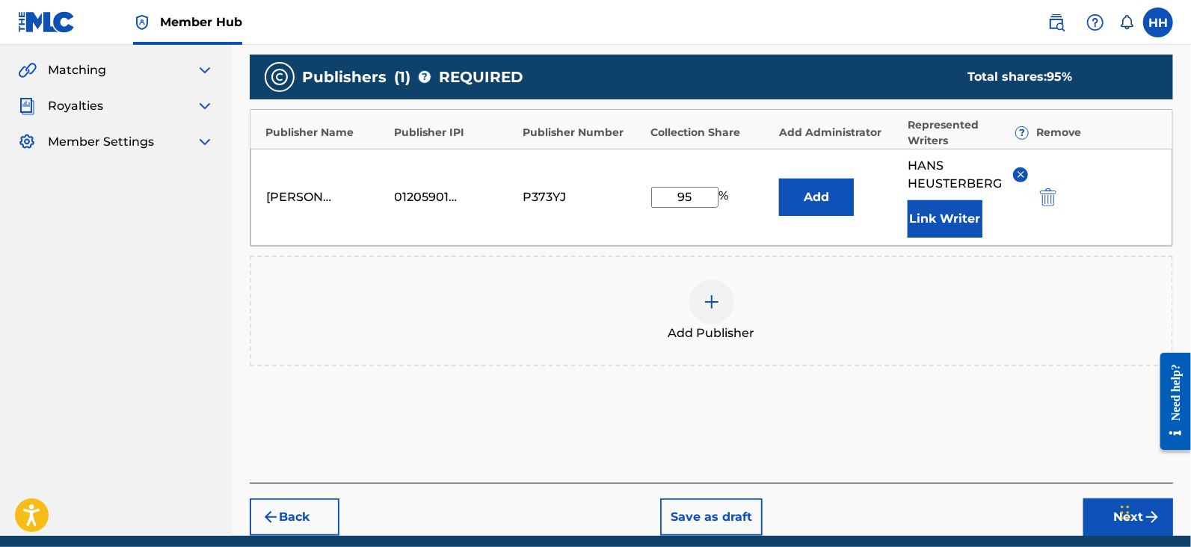
scroll to position [397, 0]
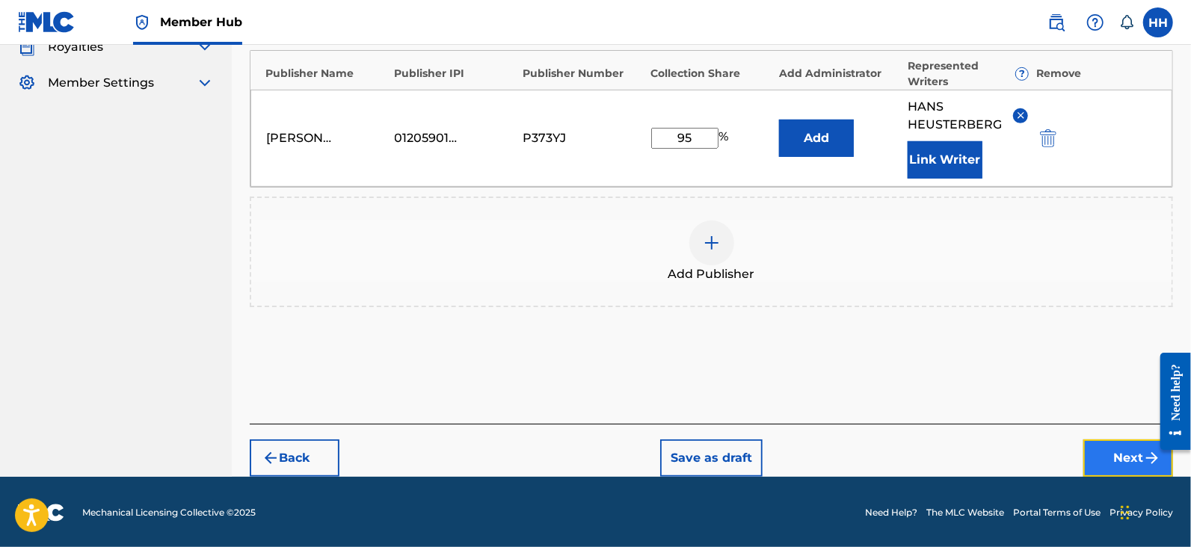
click at [1115, 449] on button "Next" at bounding box center [1128, 458] width 90 height 37
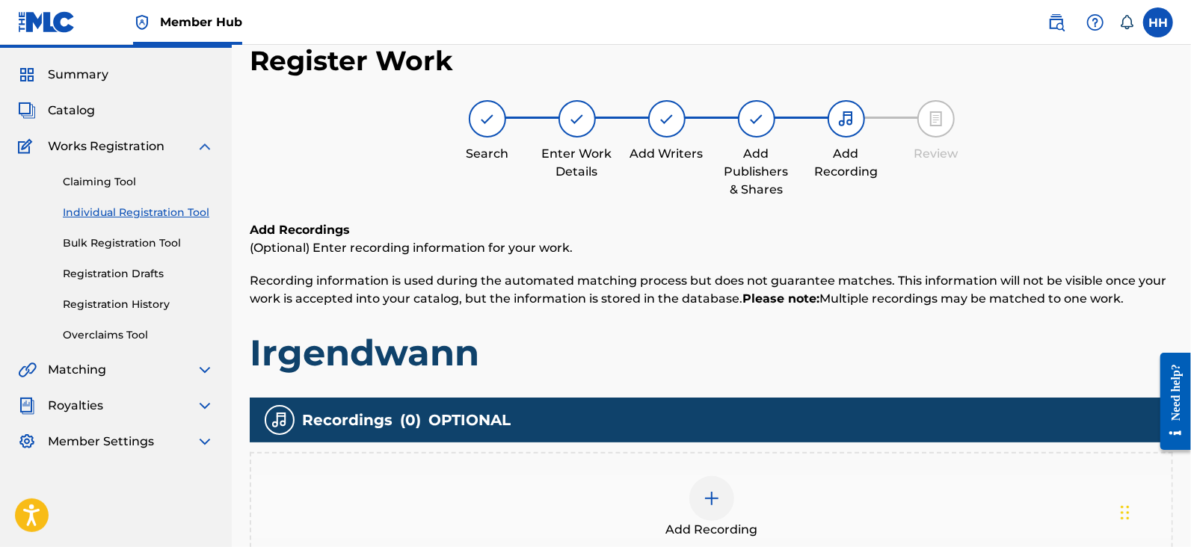
scroll to position [225, 0]
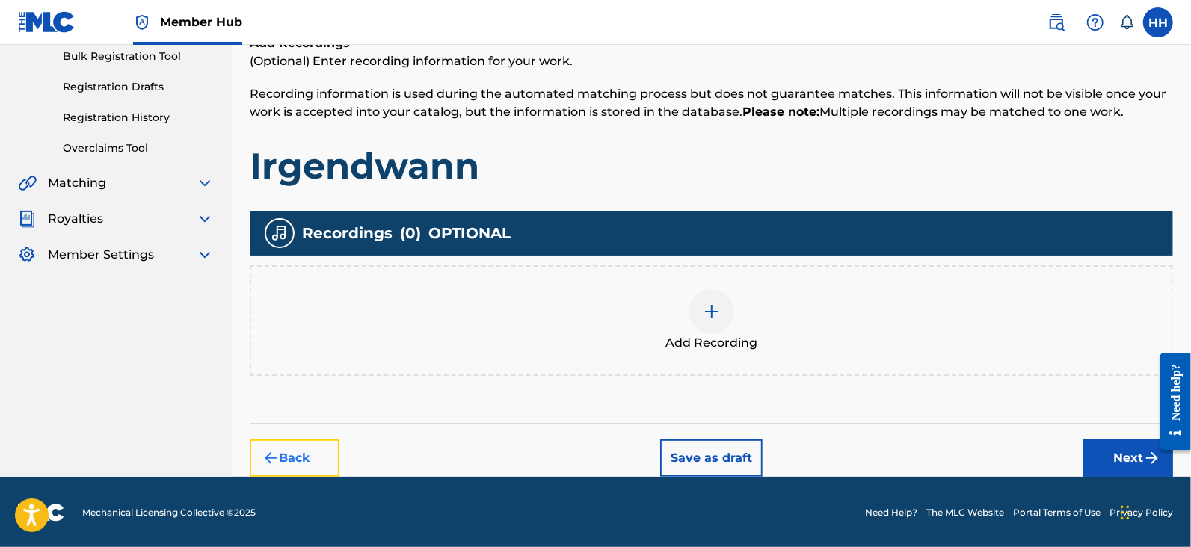
click at [325, 466] on button "Back" at bounding box center [295, 458] width 90 height 37
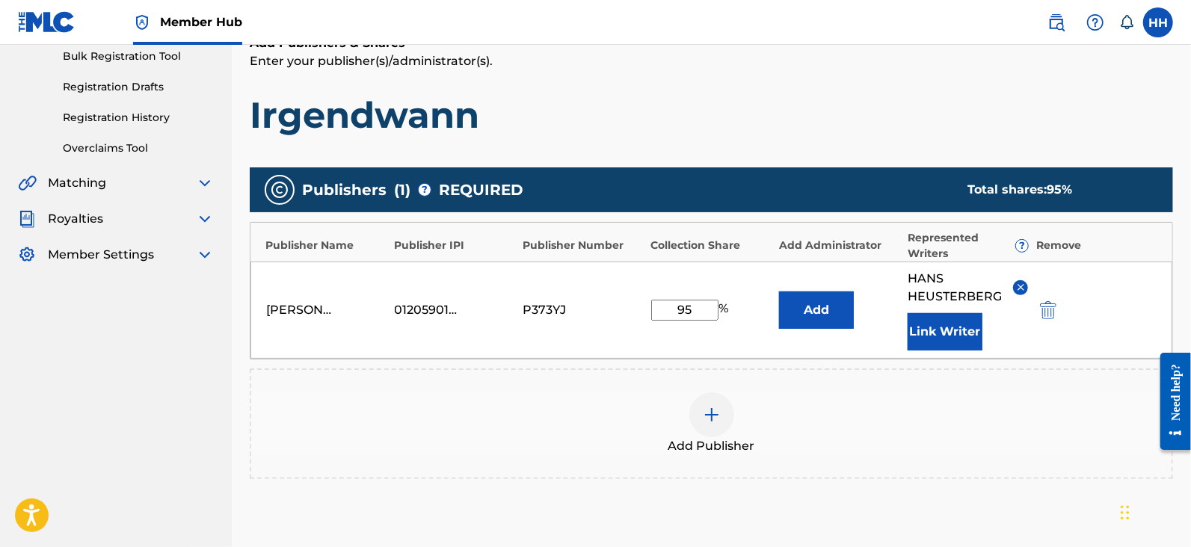
click at [717, 413] on img at bounding box center [712, 415] width 18 height 18
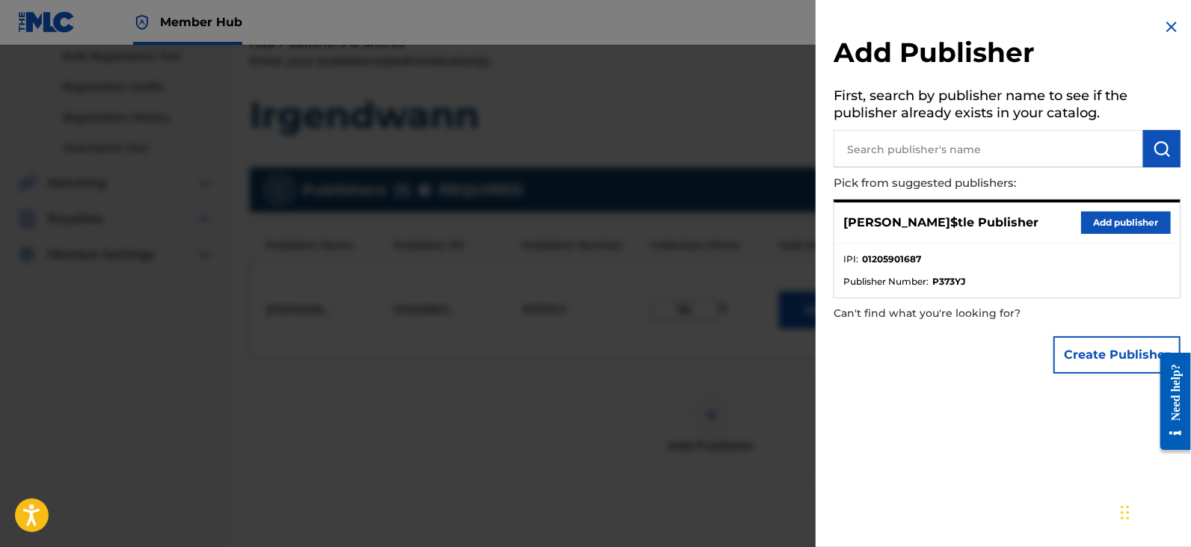
click at [774, 278] on div at bounding box center [595, 318] width 1191 height 547
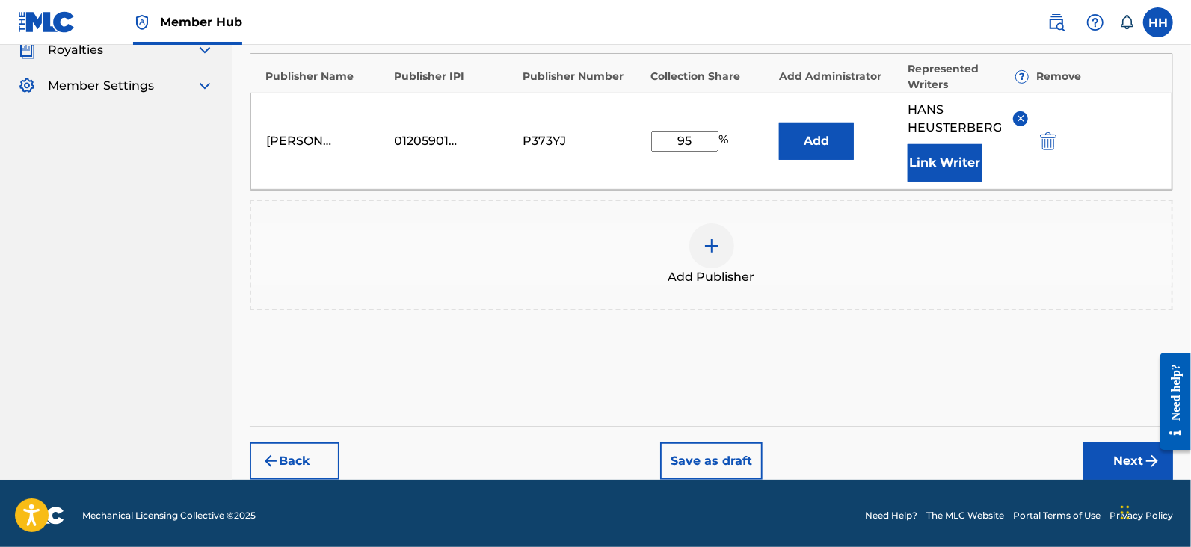
scroll to position [397, 0]
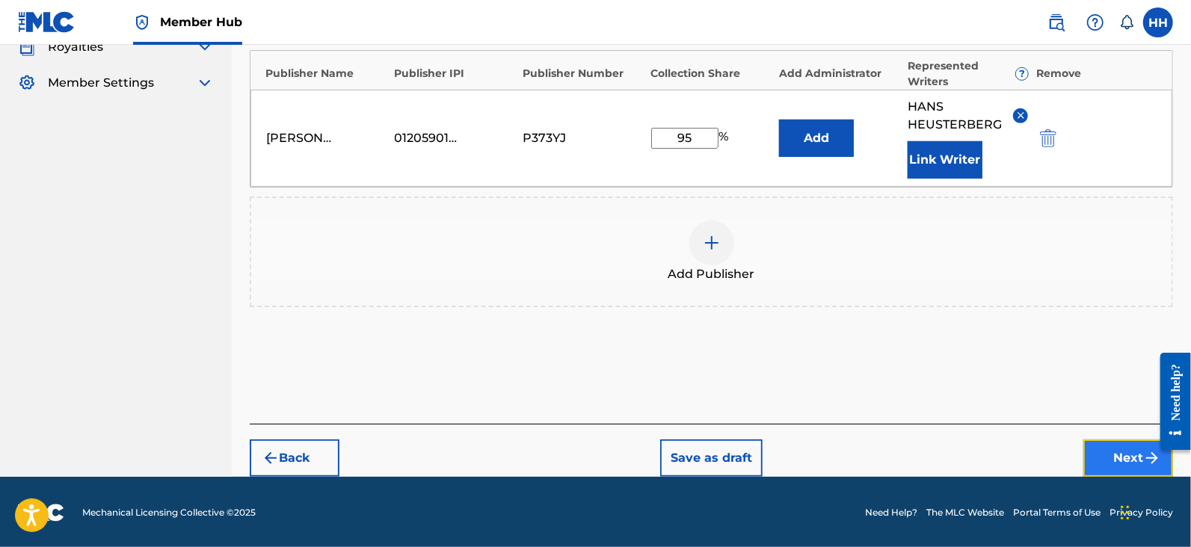
click at [1112, 443] on button "Next" at bounding box center [1128, 458] width 90 height 37
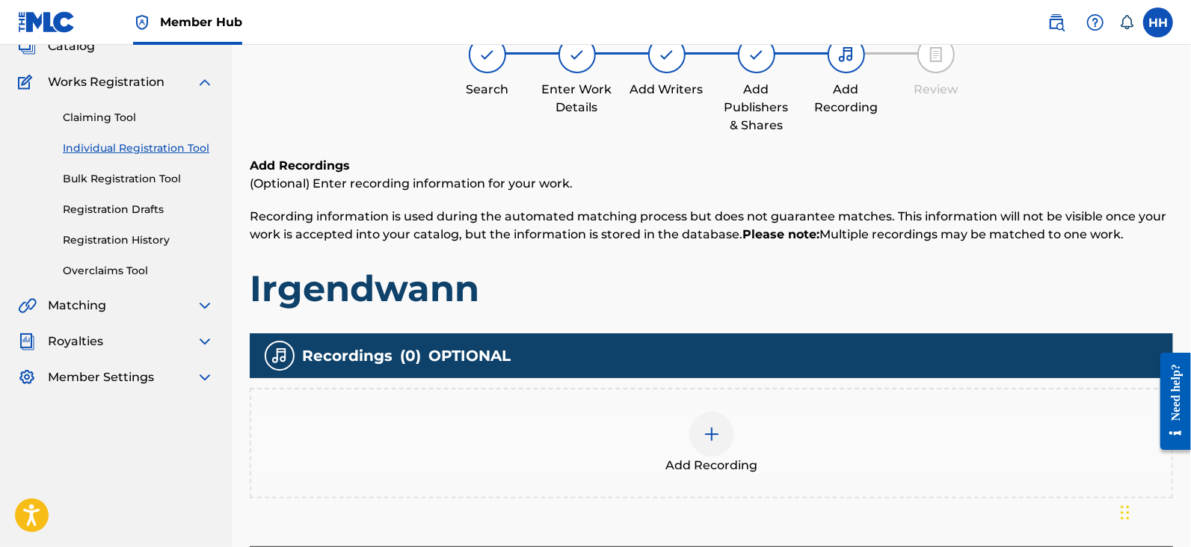
scroll to position [132, 0]
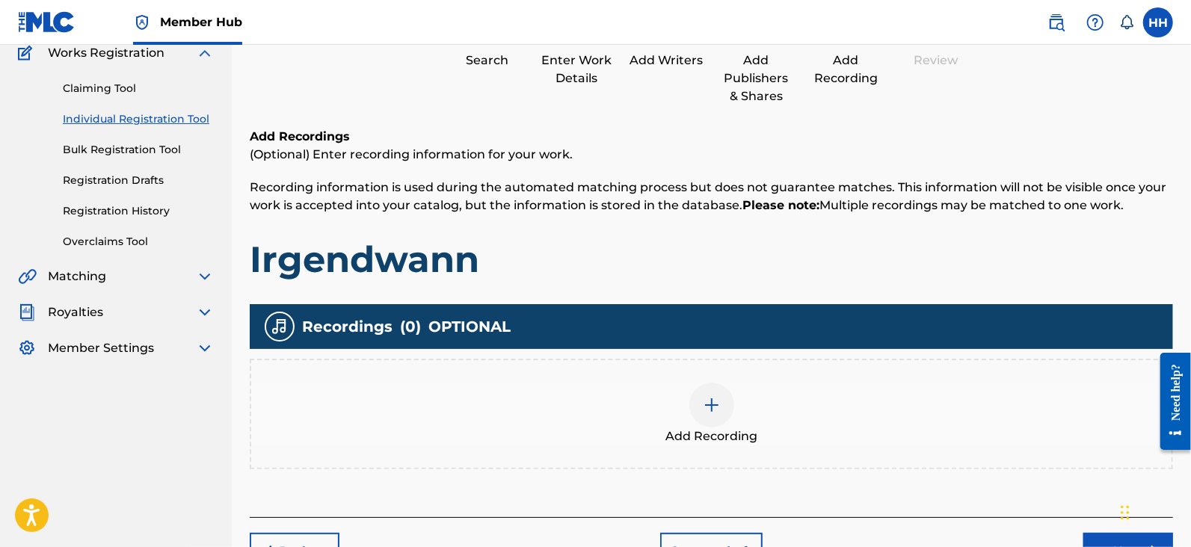
click at [732, 388] on div "Add Recording" at bounding box center [711, 414] width 920 height 63
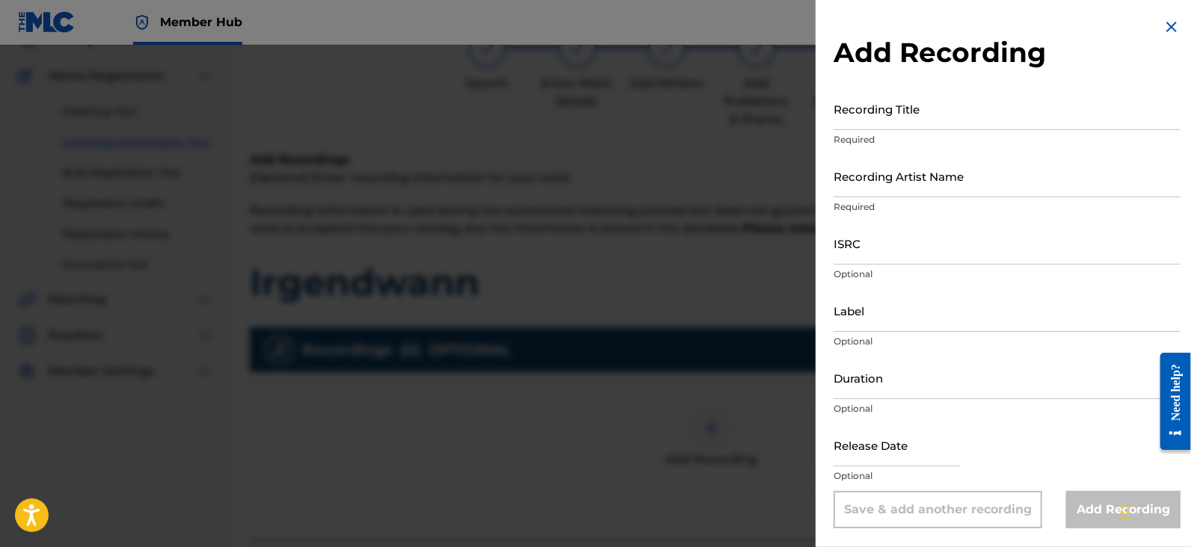
scroll to position [0, 0]
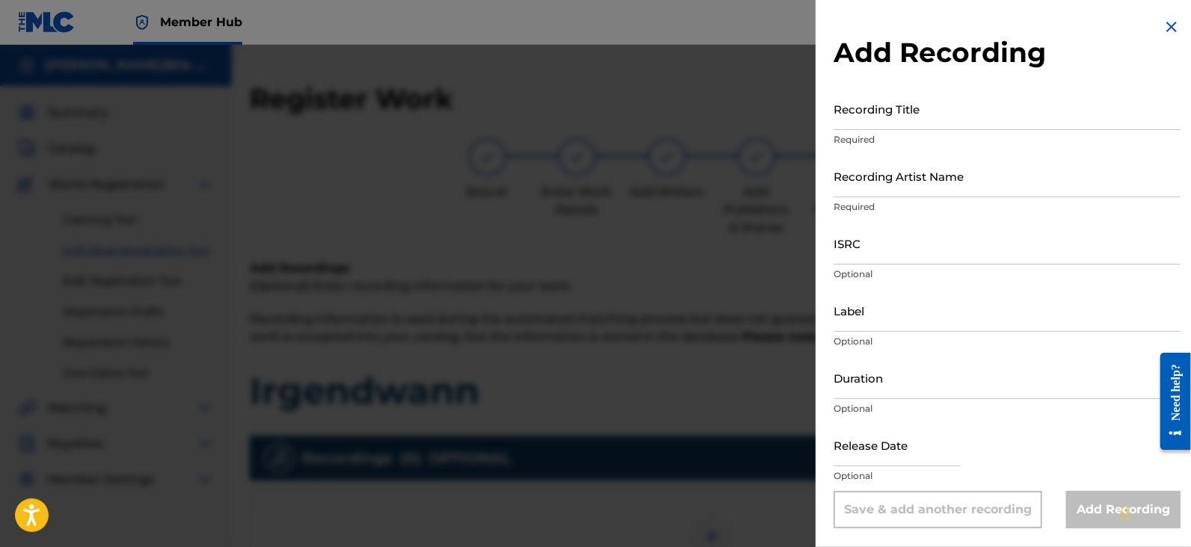
click at [912, 139] on p "Required" at bounding box center [1006, 139] width 347 height 13
click at [912, 110] on input "Recording Title" at bounding box center [1006, 108] width 347 height 43
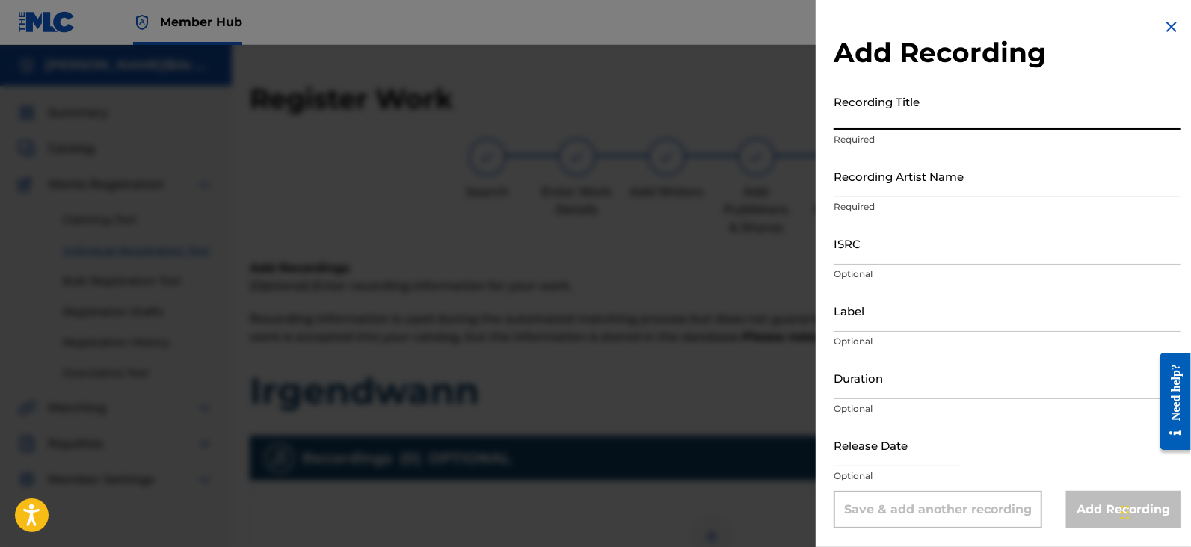
paste input "Irgendwann"
type input "Irgendwann"
click at [914, 178] on input "Recording Artist Name" at bounding box center [1006, 176] width 347 height 43
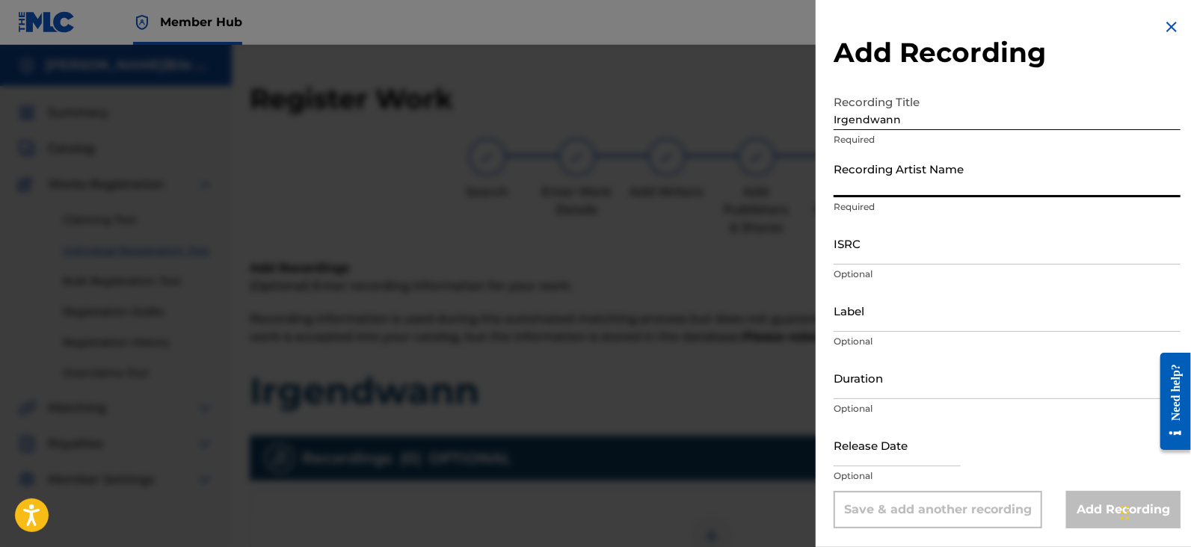
click at [910, 181] on input "Recording Artist Name" at bounding box center [1006, 176] width 347 height 43
paste input "Hallo Hans"
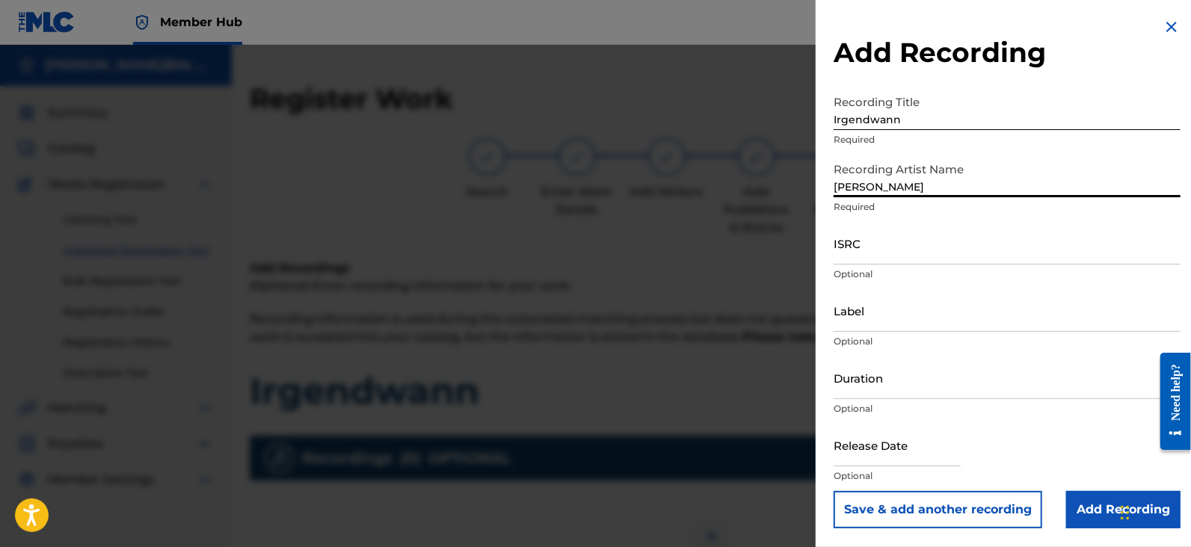
type input "Hallo Hans"
click at [929, 254] on input "ISRC" at bounding box center [1006, 243] width 347 height 43
click at [922, 311] on input "Label" at bounding box center [1006, 310] width 347 height 43
click at [900, 394] on input "Duration" at bounding box center [1006, 378] width 347 height 43
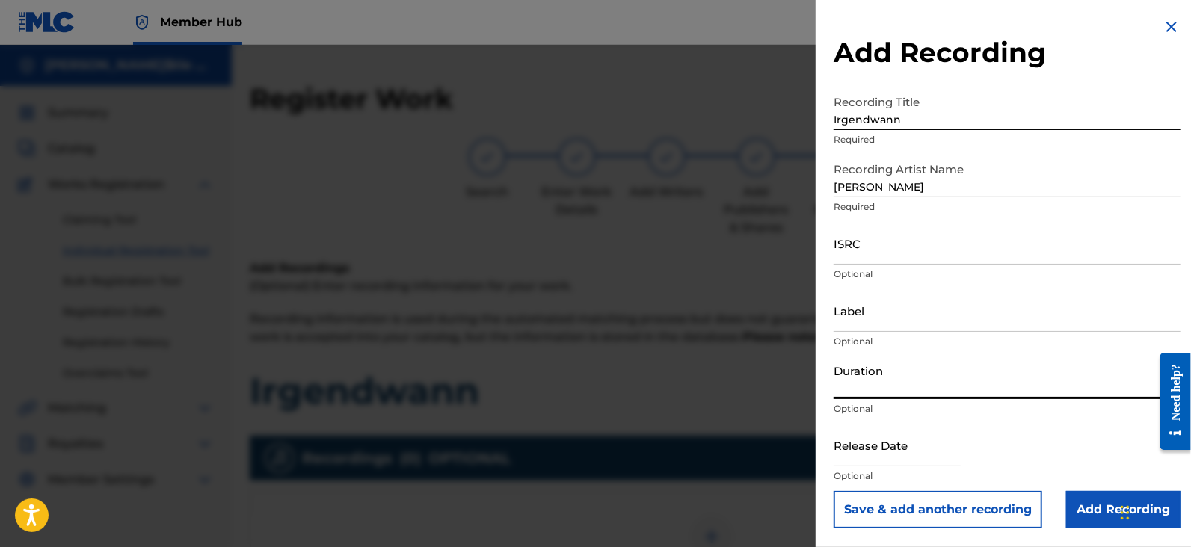
paste input "3:45"
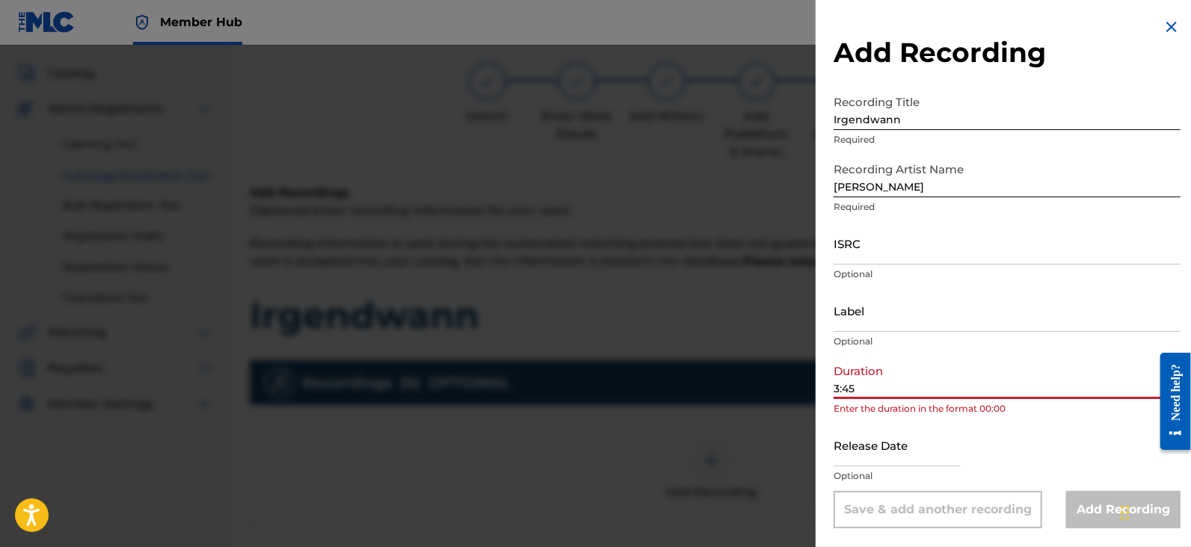
scroll to position [93, 0]
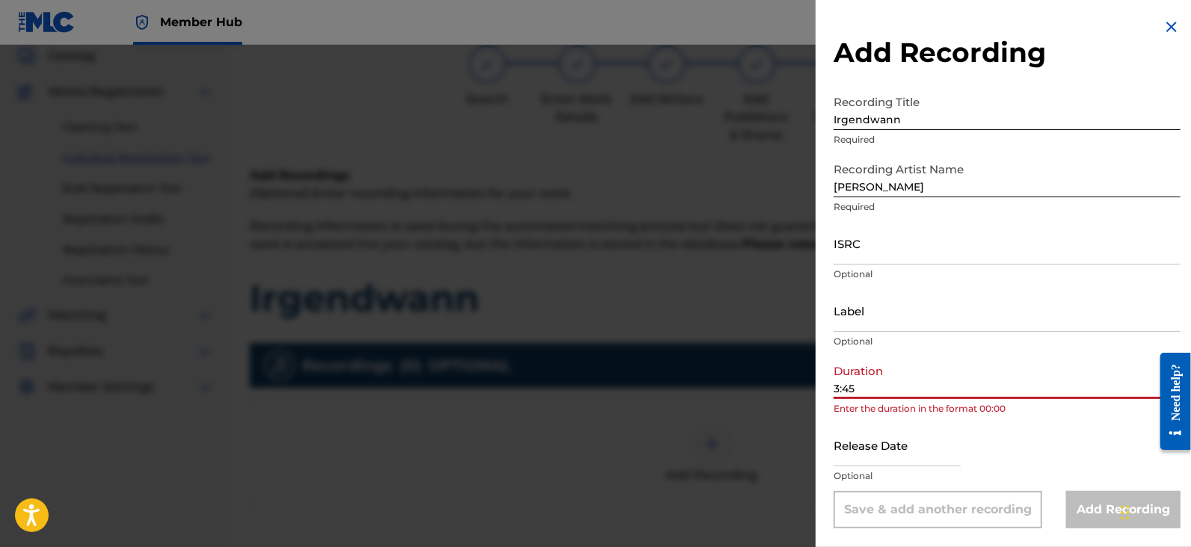
click at [833, 393] on input "3:45" at bounding box center [1006, 378] width 347 height 43
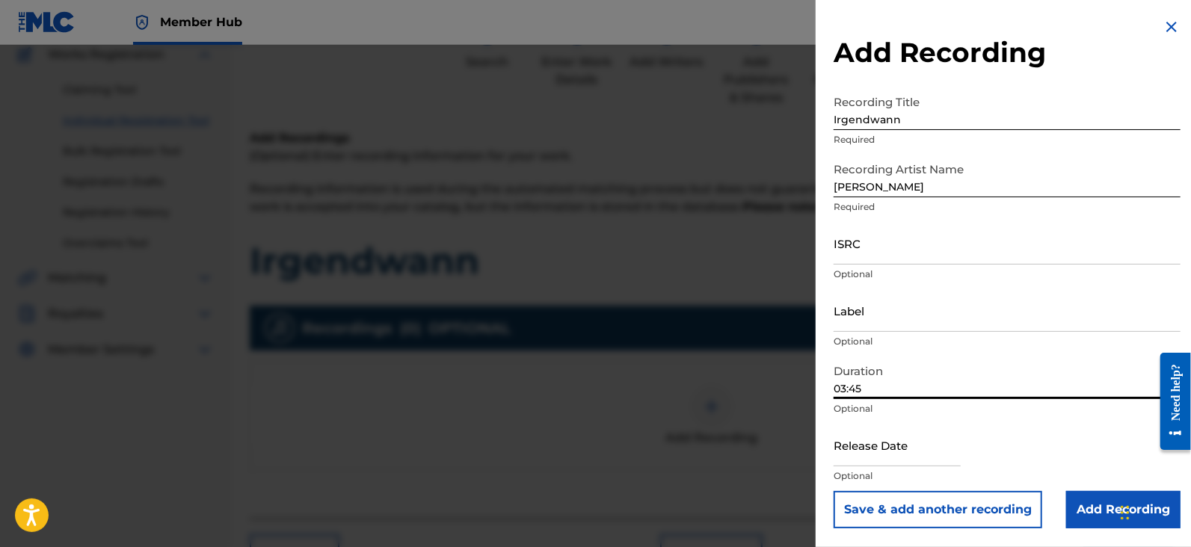
scroll to position [0, 0]
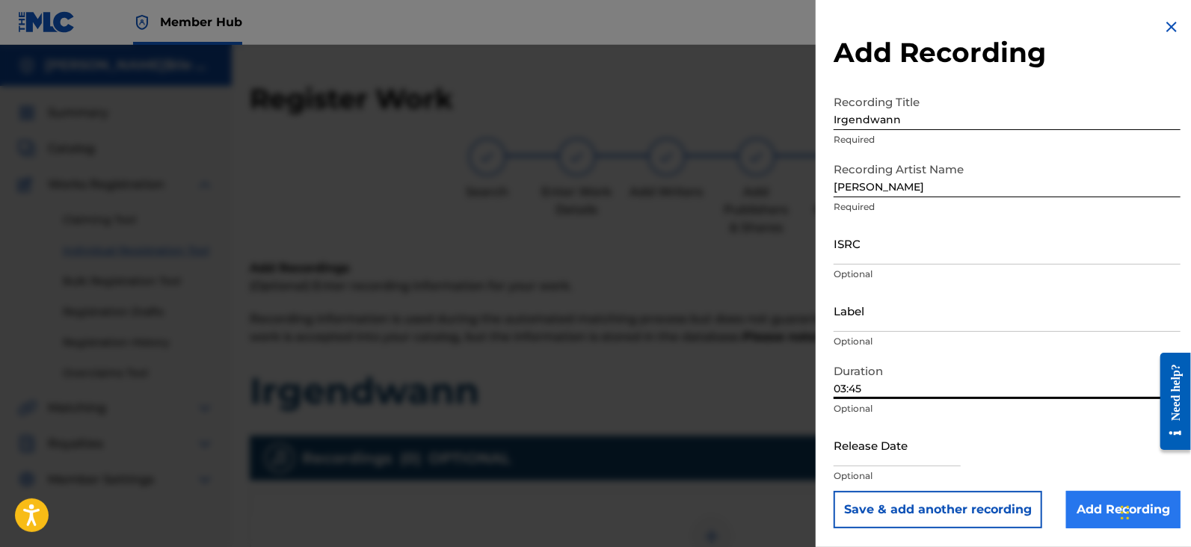
type input "03:45"
click at [1070, 504] on input "Add Recording" at bounding box center [1123, 509] width 114 height 37
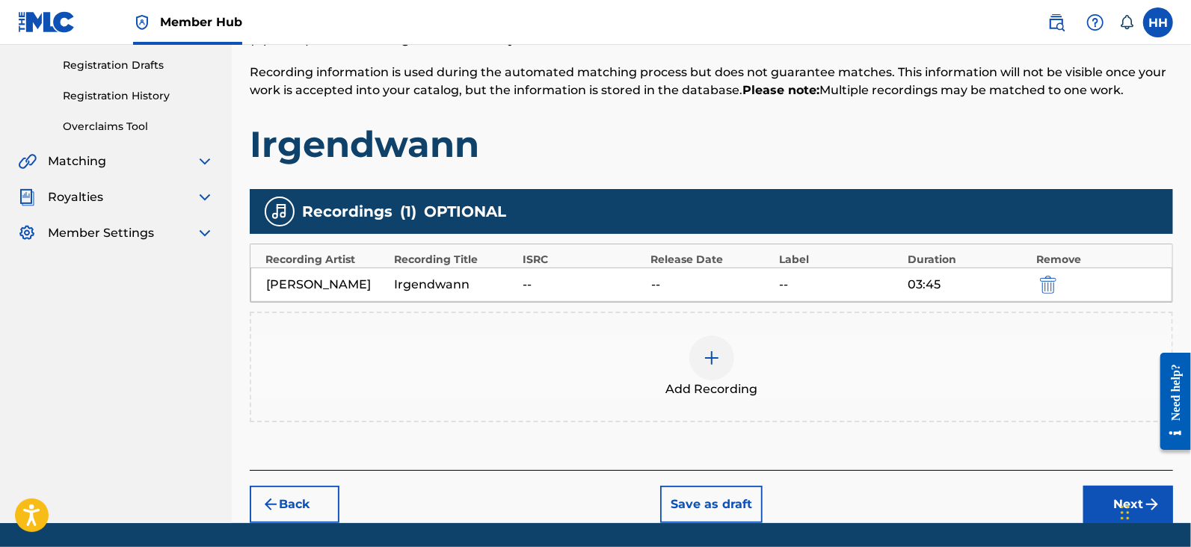
scroll to position [293, 0]
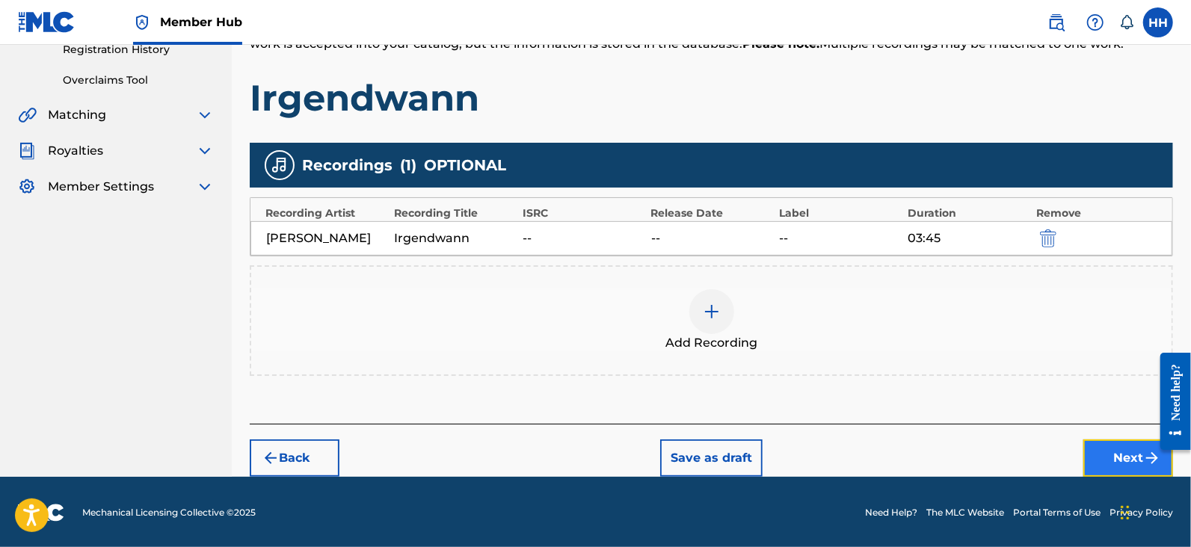
click at [1088, 448] on button "Next" at bounding box center [1128, 458] width 90 height 37
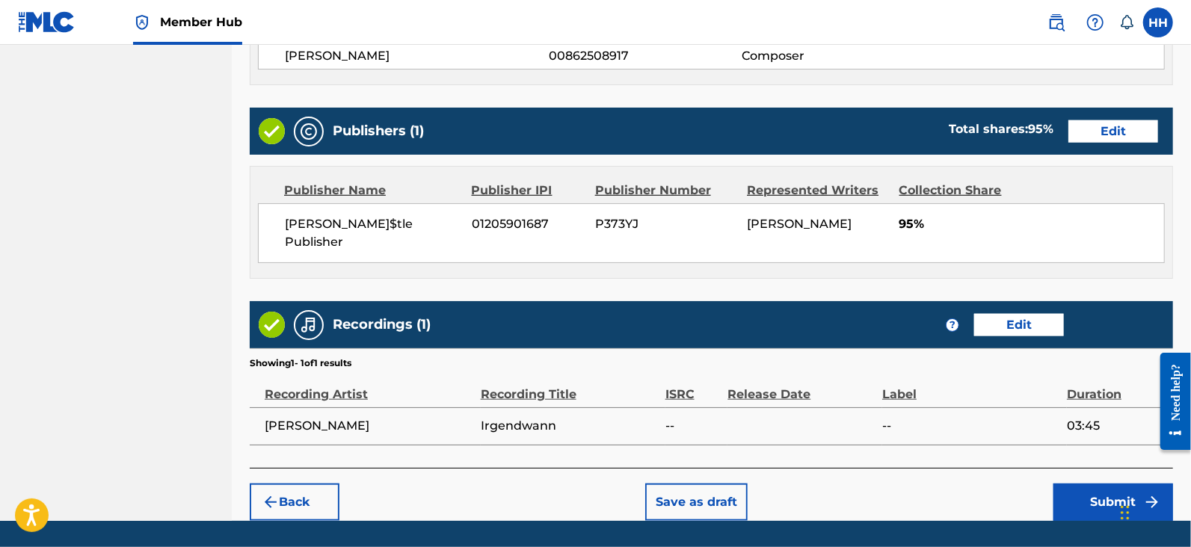
scroll to position [726, 0]
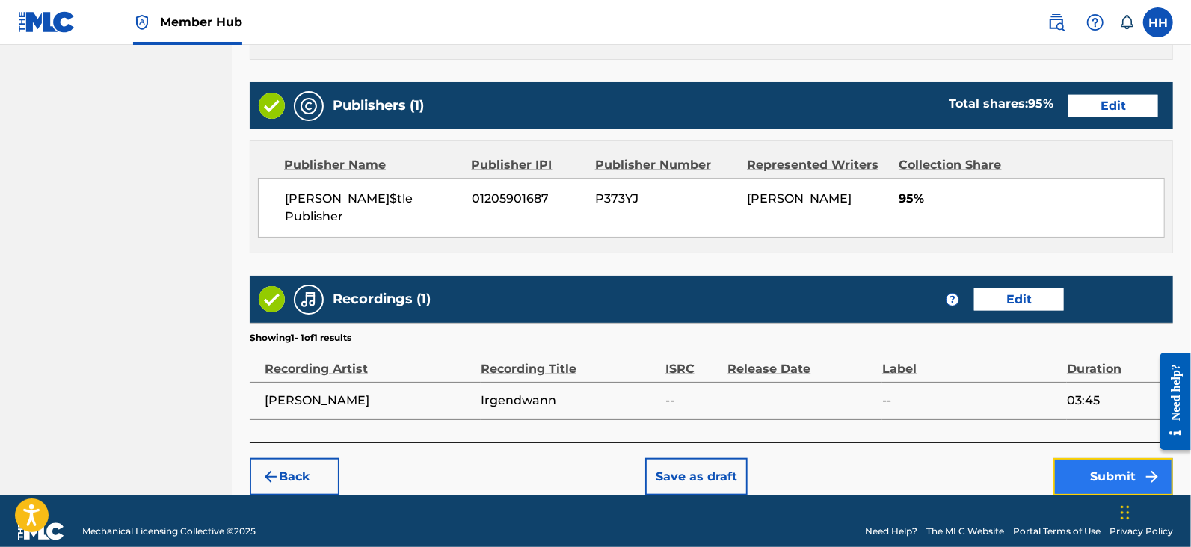
click at [1074, 458] on button "Submit" at bounding box center [1113, 476] width 120 height 37
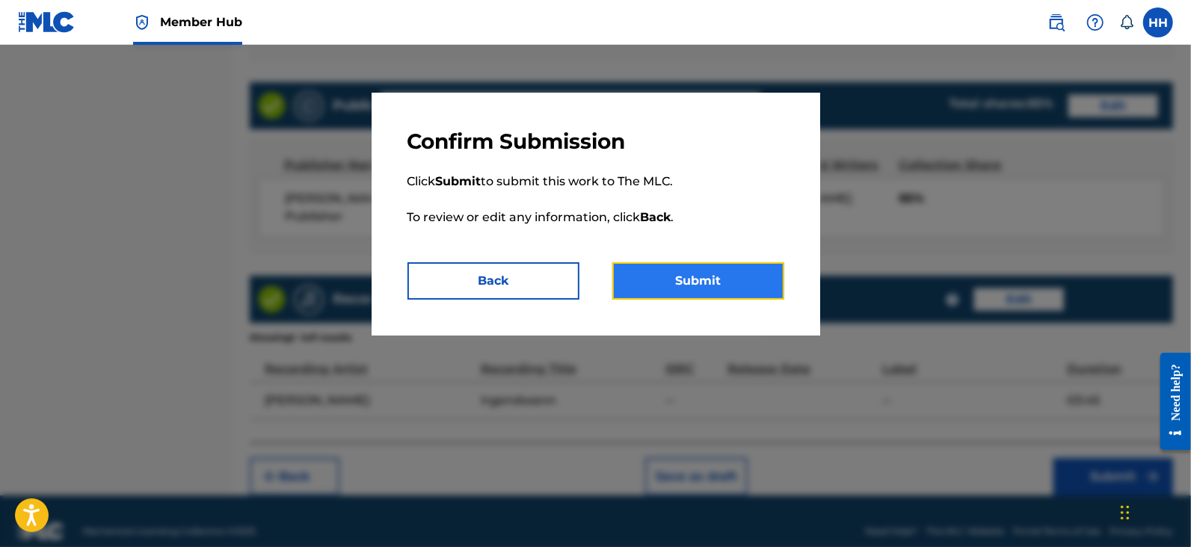
click at [692, 285] on button "Submit" at bounding box center [698, 280] width 172 height 37
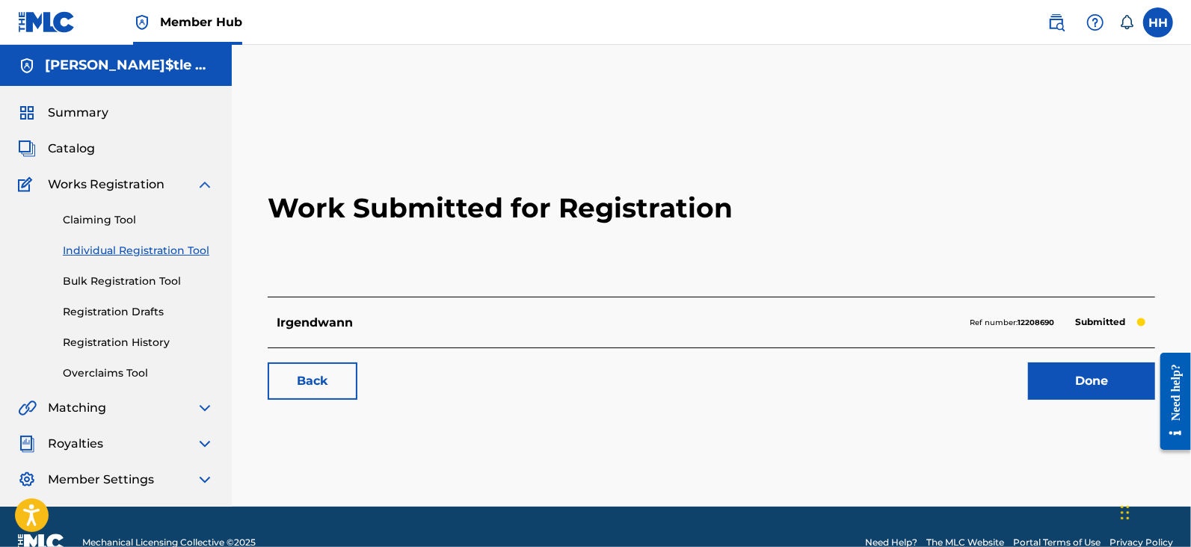
click at [1037, 321] on strong "12208690" at bounding box center [1035, 323] width 37 height 10
click at [1112, 262] on h2 "Work Submitted for Registration" at bounding box center [711, 208] width 887 height 177
click at [1046, 320] on strong "12208690" at bounding box center [1035, 323] width 37 height 10
click at [1054, 385] on link "Done" at bounding box center [1091, 381] width 127 height 37
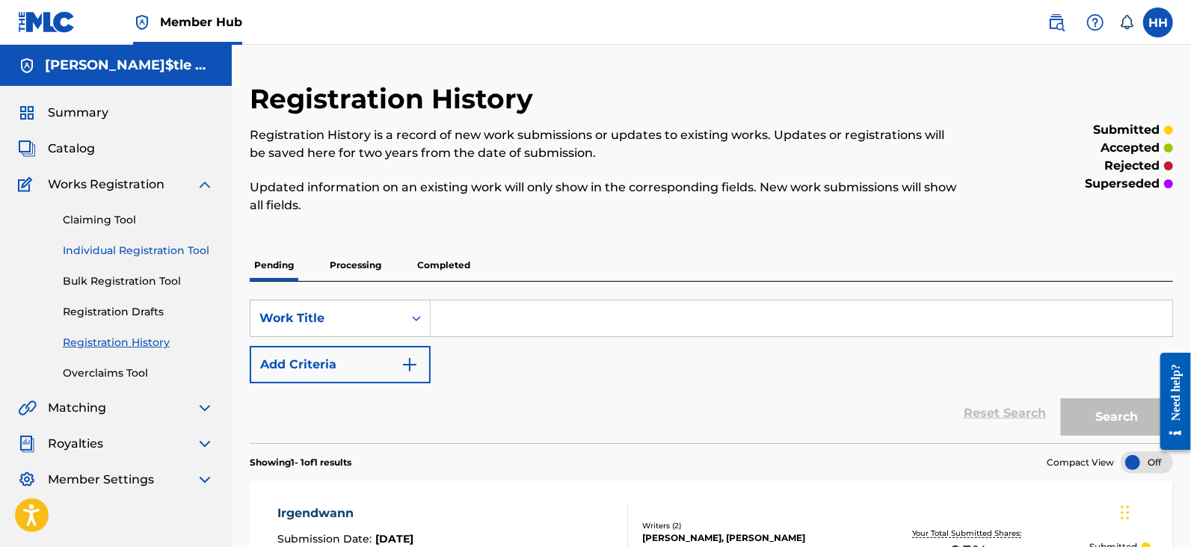
click at [161, 256] on link "Individual Registration Tool" at bounding box center [138, 251] width 151 height 16
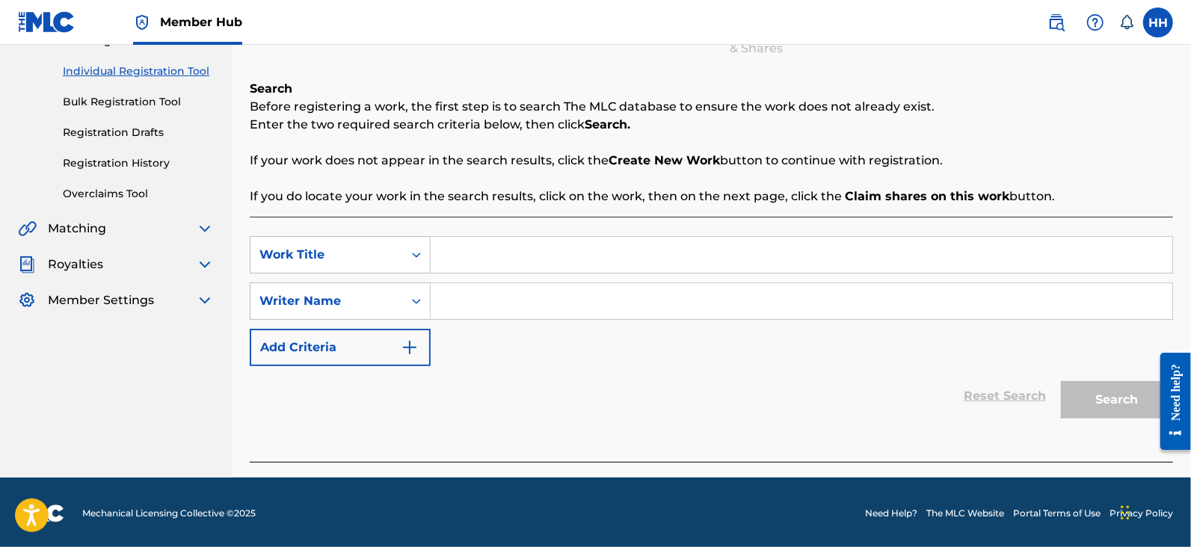
scroll to position [182, 0]
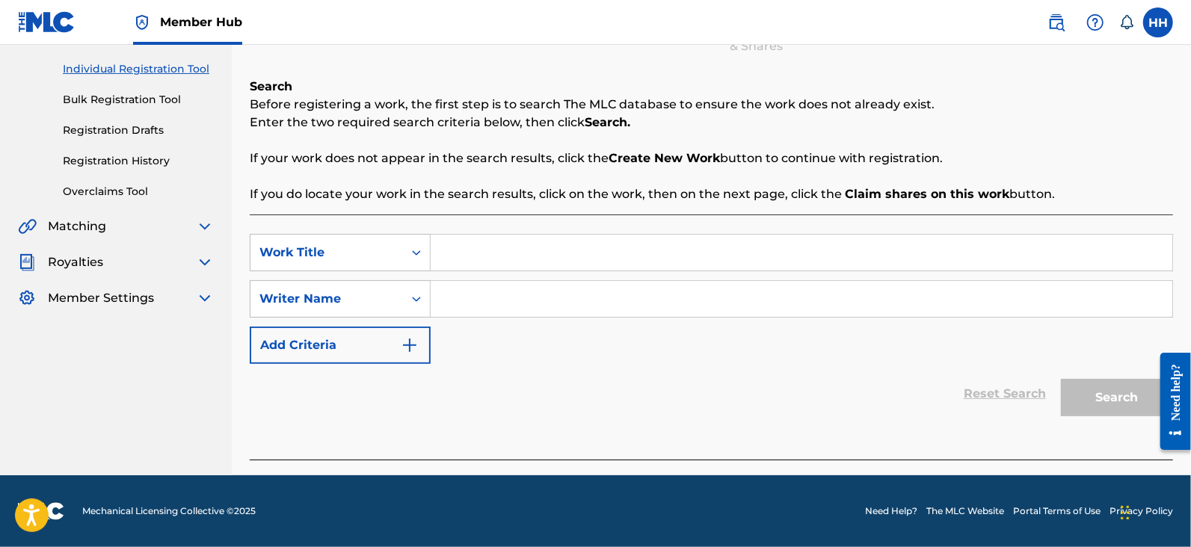
click at [673, 246] on input "Search Form" at bounding box center [802, 253] width 742 height 36
click at [669, 251] on input "Search Form" at bounding box center [802, 253] width 742 height 36
paste input "Fields"
type input "Fields"
click at [575, 321] on div "SearchWithCriteria48c19168-bfc6-4b85-b5b7-0089874b6d2d Work Title Fields Search…" at bounding box center [711, 299] width 923 height 130
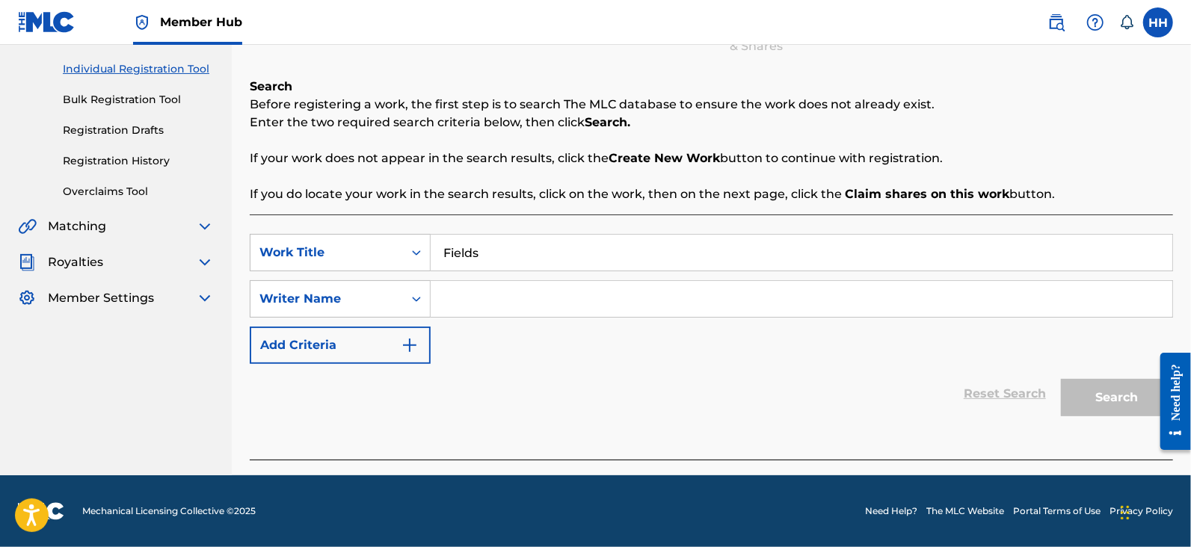
click at [607, 298] on input "Search Form" at bounding box center [802, 299] width 742 height 36
click at [523, 315] on input "Search Form" at bounding box center [802, 299] width 742 height 36
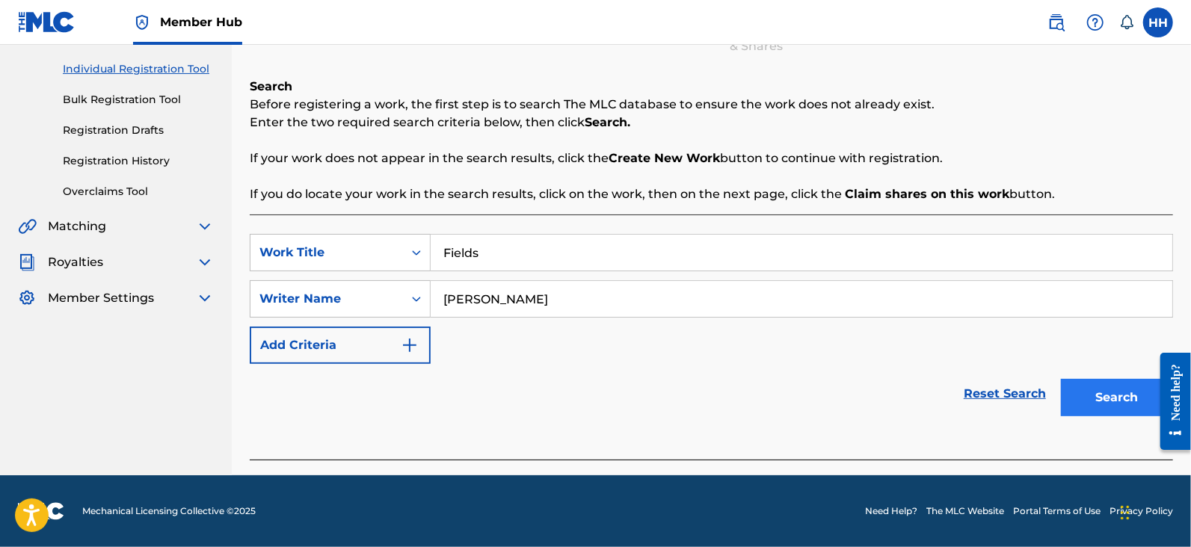
type input "Hans Heusterberg"
click at [1098, 402] on button "Search" at bounding box center [1117, 397] width 112 height 37
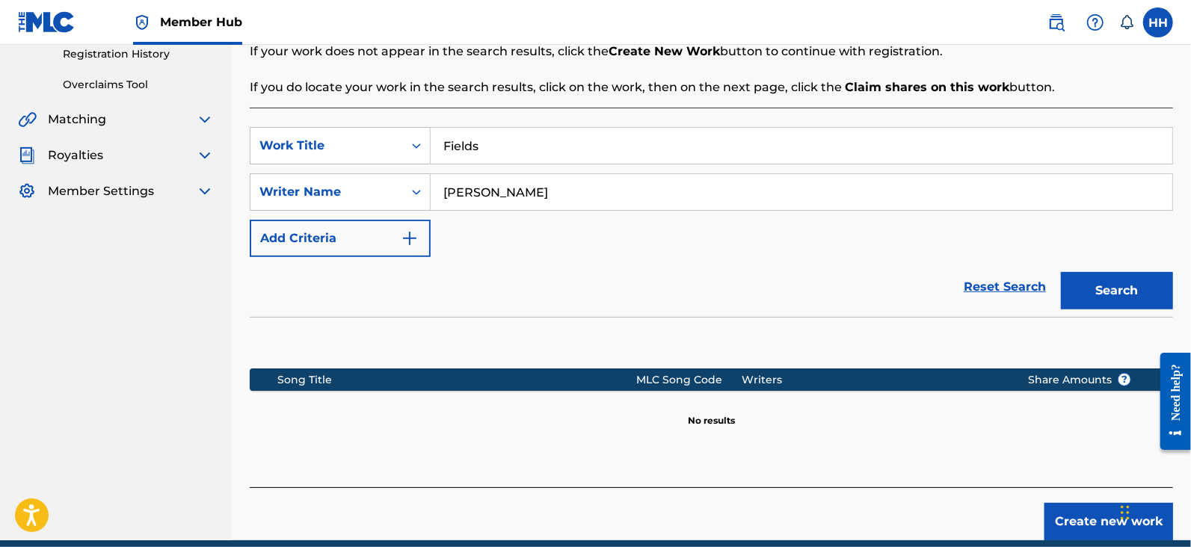
scroll to position [353, 0]
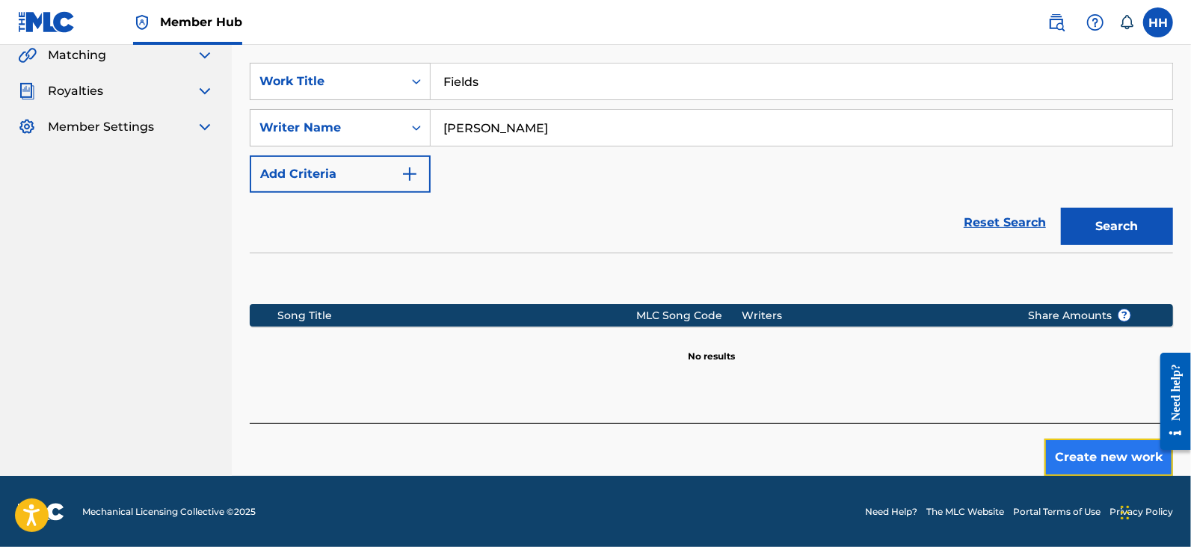
click at [1049, 450] on button "Create new work" at bounding box center [1108, 457] width 129 height 37
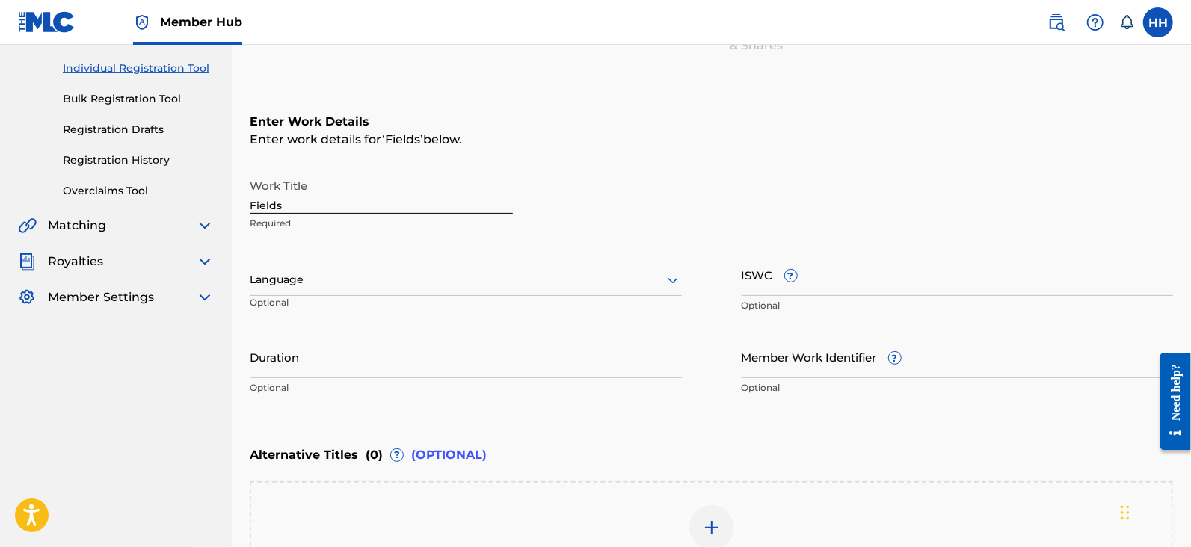
scroll to position [186, 0]
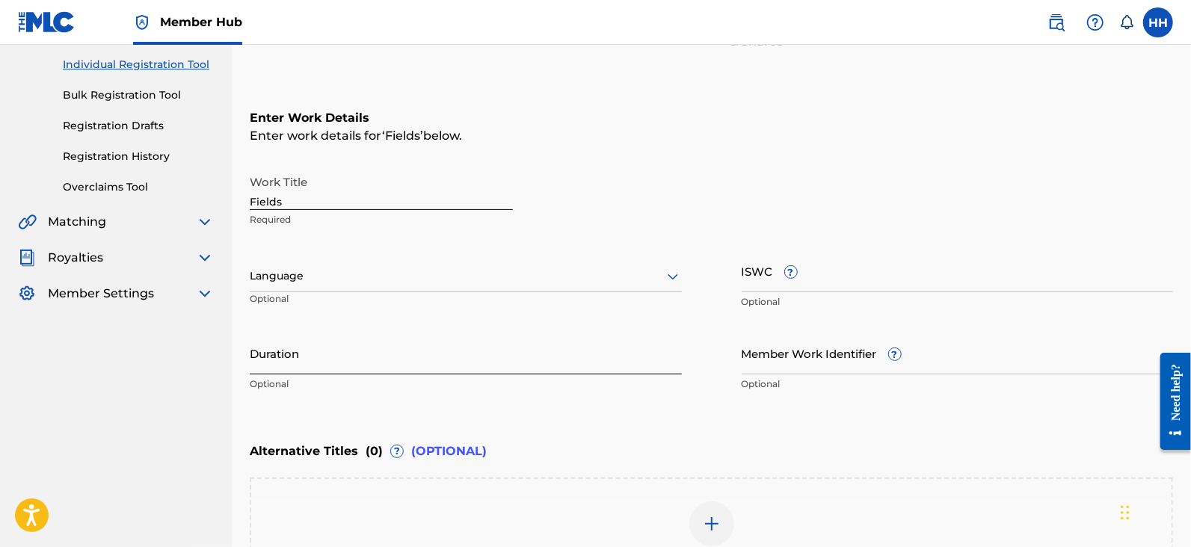
click at [591, 354] on input "Duration" at bounding box center [466, 353] width 432 height 43
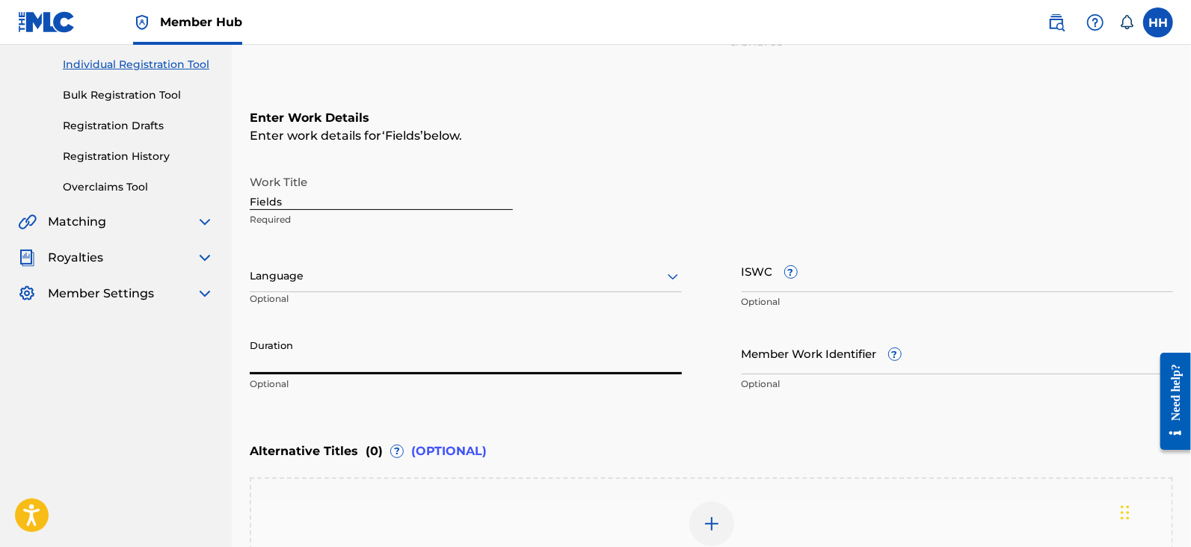
paste input "2:04"
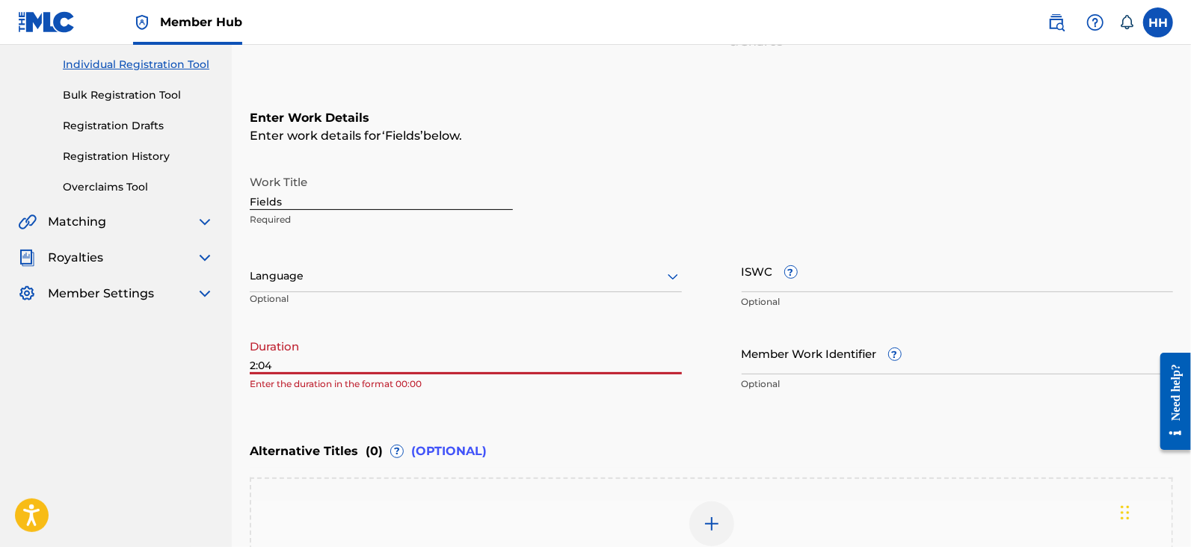
click at [253, 360] on input "2:04" at bounding box center [466, 353] width 432 height 43
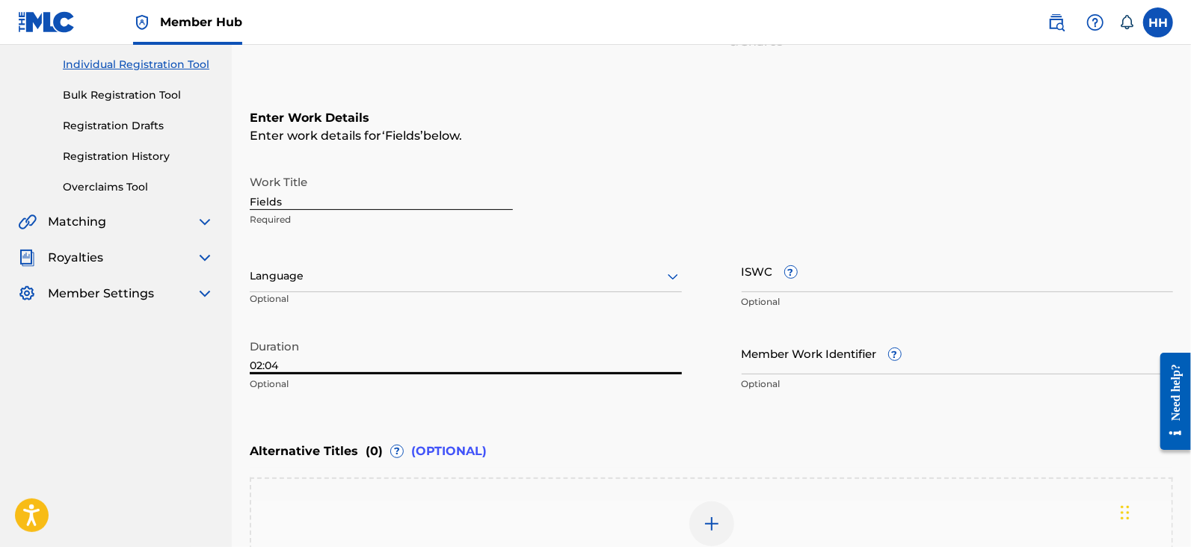
type input "02:04"
click at [819, 271] on input "ISWC ?" at bounding box center [958, 271] width 432 height 43
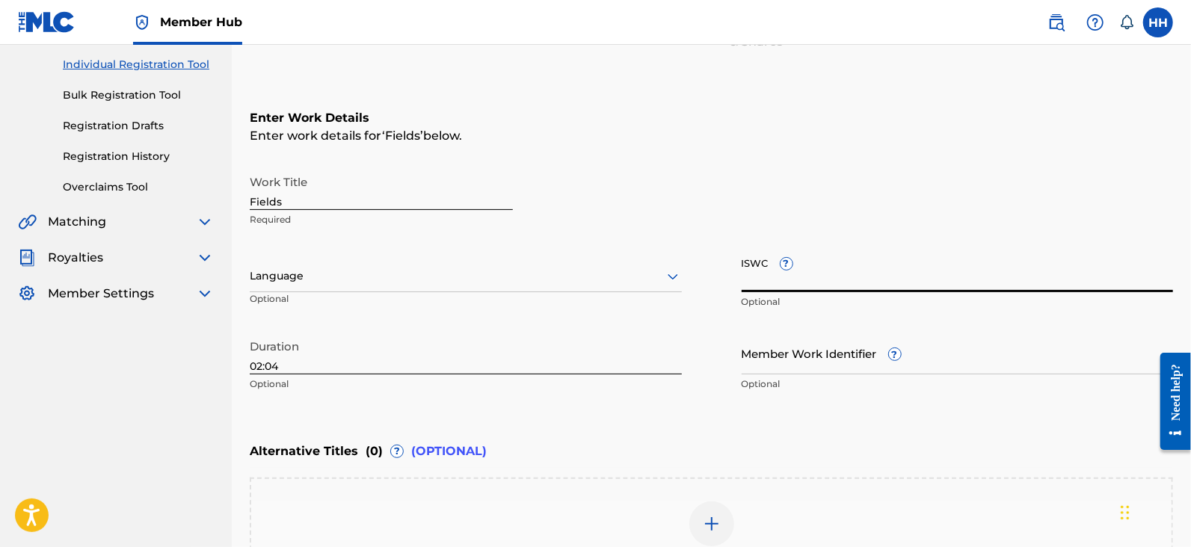
paste input "T3354367769"
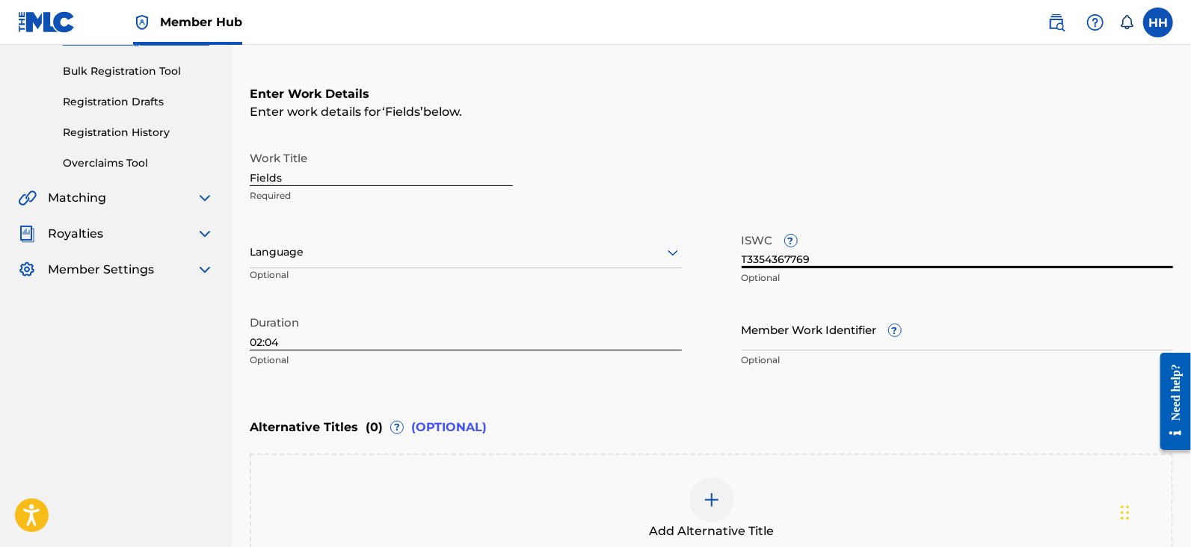
scroll to position [389, 0]
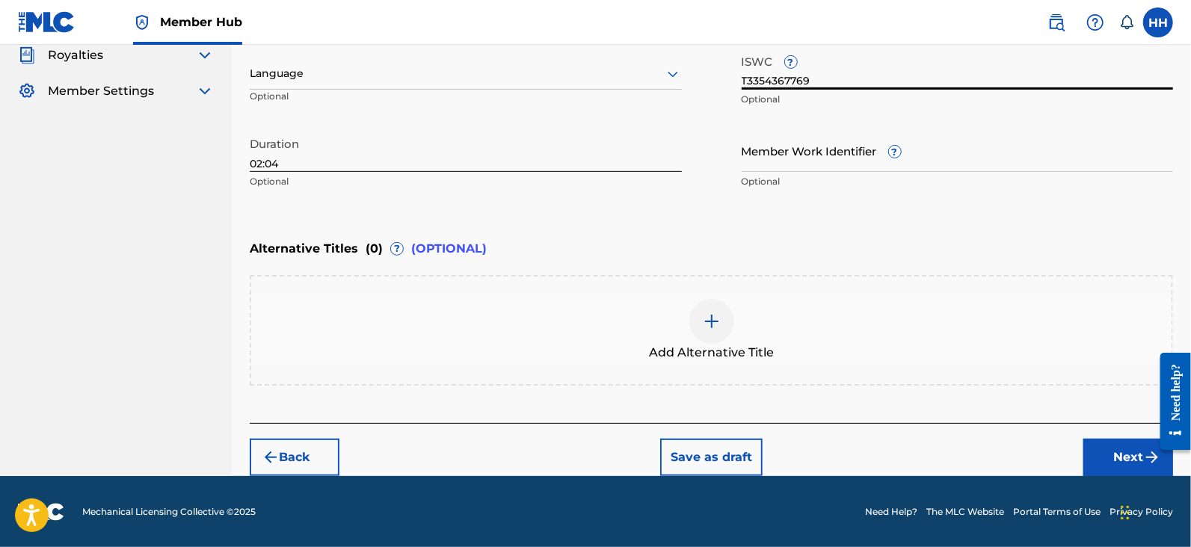
type input "T3354367769"
click at [919, 215] on div "Enter Work Details Enter work details for ‘ Fields ’ below. Work Title Fields R…" at bounding box center [711, 52] width 923 height 362
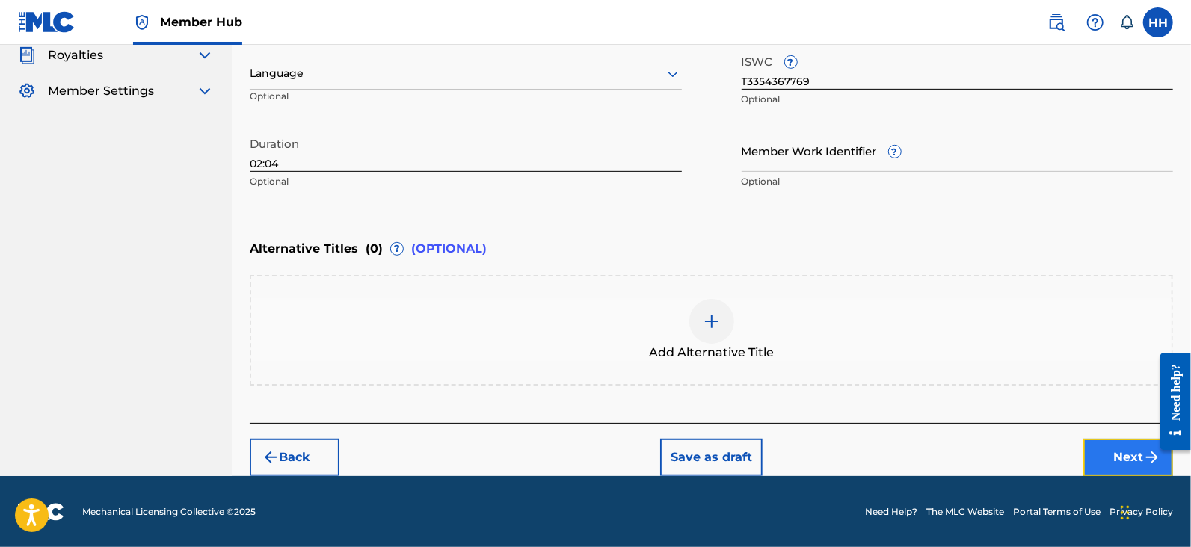
click at [1100, 457] on button "Next" at bounding box center [1128, 457] width 90 height 37
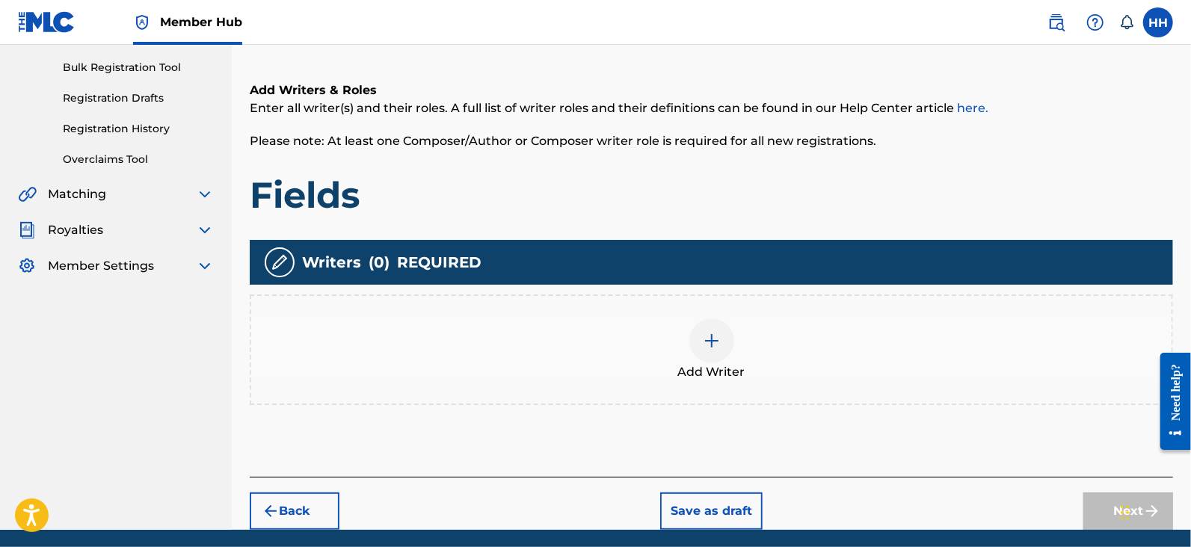
scroll to position [254, 0]
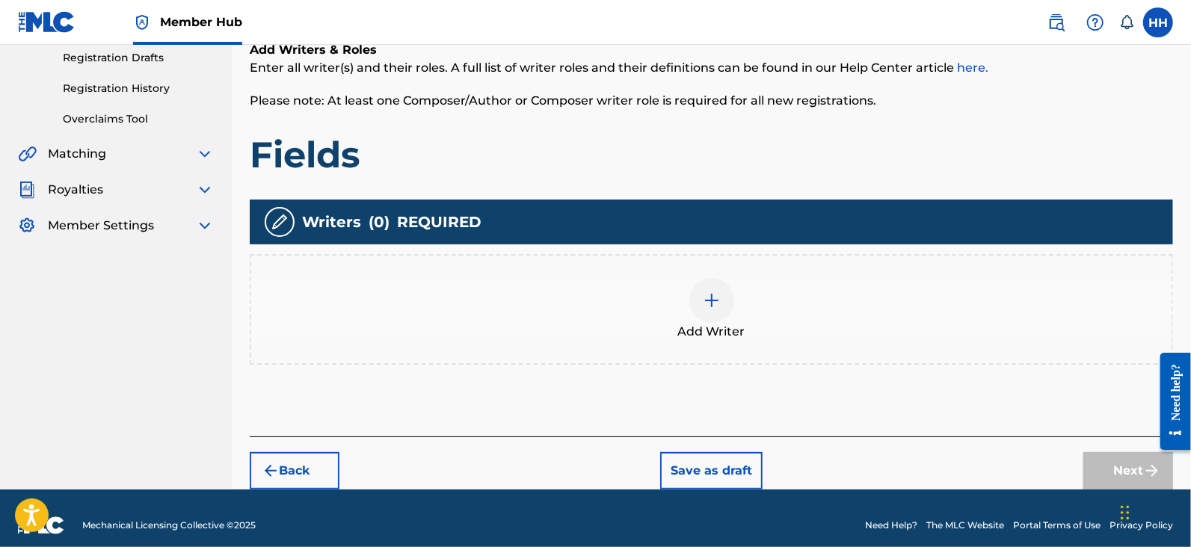
click at [720, 292] on img at bounding box center [712, 301] width 18 height 18
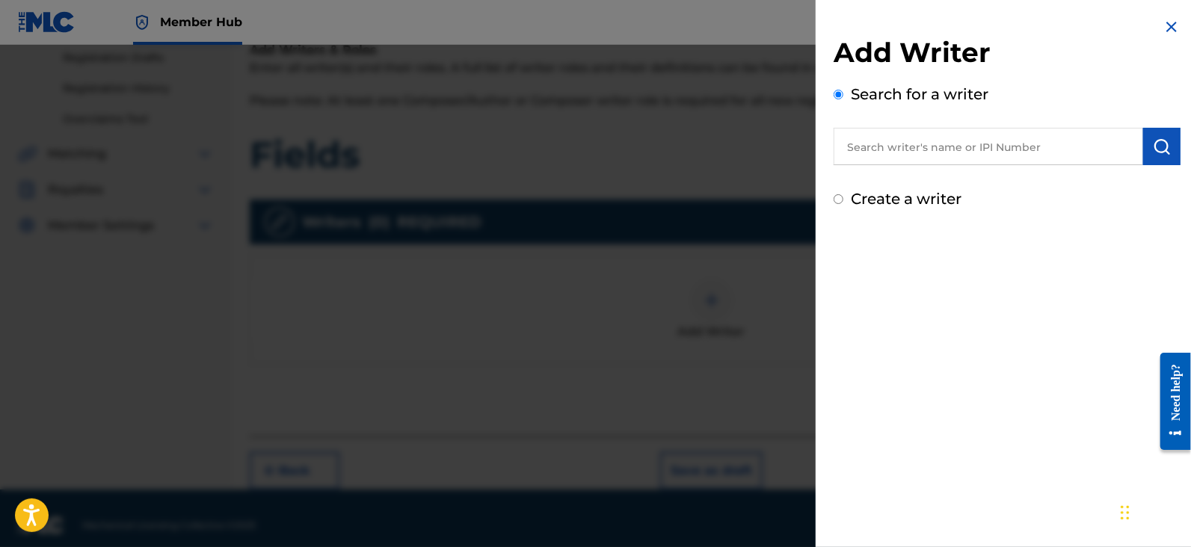
click at [654, 195] on div at bounding box center [595, 318] width 1191 height 547
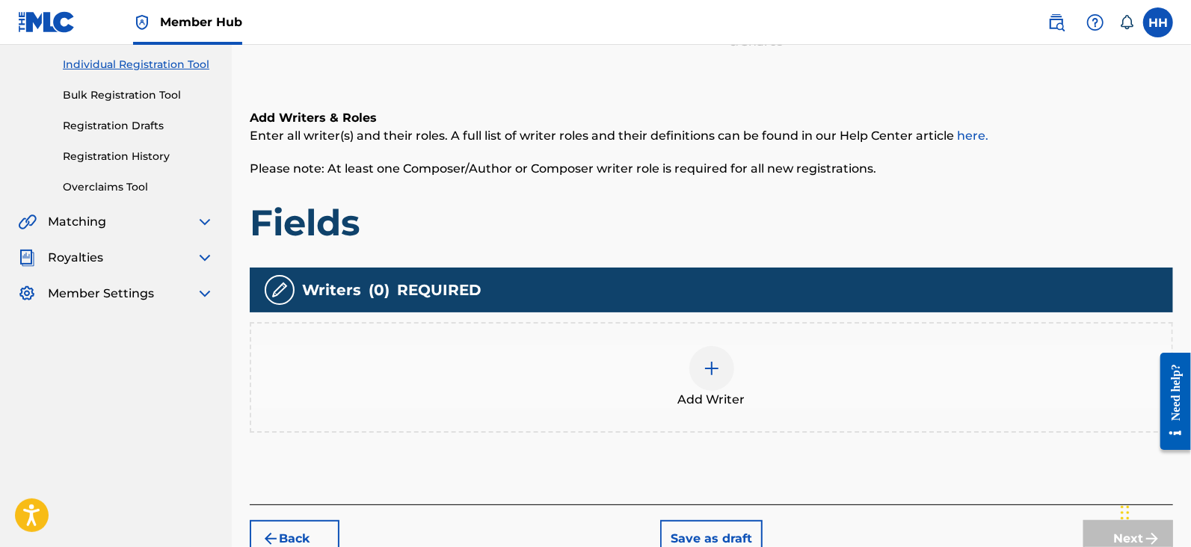
scroll to position [268, 0]
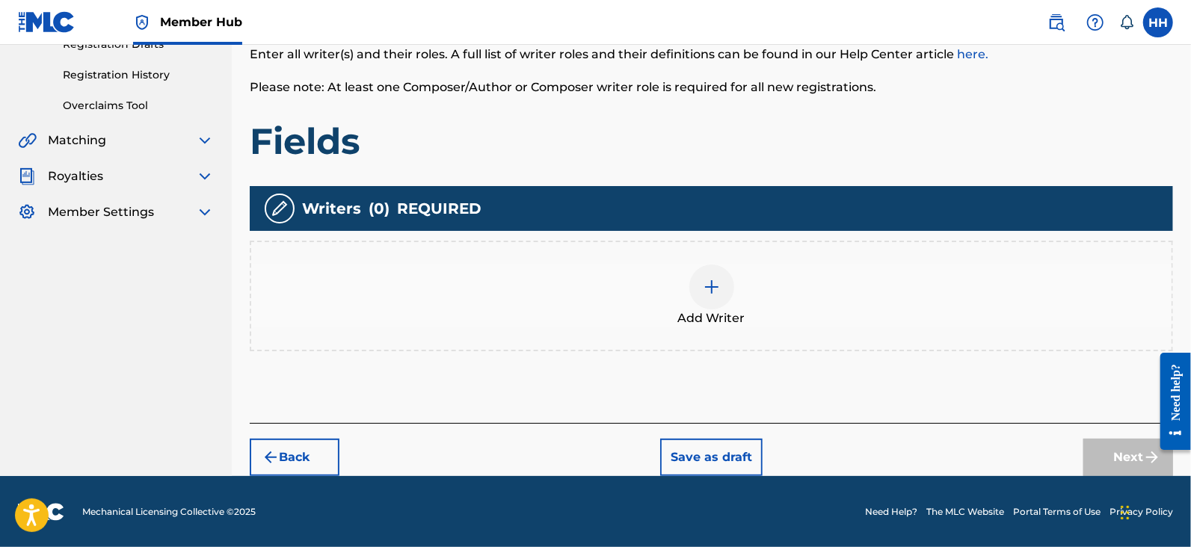
click at [680, 283] on div "Add Writer" at bounding box center [711, 296] width 920 height 63
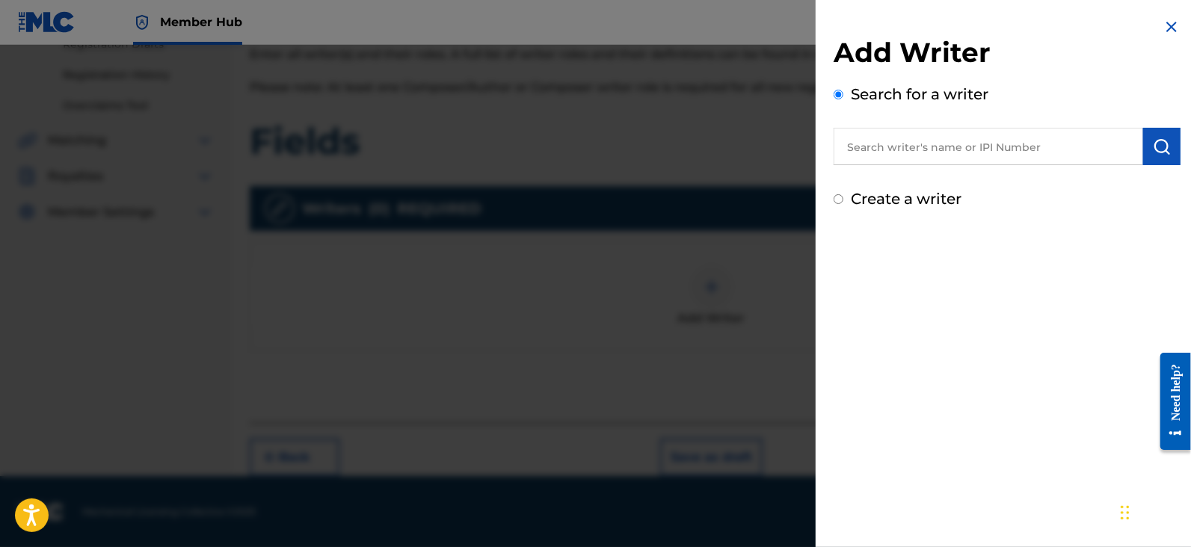
click at [1008, 166] on div "Add Writer Search for a writer Create a writer" at bounding box center [1006, 123] width 347 height 174
click at [1013, 151] on input "text" at bounding box center [987, 146] width 309 height 37
paste input "806544735"
type input "00806544735"
click at [1165, 145] on img "submit" at bounding box center [1162, 147] width 18 height 18
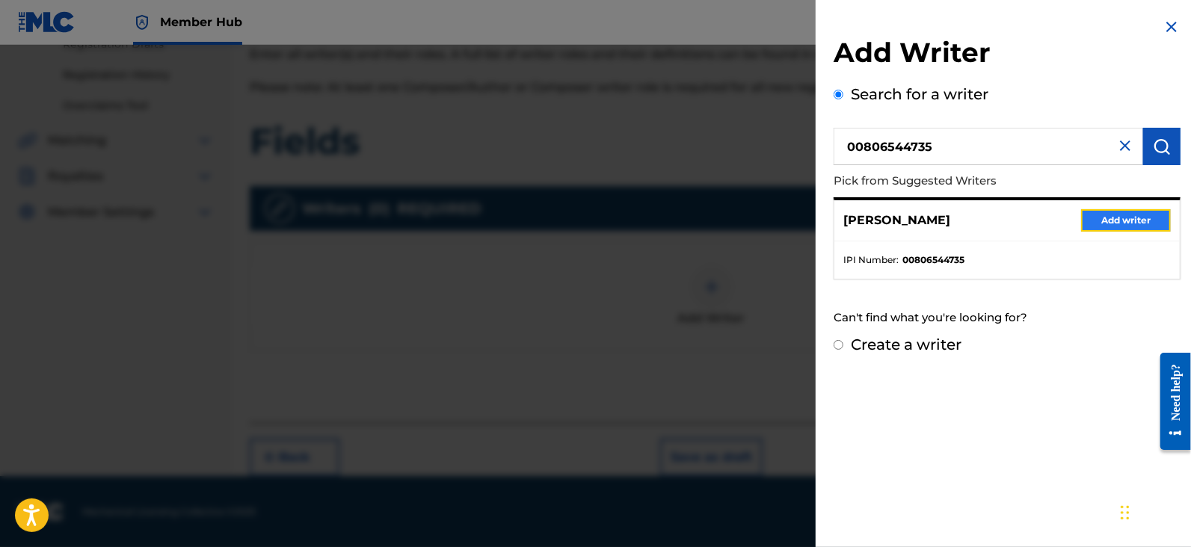
click at [1119, 215] on button "Add writer" at bounding box center [1126, 220] width 90 height 22
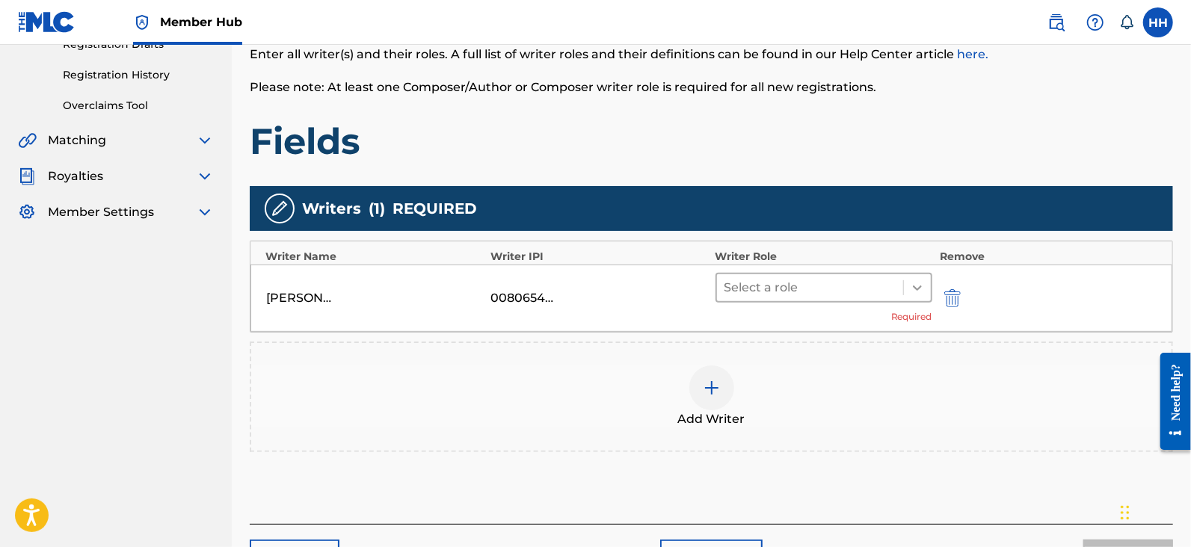
click at [907, 286] on div at bounding box center [917, 287] width 27 height 27
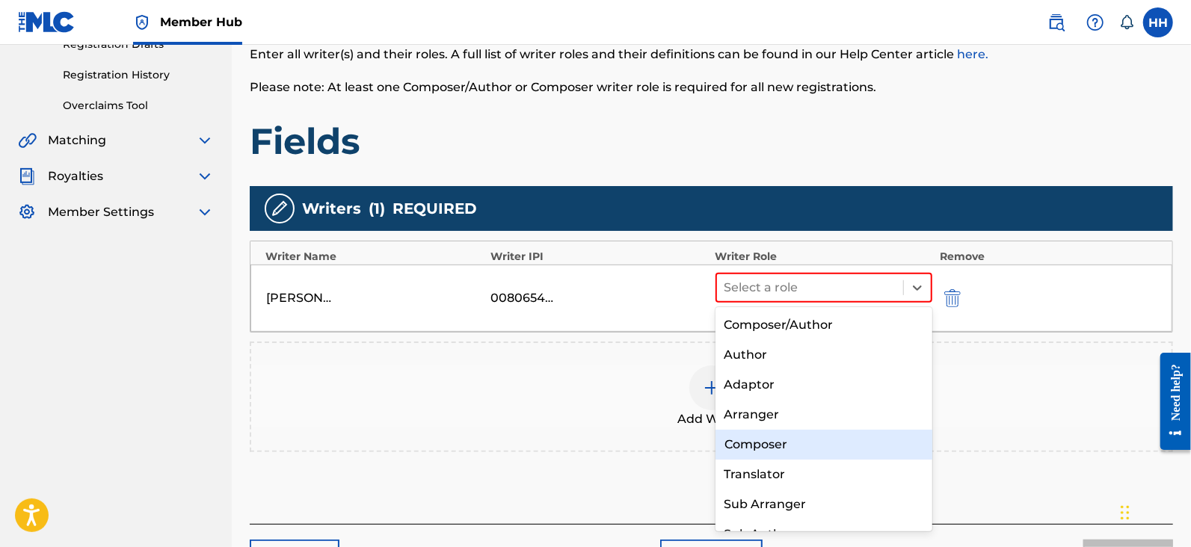
click at [807, 458] on div "Composer" at bounding box center [823, 445] width 217 height 30
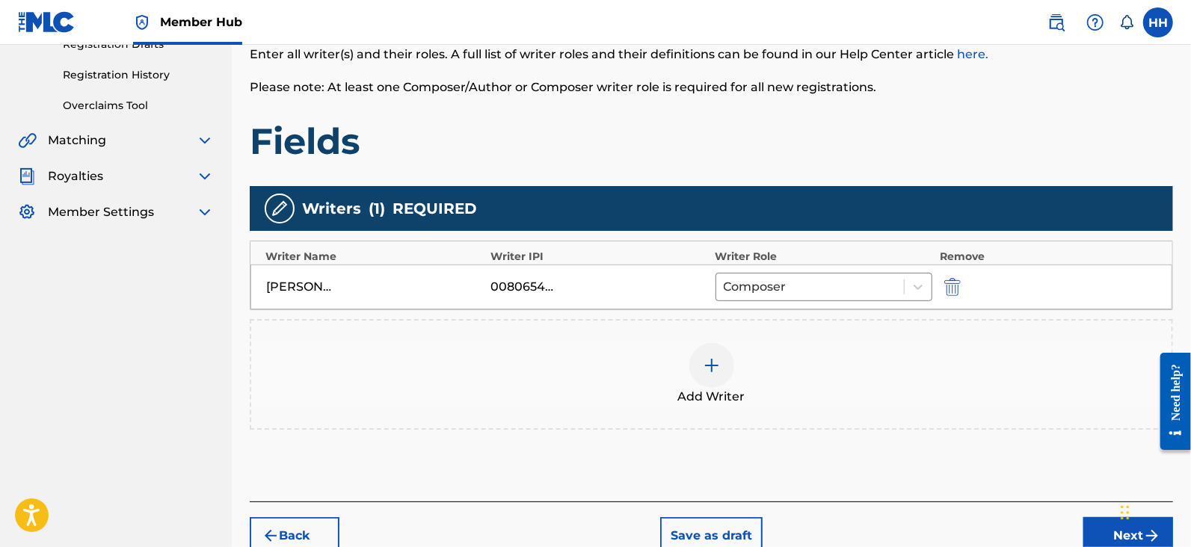
click at [716, 375] on div at bounding box center [711, 365] width 45 height 45
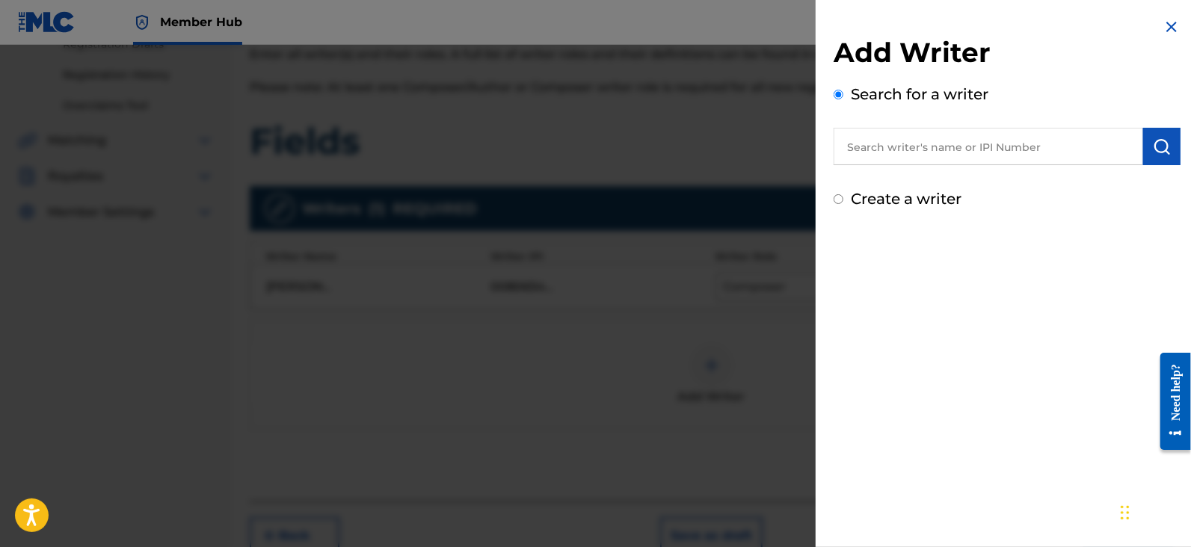
click at [934, 151] on input "text" at bounding box center [987, 146] width 309 height 37
paste input "862508917"
click at [851, 147] on input "862508917" at bounding box center [987, 146] width 309 height 37
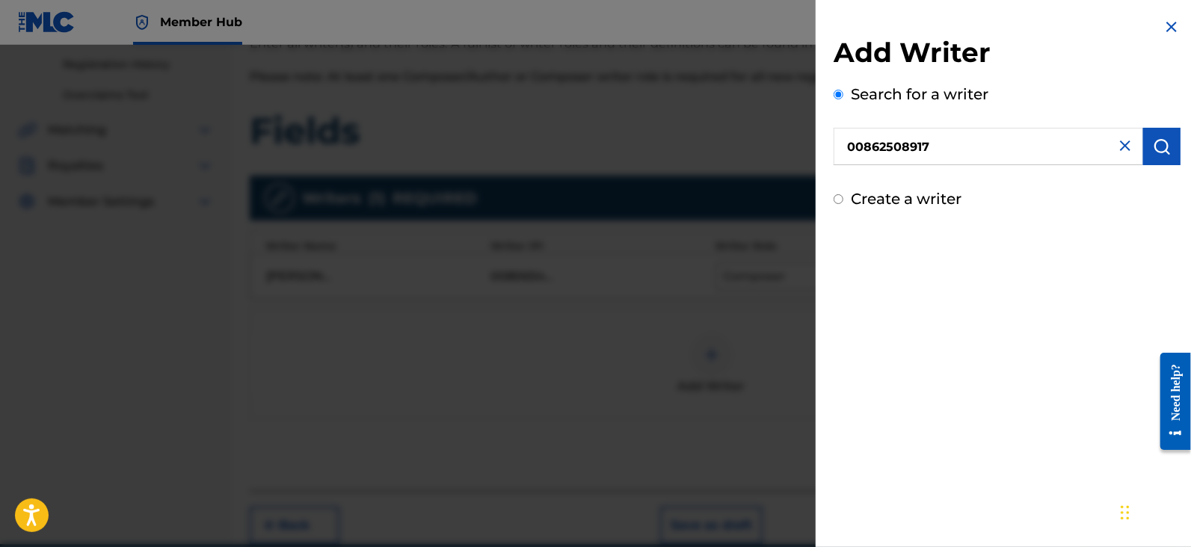
scroll to position [345, 0]
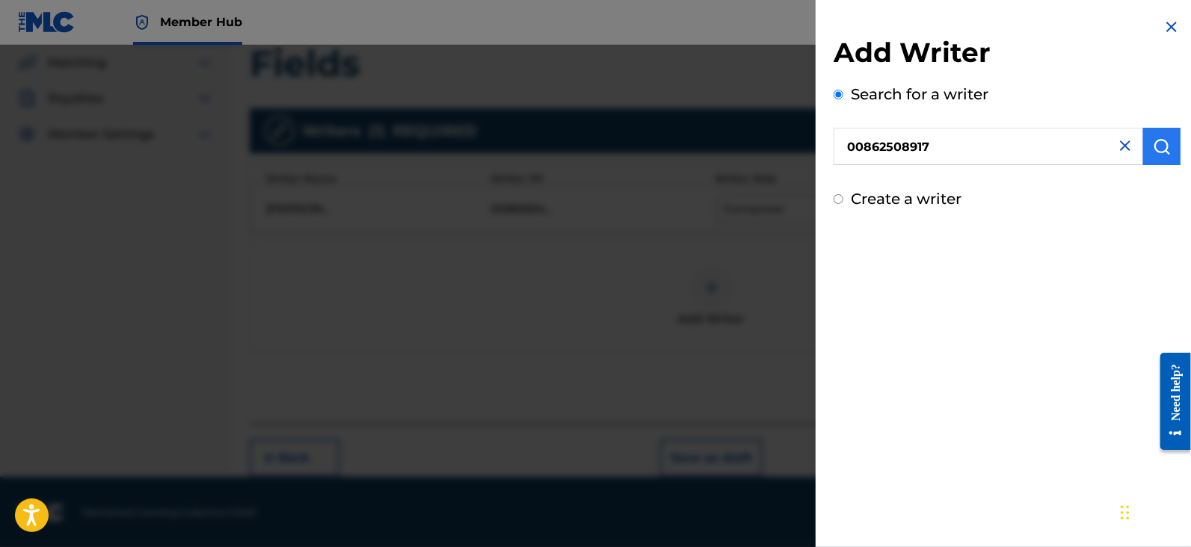
type input "00862508917"
click at [1153, 147] on img "submit" at bounding box center [1162, 147] width 18 height 18
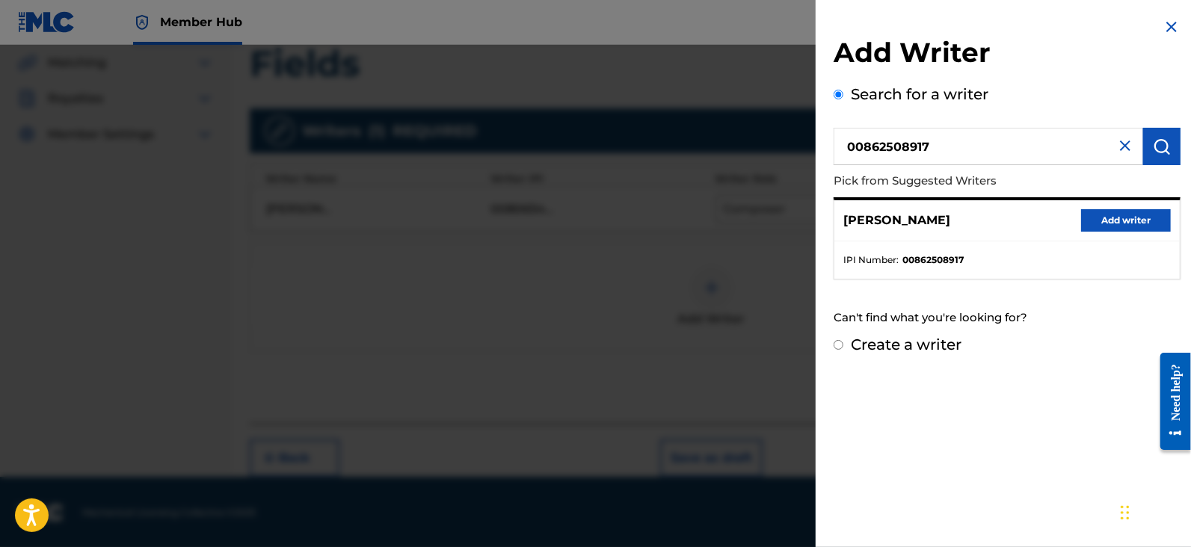
click at [1136, 204] on div "JONA RAISCHL Add writer" at bounding box center [1006, 220] width 345 height 41
click at [1130, 215] on button "Add writer" at bounding box center [1126, 220] width 90 height 22
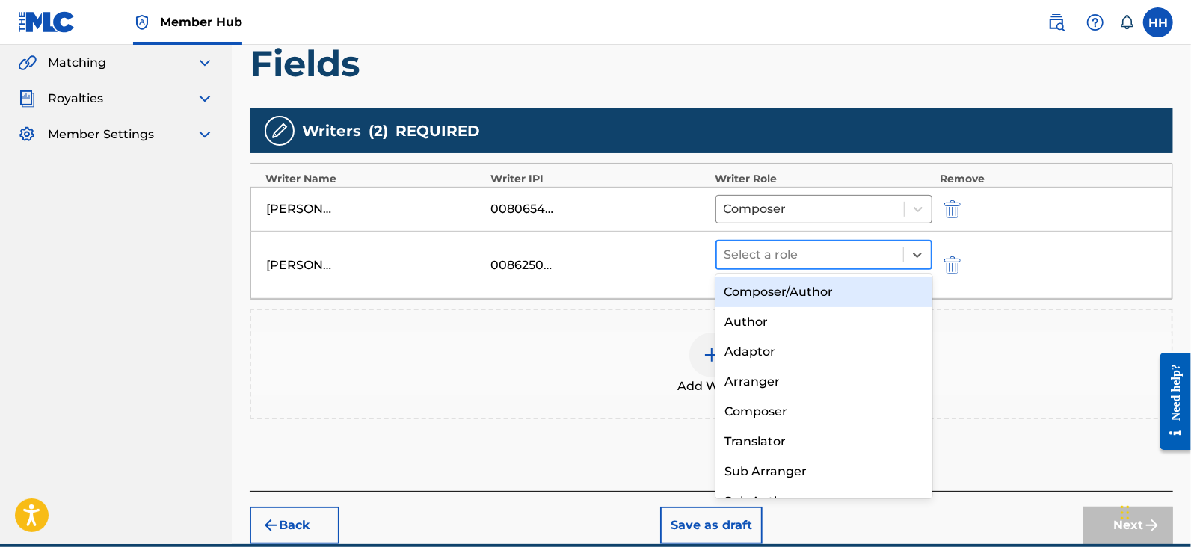
click at [786, 241] on div "Select a role" at bounding box center [810, 254] width 186 height 27
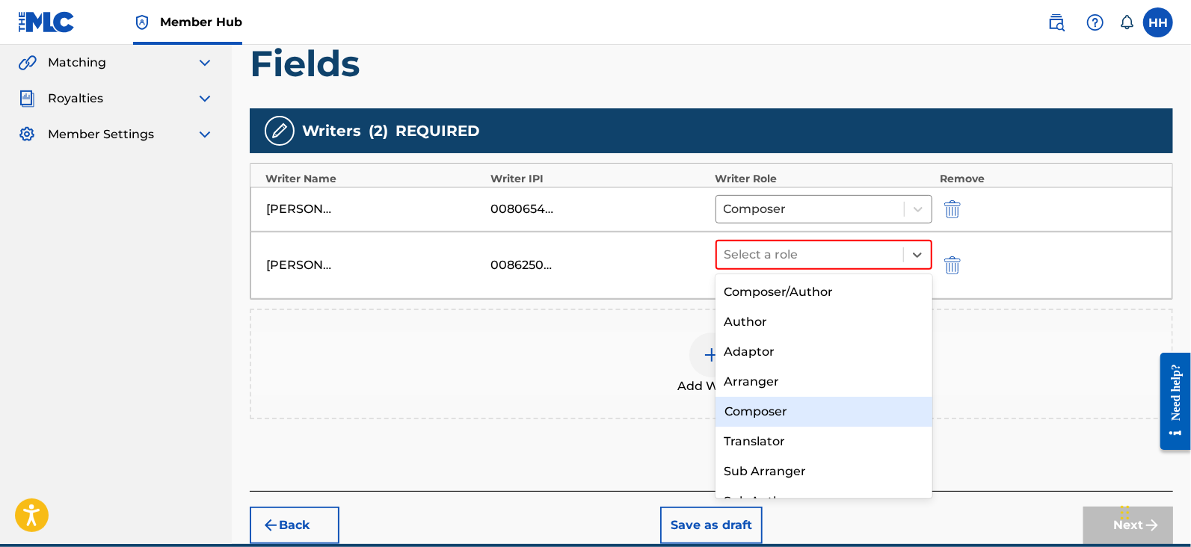
click at [787, 421] on div "Composer" at bounding box center [823, 412] width 217 height 30
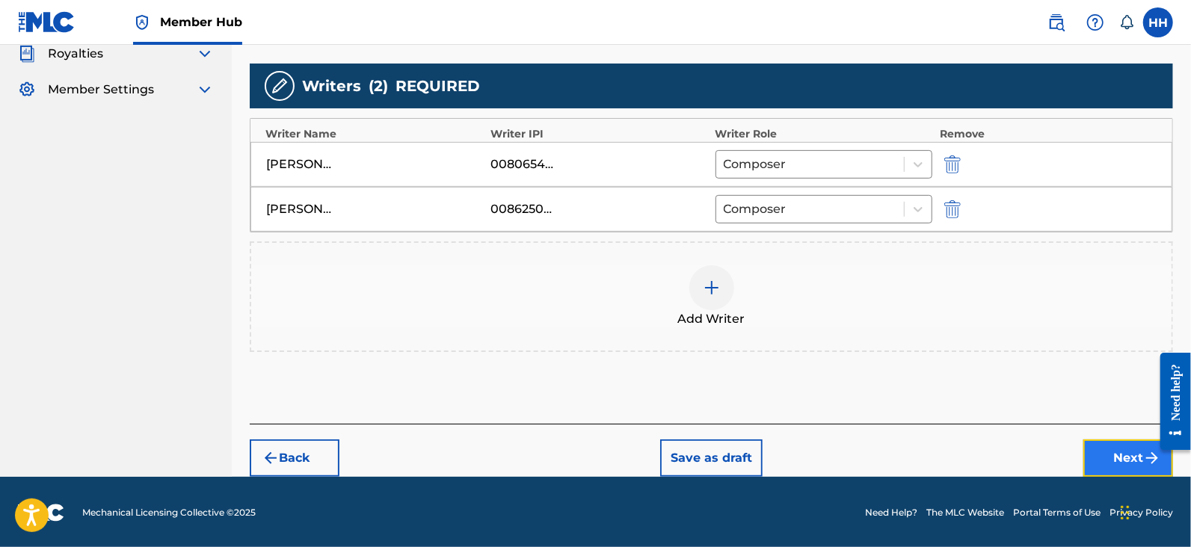
click at [1100, 451] on button "Next" at bounding box center [1128, 458] width 90 height 37
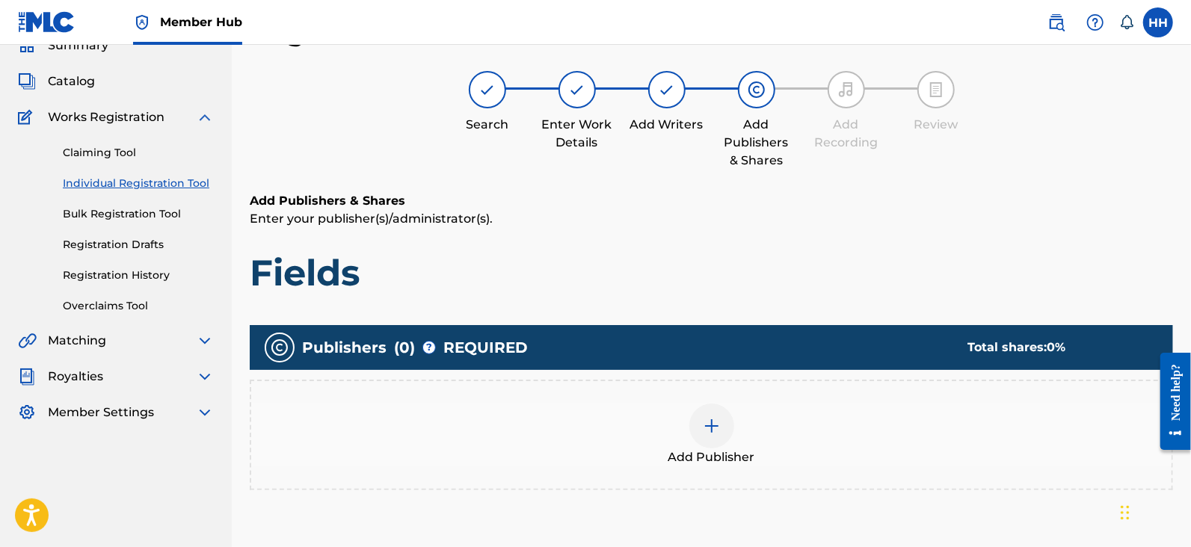
scroll to position [250, 0]
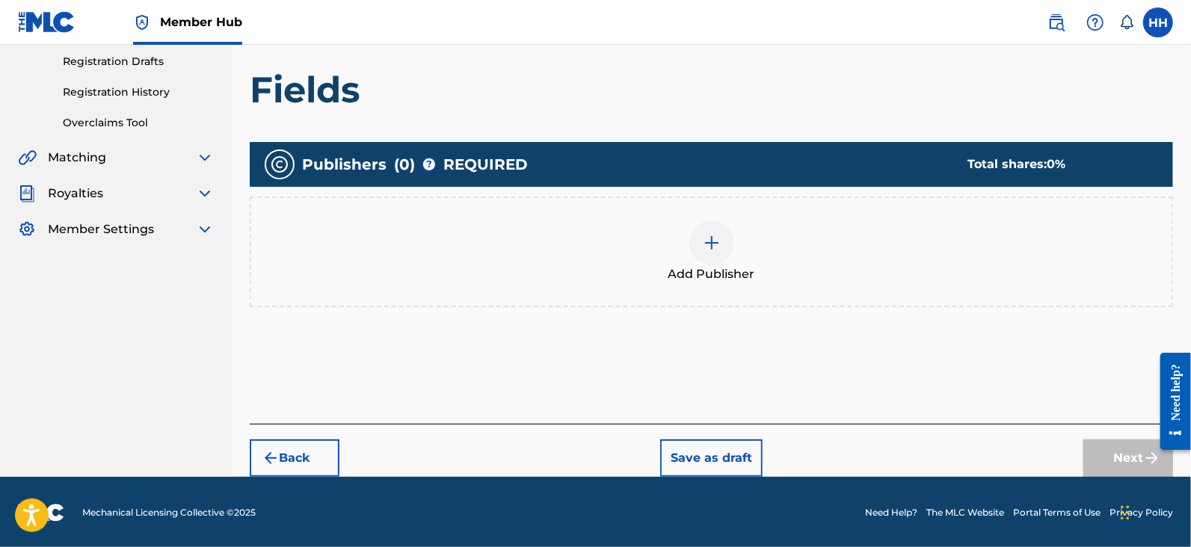
click at [743, 244] on div "Add Publisher" at bounding box center [711, 252] width 920 height 63
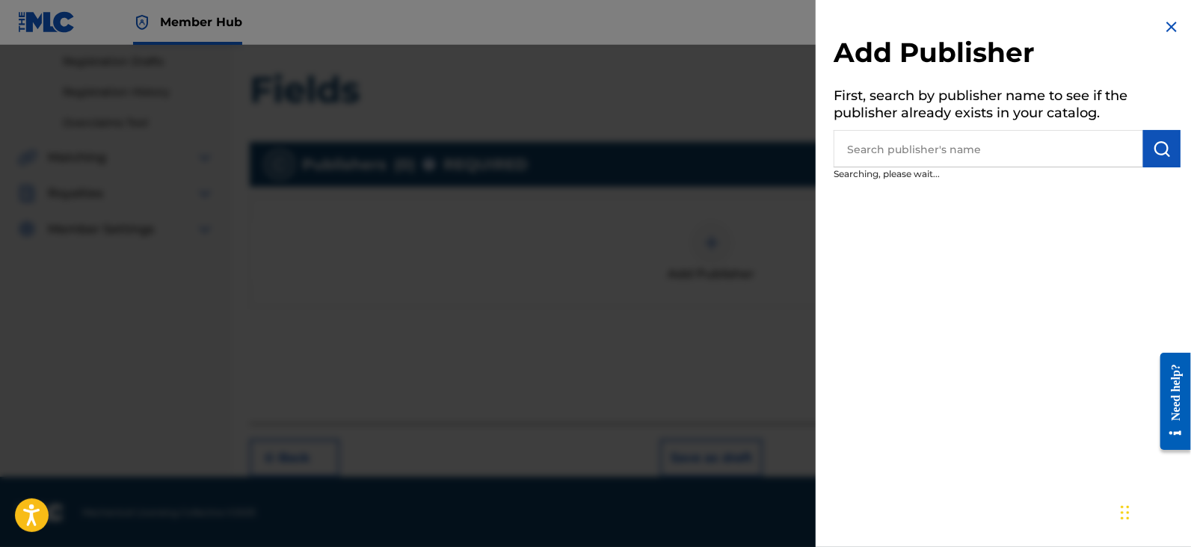
click at [1094, 162] on input "text" at bounding box center [987, 148] width 309 height 37
click at [1165, 149] on img "submit" at bounding box center [1162, 149] width 18 height 18
click at [1025, 151] on input "text" at bounding box center [987, 148] width 309 height 37
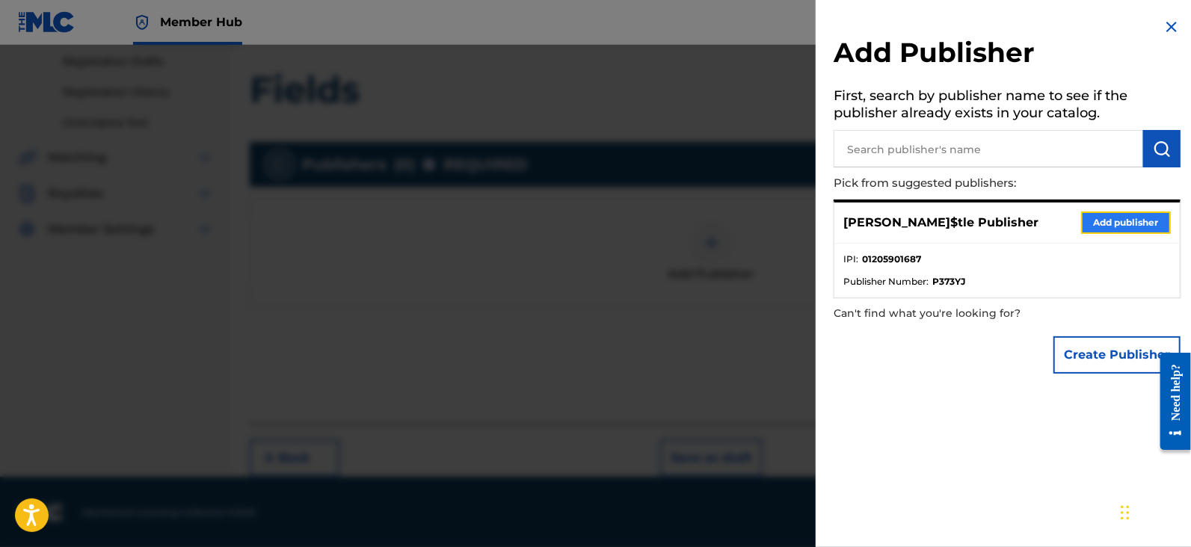
click at [1135, 218] on button "Add publisher" at bounding box center [1126, 223] width 90 height 22
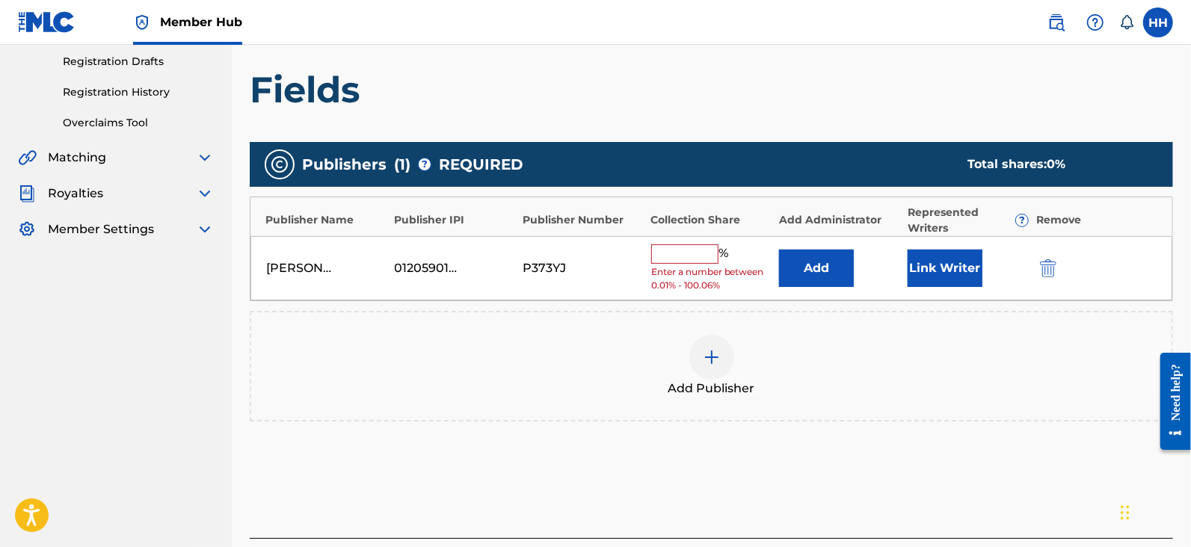
click at [670, 248] on input "text" at bounding box center [684, 253] width 67 height 19
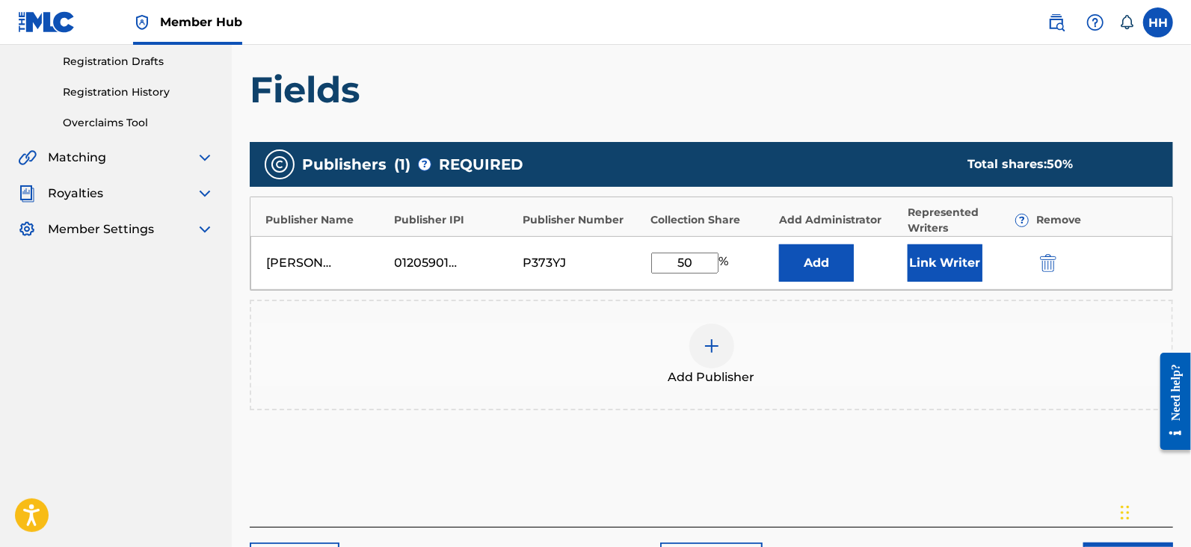
type input "50"
click at [570, 378] on div "Add Publisher" at bounding box center [711, 355] width 920 height 63
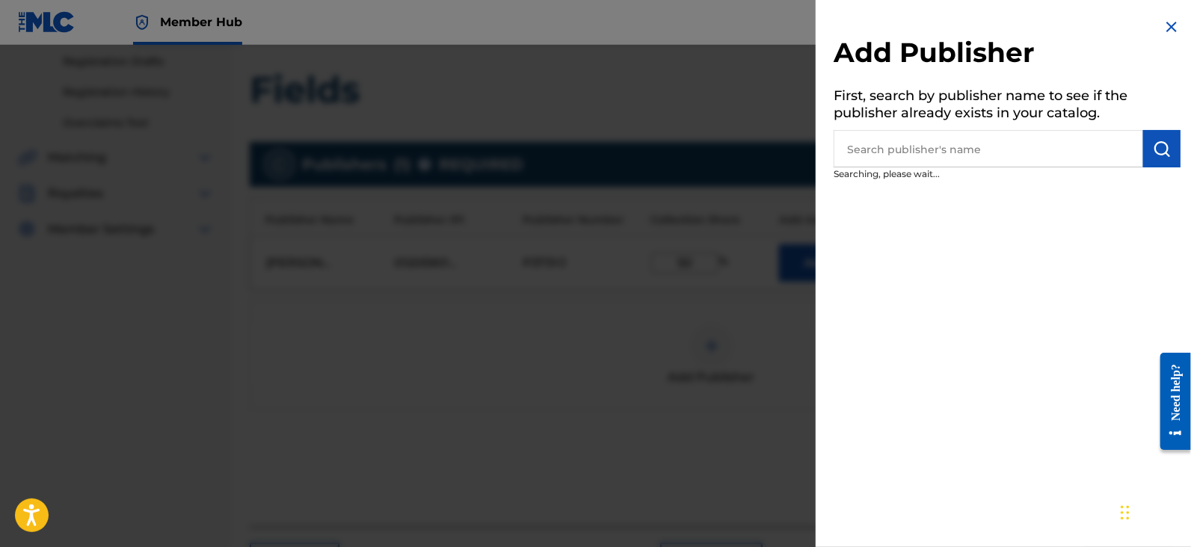
click at [573, 111] on div at bounding box center [595, 318] width 1191 height 547
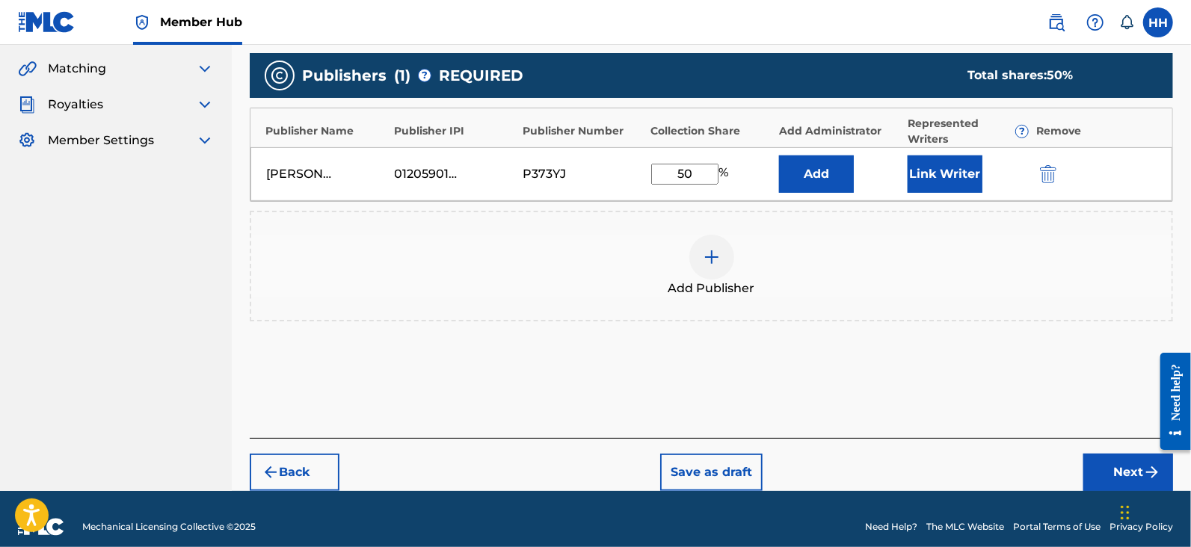
scroll to position [354, 0]
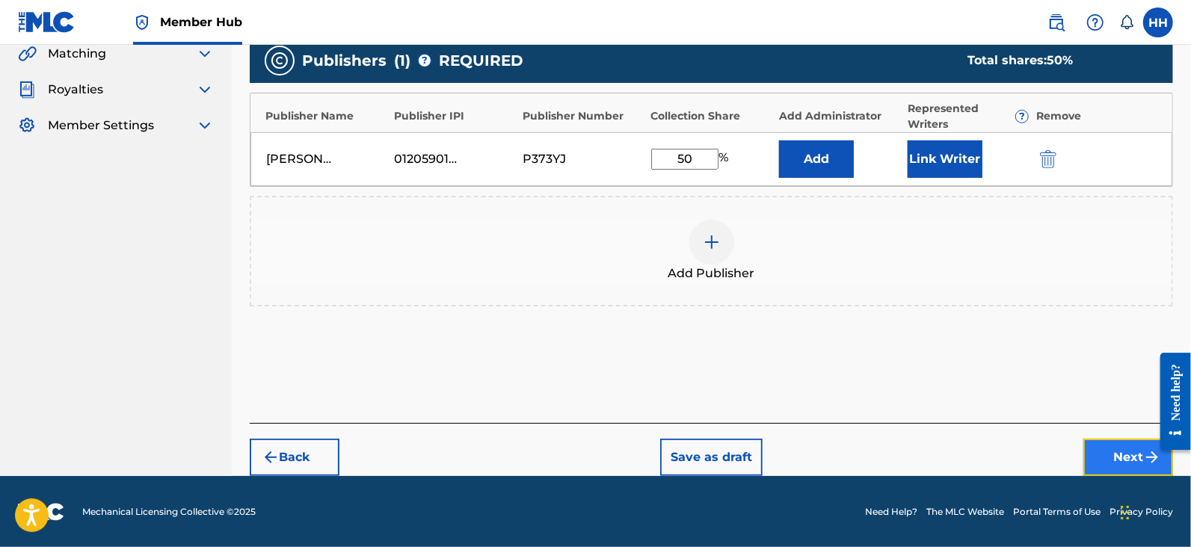
click at [1086, 443] on button "Next" at bounding box center [1128, 457] width 90 height 37
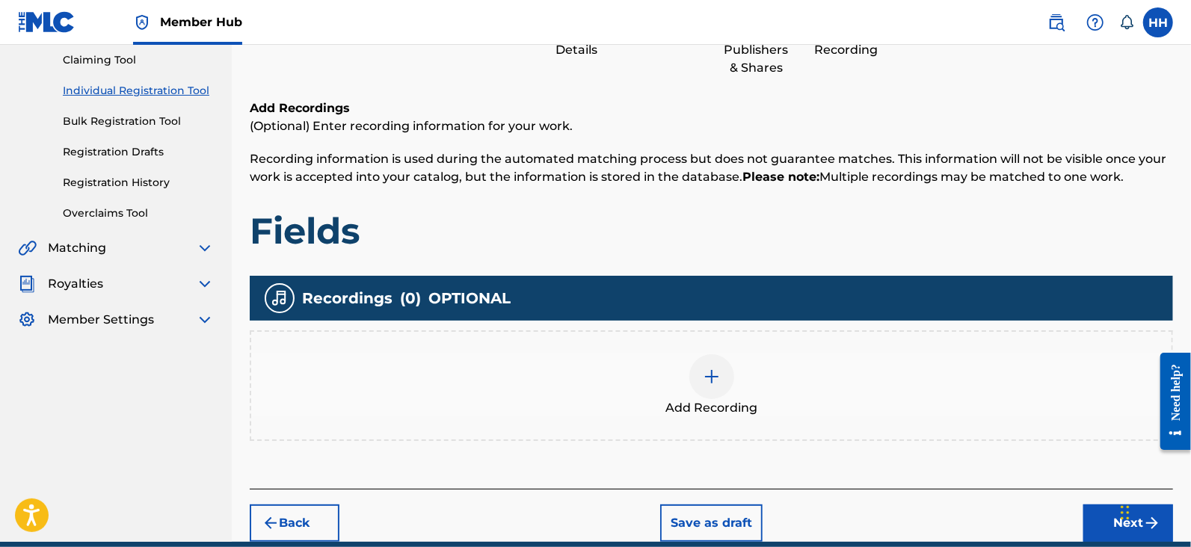
scroll to position [225, 0]
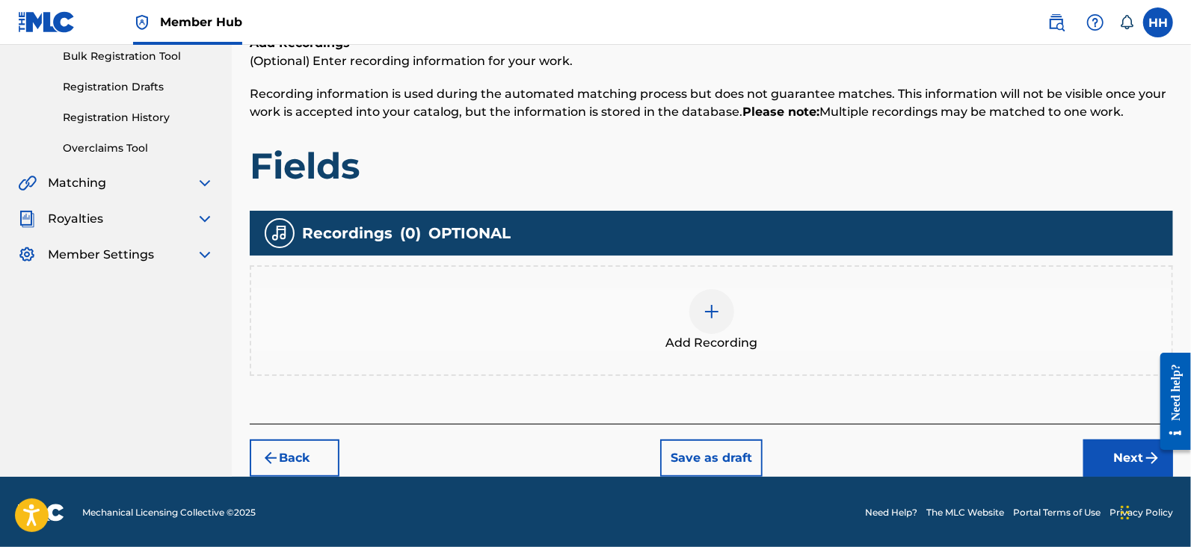
click at [706, 296] on div at bounding box center [711, 311] width 45 height 45
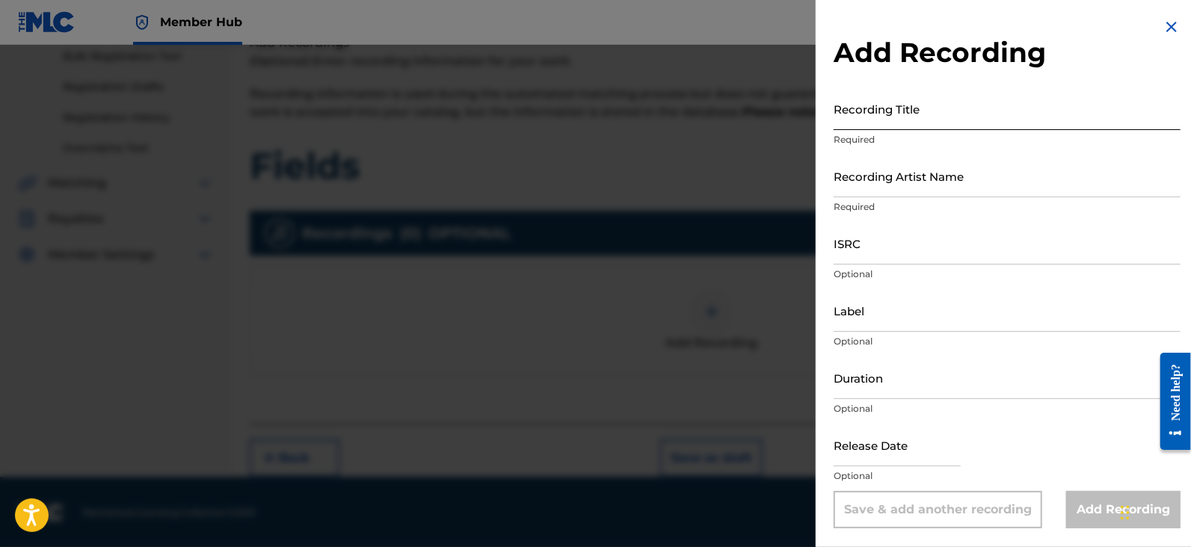
click at [890, 120] on input "Recording Title" at bounding box center [1006, 108] width 347 height 43
paste input "Fields"
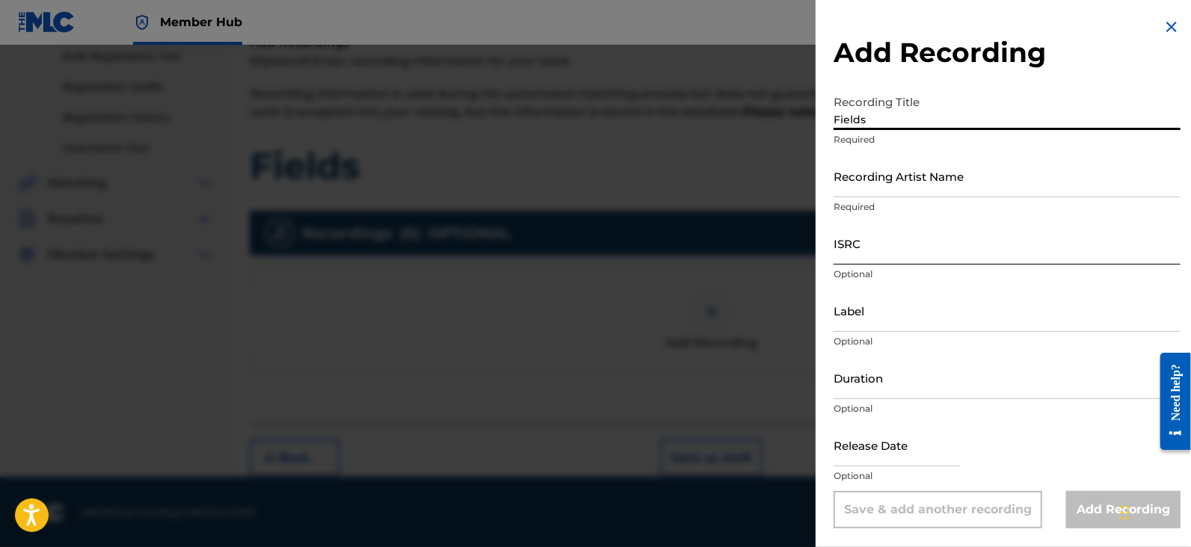
type input "Fields"
click at [908, 256] on input "ISRC" at bounding box center [1006, 243] width 347 height 43
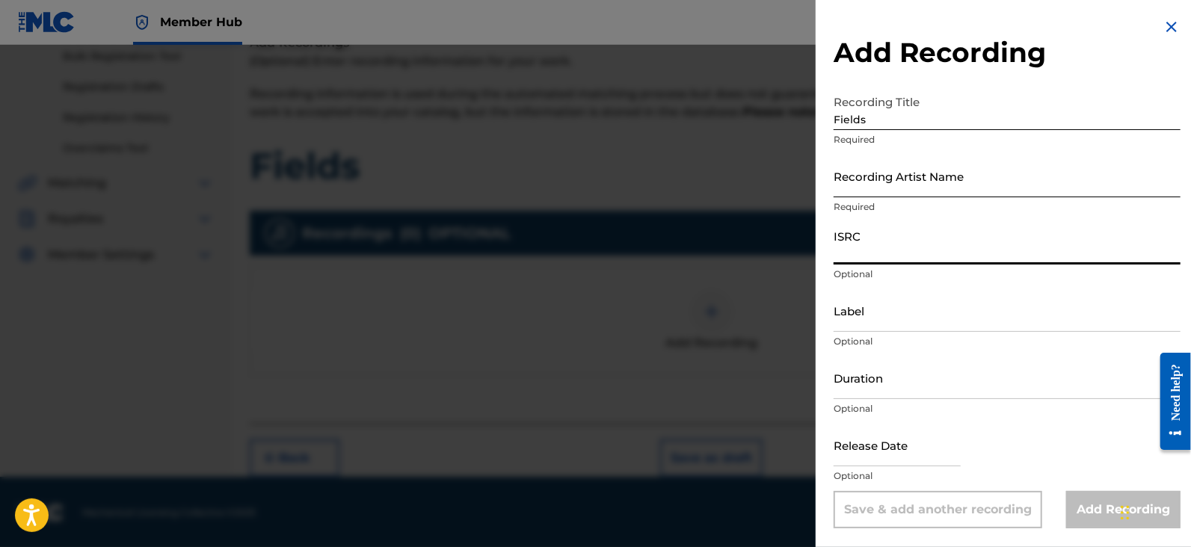
click at [925, 188] on input "Recording Artist Name" at bounding box center [1006, 176] width 347 height 43
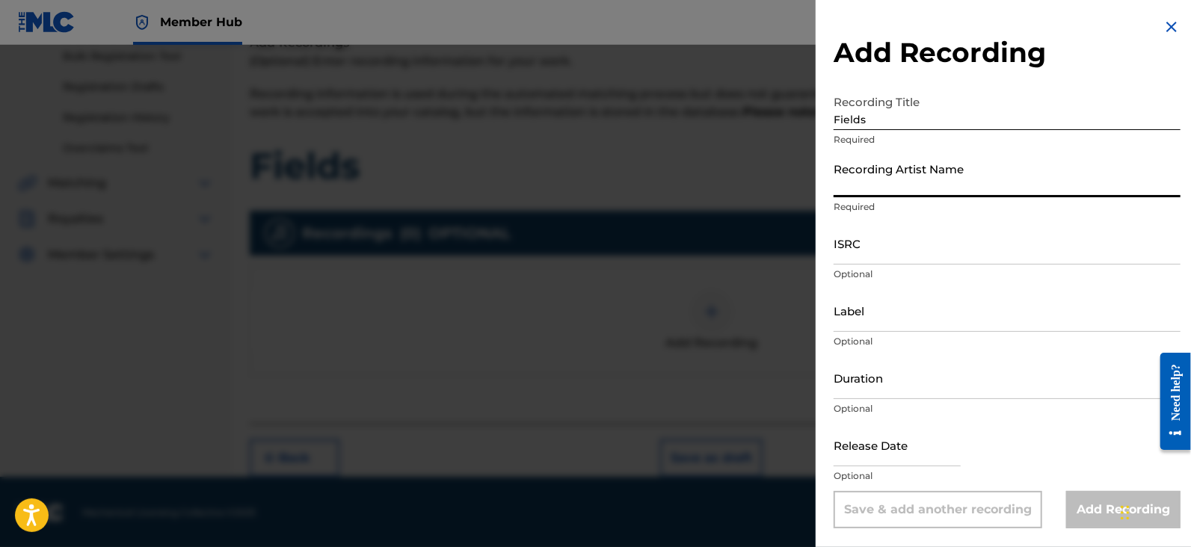
paste input "Vincent Rayn"
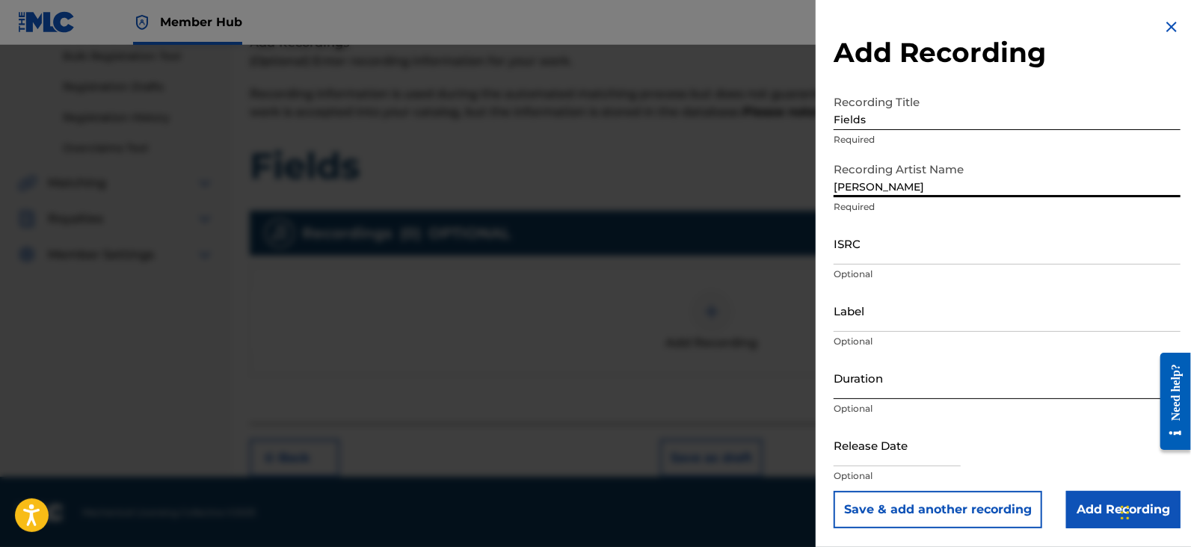
type input "Vincent Rayn"
click at [904, 375] on input "Duration" at bounding box center [1006, 378] width 347 height 43
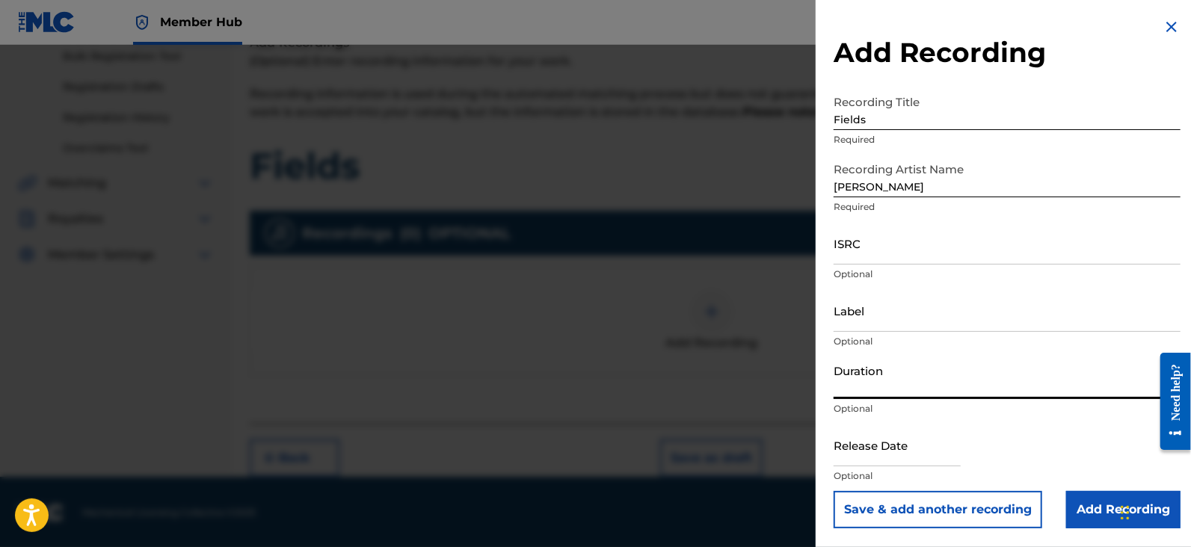
click at [881, 392] on input "Duration" at bounding box center [1006, 378] width 347 height 43
paste input "2:04"
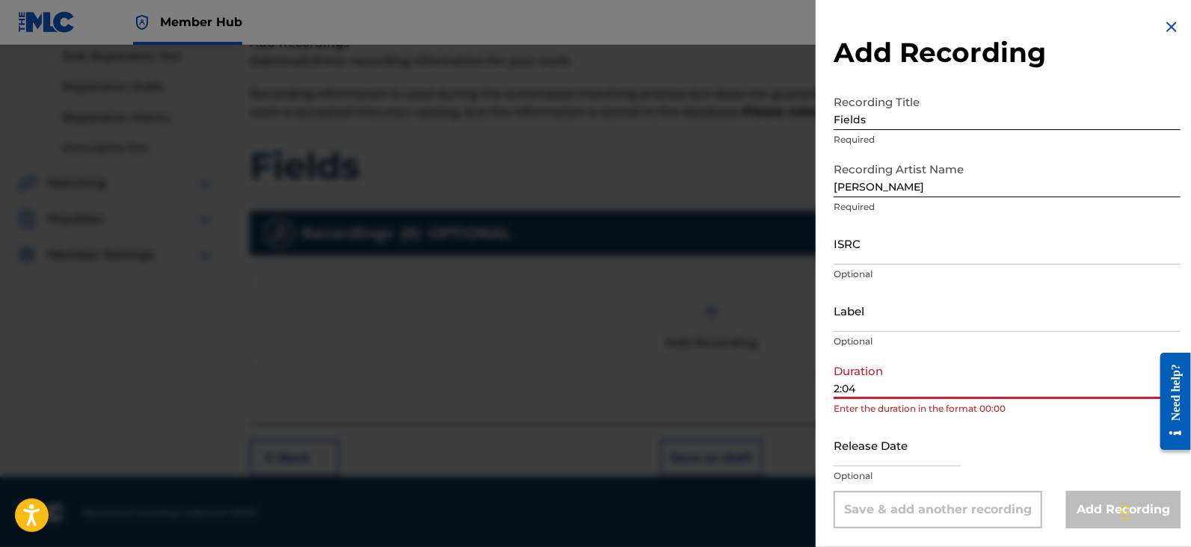
click at [837, 392] on input "2:04" at bounding box center [1006, 378] width 347 height 43
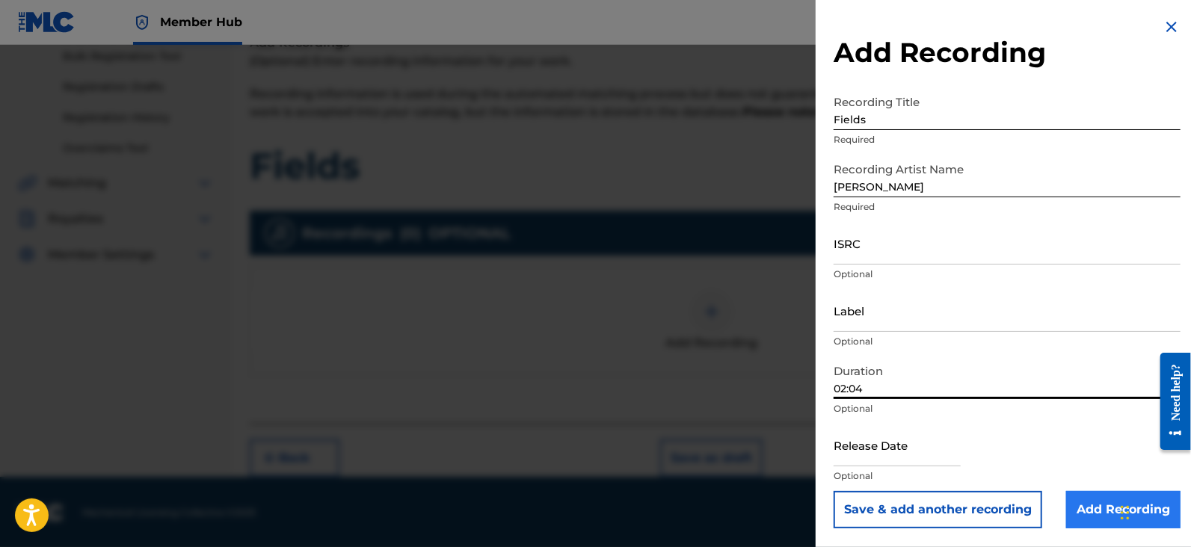
type input "02:04"
click at [1087, 520] on input "Add Recording" at bounding box center [1123, 509] width 114 height 37
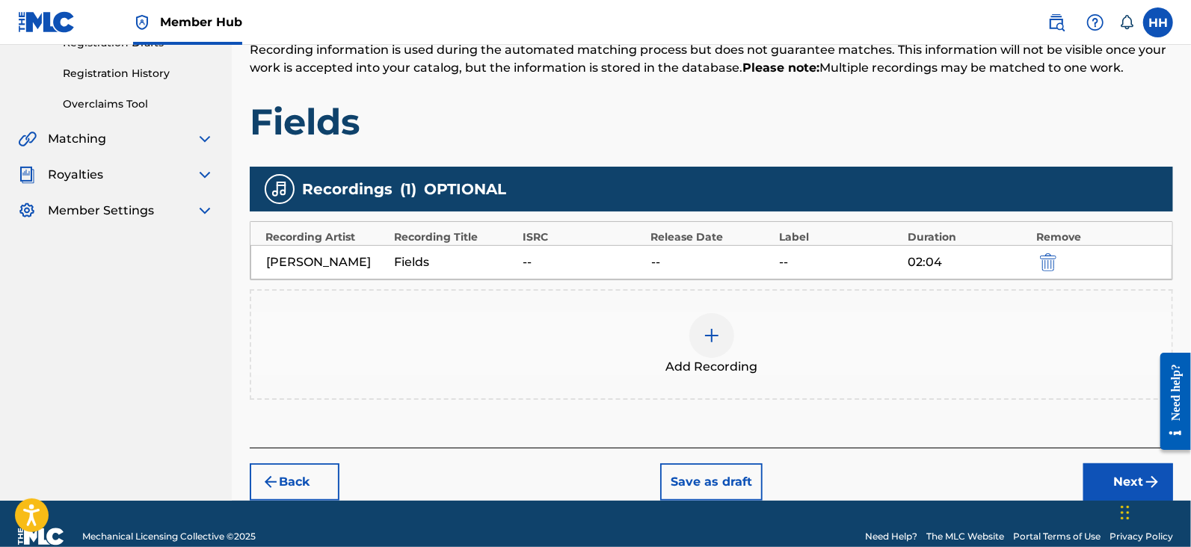
scroll to position [293, 0]
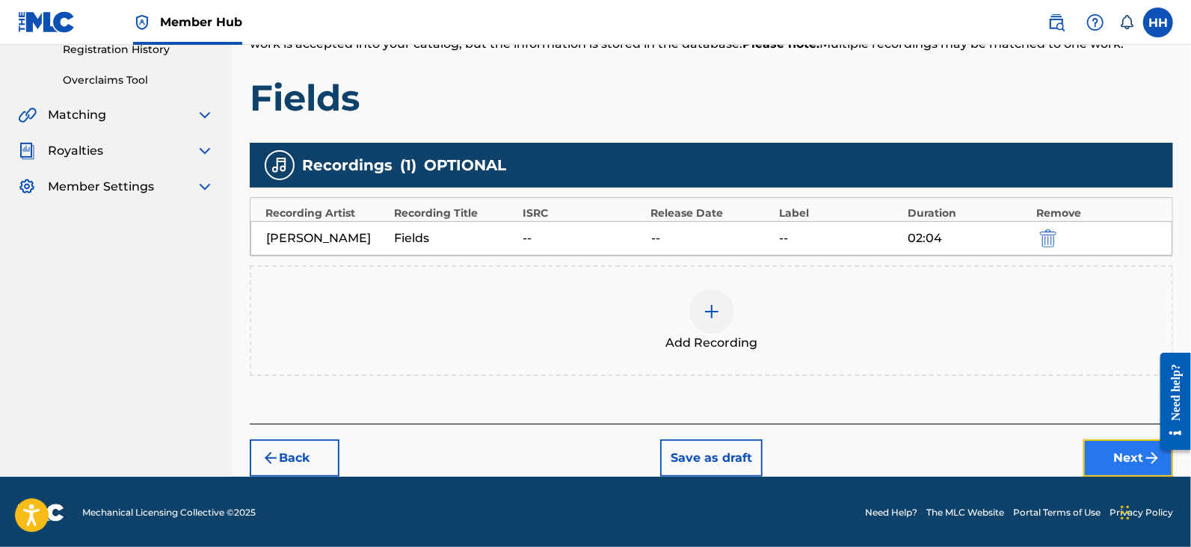
click at [1108, 443] on button "Next" at bounding box center [1128, 458] width 90 height 37
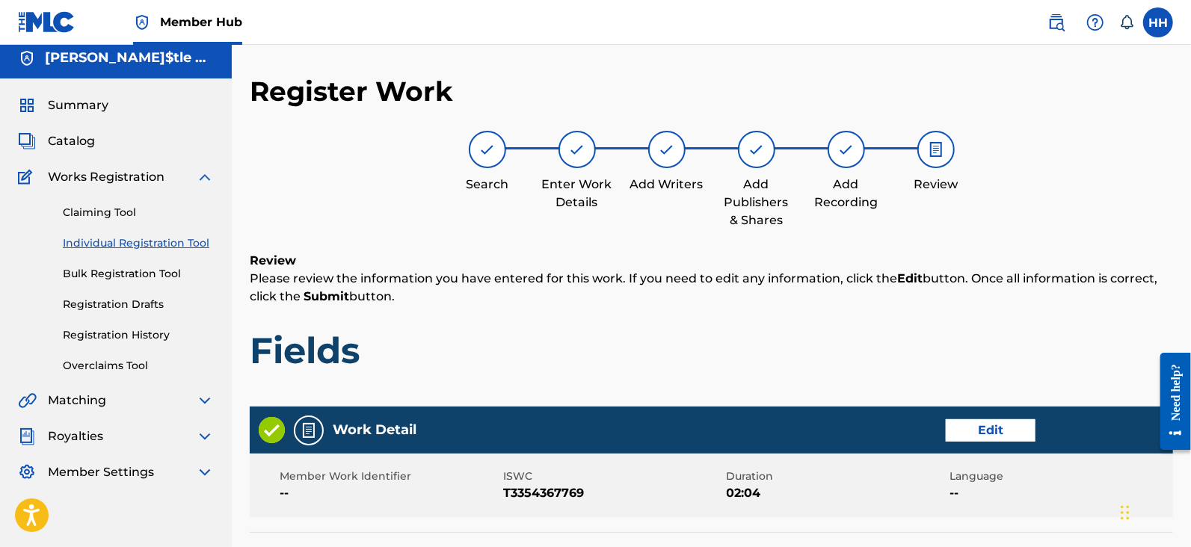
scroll to position [0, 0]
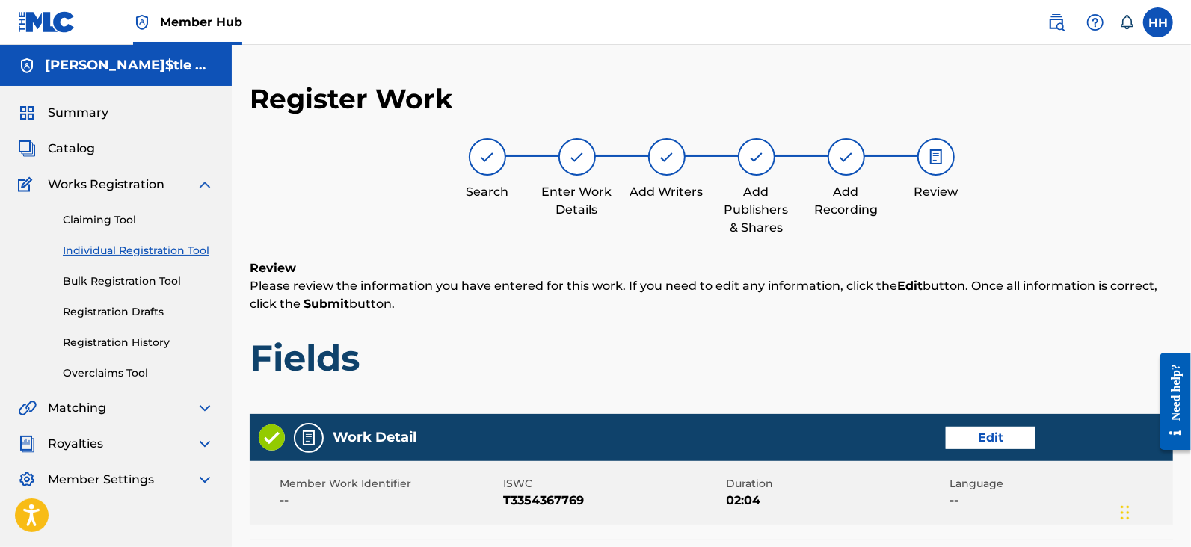
click at [790, 338] on h1 "Fields" at bounding box center [711, 358] width 923 height 45
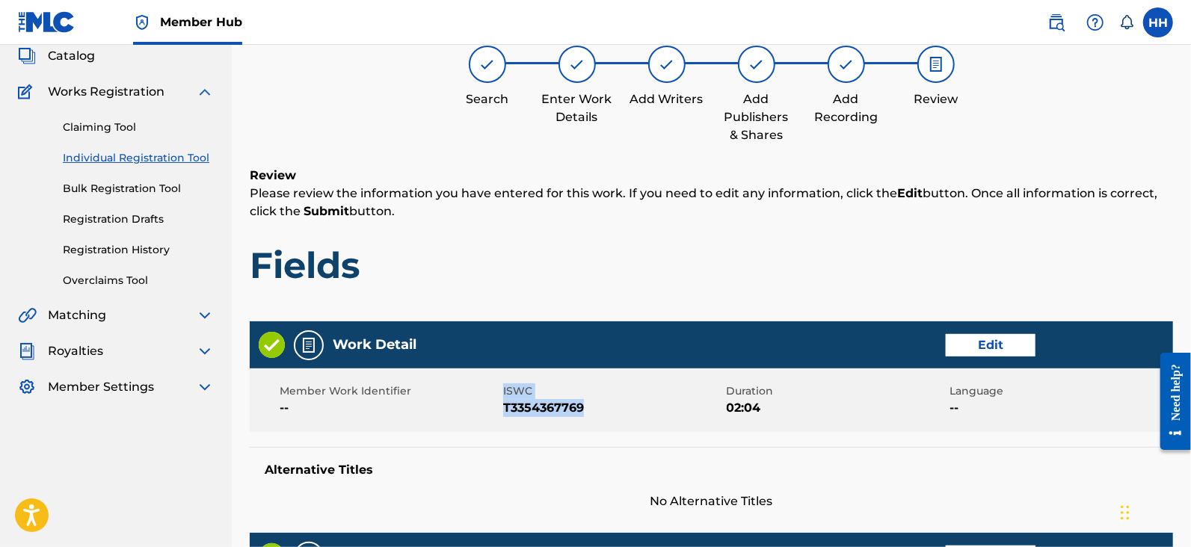
drag, startPoint x: 500, startPoint y: 405, endPoint x: 623, endPoint y: 420, distance: 124.2
click at [623, 420] on div "Member Work Identifier -- ISWC T3354367769 Duration 02:04 Language --" at bounding box center [711, 401] width 923 height 64
click at [565, 413] on span "T3354367769" at bounding box center [613, 408] width 220 height 18
click at [583, 409] on span "T3354367769" at bounding box center [613, 408] width 220 height 18
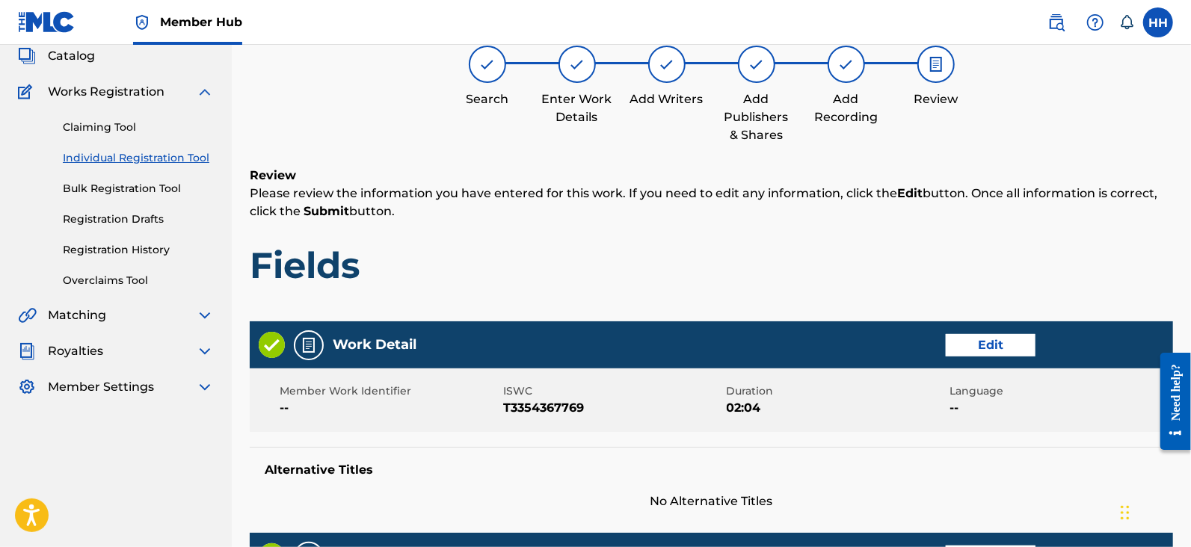
click at [571, 406] on span "T3354367769" at bounding box center [613, 408] width 220 height 18
copy span "T3354367769"
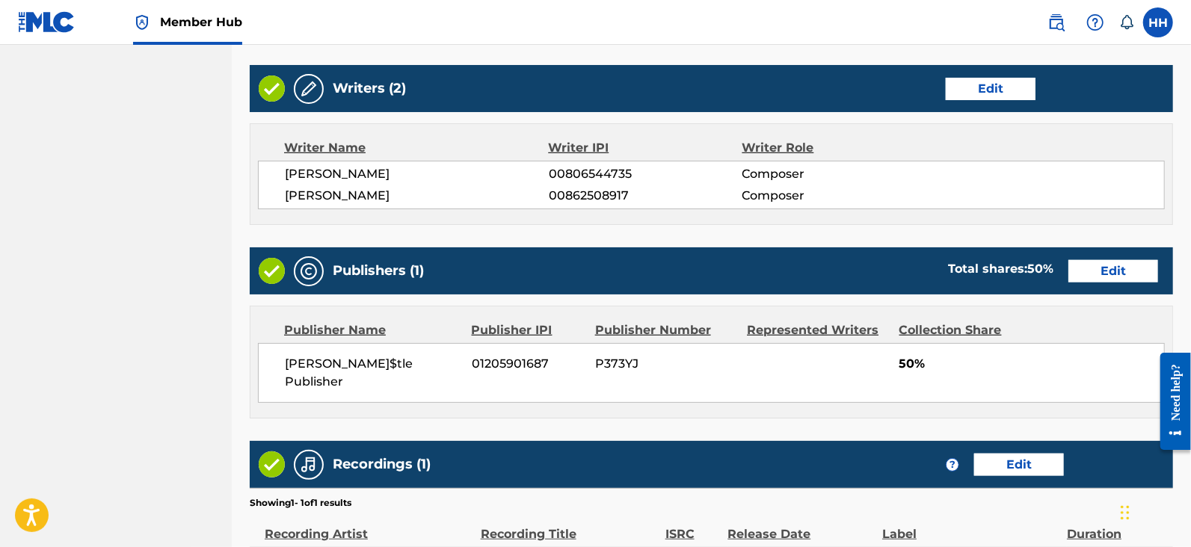
scroll to position [653, 0]
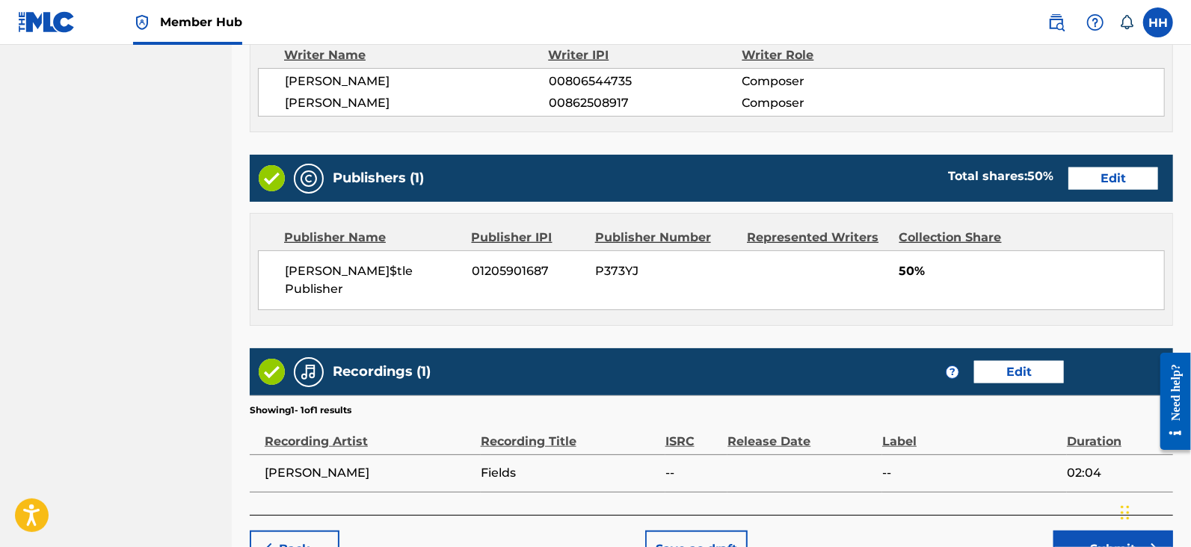
click at [833, 281] on div "Hans Hu$tle Publisher 01205901687 P373YJ 50%" at bounding box center [711, 280] width 907 height 60
click at [1089, 167] on button "Edit" at bounding box center [1113, 178] width 90 height 22
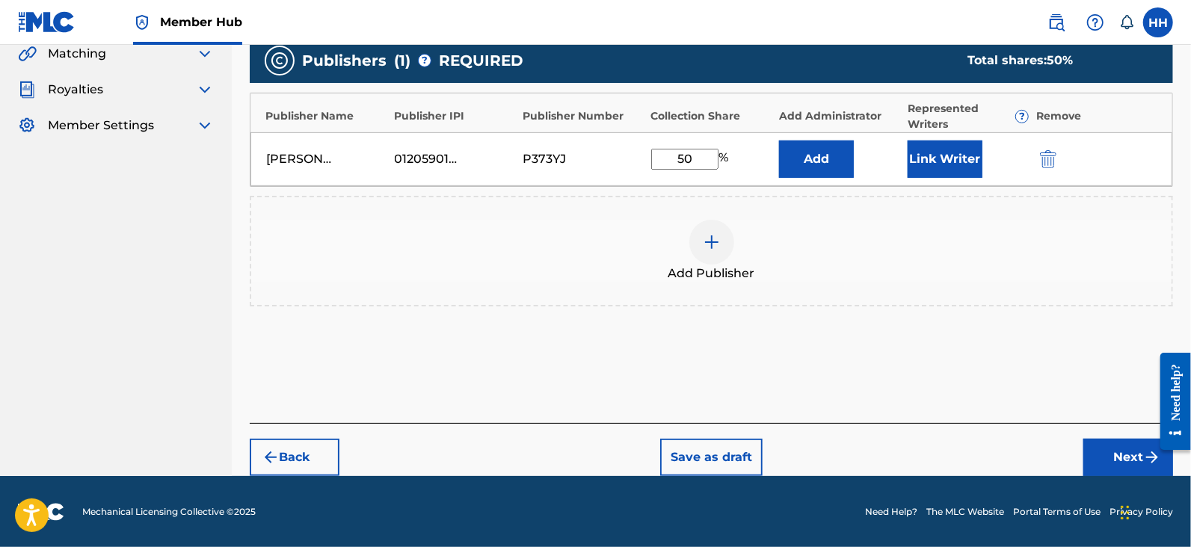
scroll to position [261, 0]
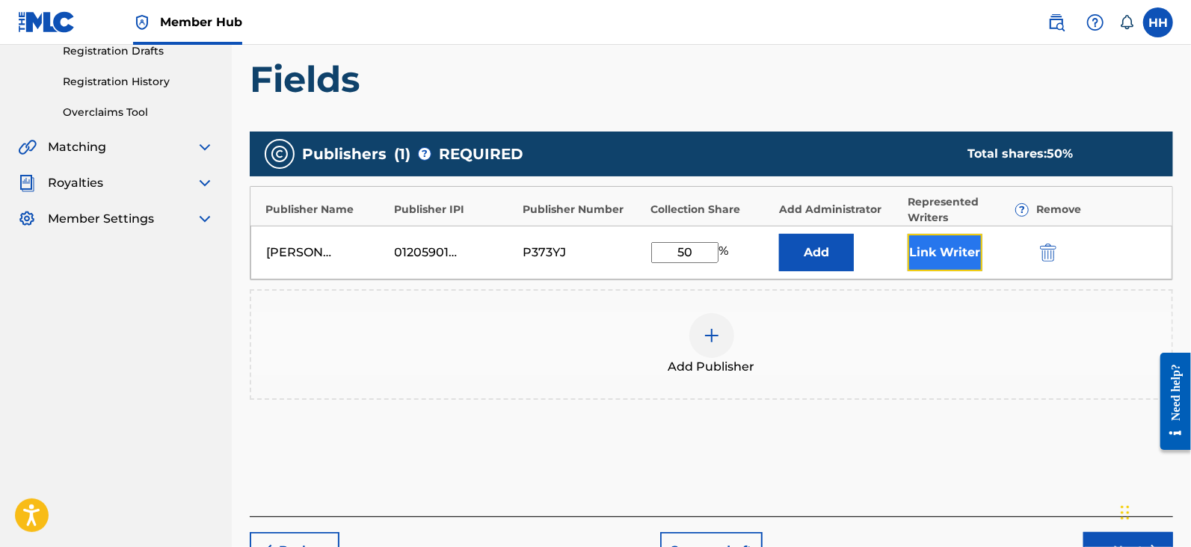
click at [946, 247] on button "Link Writer" at bounding box center [944, 252] width 75 height 37
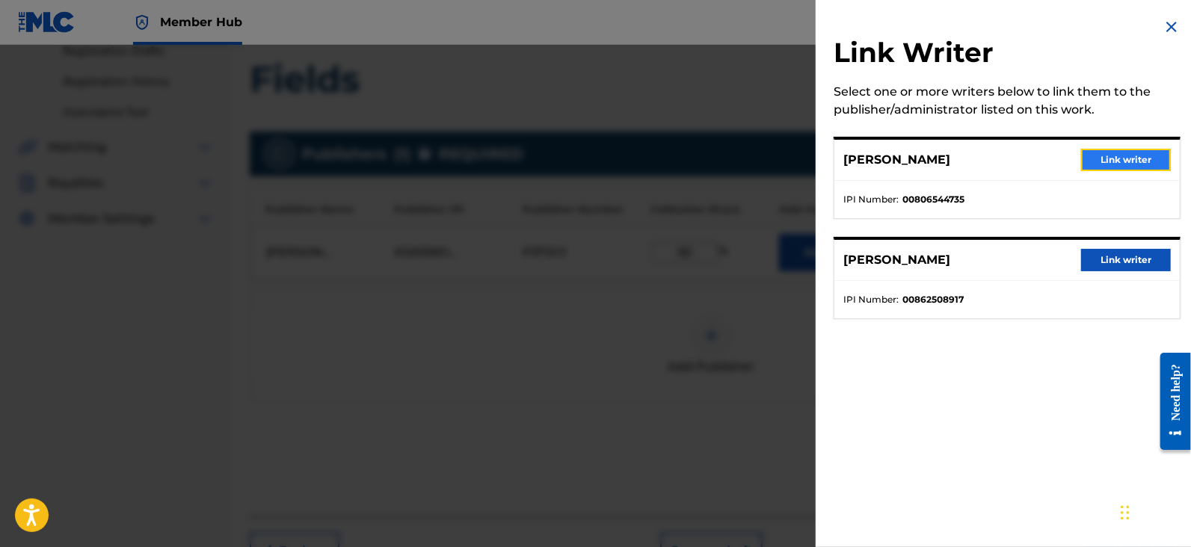
click at [1118, 162] on button "Link writer" at bounding box center [1126, 160] width 90 height 22
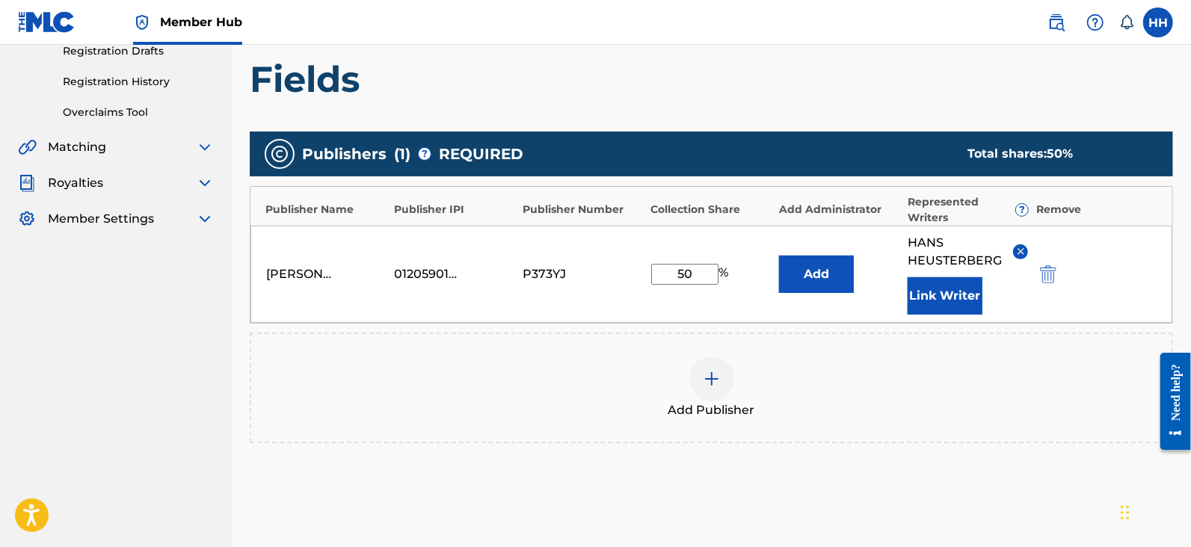
click at [710, 389] on div at bounding box center [711, 379] width 45 height 45
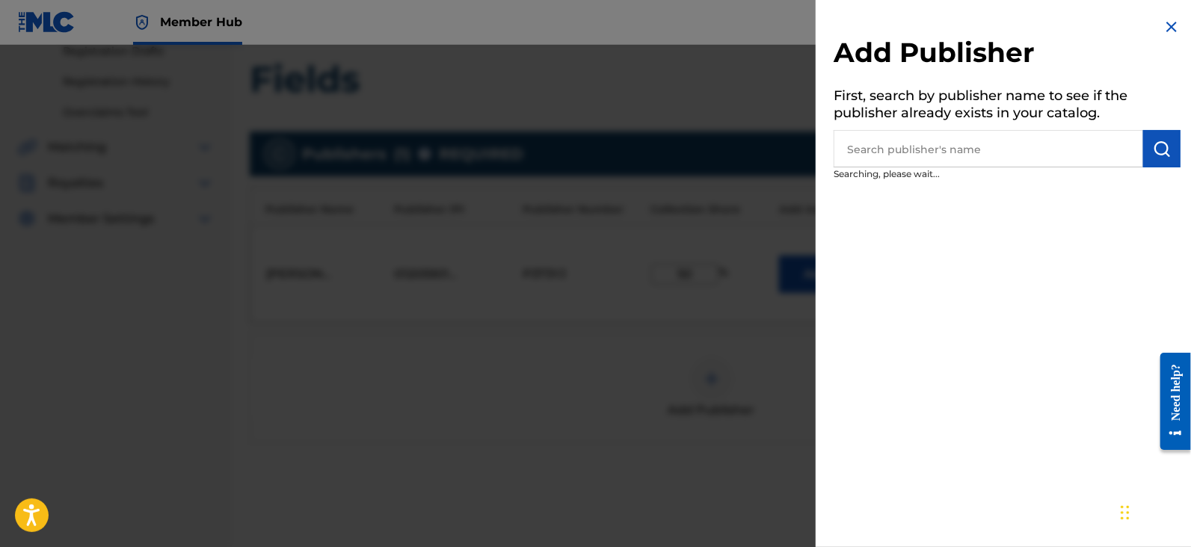
click at [570, 208] on div at bounding box center [595, 318] width 1191 height 547
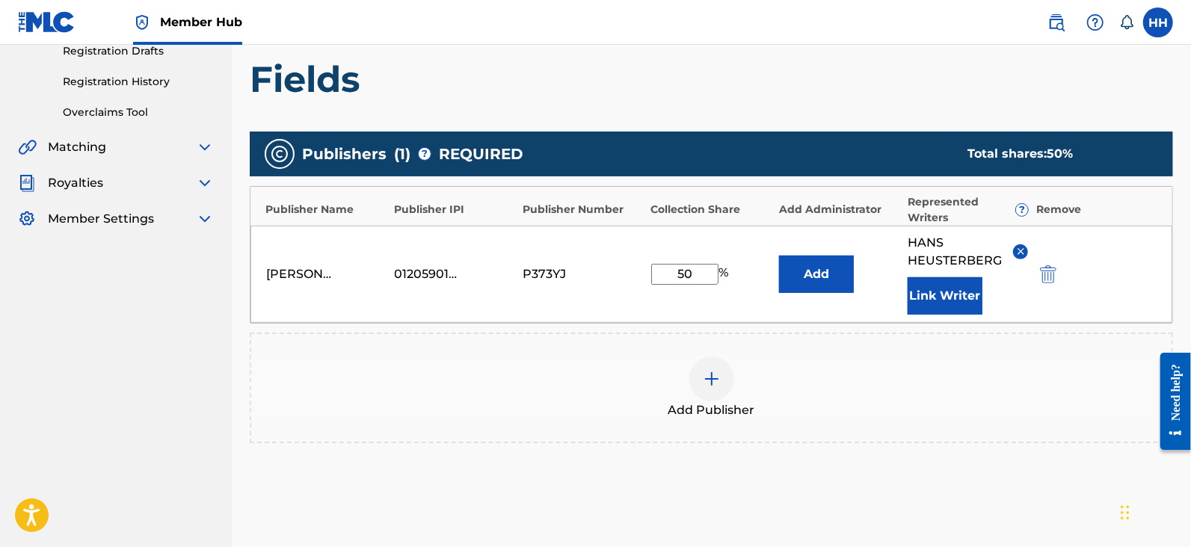
scroll to position [397, 0]
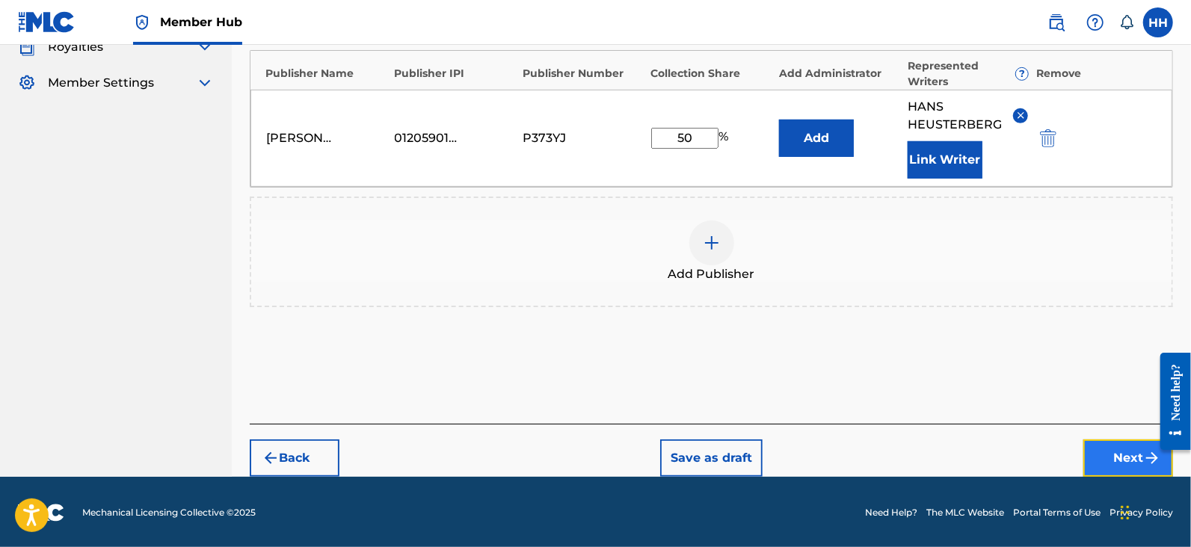
click at [1090, 454] on button "Next" at bounding box center [1128, 458] width 90 height 37
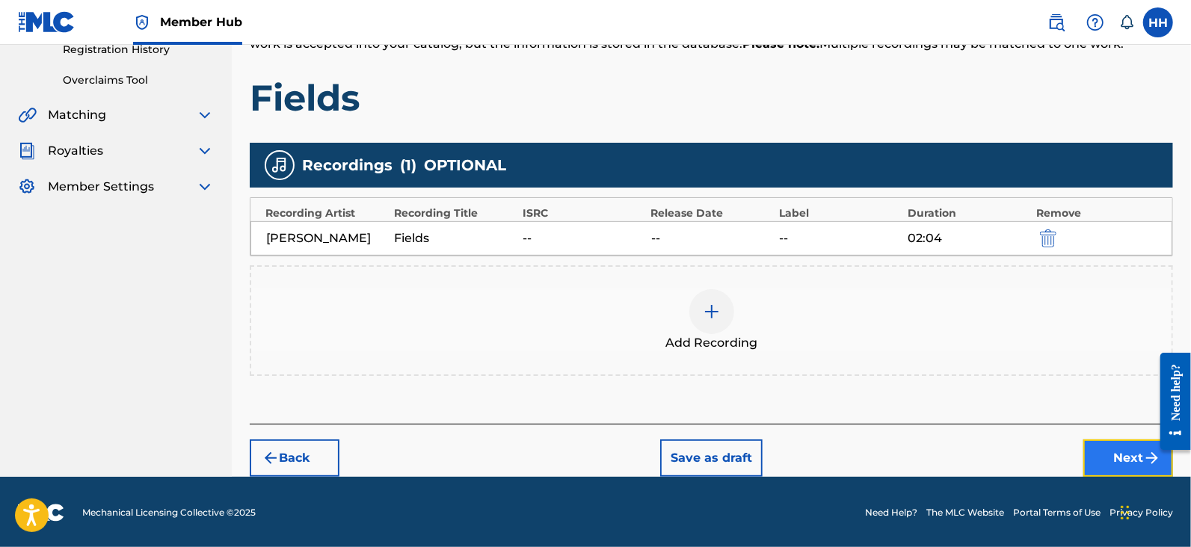
click at [1088, 447] on button "Next" at bounding box center [1128, 458] width 90 height 37
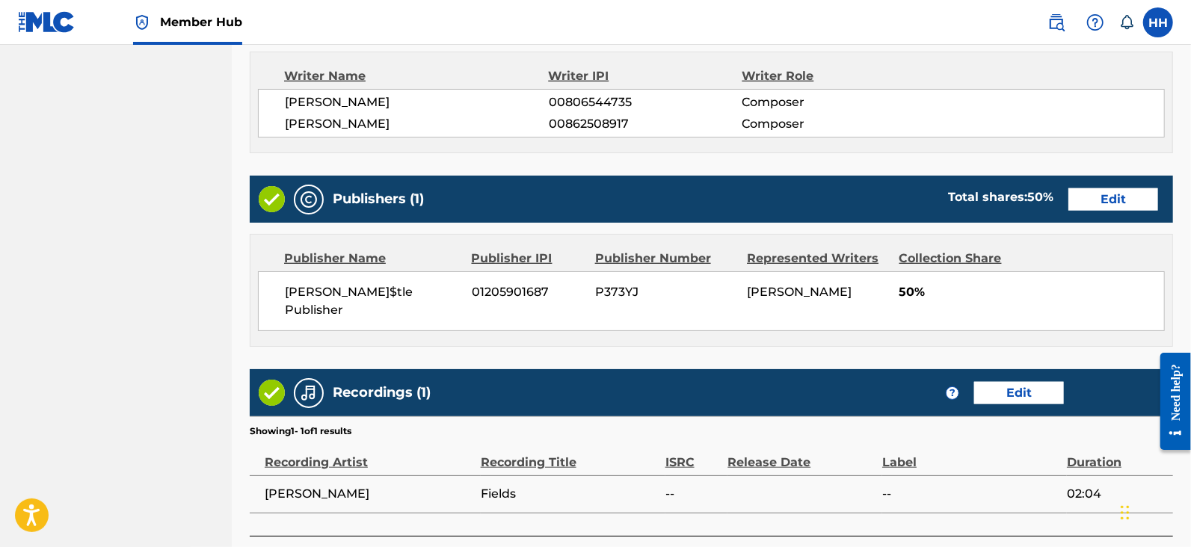
scroll to position [726, 0]
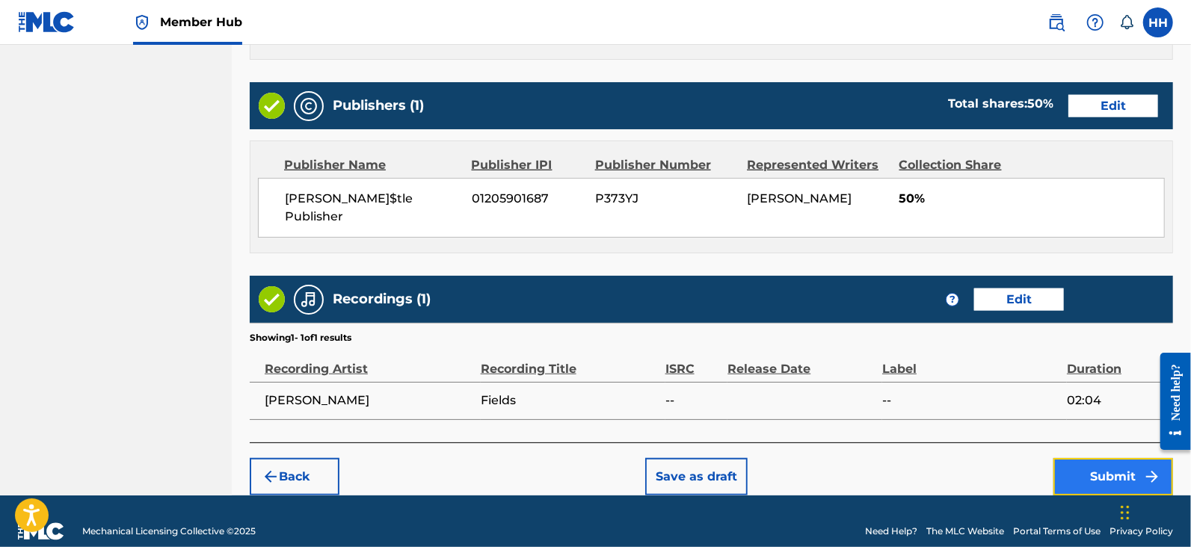
click at [1067, 458] on button "Submit" at bounding box center [1113, 476] width 120 height 37
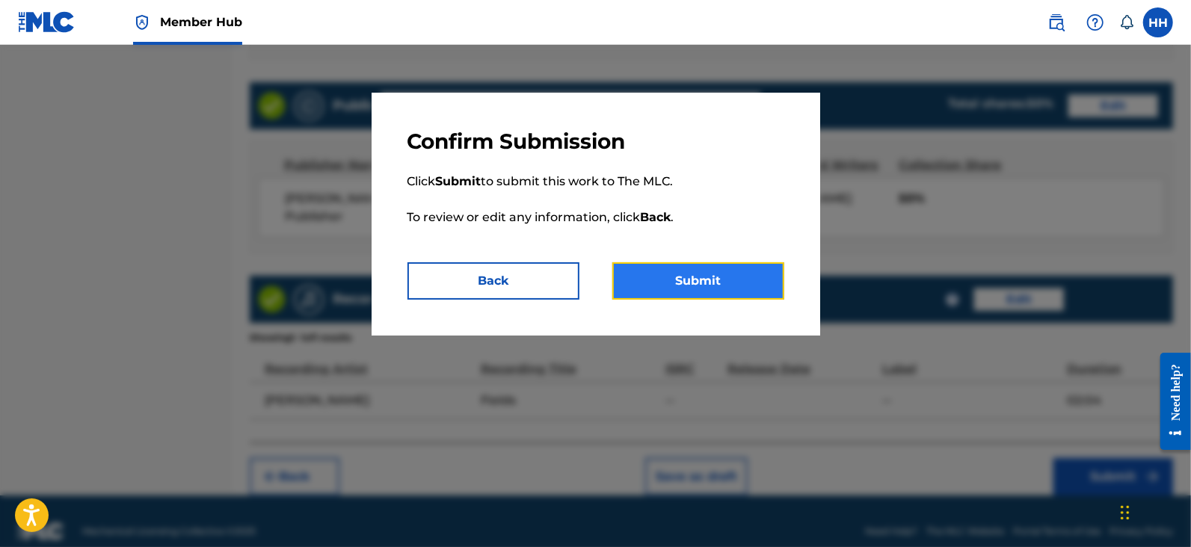
click at [756, 292] on button "Submit" at bounding box center [698, 280] width 172 height 37
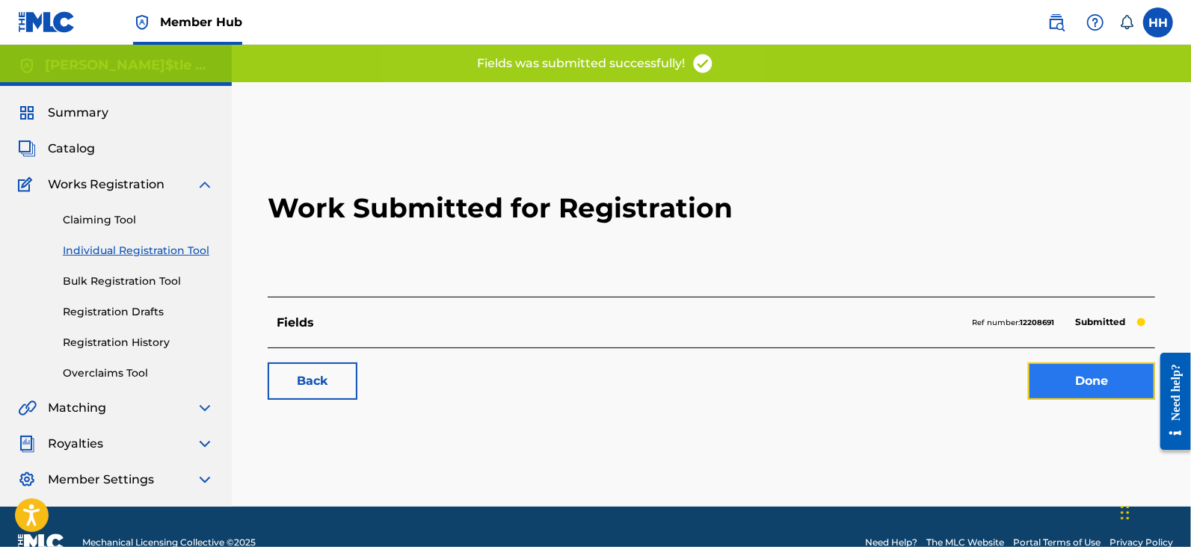
click at [1073, 395] on link "Done" at bounding box center [1091, 381] width 127 height 37
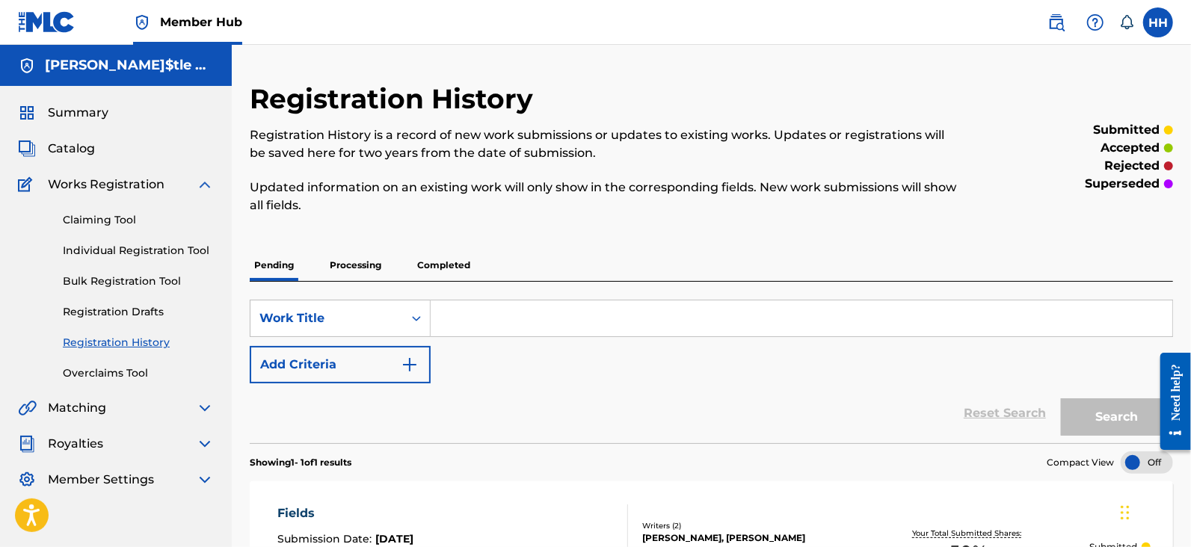
click at [490, 318] on input "Search Form" at bounding box center [802, 318] width 742 height 36
click at [105, 246] on link "Individual Registration Tool" at bounding box center [138, 251] width 151 height 16
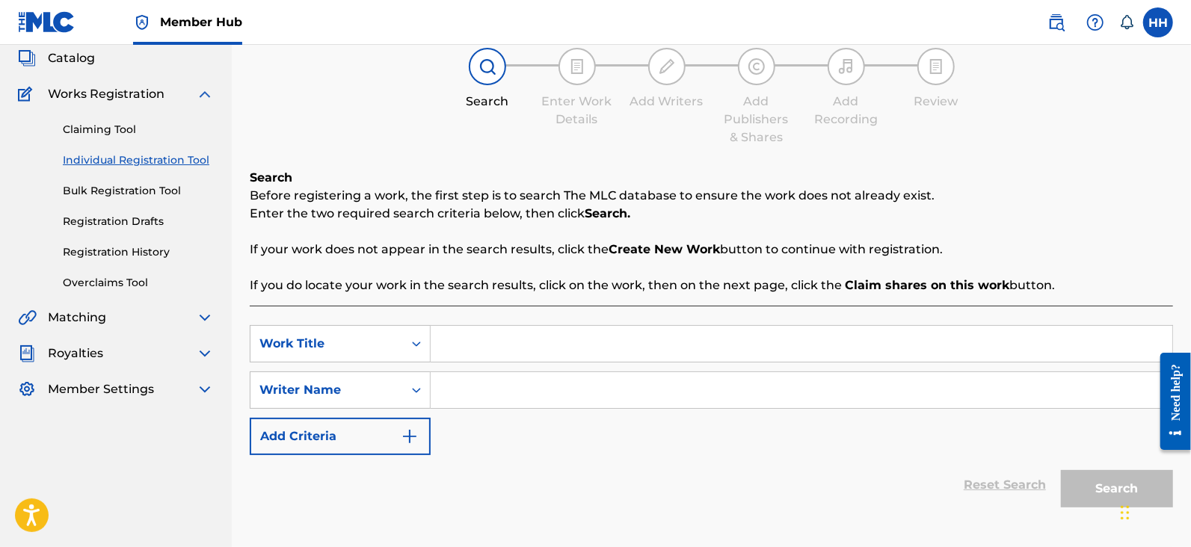
scroll to position [182, 0]
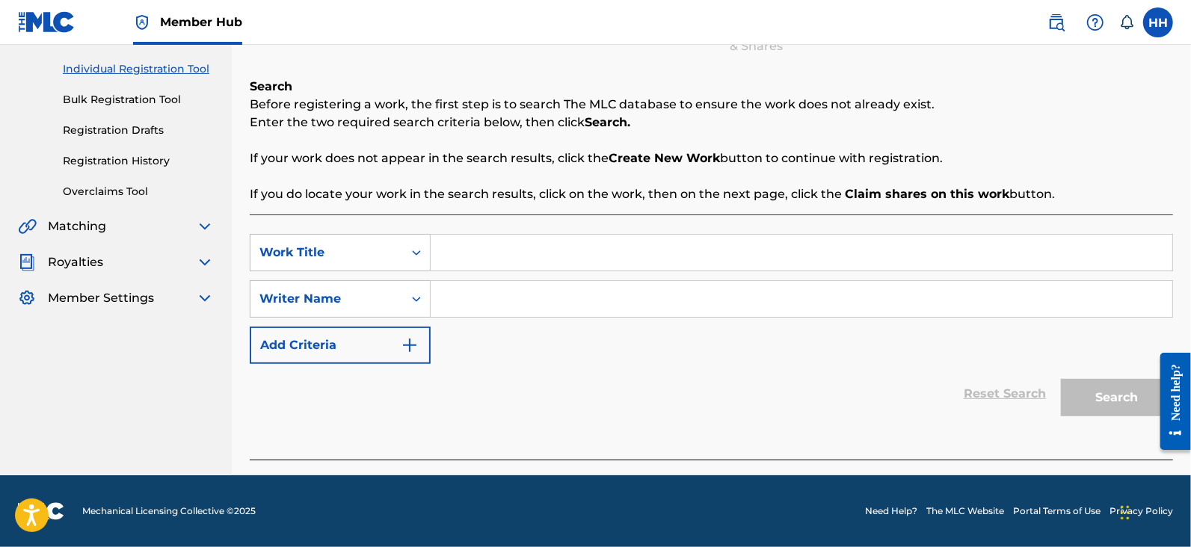
click at [508, 248] on input "Search Form" at bounding box center [802, 253] width 742 height 36
paste input "Lazy Bird"
type input "Lazy Bird"
click at [508, 283] on input "Search Form" at bounding box center [802, 299] width 742 height 36
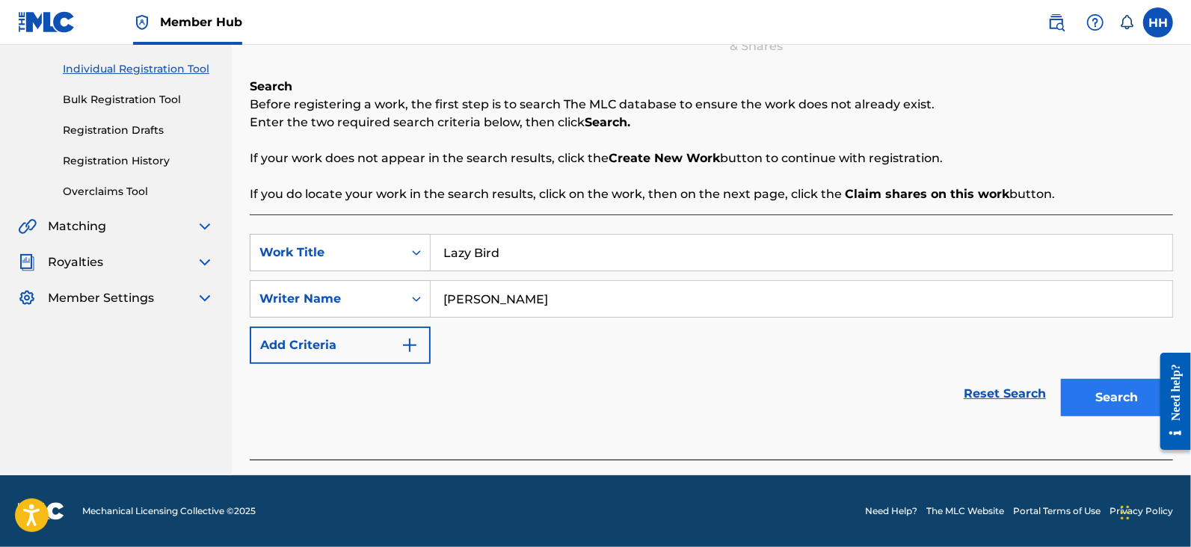
type input "Hans Heusterberg"
click at [1070, 401] on button "Search" at bounding box center [1117, 397] width 112 height 37
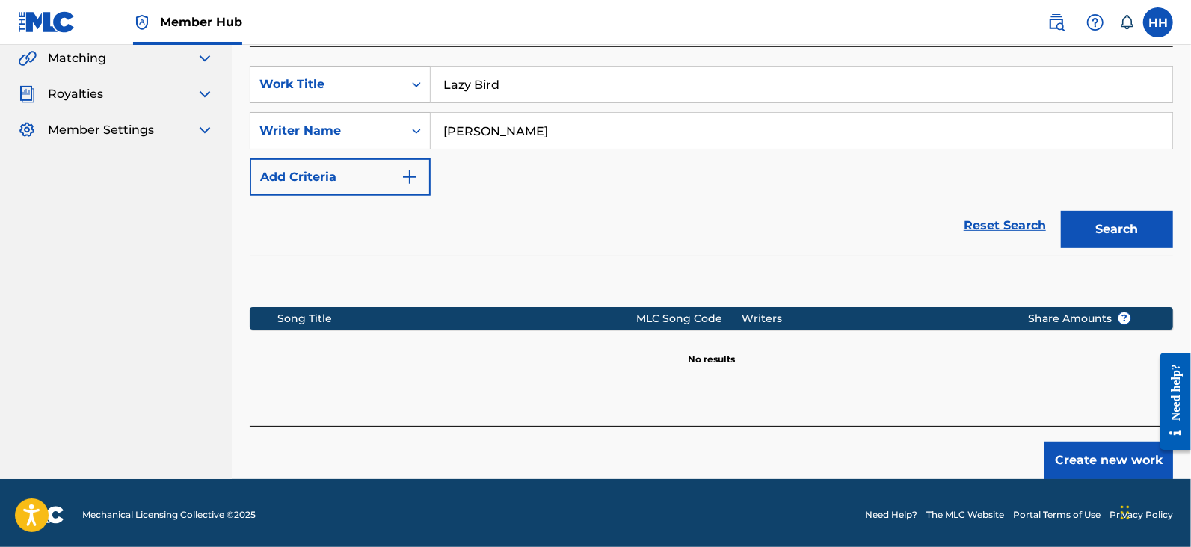
scroll to position [353, 0]
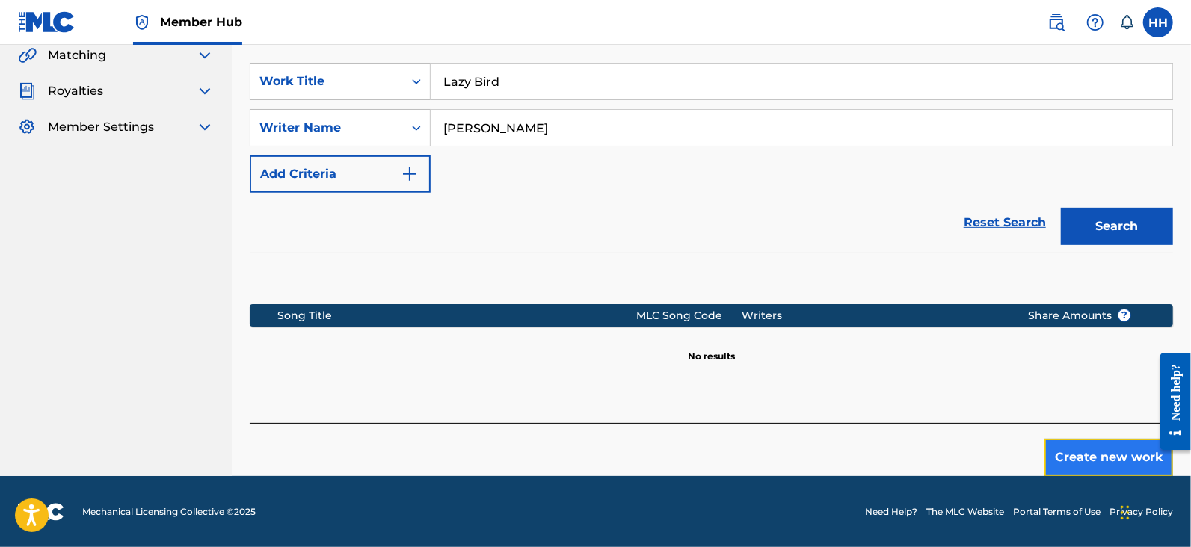
click at [1058, 441] on button "Create new work" at bounding box center [1108, 457] width 129 height 37
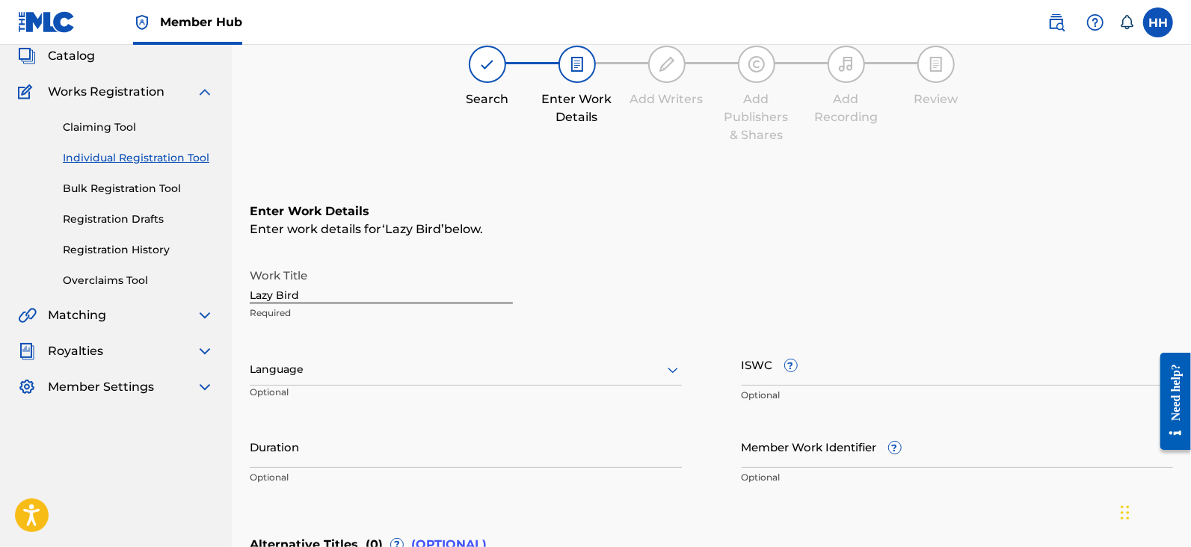
scroll to position [186, 0]
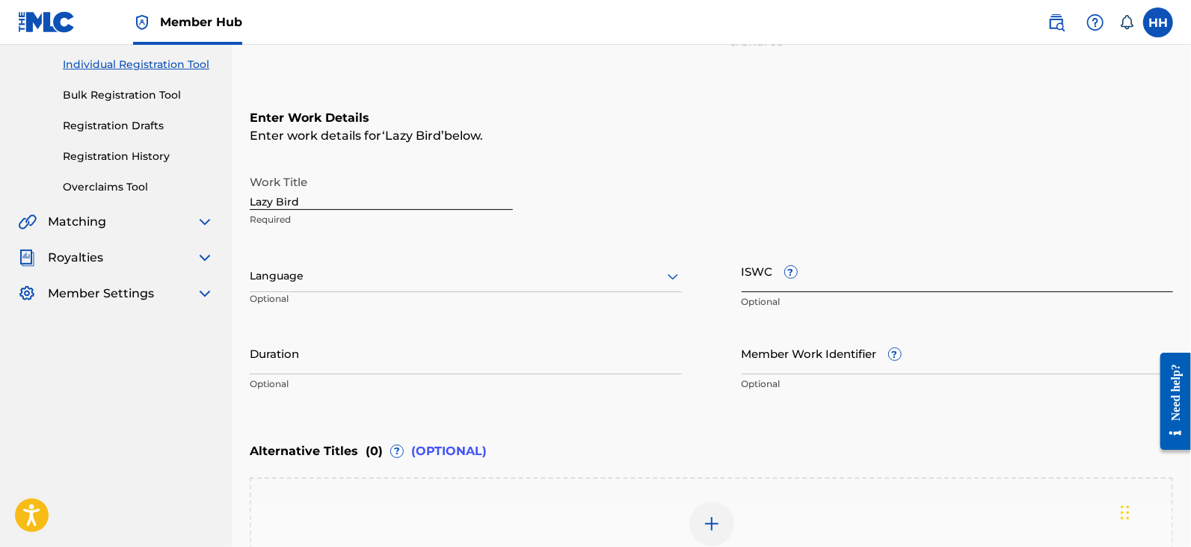
click at [750, 267] on input "ISWC ?" at bounding box center [958, 271] width 432 height 43
paste input "T3354367770"
type input "T3354367770"
click at [428, 352] on input "Duration" at bounding box center [466, 353] width 432 height 43
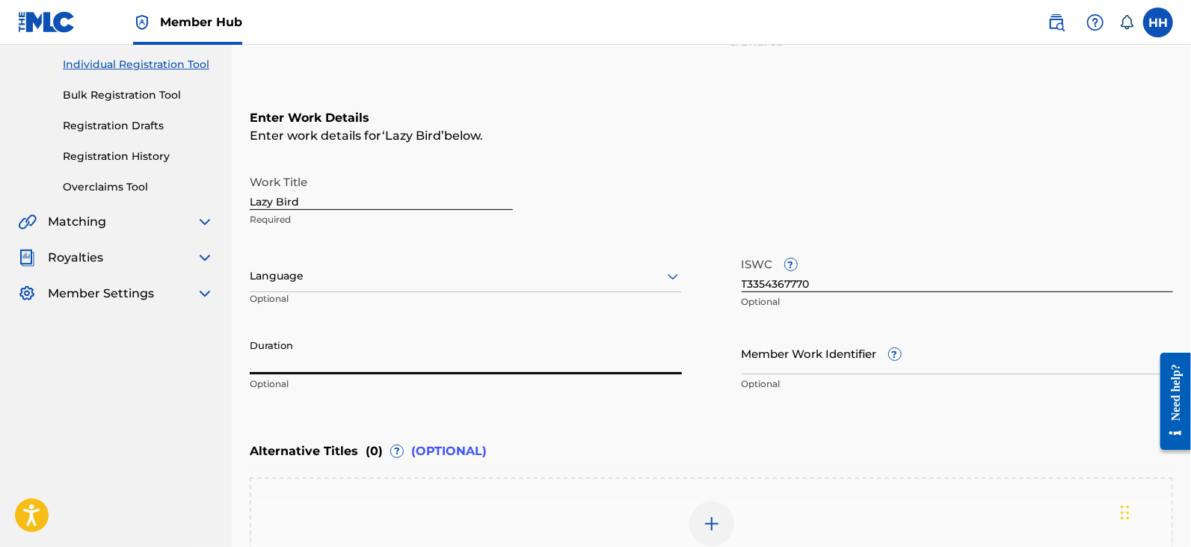
paste input "1:57"
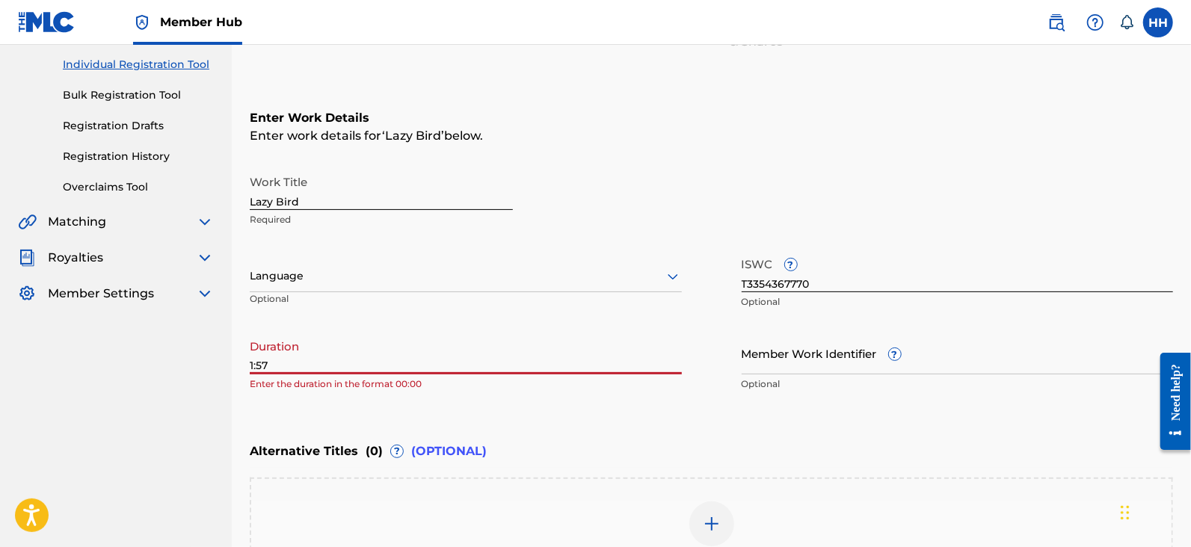
click at [253, 366] on input "1:57" at bounding box center [466, 353] width 432 height 43
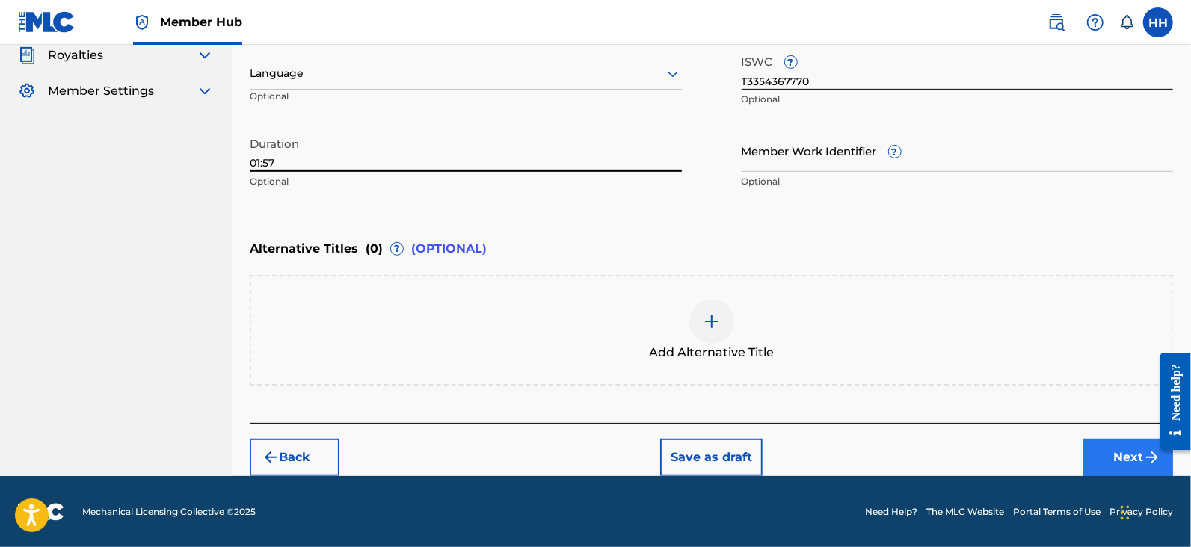
type input "01:57"
click at [1115, 446] on button "Next" at bounding box center [1128, 457] width 90 height 37
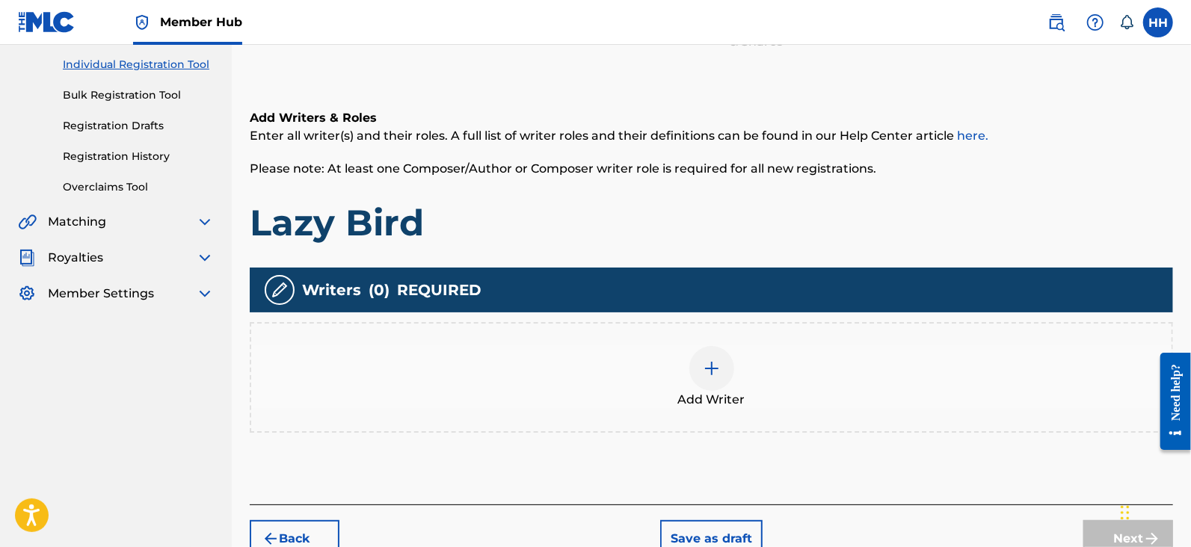
scroll to position [254, 0]
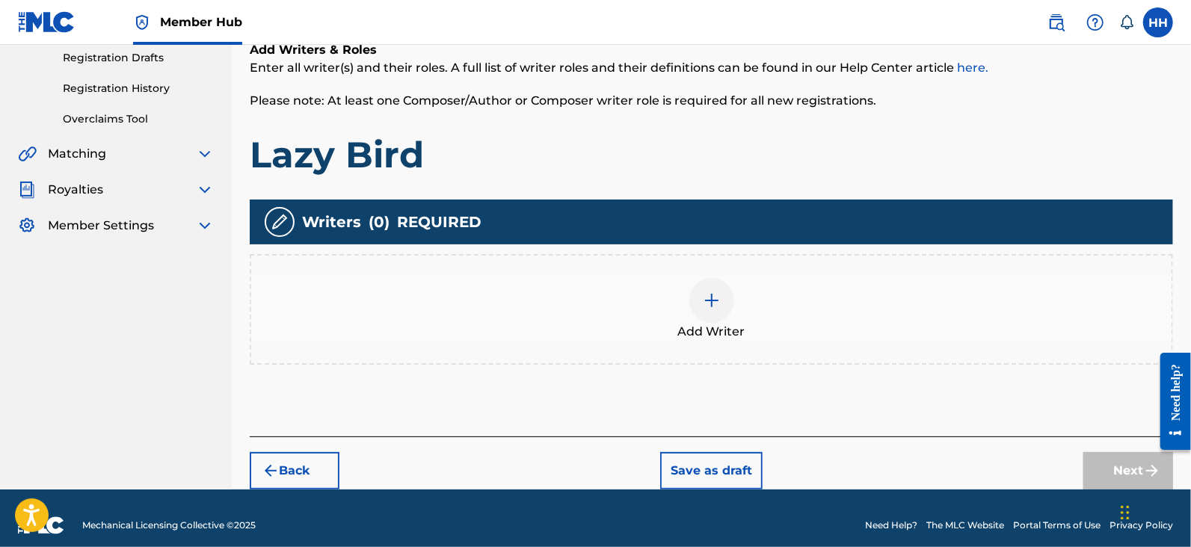
click at [688, 327] on span "Add Writer" at bounding box center [711, 332] width 67 height 18
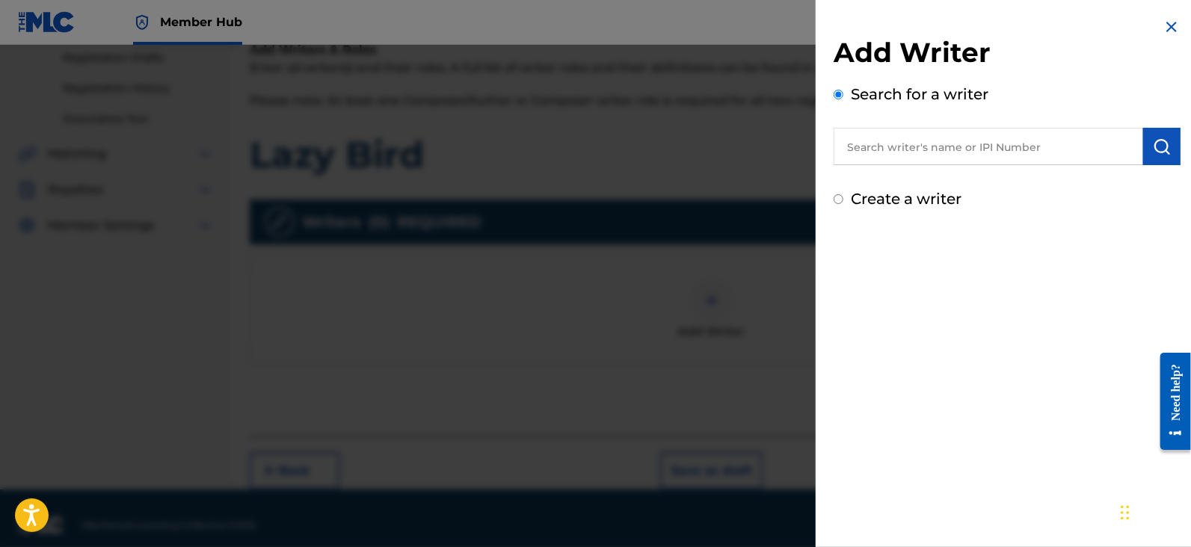
click at [891, 153] on input "text" at bounding box center [987, 146] width 309 height 37
paste input "806544735"
type input "00806544735"
click at [1153, 130] on button "submit" at bounding box center [1161, 146] width 37 height 37
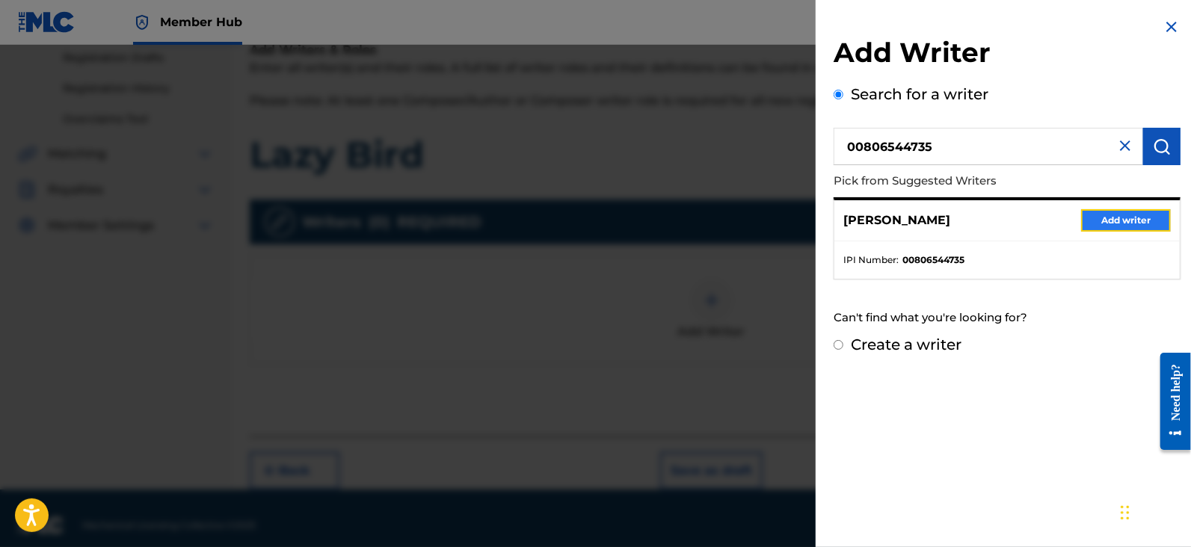
click at [1081, 215] on button "Add writer" at bounding box center [1126, 220] width 90 height 22
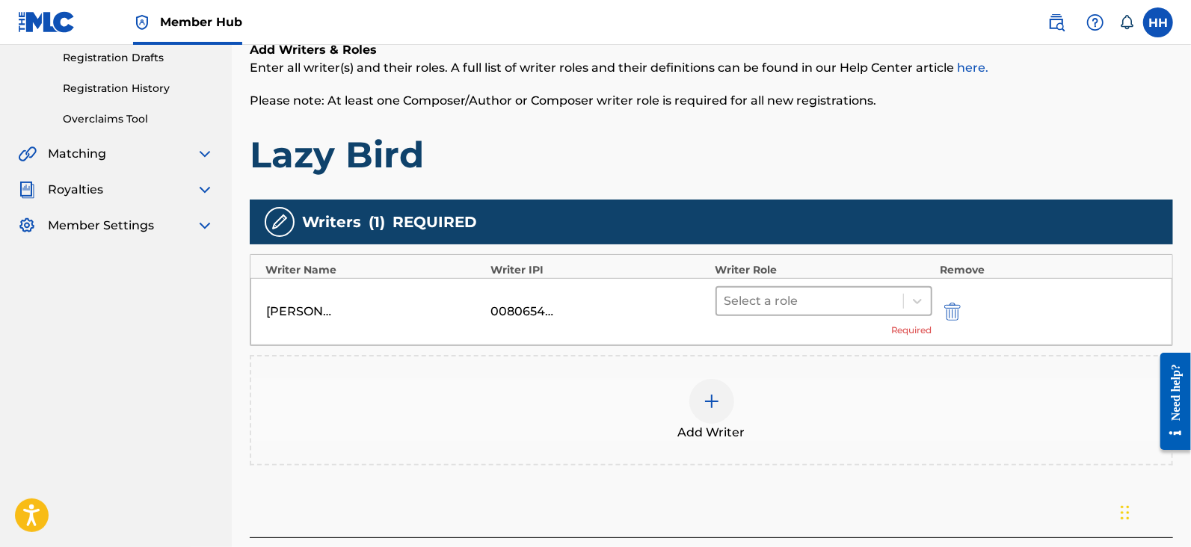
click at [845, 296] on div at bounding box center [809, 301] width 171 height 21
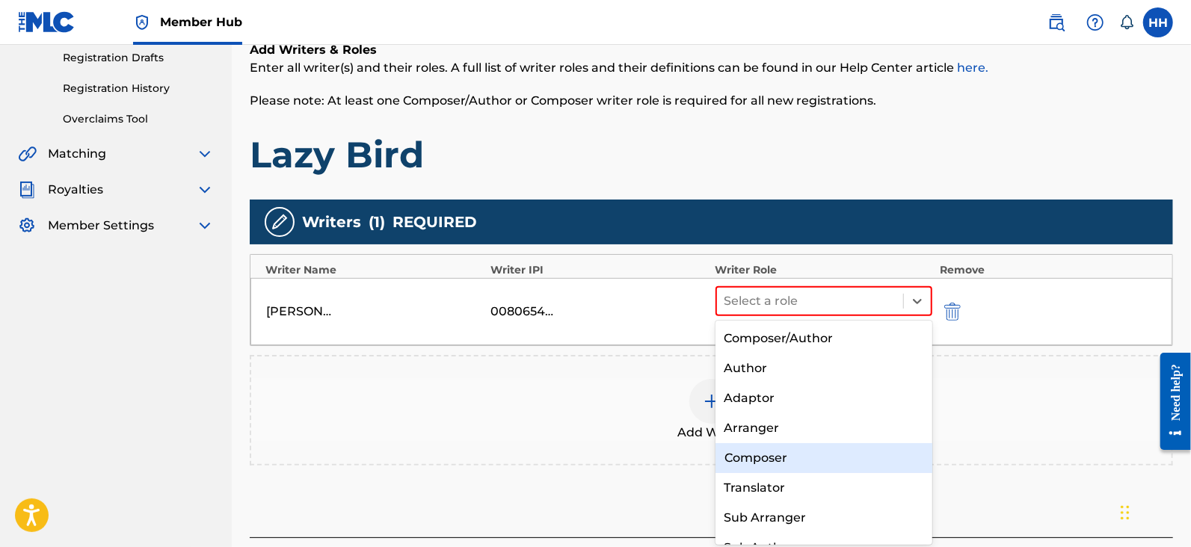
click at [766, 465] on div "Composer" at bounding box center [823, 458] width 217 height 30
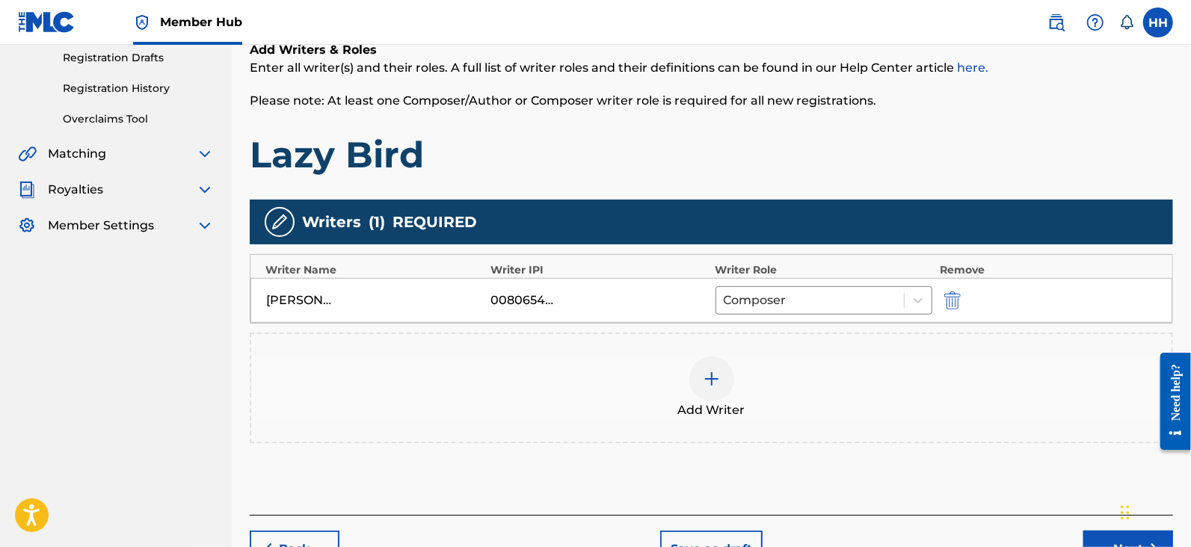
click at [719, 386] on img at bounding box center [712, 379] width 18 height 18
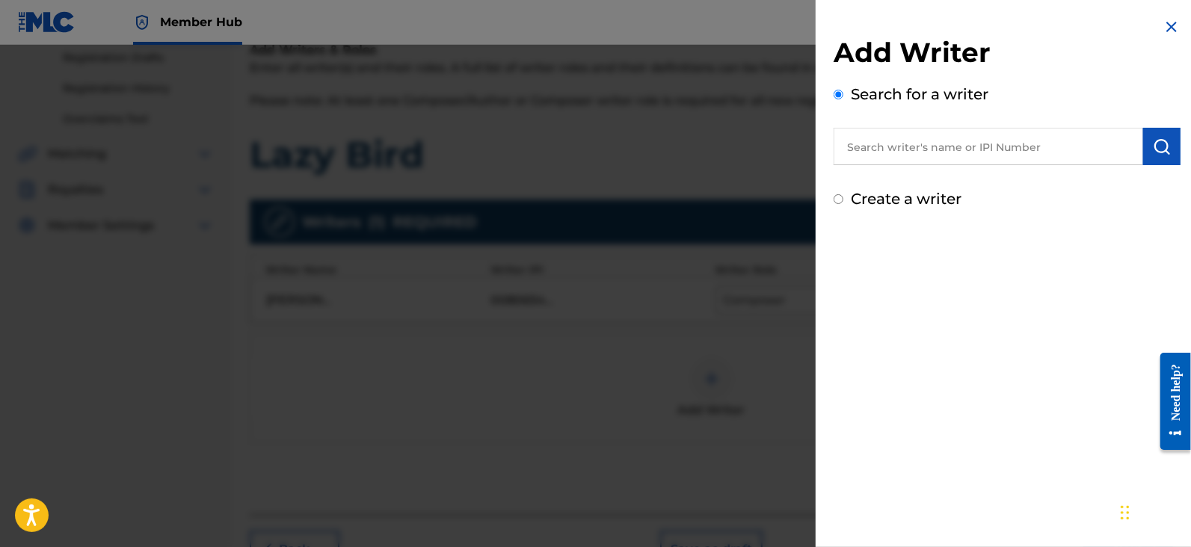
click at [860, 135] on input "text" at bounding box center [987, 146] width 309 height 37
paste input "862508917"
type input "00862508917"
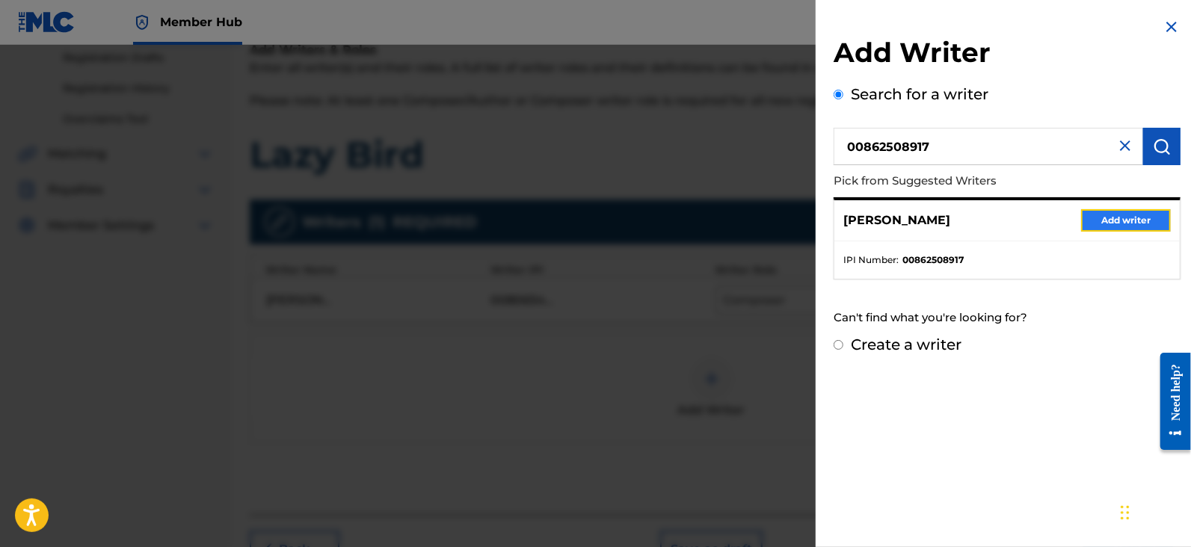
click at [1116, 214] on button "Add writer" at bounding box center [1126, 220] width 90 height 22
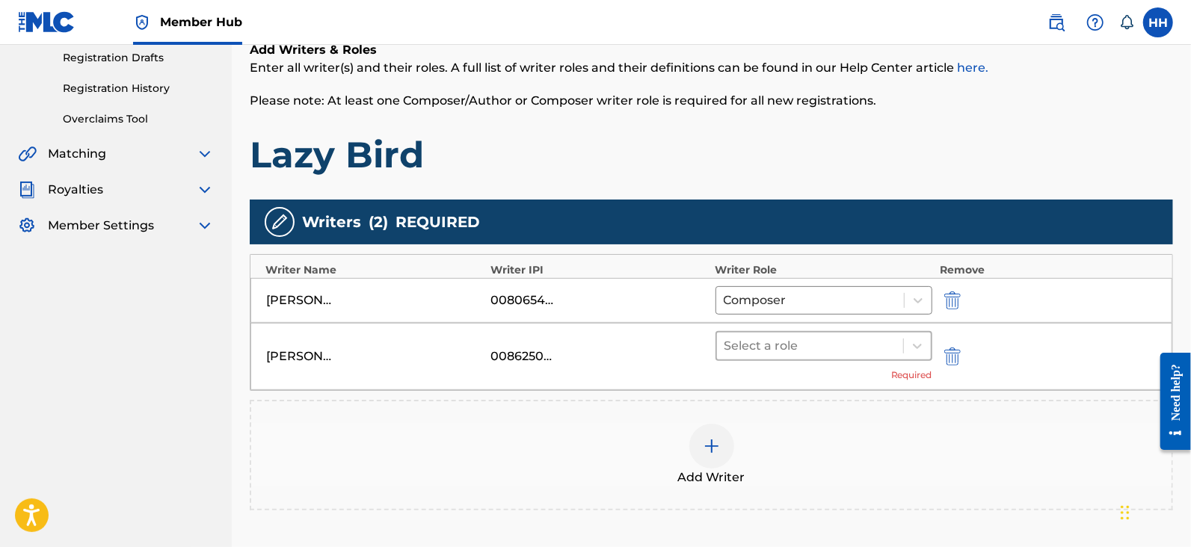
click at [787, 346] on div at bounding box center [809, 346] width 171 height 21
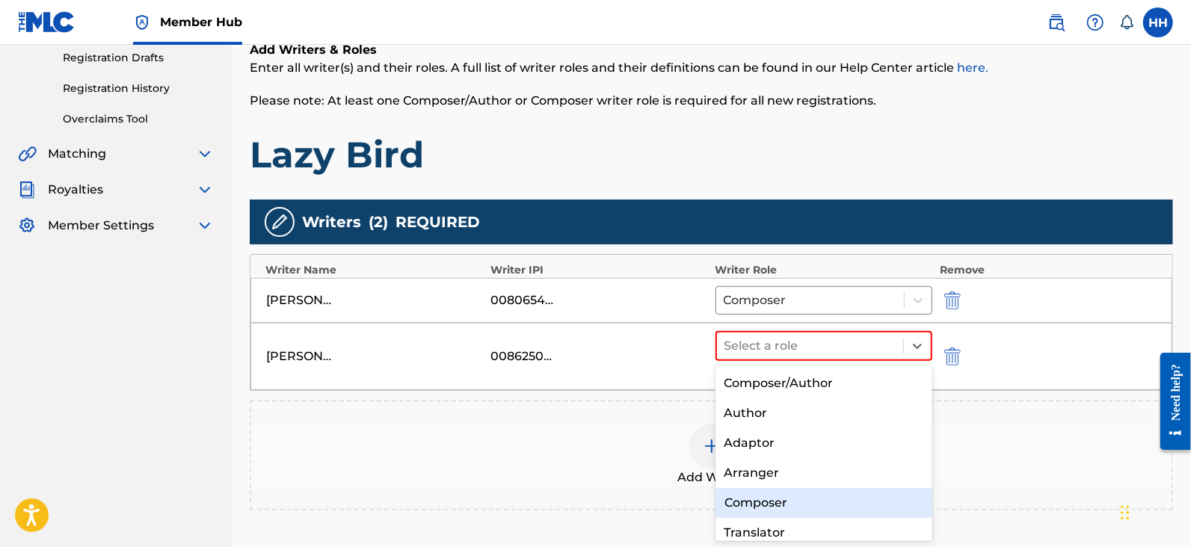
click at [755, 492] on div "Composer" at bounding box center [823, 503] width 217 height 30
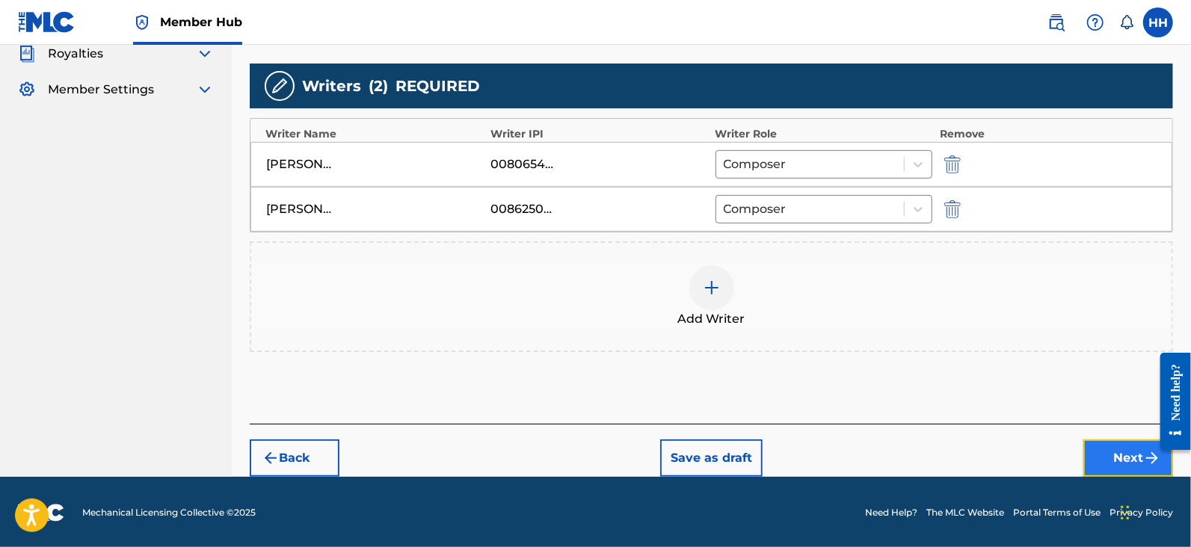
click at [1085, 452] on button "Next" at bounding box center [1128, 458] width 90 height 37
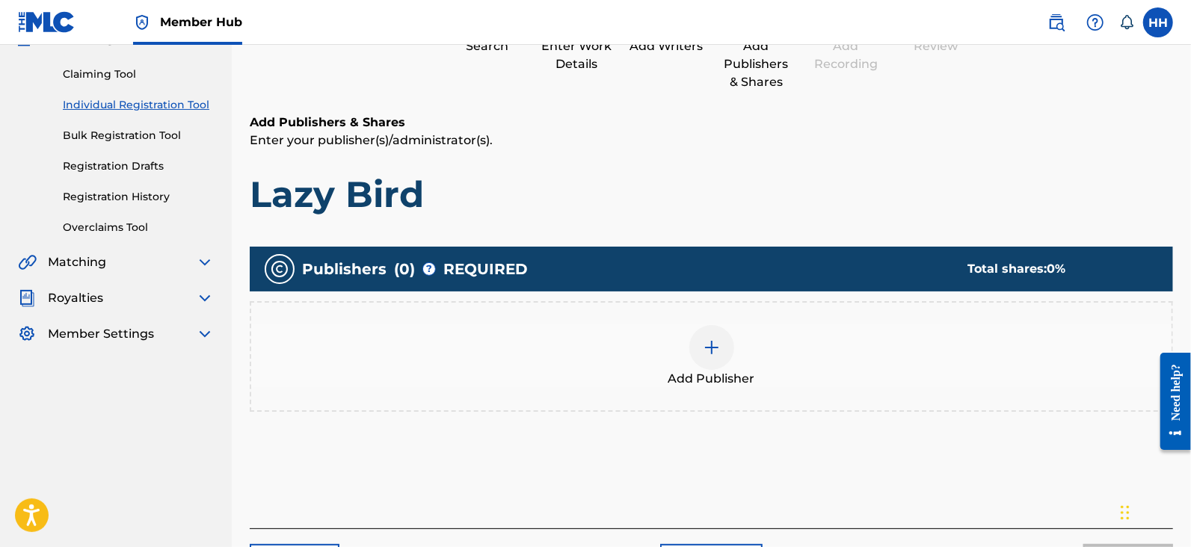
scroll to position [250, 0]
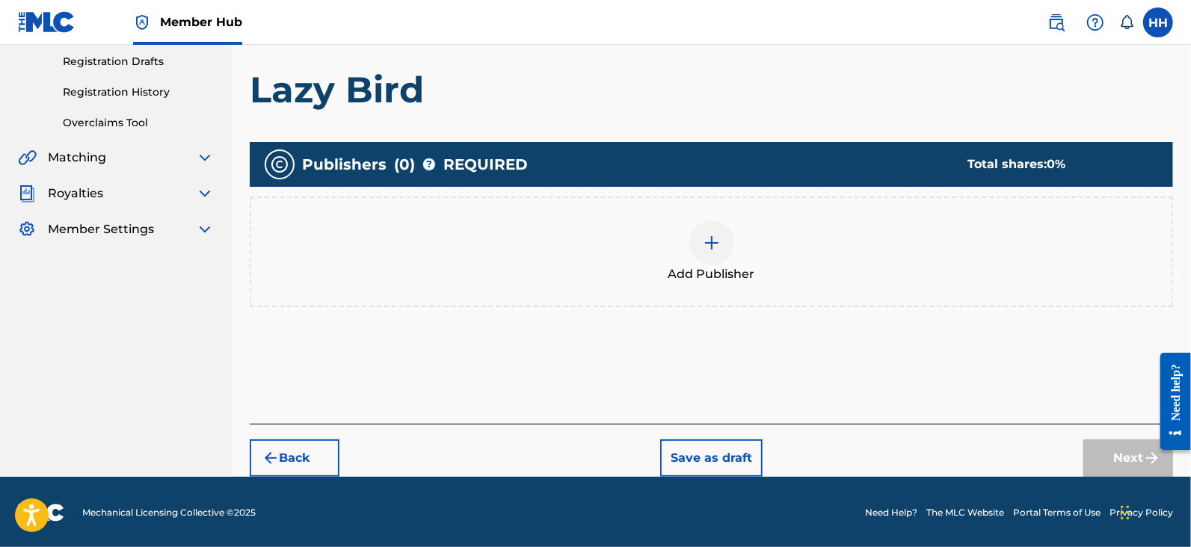
click at [691, 244] on div at bounding box center [711, 243] width 45 height 45
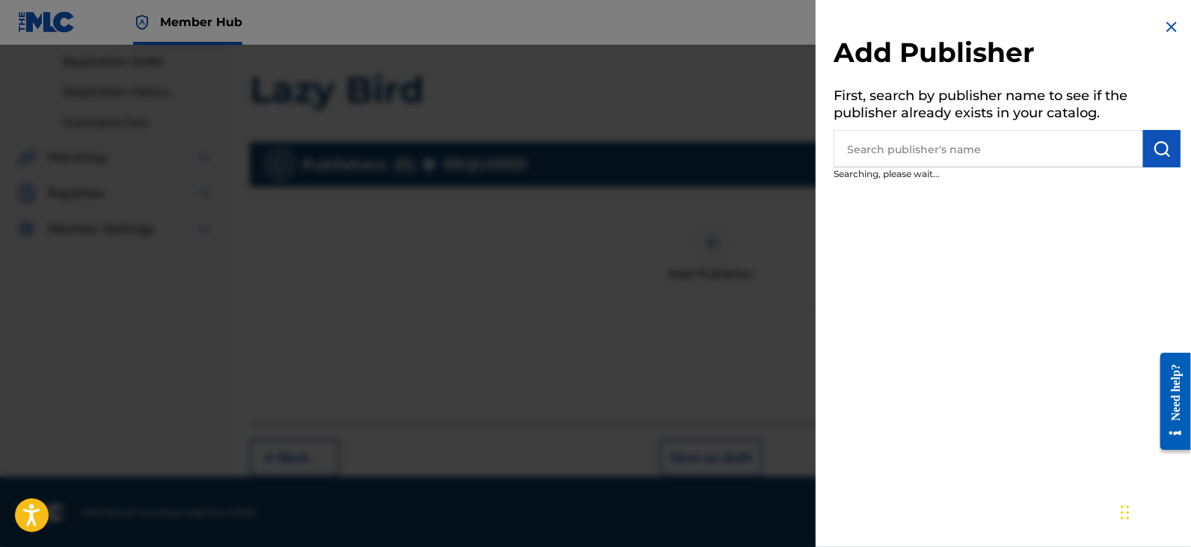
click at [981, 147] on input "text" at bounding box center [987, 148] width 309 height 37
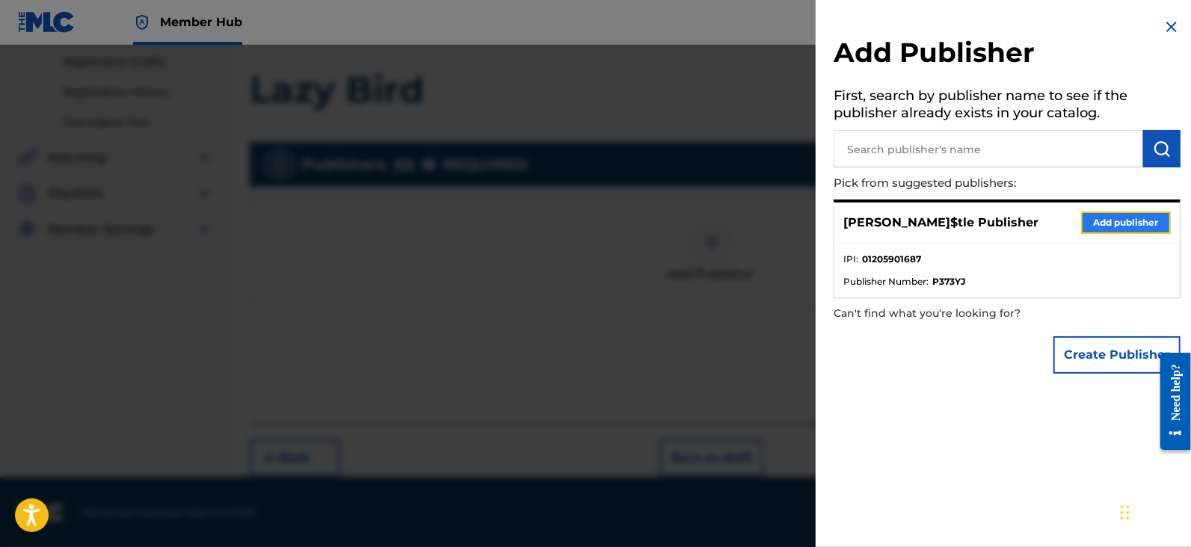
click at [1125, 228] on button "Add publisher" at bounding box center [1126, 223] width 90 height 22
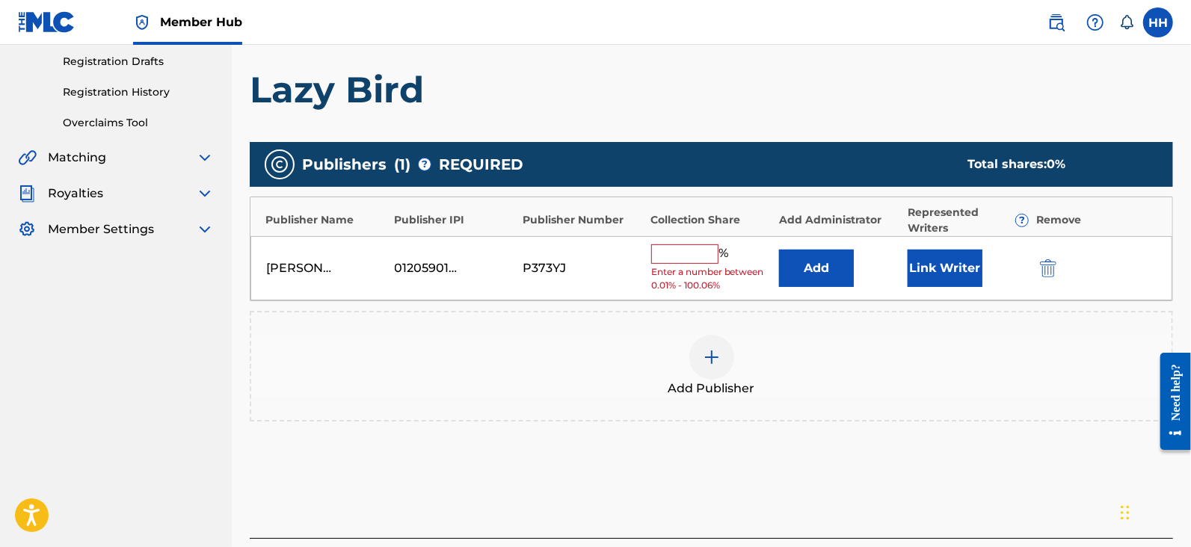
click at [705, 265] on span "Enter a number between 0.01% - 100.06%" at bounding box center [711, 278] width 121 height 27
click at [692, 254] on input "text" at bounding box center [684, 253] width 67 height 19
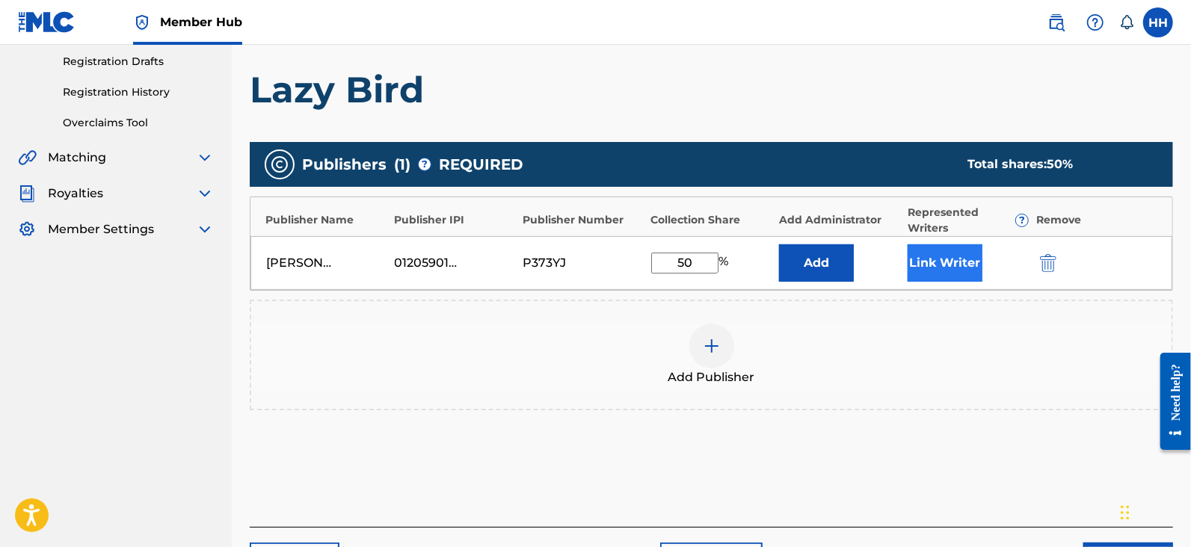
type input "50"
click at [980, 269] on button "Link Writer" at bounding box center [944, 262] width 75 height 37
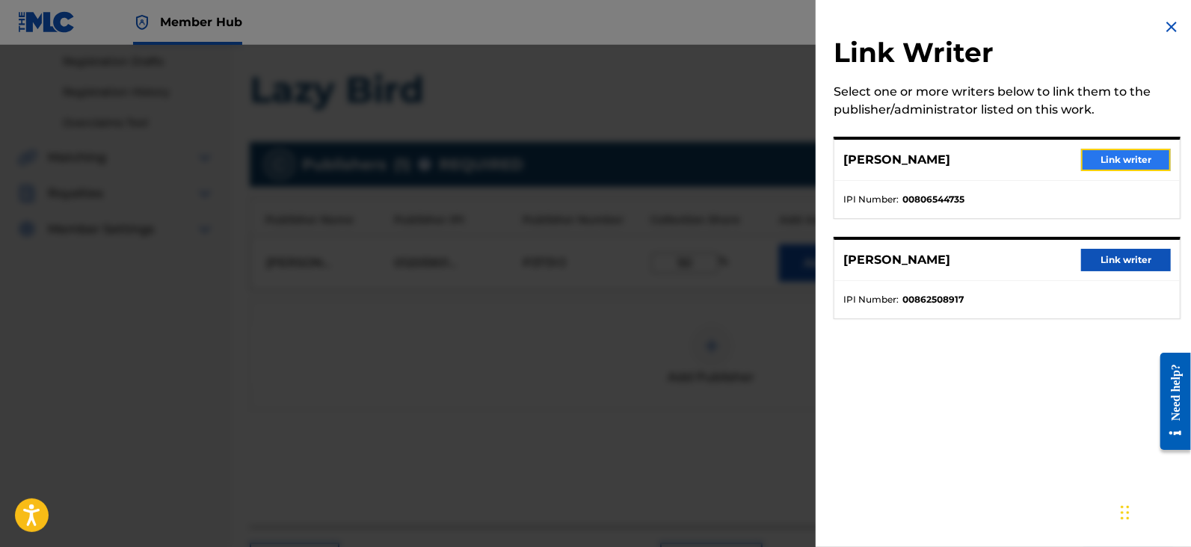
click at [1095, 168] on button "Link writer" at bounding box center [1126, 160] width 90 height 22
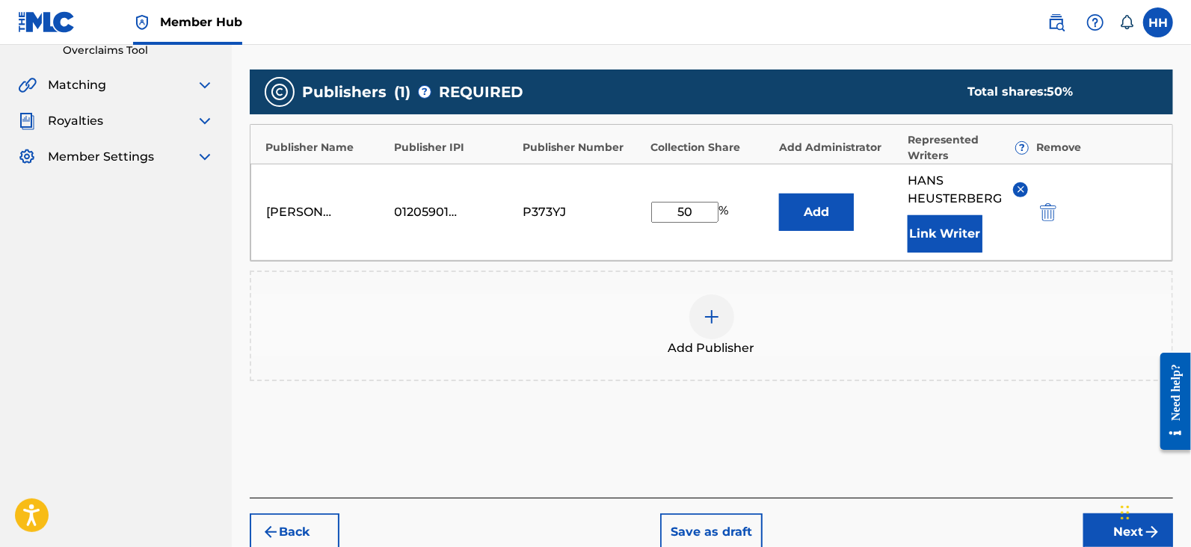
scroll to position [397, 0]
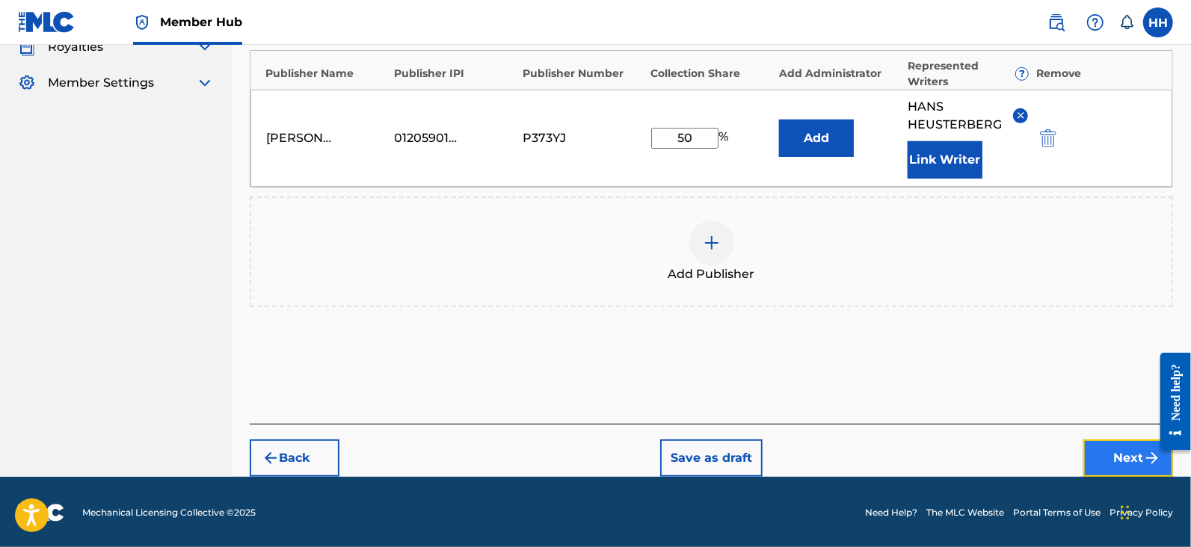
click at [1093, 451] on button "Next" at bounding box center [1128, 458] width 90 height 37
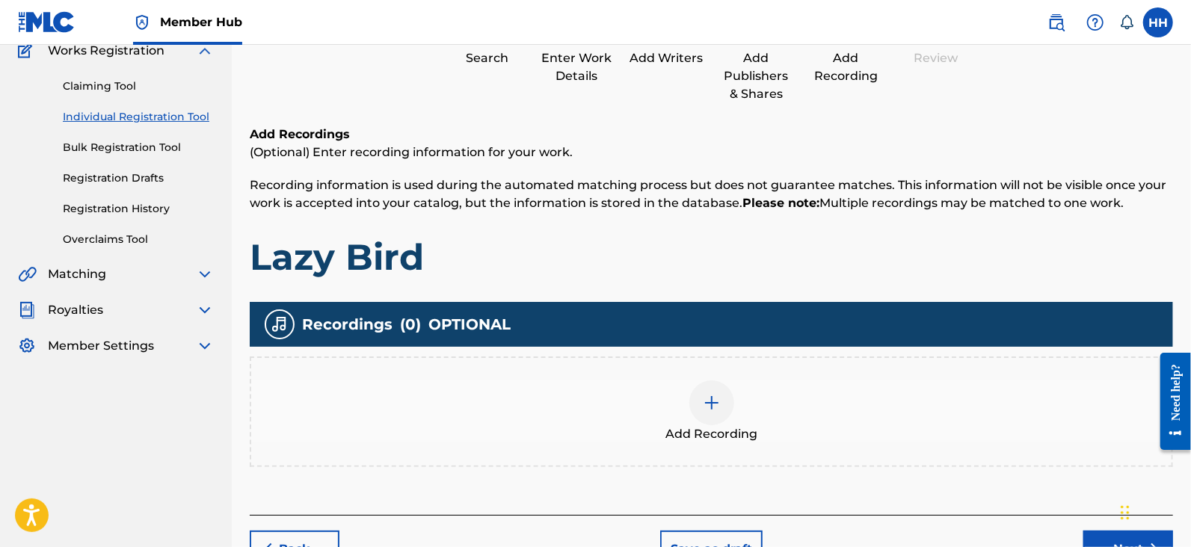
scroll to position [160, 0]
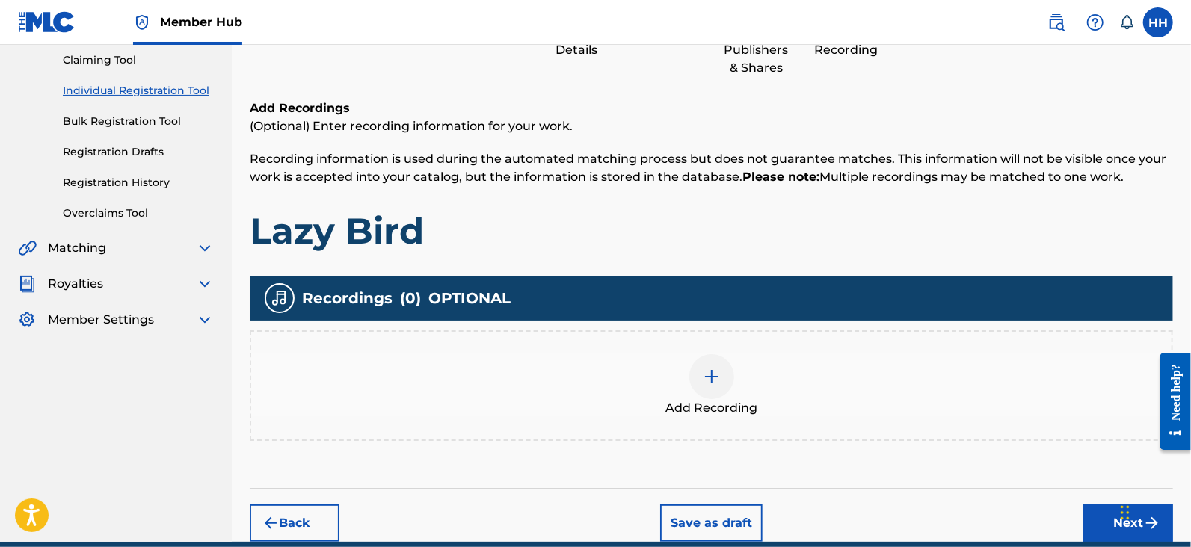
click at [721, 375] on div at bounding box center [711, 376] width 45 height 45
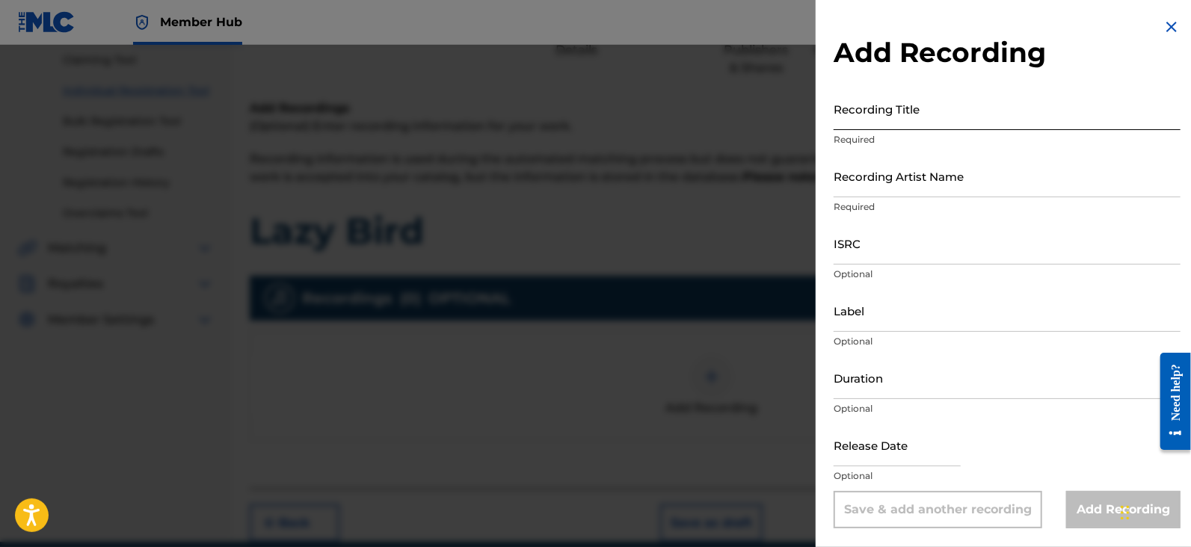
click at [923, 117] on input "Recording Title" at bounding box center [1006, 108] width 347 height 43
click at [912, 114] on input "Recording Title" at bounding box center [1006, 108] width 347 height 43
paste input "Lazy Bird"
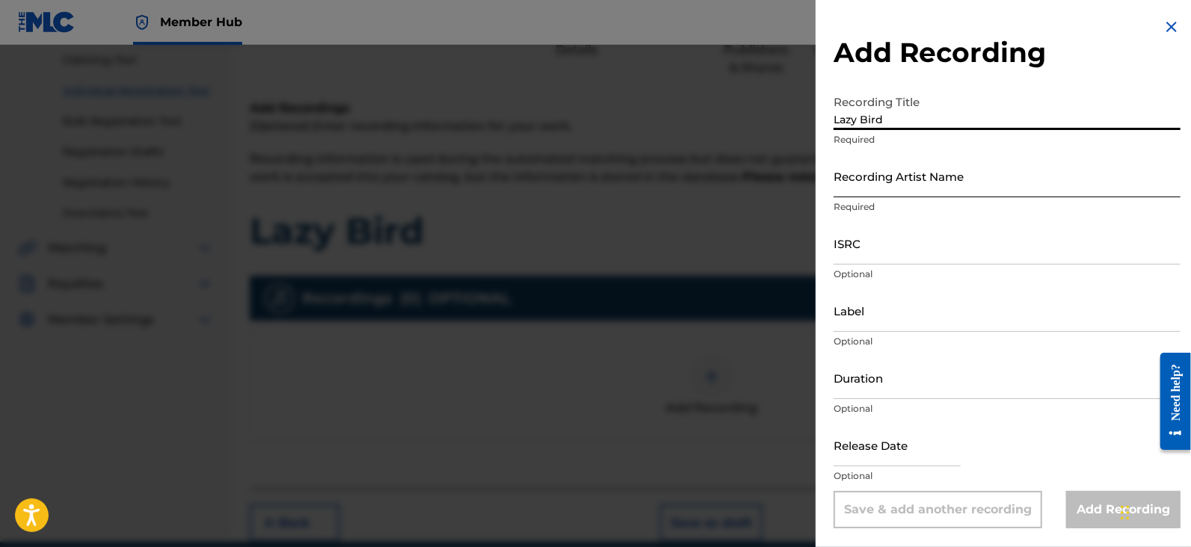
type input "Lazy Bird"
click at [893, 184] on input "Recording Artist Name" at bounding box center [1006, 176] width 347 height 43
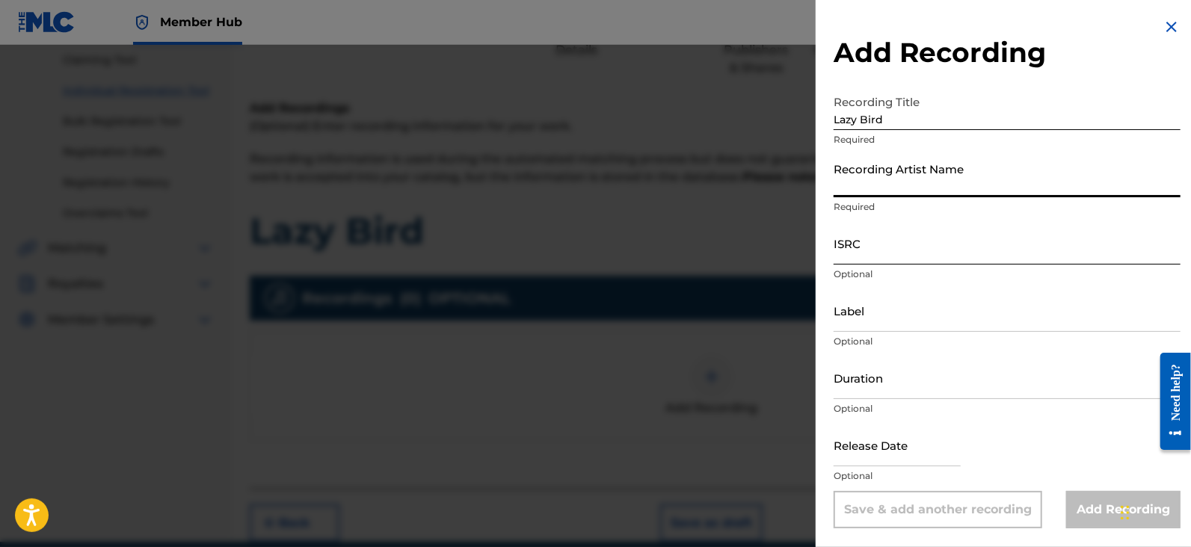
type input "Vincent Rayn"
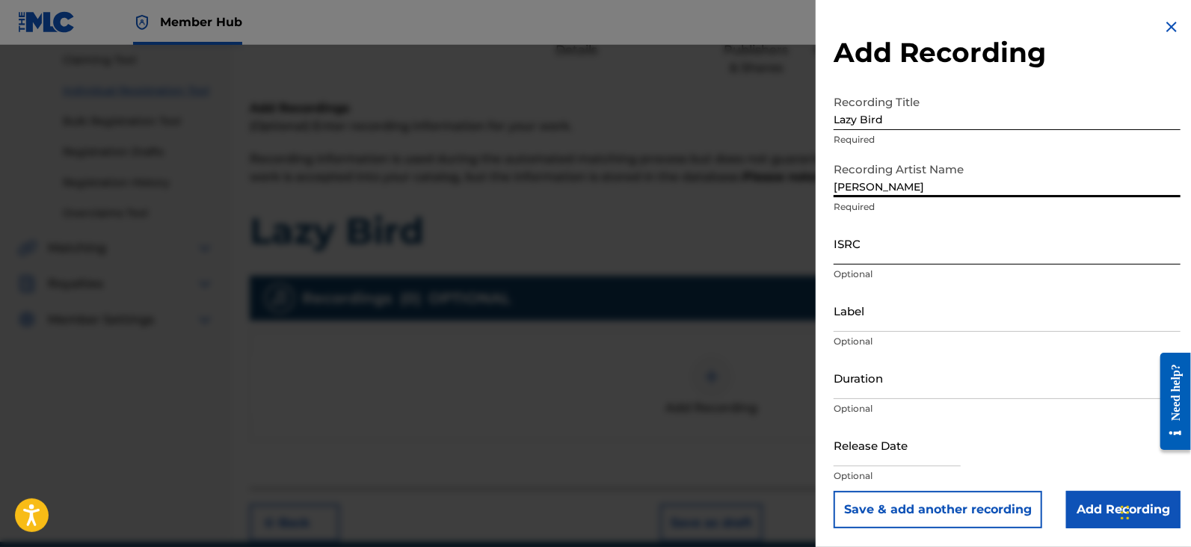
click at [895, 241] on input "ISRC" at bounding box center [1006, 243] width 347 height 43
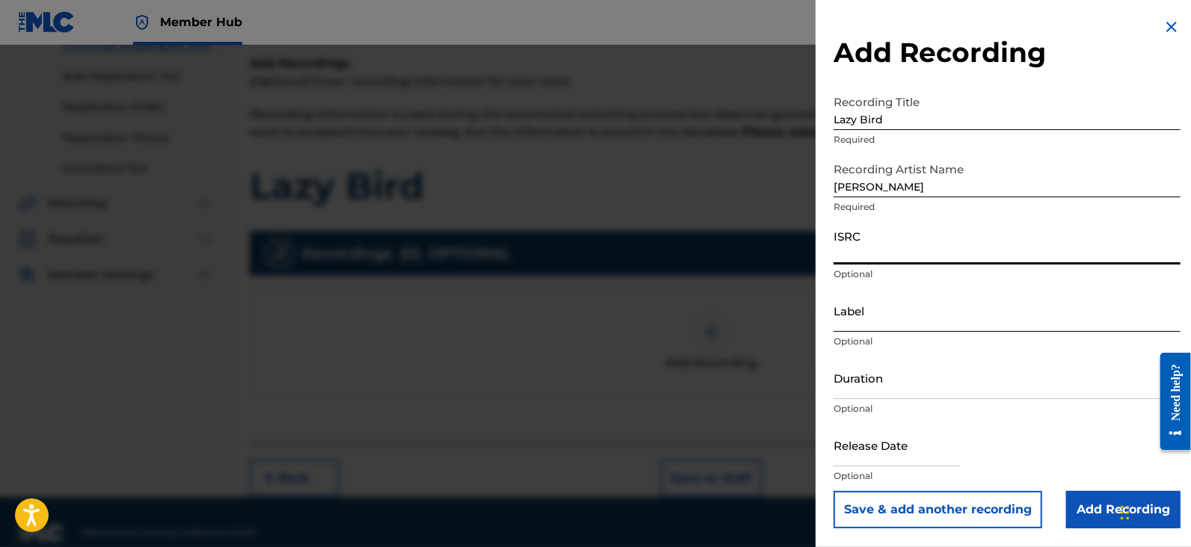
scroll to position [225, 0]
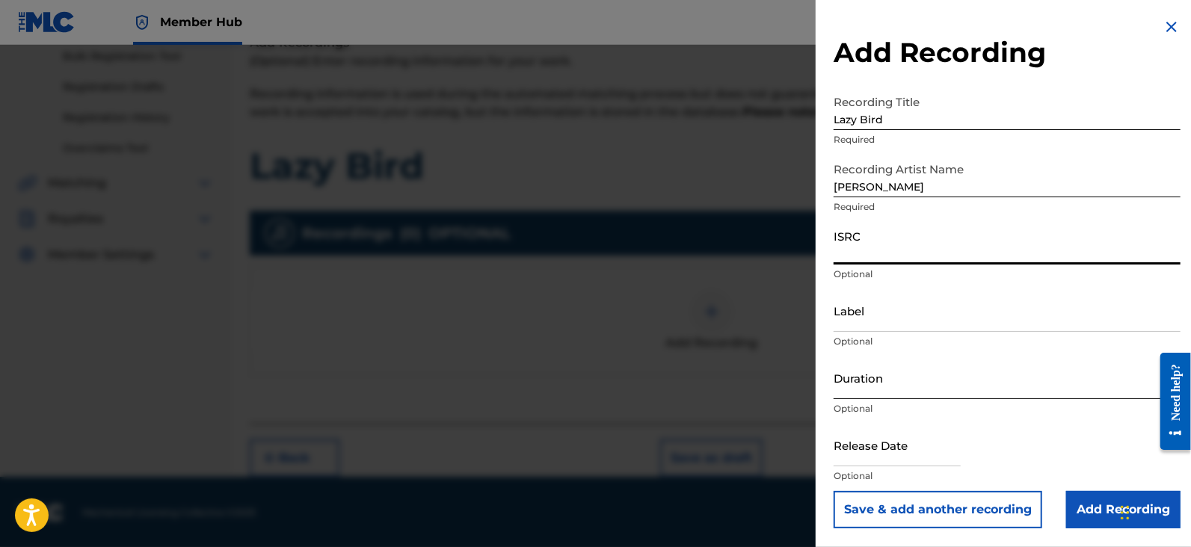
click at [904, 369] on input "Duration" at bounding box center [1006, 378] width 347 height 43
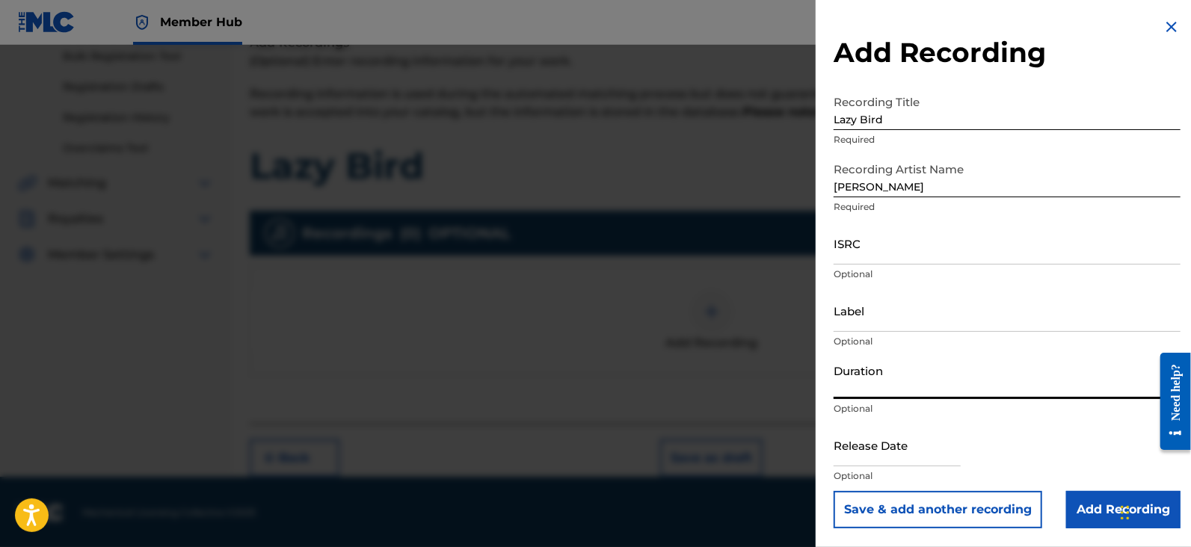
click at [996, 383] on input "Duration" at bounding box center [1006, 378] width 347 height 43
paste input "1:57"
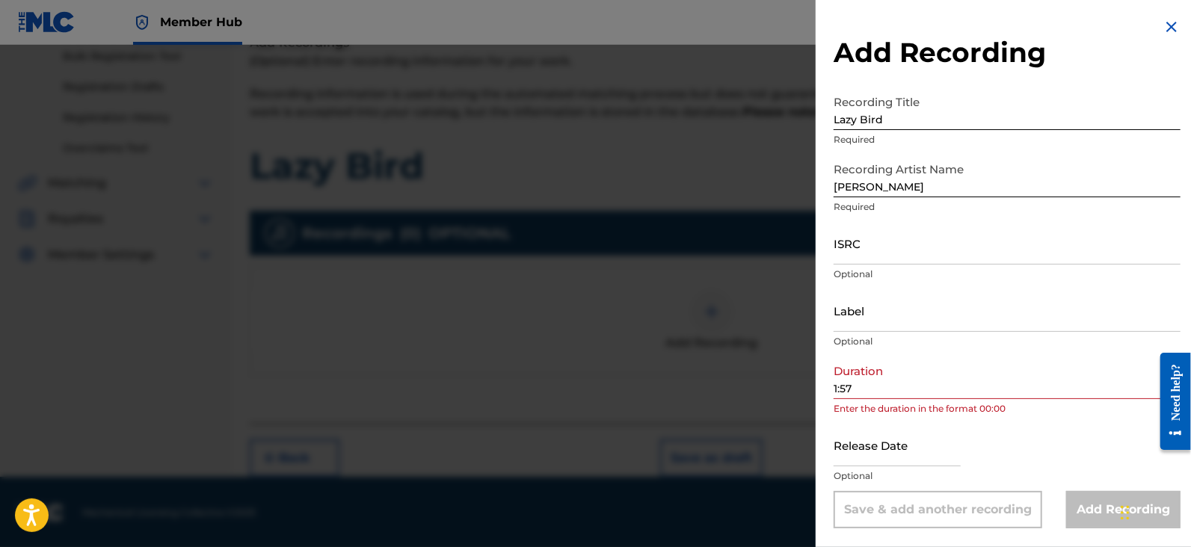
click at [833, 386] on div "Add Recording Recording Title Lazy Bird Required Recording Artist Name Vincent …" at bounding box center [1007, 273] width 383 height 546
click at [834, 386] on input "1:57" at bounding box center [1006, 378] width 347 height 43
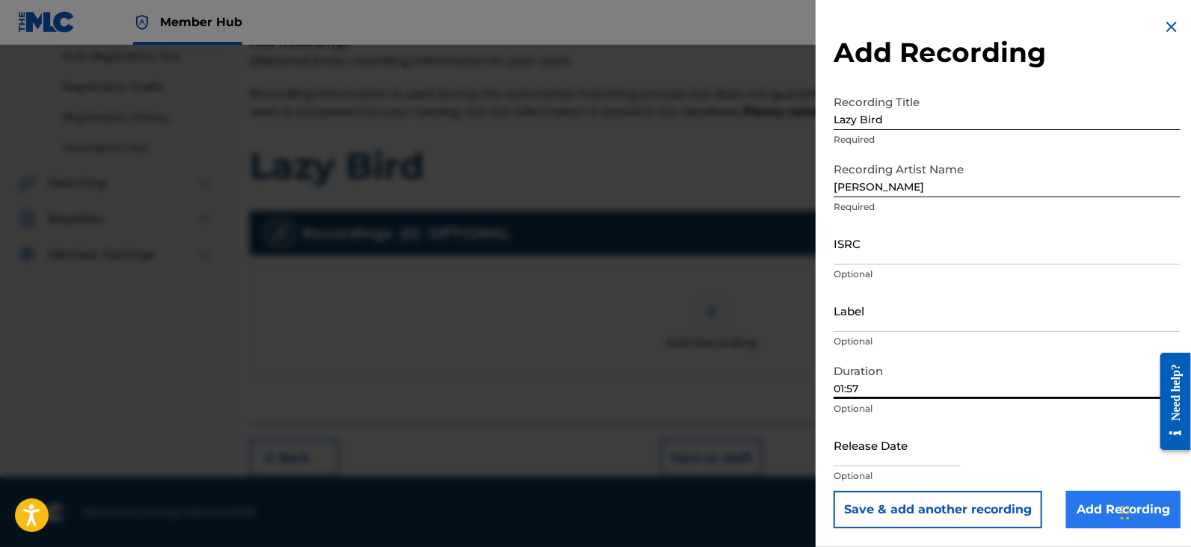
type input "01:57"
click at [1072, 500] on input "Add Recording" at bounding box center [1123, 509] width 114 height 37
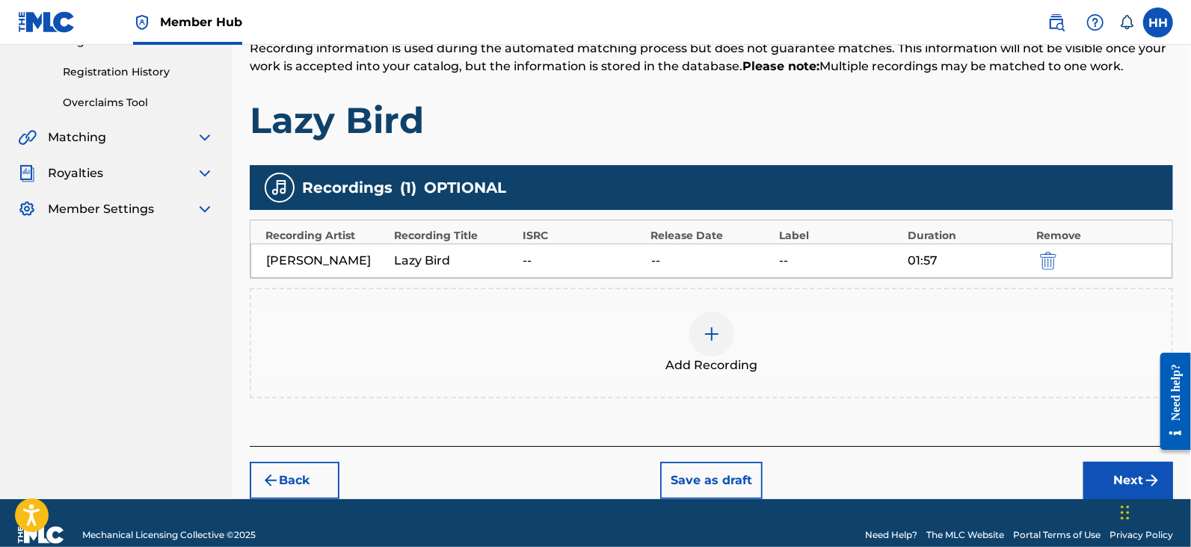
scroll to position [293, 0]
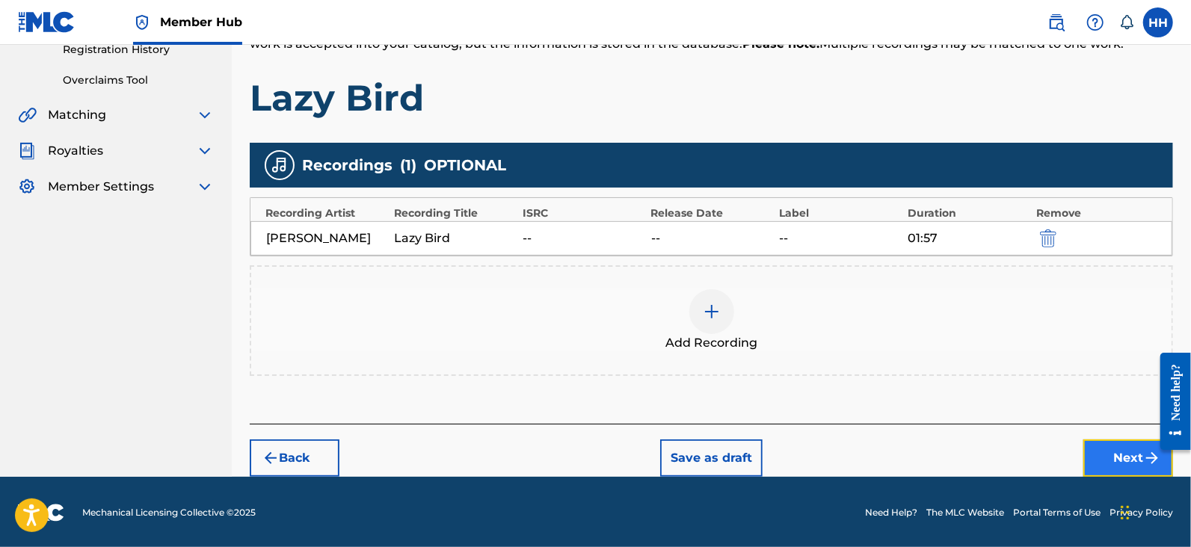
click at [1091, 450] on button "Next" at bounding box center [1128, 458] width 90 height 37
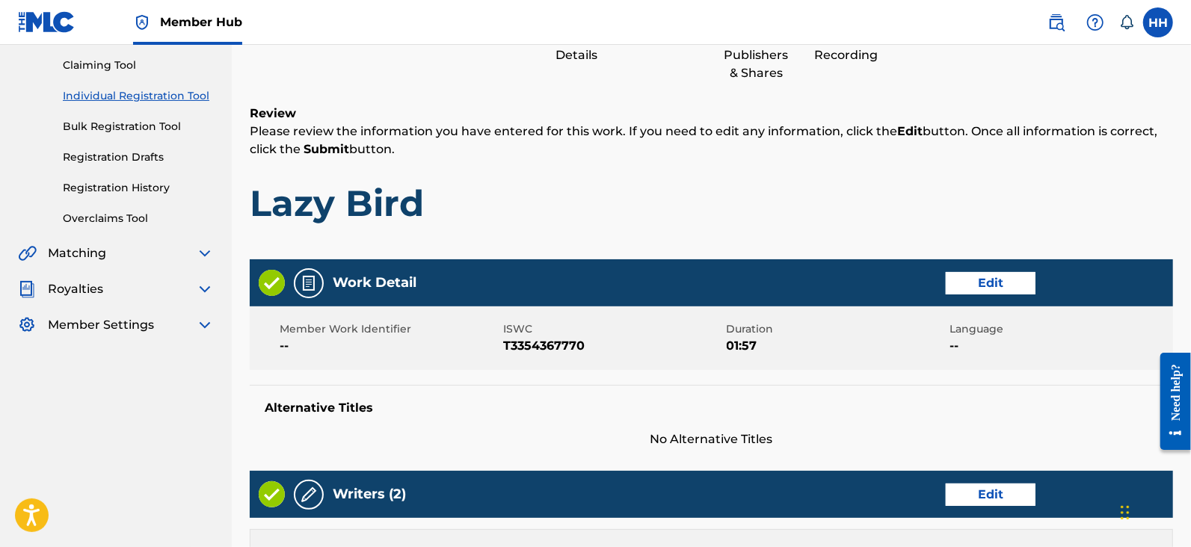
scroll to position [254, 0]
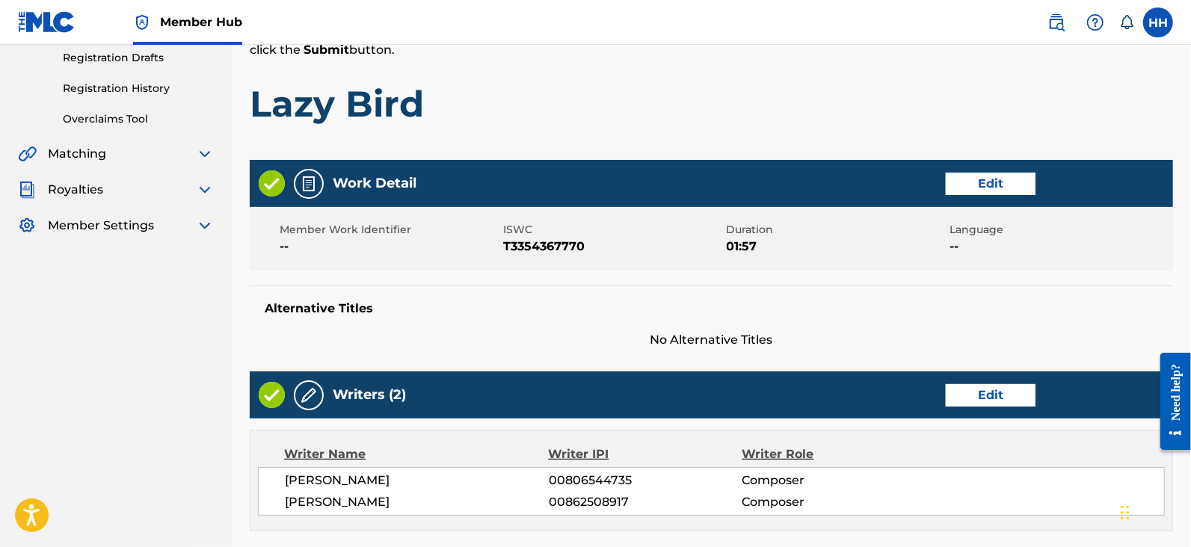
click at [568, 247] on span "T3354367770" at bounding box center [613, 247] width 220 height 18
copy span "T3354367770"
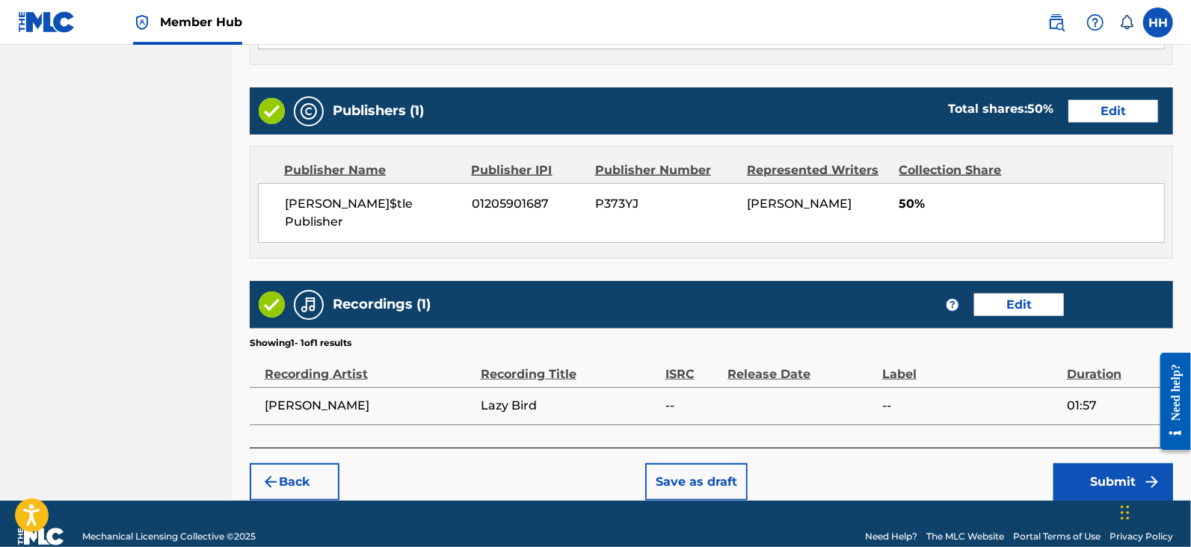
scroll to position [726, 0]
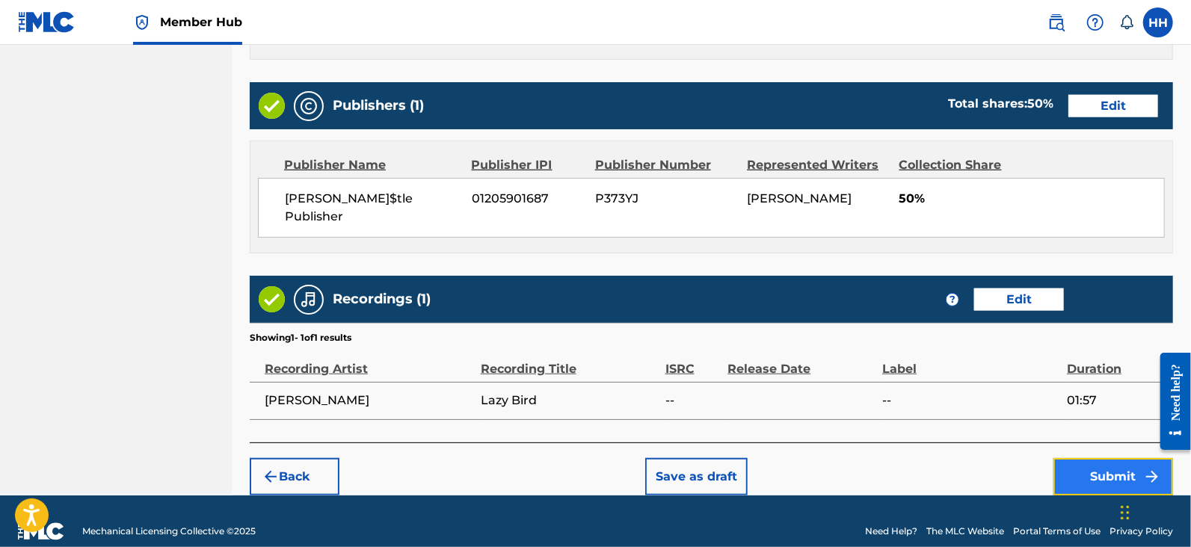
click at [1088, 458] on button "Submit" at bounding box center [1113, 476] width 120 height 37
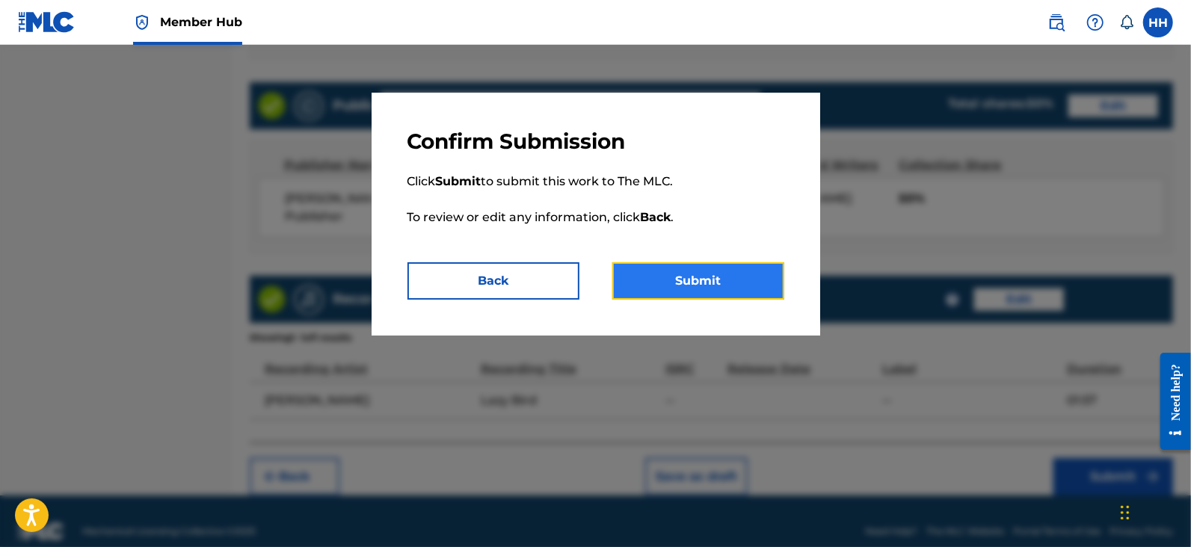
click at [753, 294] on button "Submit" at bounding box center [698, 280] width 172 height 37
click at [718, 295] on button "Submit" at bounding box center [698, 280] width 172 height 37
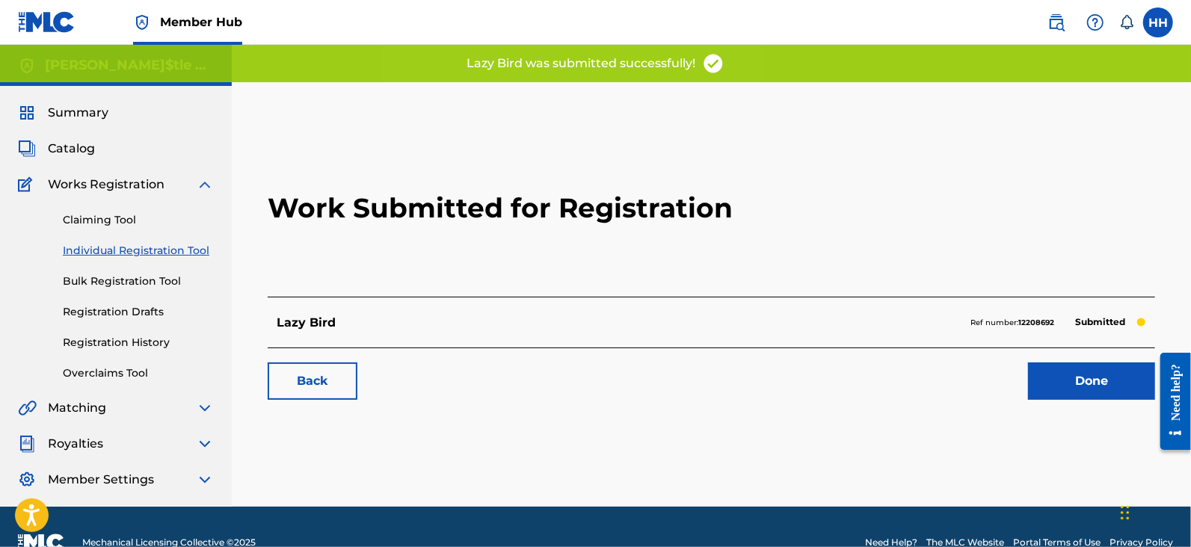
click at [100, 248] on link "Individual Registration Tool" at bounding box center [138, 251] width 151 height 16
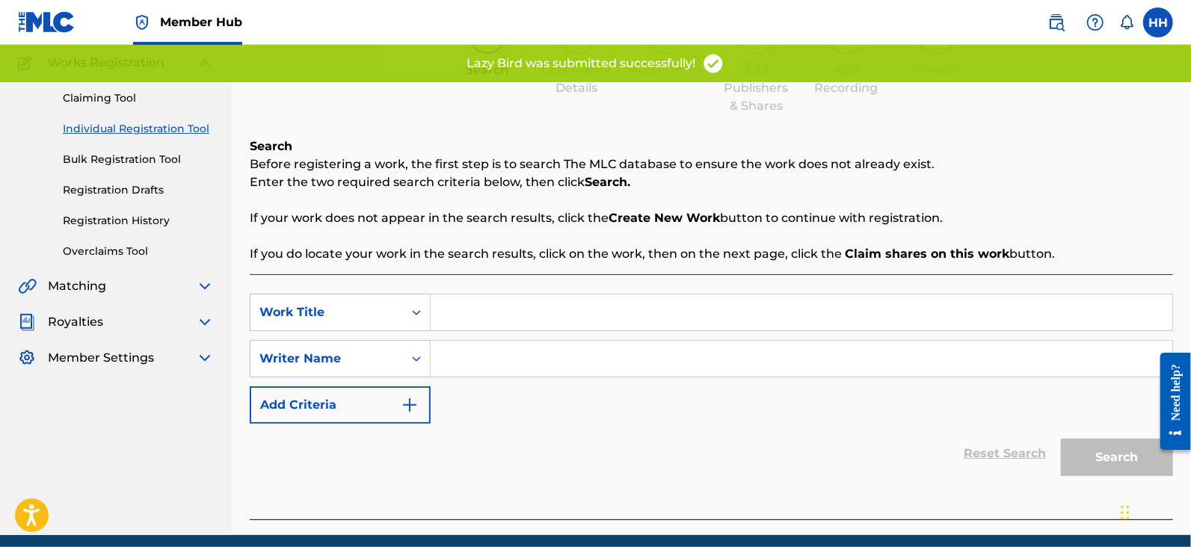
scroll to position [182, 0]
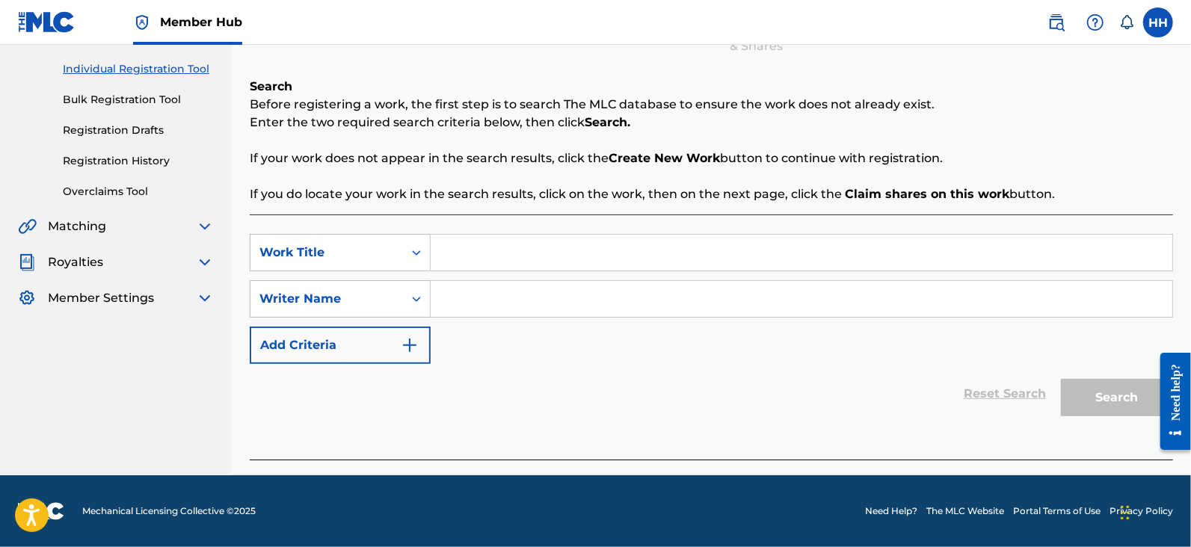
click at [590, 239] on input "Search Form" at bounding box center [802, 253] width 742 height 36
paste input "2:37"
paste input "Palms"
type input "Palms"
click at [561, 308] on input "Search Form" at bounding box center [802, 299] width 742 height 36
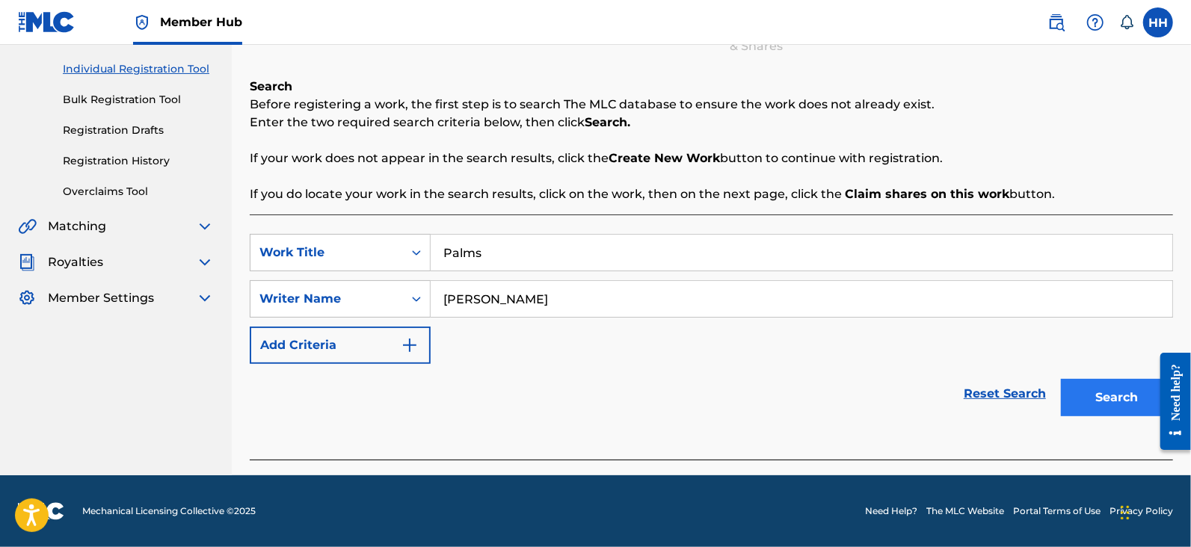
type input "Hans Heusterberg"
click at [1100, 382] on button "Search" at bounding box center [1117, 397] width 112 height 37
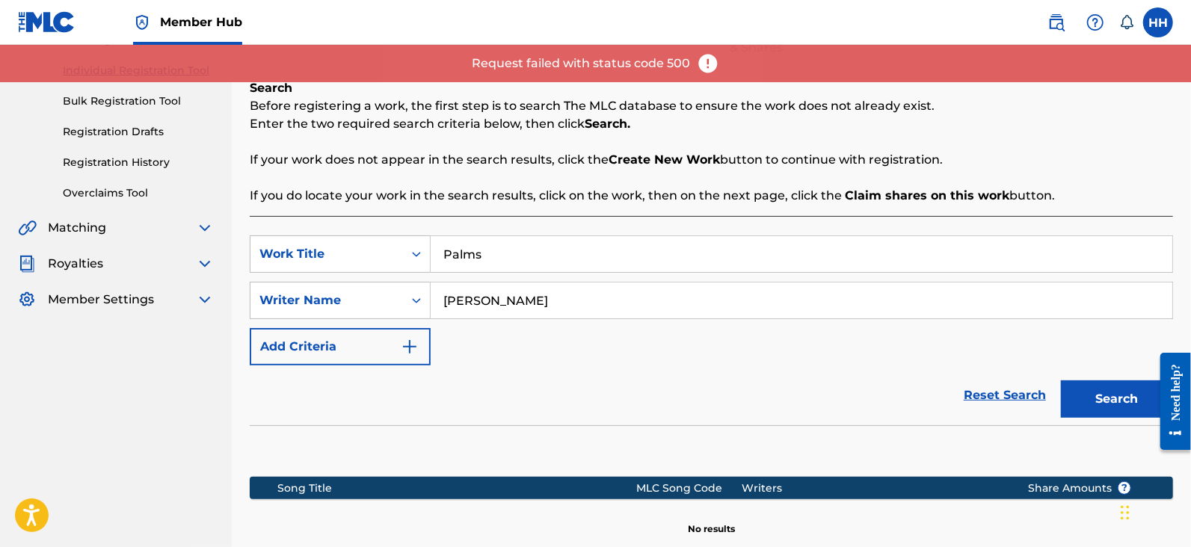
scroll to position [90, 0]
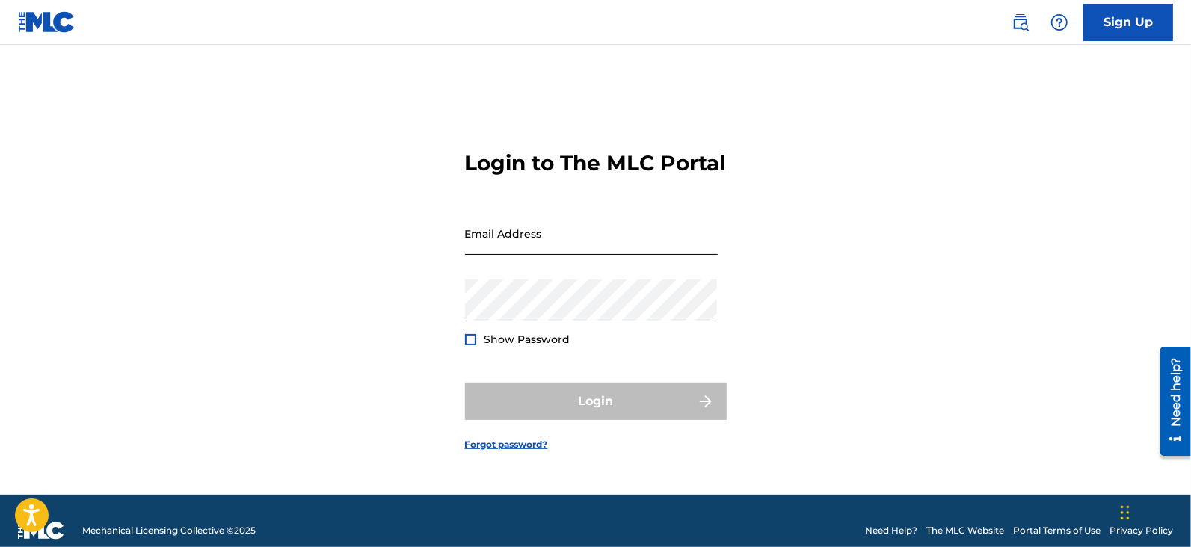
click at [607, 230] on input "Email Address" at bounding box center [591, 233] width 253 height 43
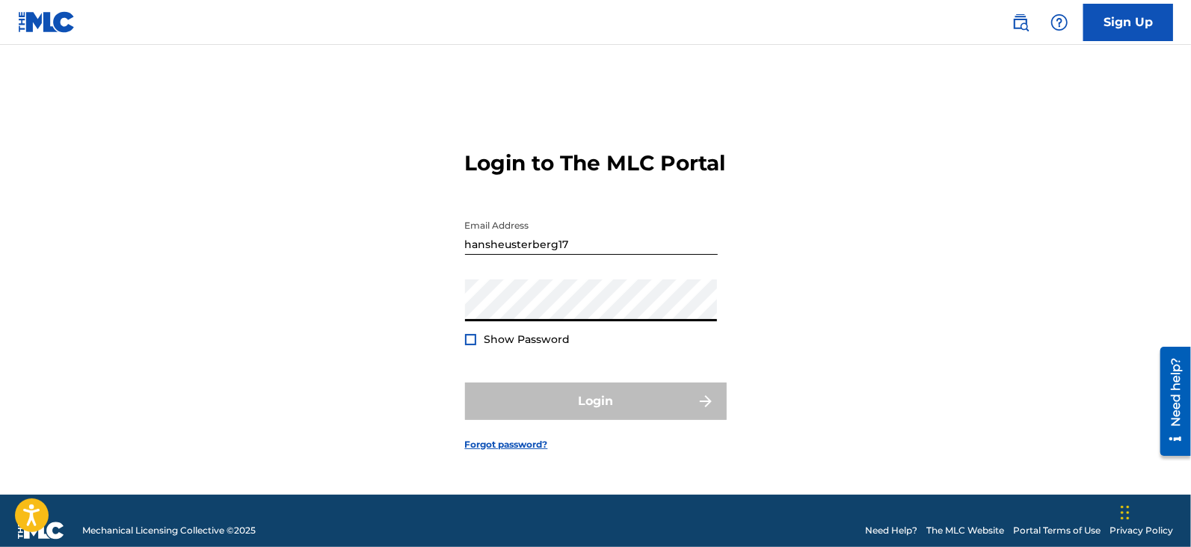
type input "[EMAIL_ADDRESS][DOMAIN_NAME]"
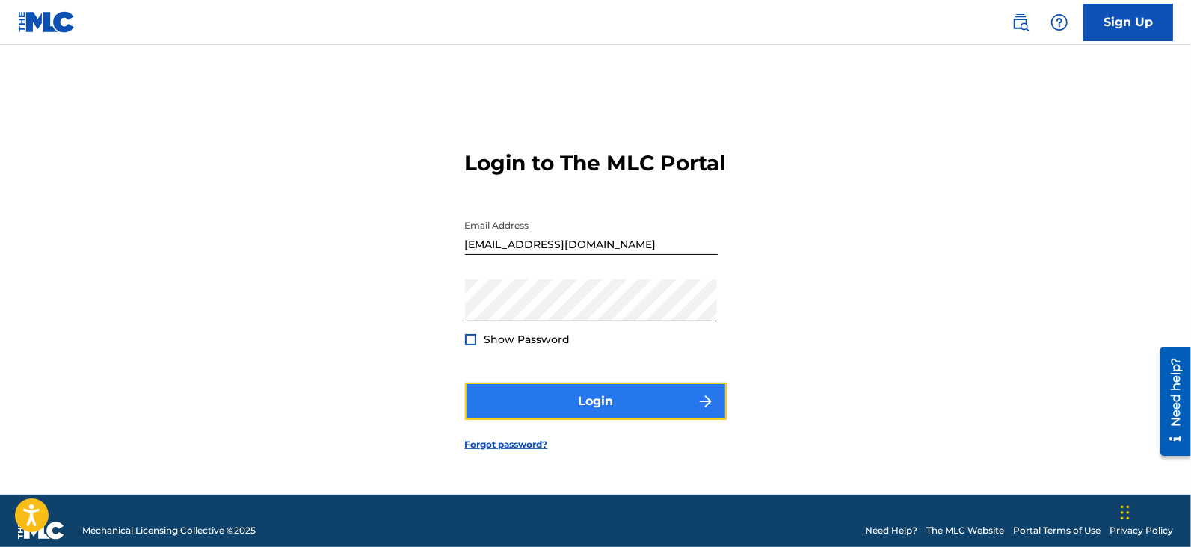
click at [609, 416] on button "Login" at bounding box center [596, 401] width 262 height 37
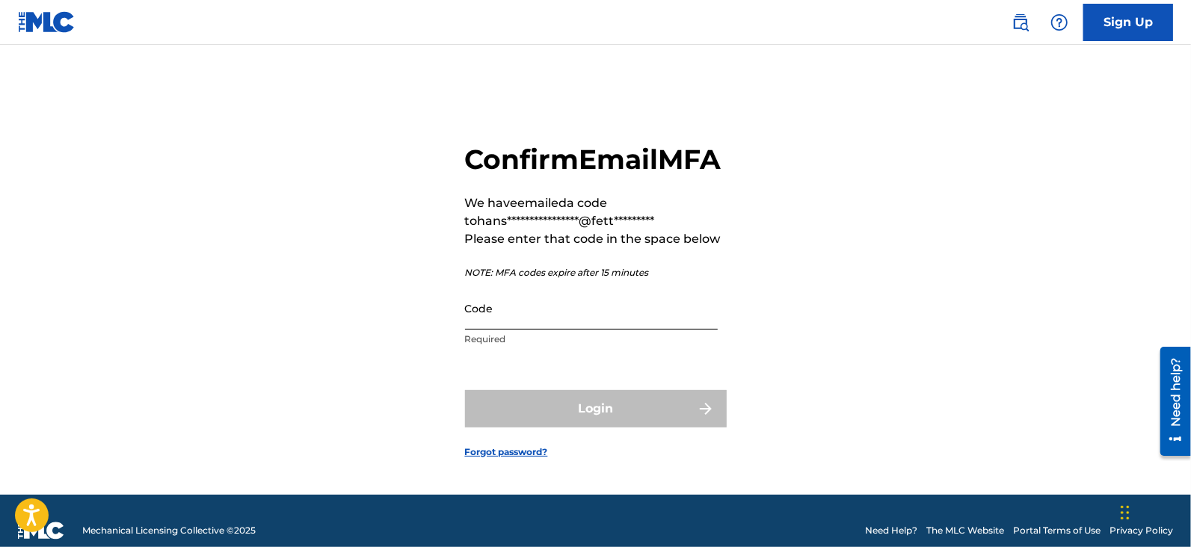
click at [673, 330] on input "Code" at bounding box center [591, 308] width 253 height 43
click at [608, 330] on input "Code" at bounding box center [591, 308] width 253 height 43
click at [568, 330] on input "Code" at bounding box center [591, 308] width 253 height 43
paste input "431581"
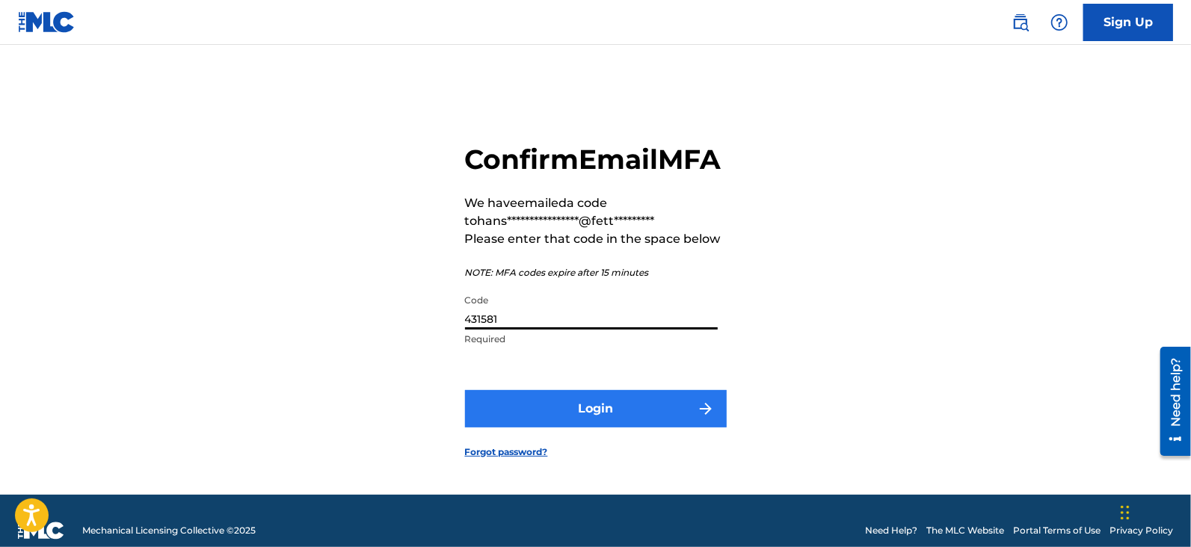
type input "431581"
click at [568, 410] on button "Login" at bounding box center [596, 408] width 262 height 37
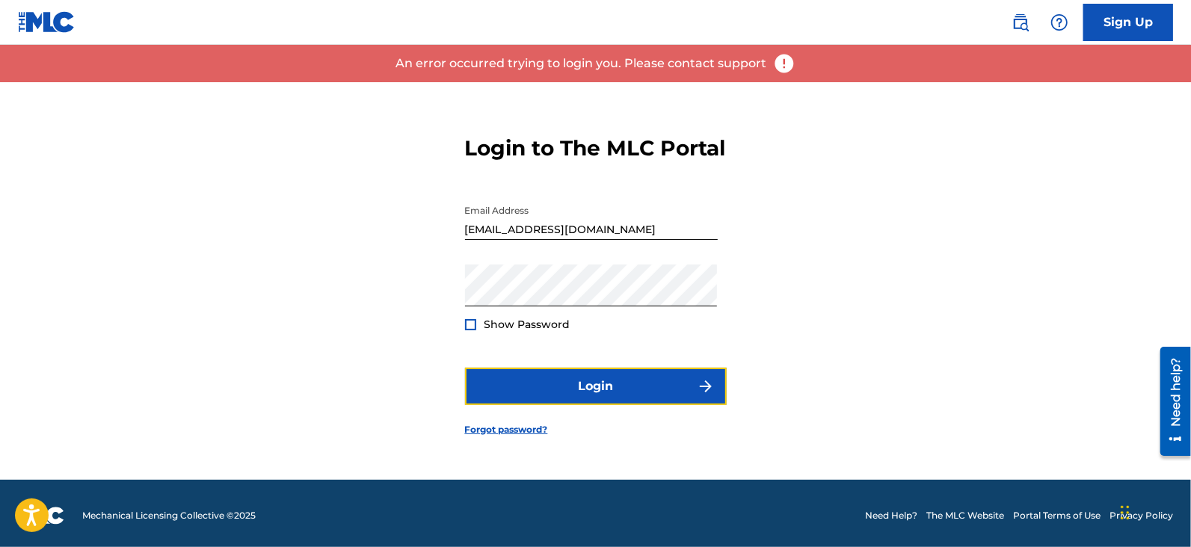
scroll to position [19, 0]
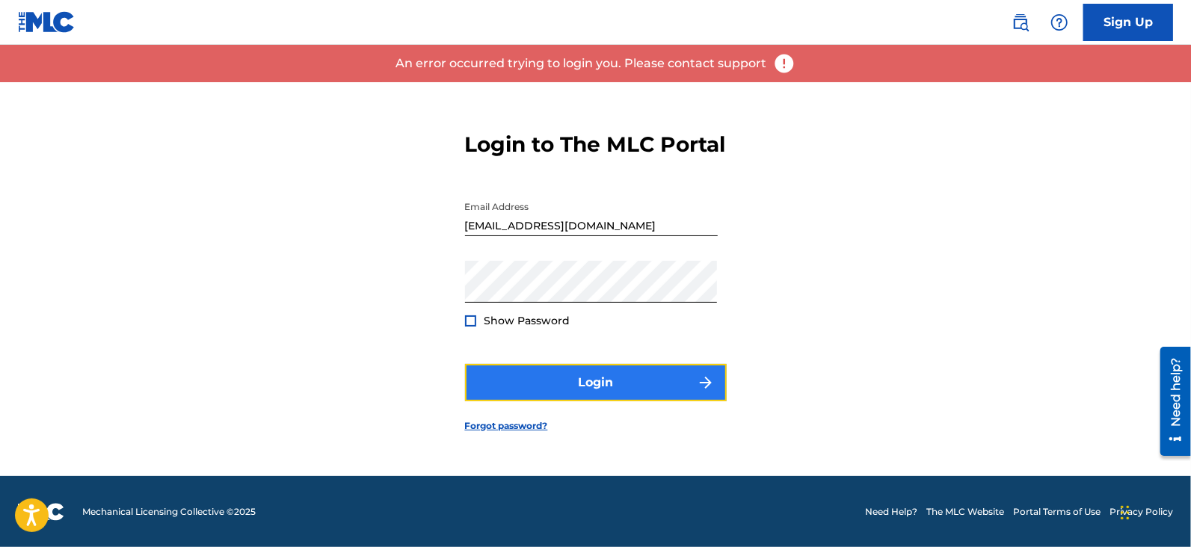
click at [631, 392] on button "Login" at bounding box center [596, 382] width 262 height 37
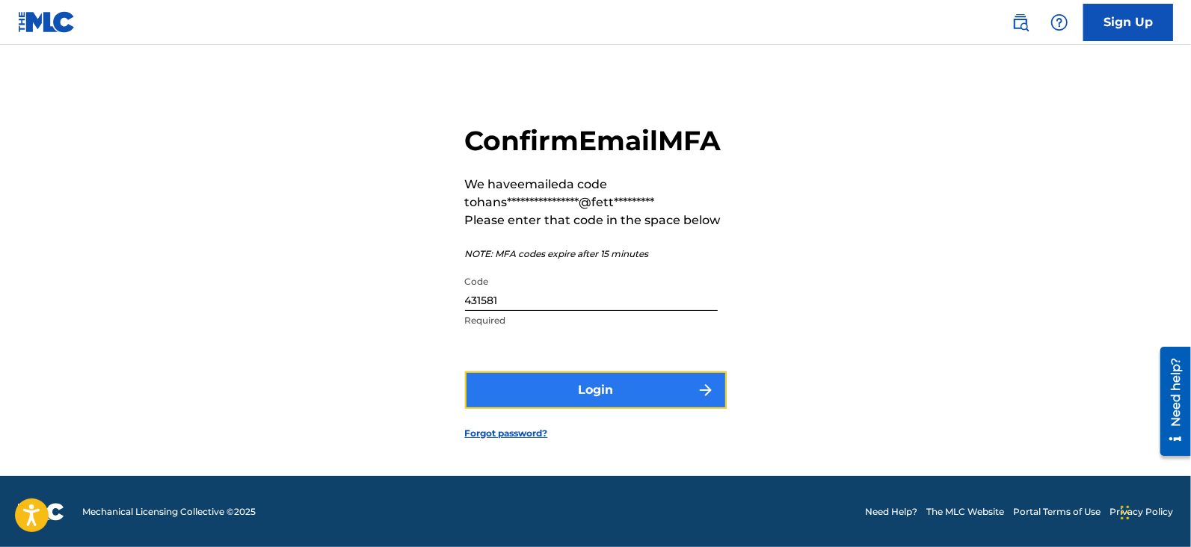
click at [621, 401] on button "Login" at bounding box center [596, 390] width 262 height 37
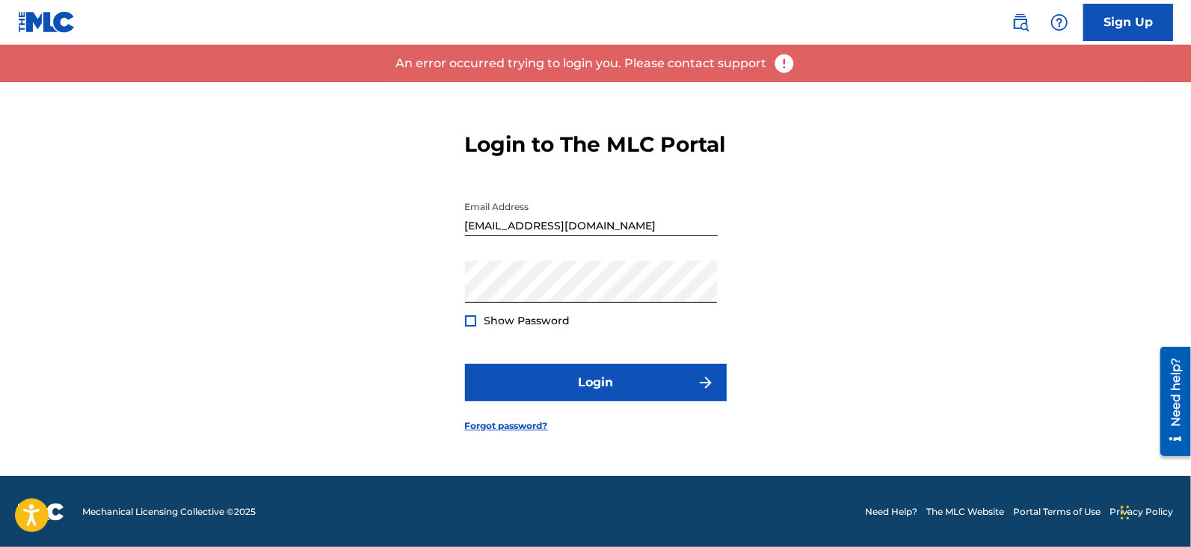
click at [64, 17] on img at bounding box center [47, 22] width 58 height 22
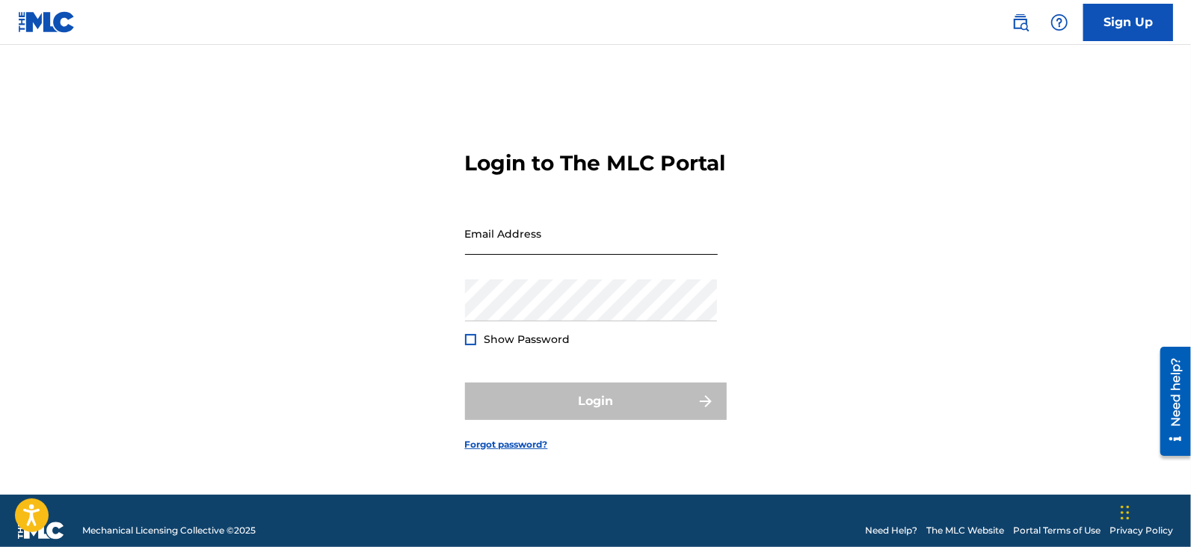
click at [595, 252] on input "Email Address" at bounding box center [591, 233] width 253 height 43
type input "phlocalystmichi"
click at [614, 251] on input "phlocalystmichi" at bounding box center [591, 233] width 253 height 43
click at [684, 255] on input "Email Address" at bounding box center [591, 233] width 253 height 43
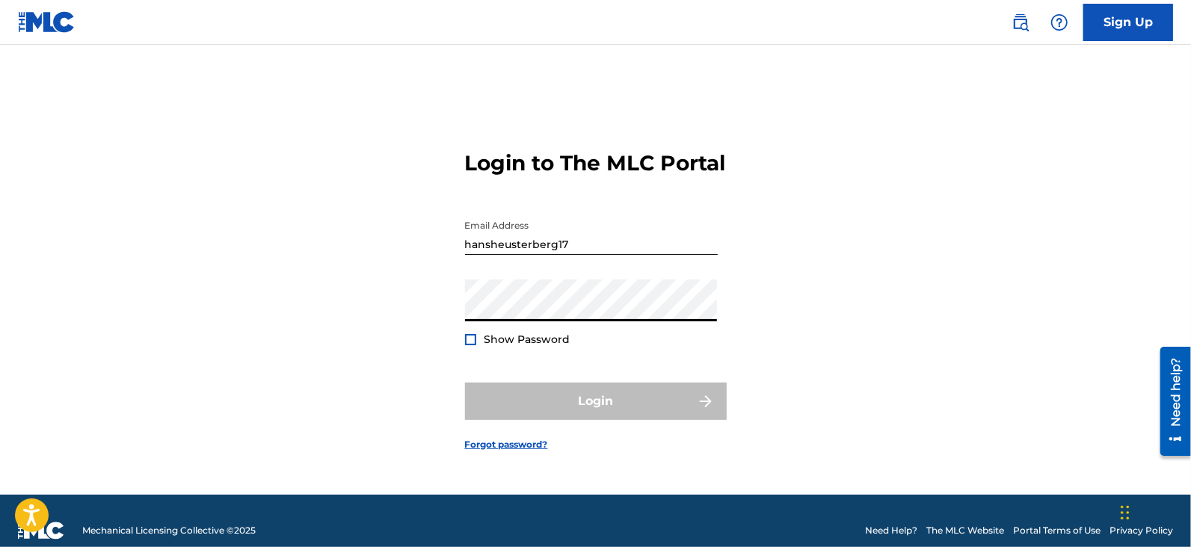
type input "[EMAIL_ADDRESS][DOMAIN_NAME]"
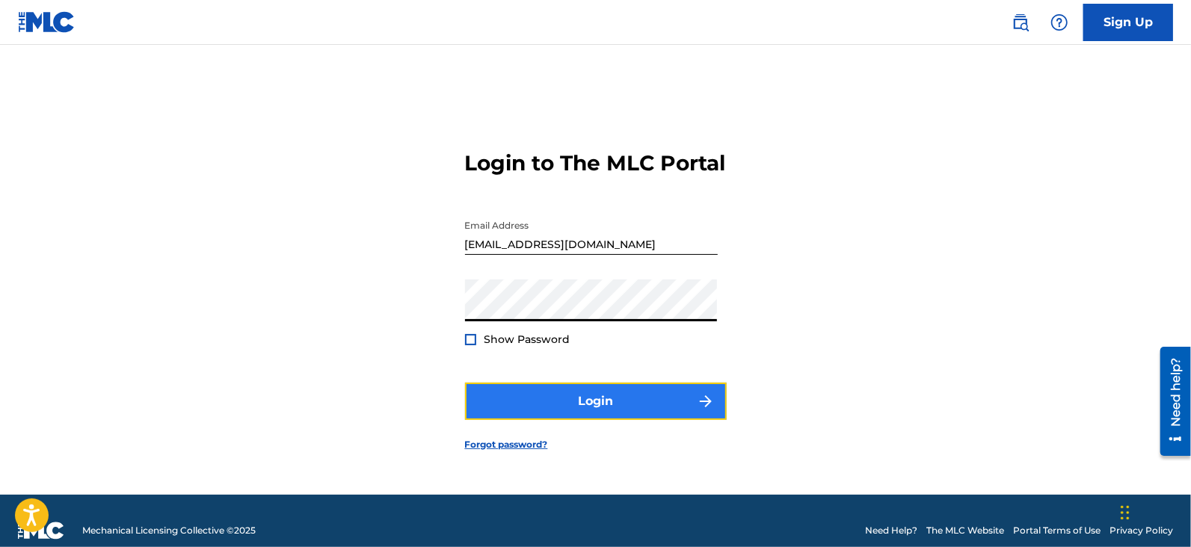
click at [579, 400] on button "Login" at bounding box center [596, 401] width 262 height 37
